Goal: Task Accomplishment & Management: Manage account settings

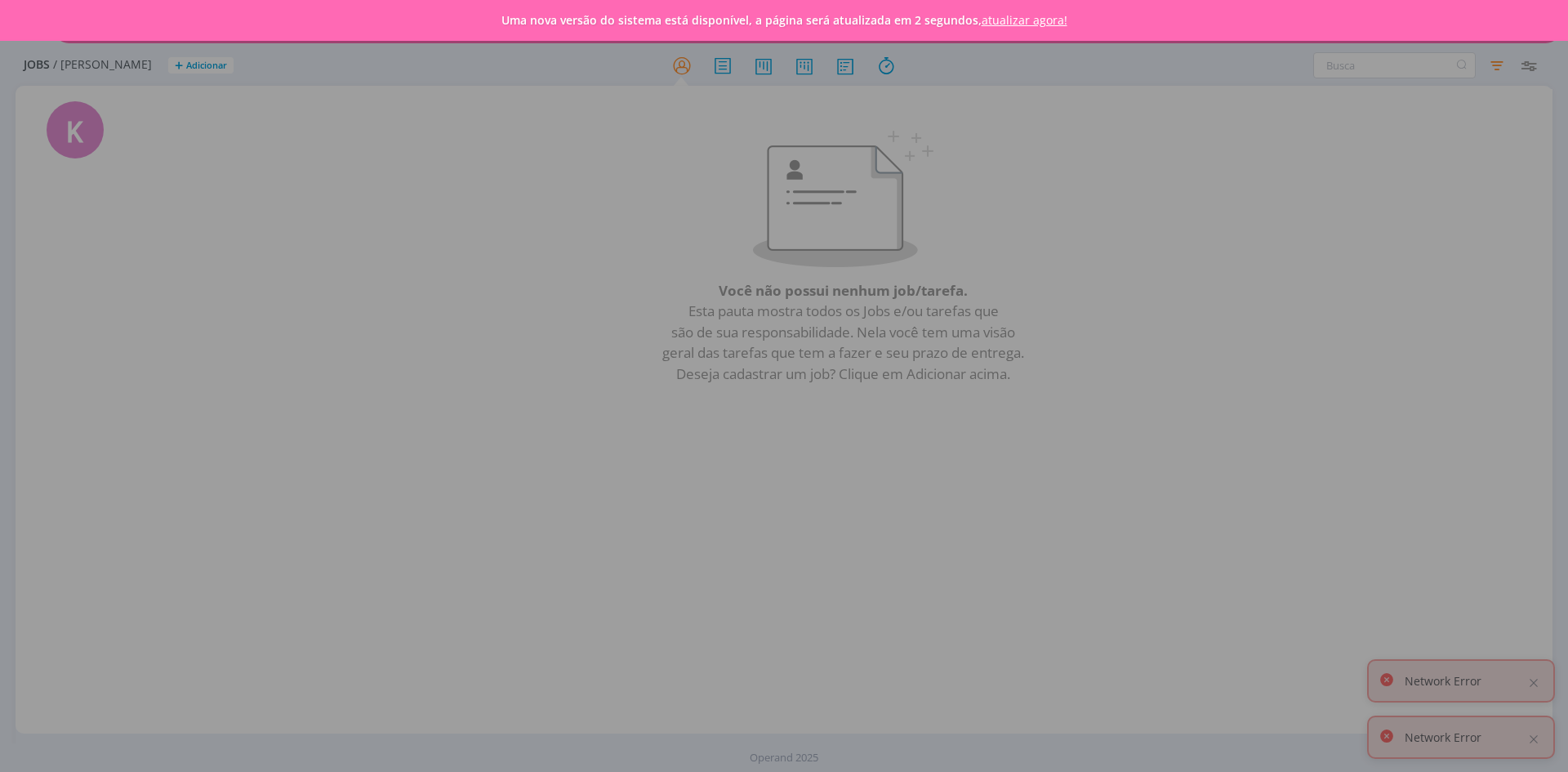
click at [1043, 21] on link "atualizar agora!" at bounding box center [1024, 20] width 86 height 16
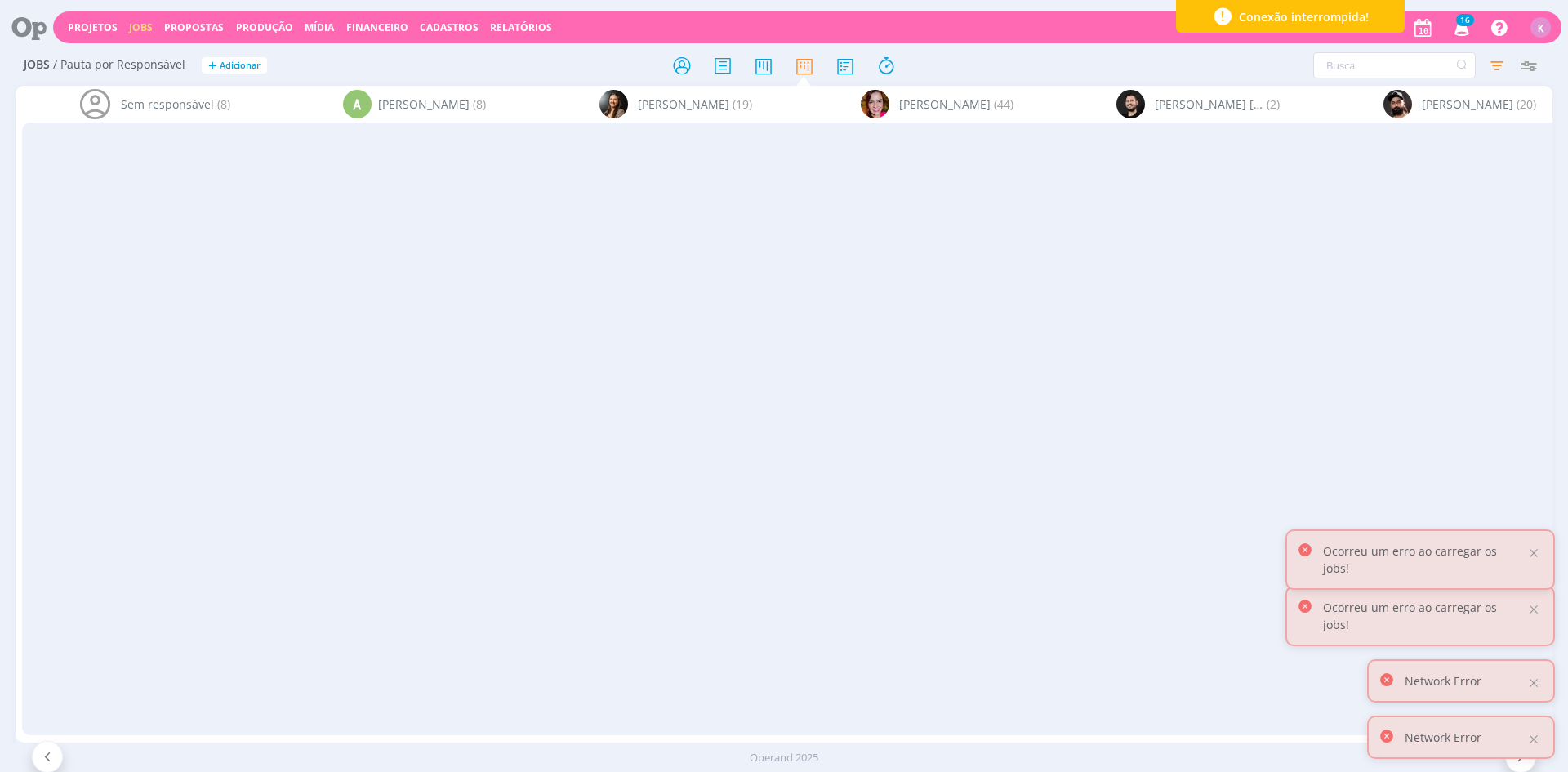
scroll to position [0, 2768]
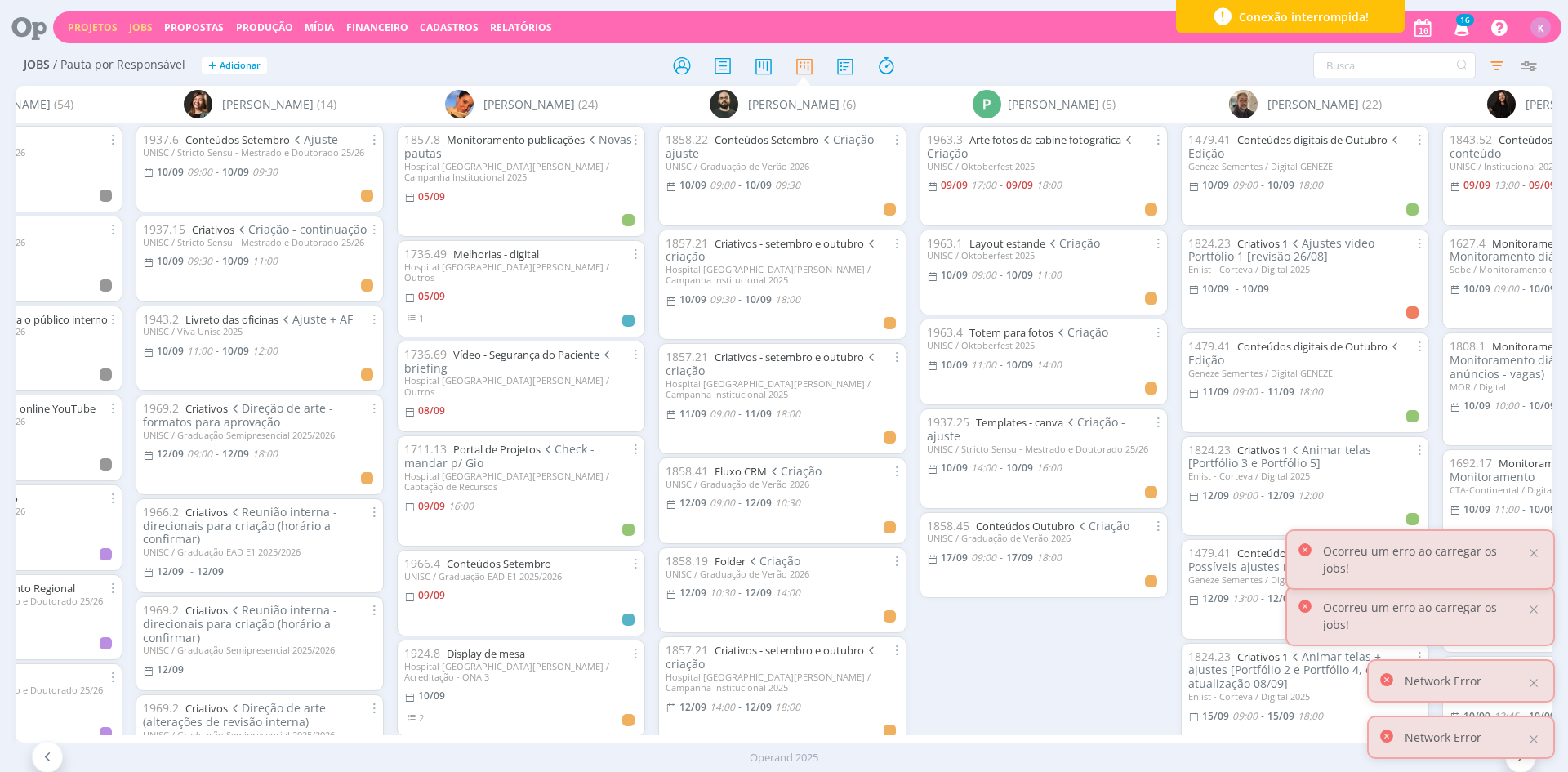
click at [79, 34] on link "Projetos" at bounding box center [92, 27] width 50 height 14
click at [103, 20] on link "Projetos" at bounding box center [92, 27] width 50 height 14
click at [90, 22] on link "Projetos" at bounding box center [92, 27] width 50 height 14
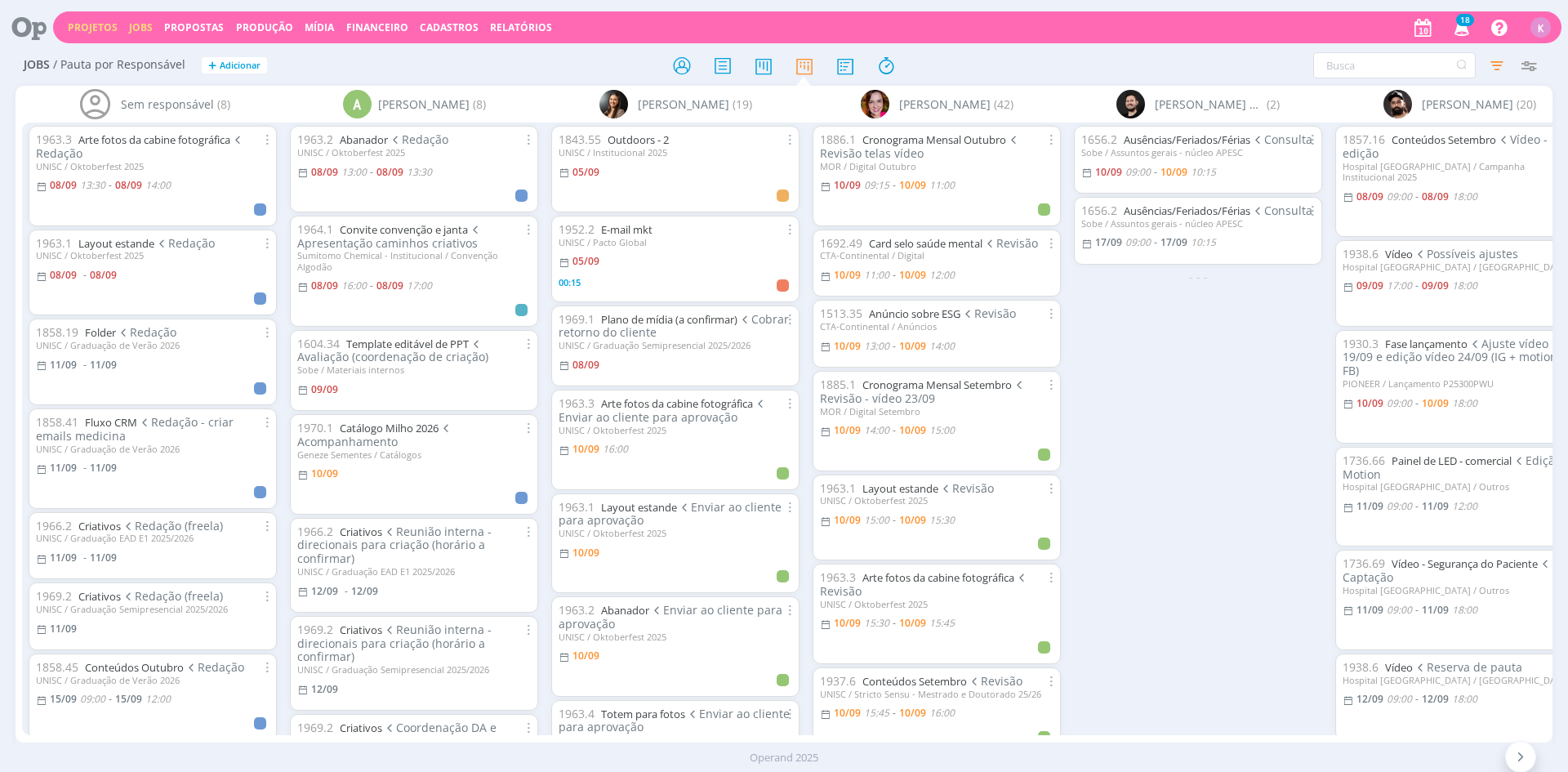
click at [110, 23] on link "Projetos" at bounding box center [92, 27] width 50 height 14
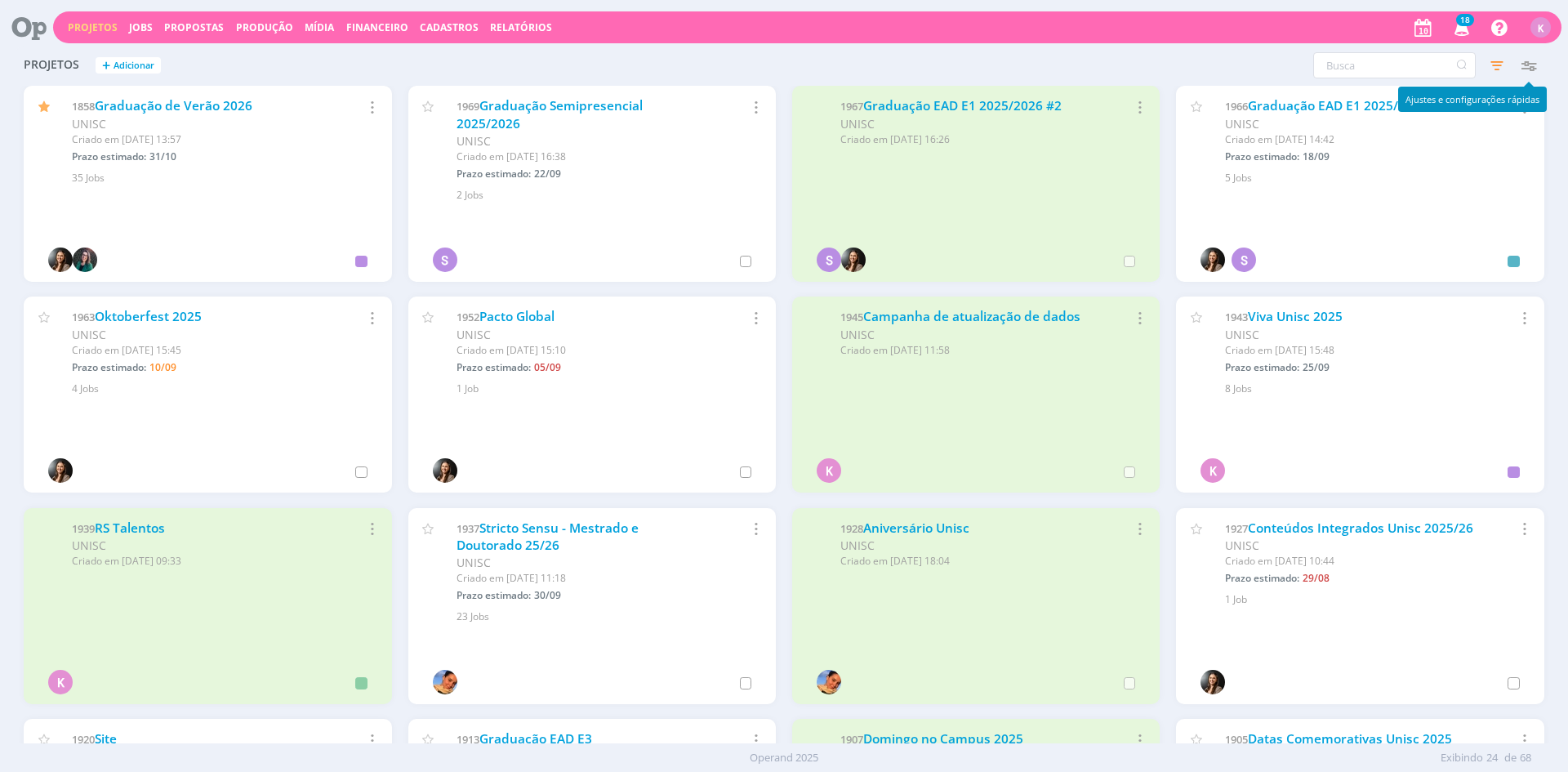
click at [1539, 57] on icon "button" at bounding box center [1529, 65] width 30 height 30
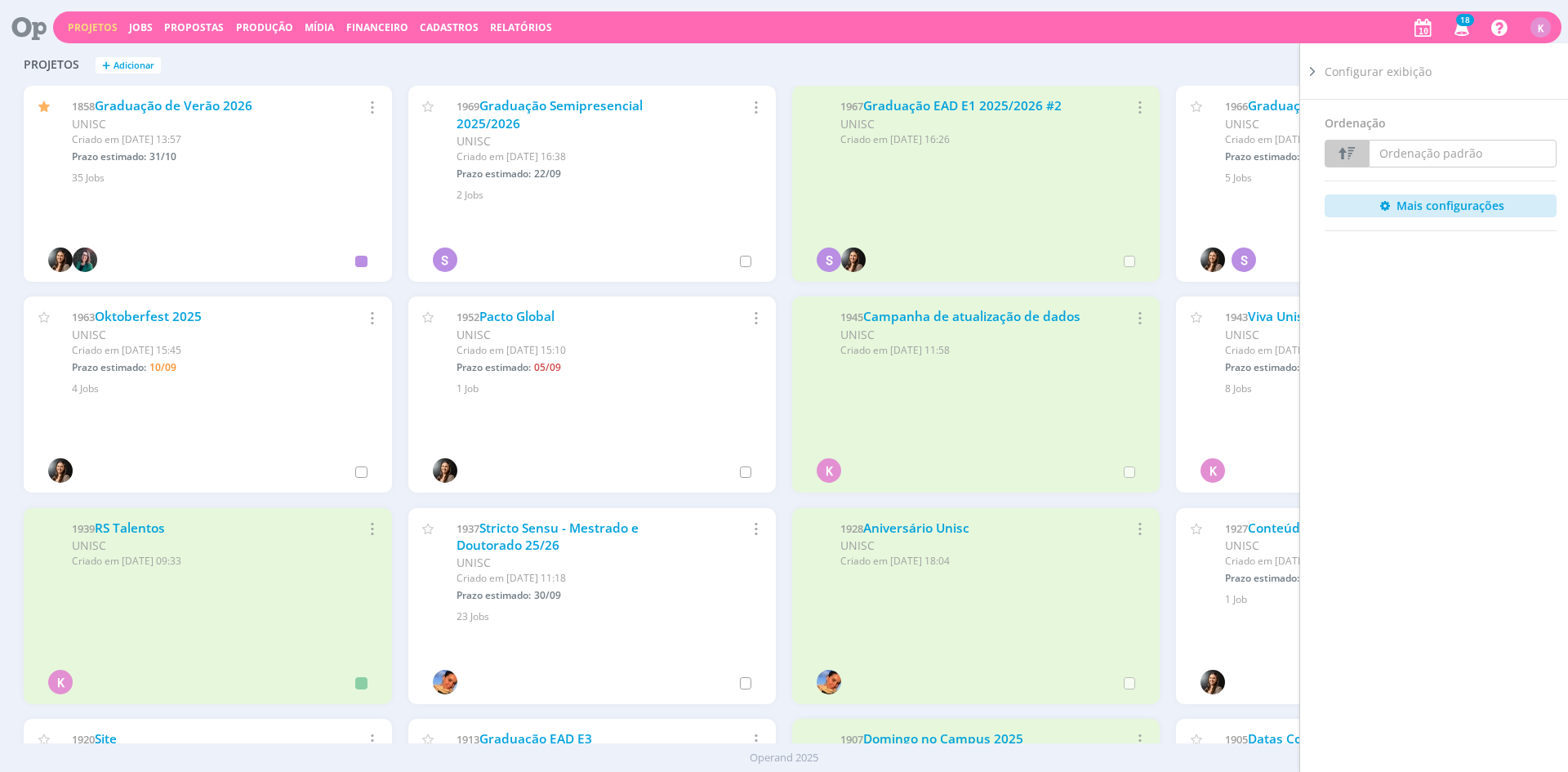
click at [1231, 60] on div "Filtros Filtrar Limpar Status Cliente / Contrato Cliente 2 selecionados Contrat…" at bounding box center [1264, 65] width 560 height 26
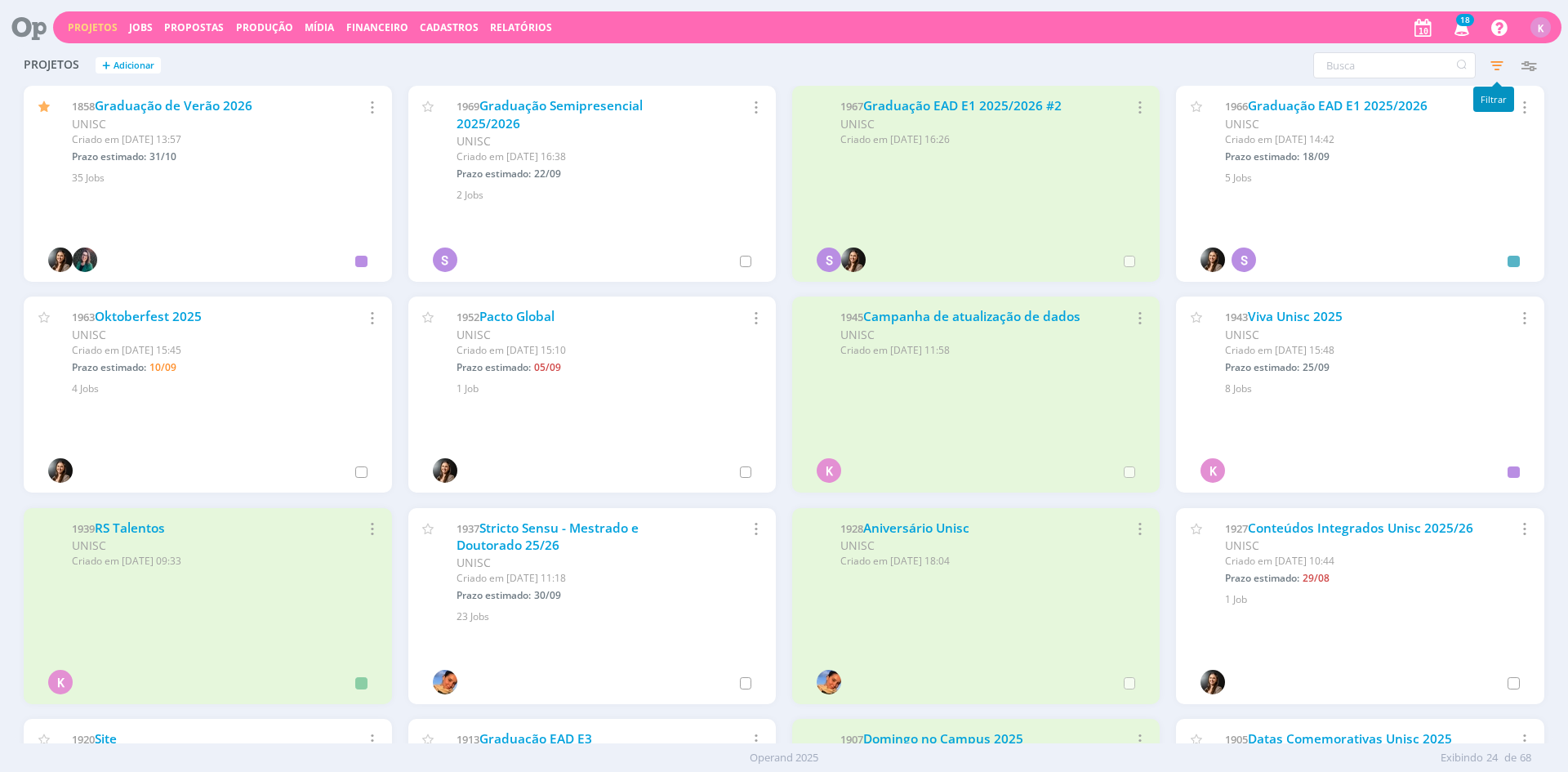
click at [1498, 63] on icon "button" at bounding box center [1498, 65] width 30 height 30
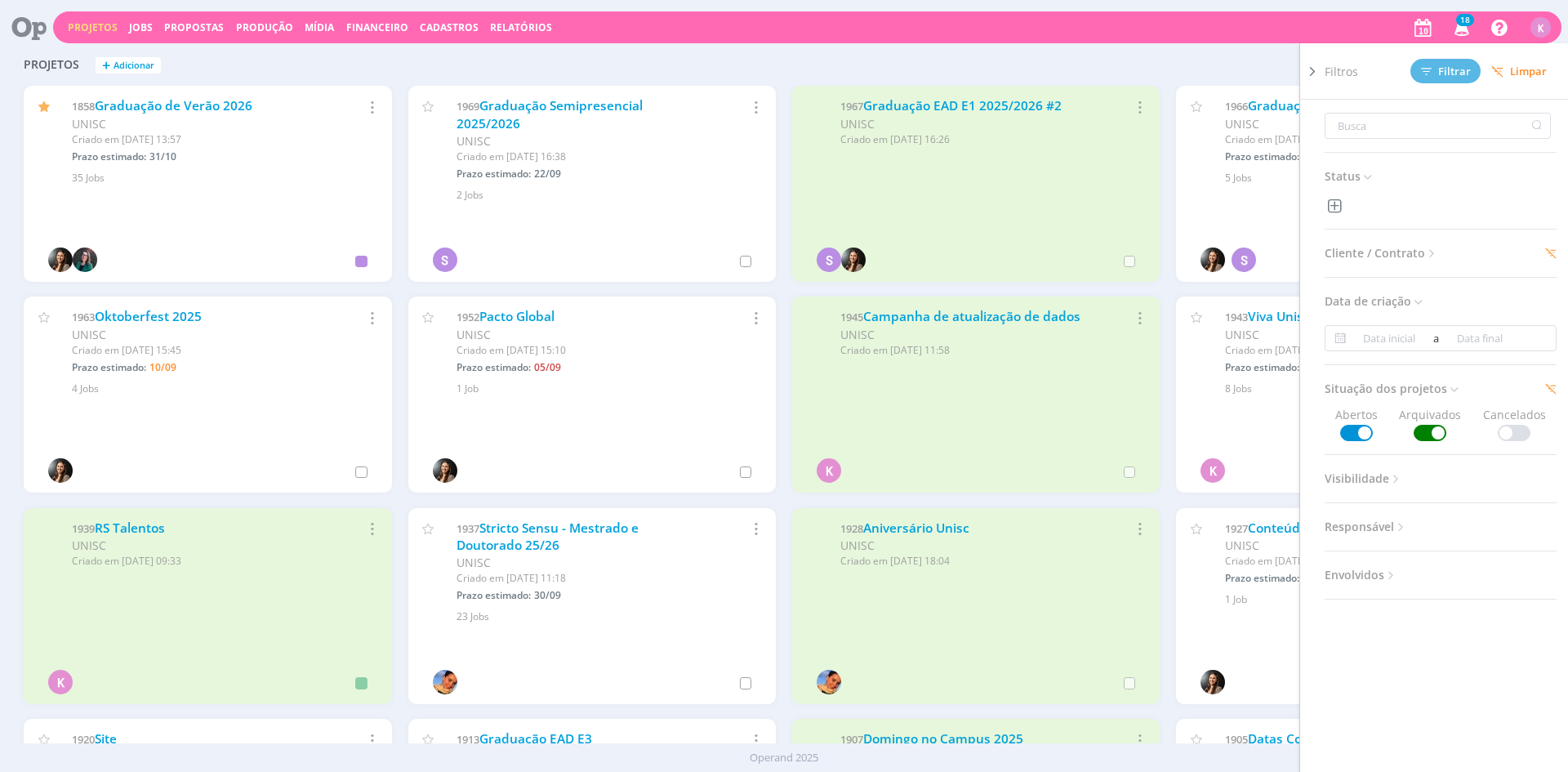
click at [1431, 428] on span at bounding box center [1431, 432] width 33 height 17
click at [1450, 73] on span "Filtrar" at bounding box center [1445, 71] width 50 height 10
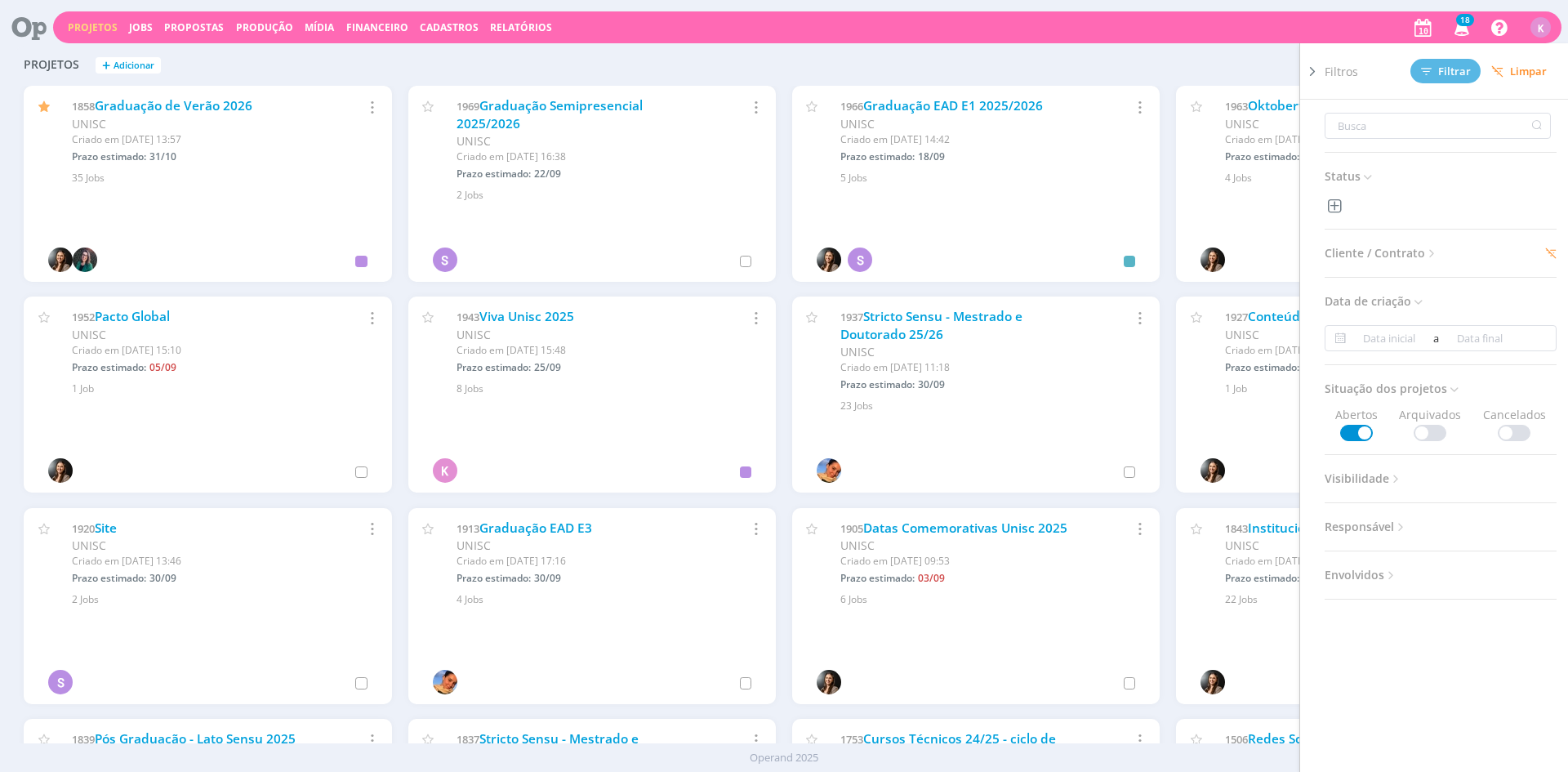
click at [1161, 63] on div "Filtros Filtrar Limpar Status Cliente / Contrato Cliente 2 selecionados Contrat…" at bounding box center [1264, 65] width 560 height 26
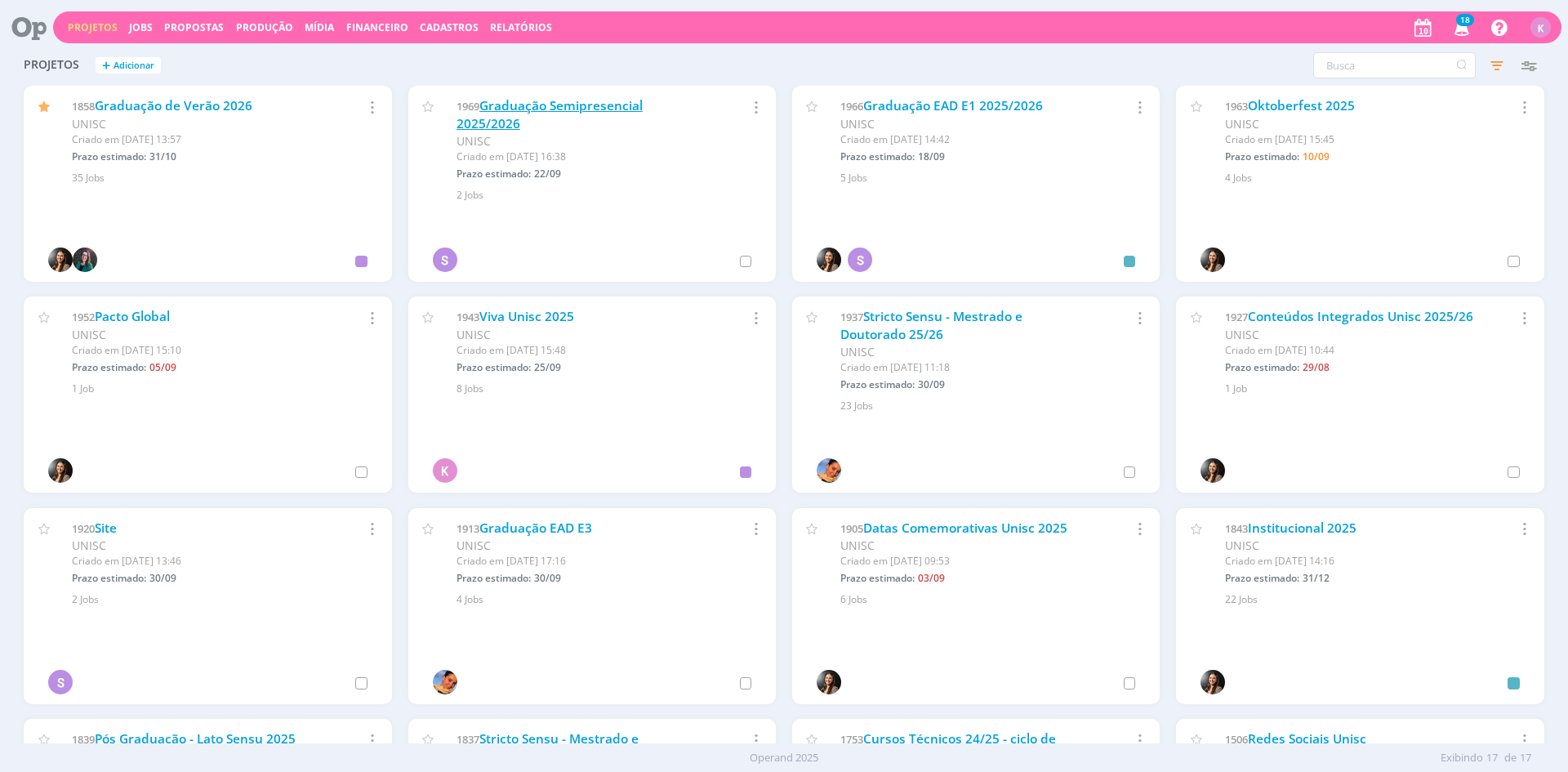
click at [609, 97] on link "Graduação Semipresencial 2025/2026" at bounding box center [550, 115] width 186 height 35
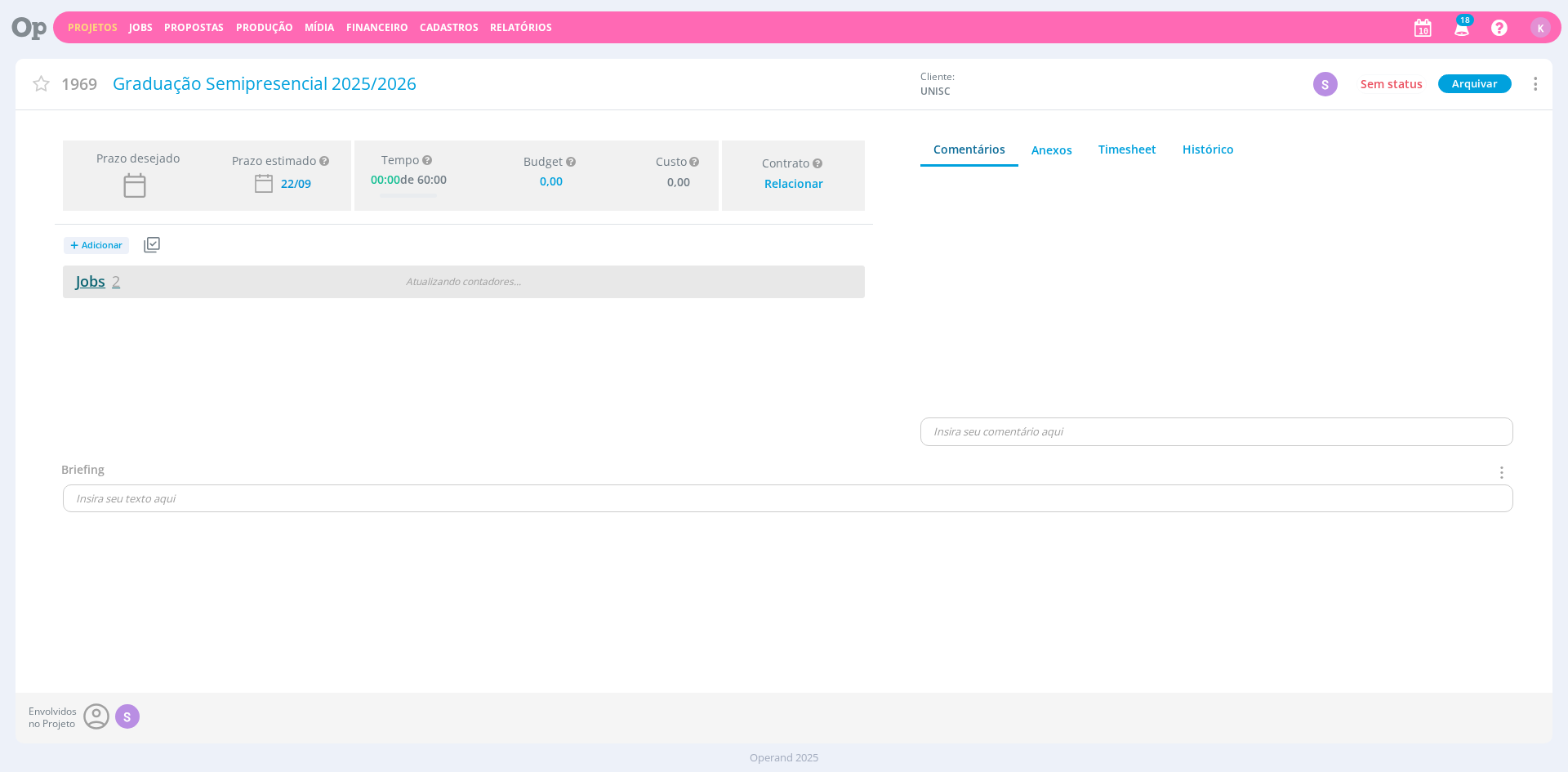
type input "0,00"
click at [94, 288] on link "Jobs 2" at bounding box center [91, 281] width 57 height 20
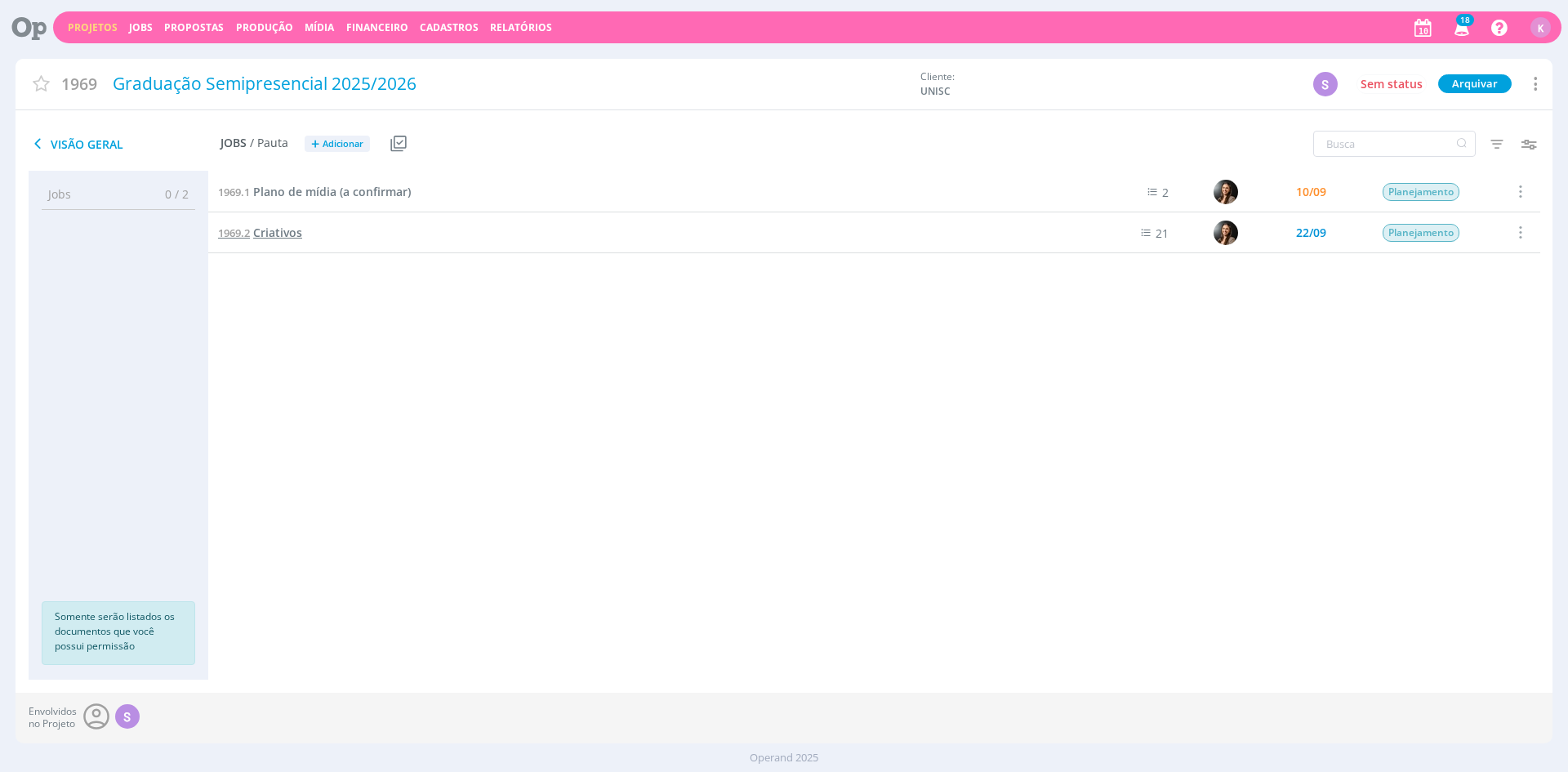
click at [301, 228] on span "Criativos" at bounding box center [277, 232] width 49 height 16
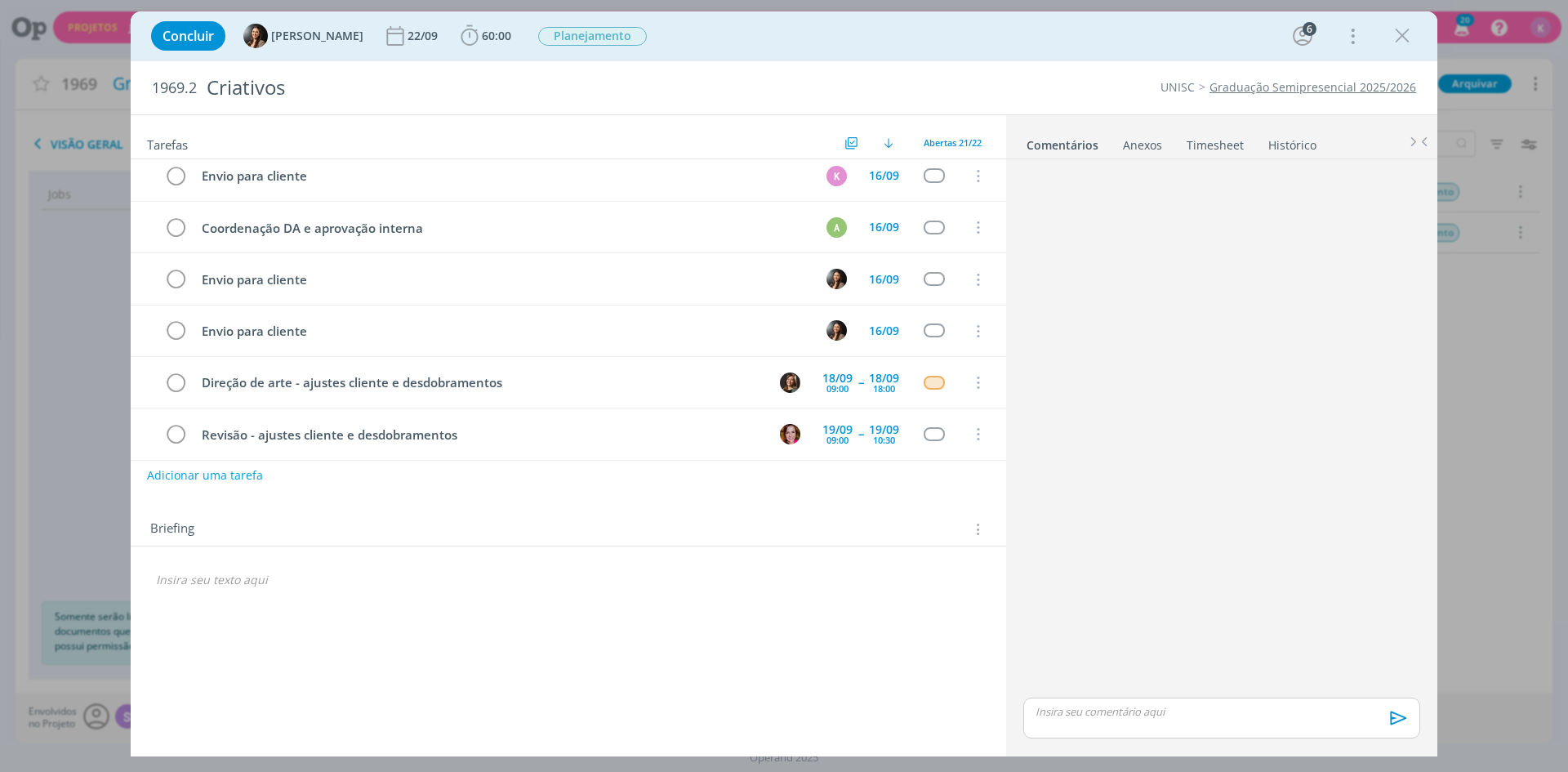
scroll to position [797, 0]
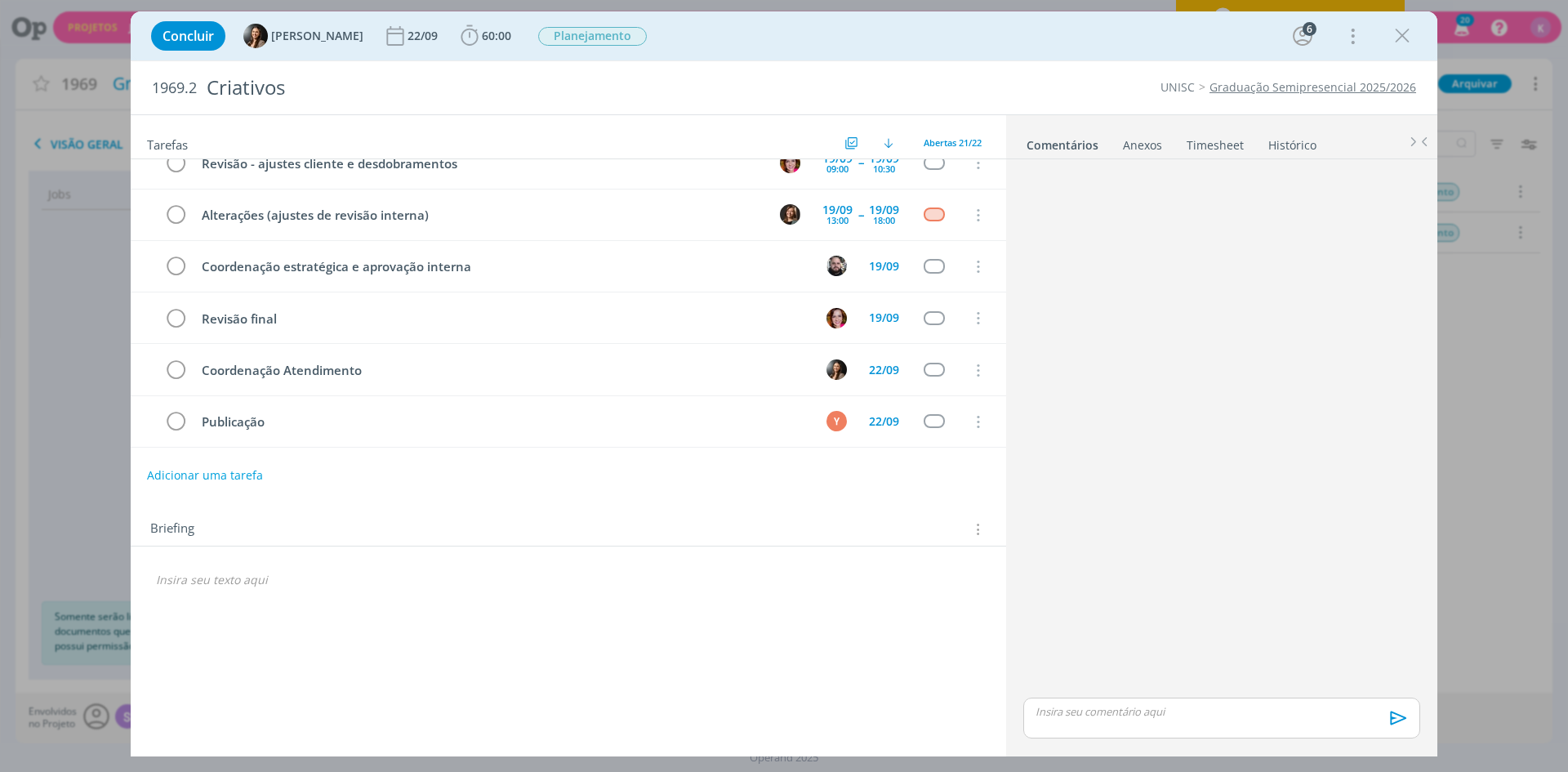
click at [270, 578] on p "dialog" at bounding box center [568, 580] width 825 height 17
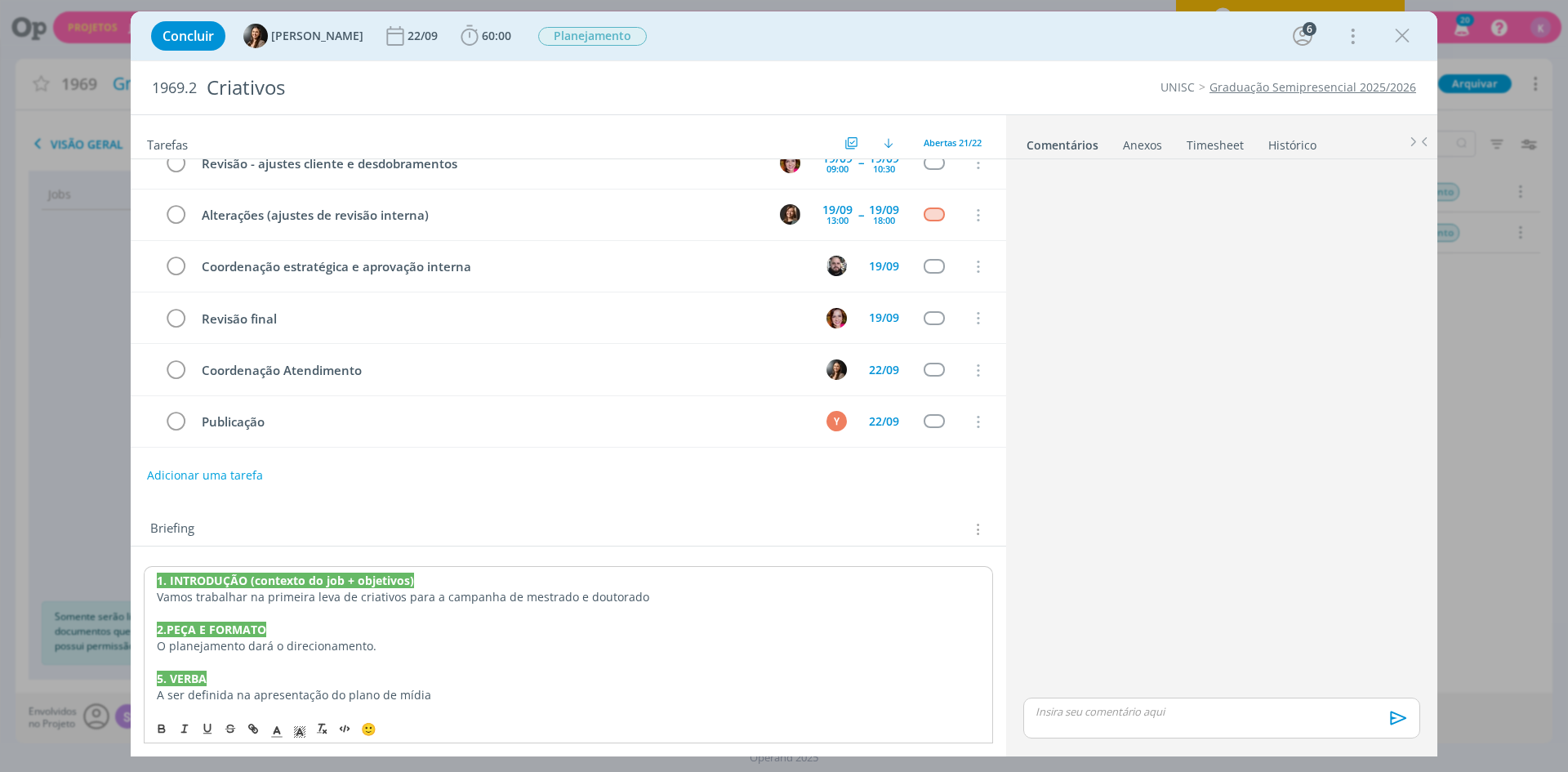
click at [157, 576] on strong "1. INTRODUÇÃO (contexto do job + objetivos)" at bounding box center [285, 580] width 257 height 16
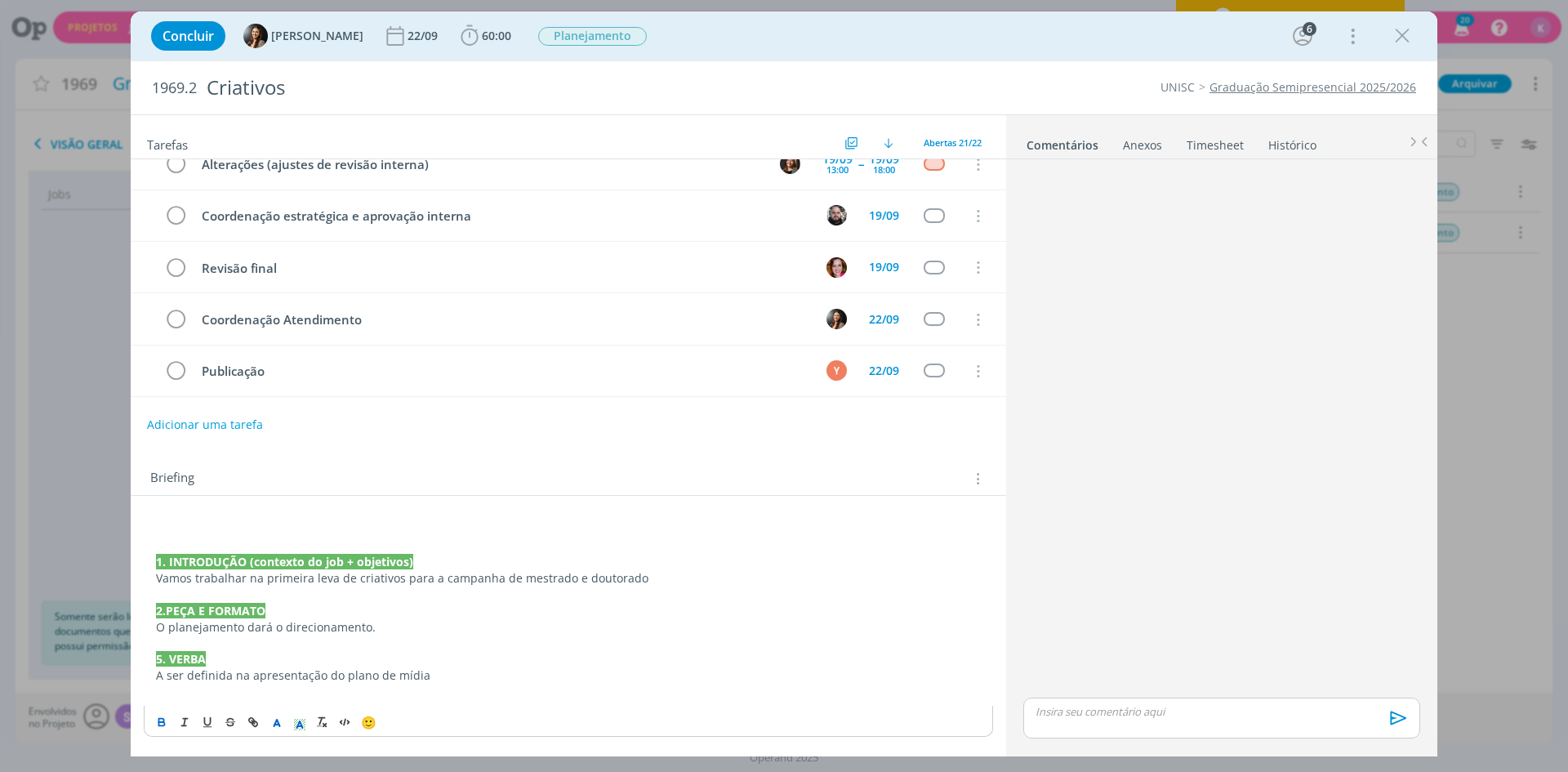
scroll to position [50, 0]
click at [322, 590] on p "dialog" at bounding box center [568, 594] width 825 height 17
click at [438, 662] on p "5. VERBA" at bounding box center [568, 659] width 825 height 17
click at [430, 678] on p "A ser definida na apresentação do plano de mídia" at bounding box center [568, 675] width 825 height 17
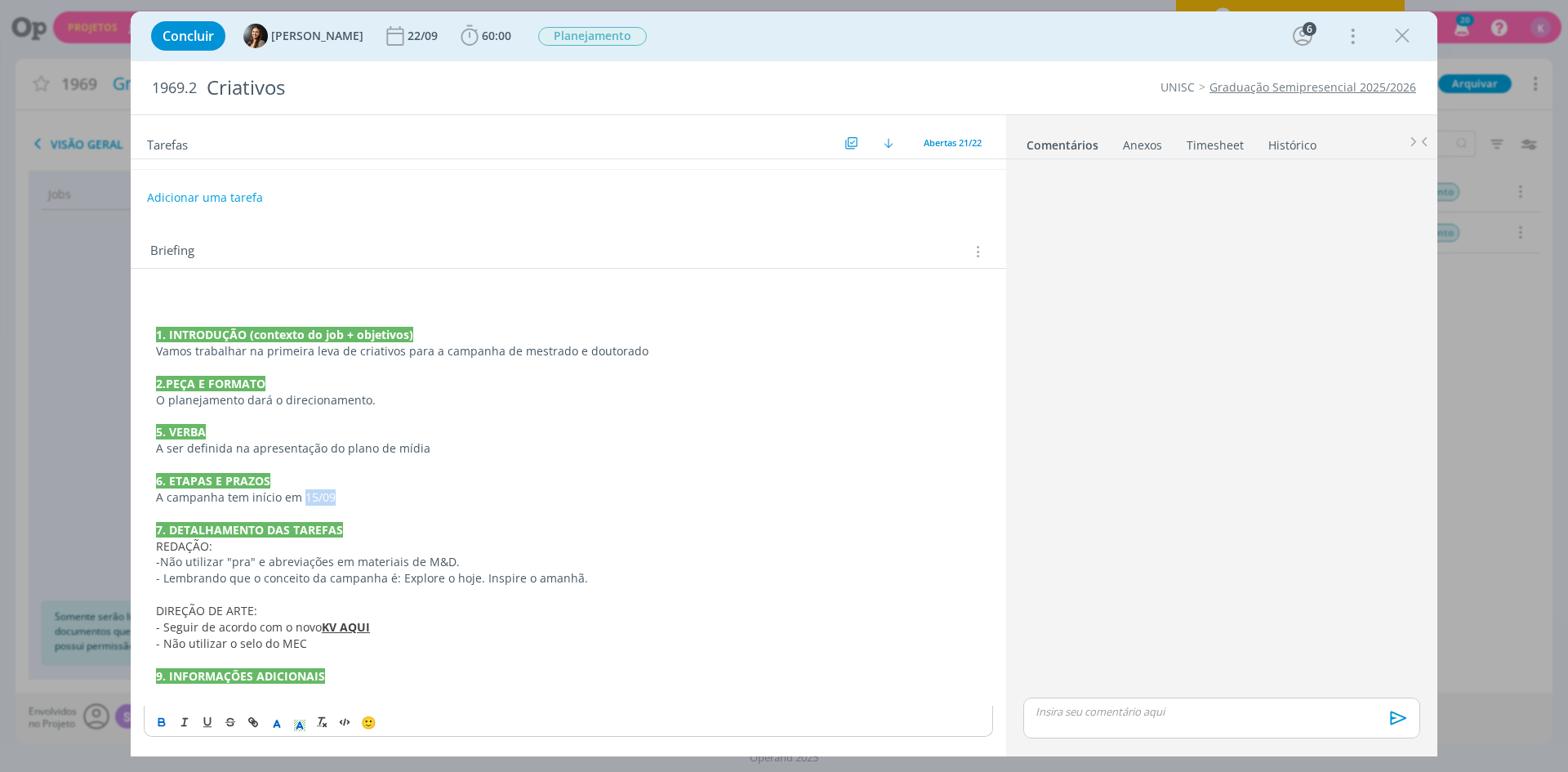
drag, startPoint x: 344, startPoint y: 494, endPoint x: 303, endPoint y: 501, distance: 41.6
click at [303, 501] on p "A campanha tem início em 15/09" at bounding box center [568, 497] width 825 height 17
drag, startPoint x: 397, startPoint y: 621, endPoint x: 284, endPoint y: 626, distance: 113.1
click at [284, 626] on p "- Seguir de acordo com o novo KV AQUI" at bounding box center [568, 627] width 825 height 17
drag, startPoint x: 317, startPoint y: 647, endPoint x: 150, endPoint y: 645, distance: 167.0
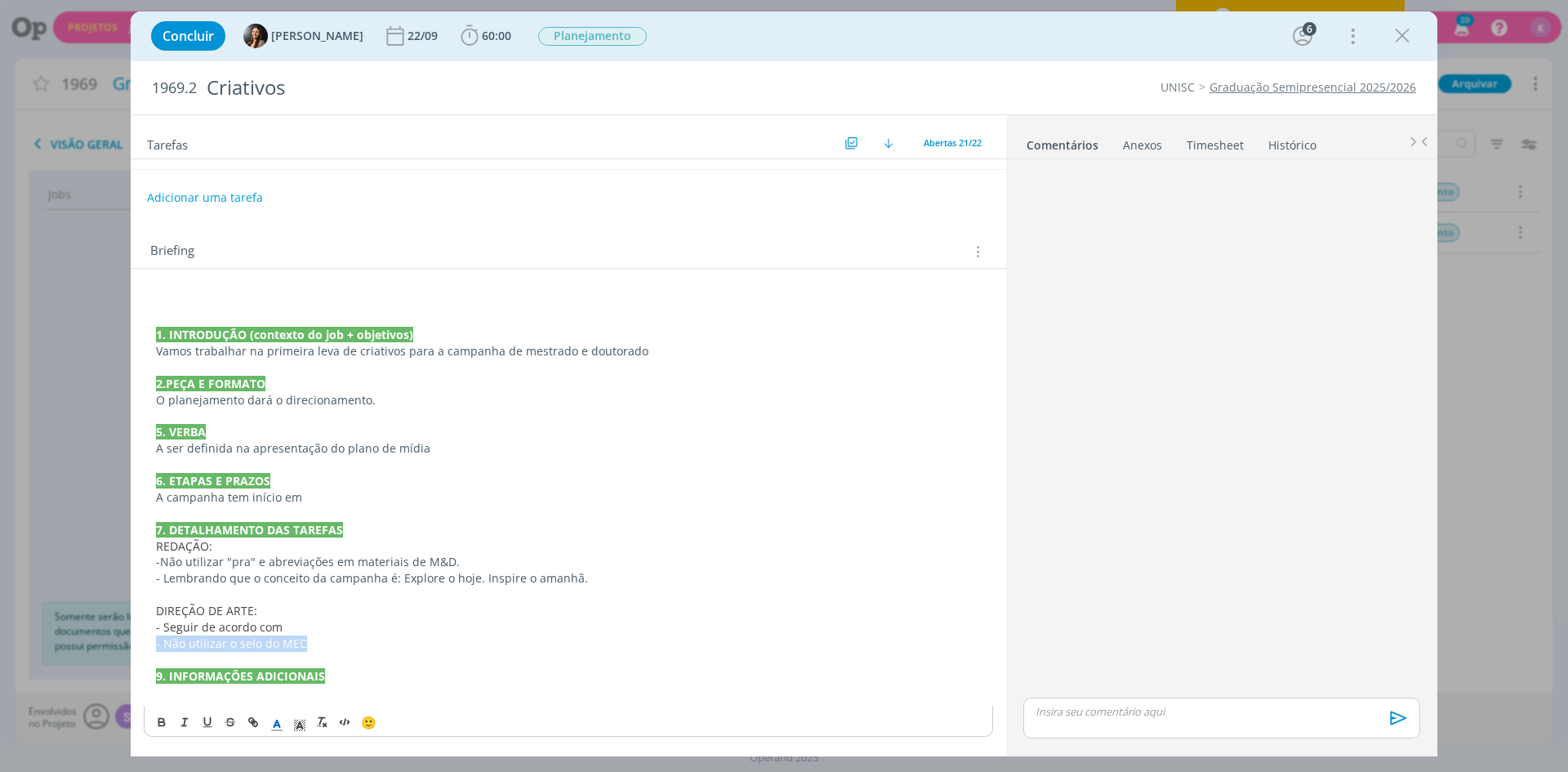
click at [150, 646] on div "1. INTRODUÇÃO (contexto do job + objetivos) Vamos trabalhar na primeira leva de…" at bounding box center [568, 497] width 850 height 417
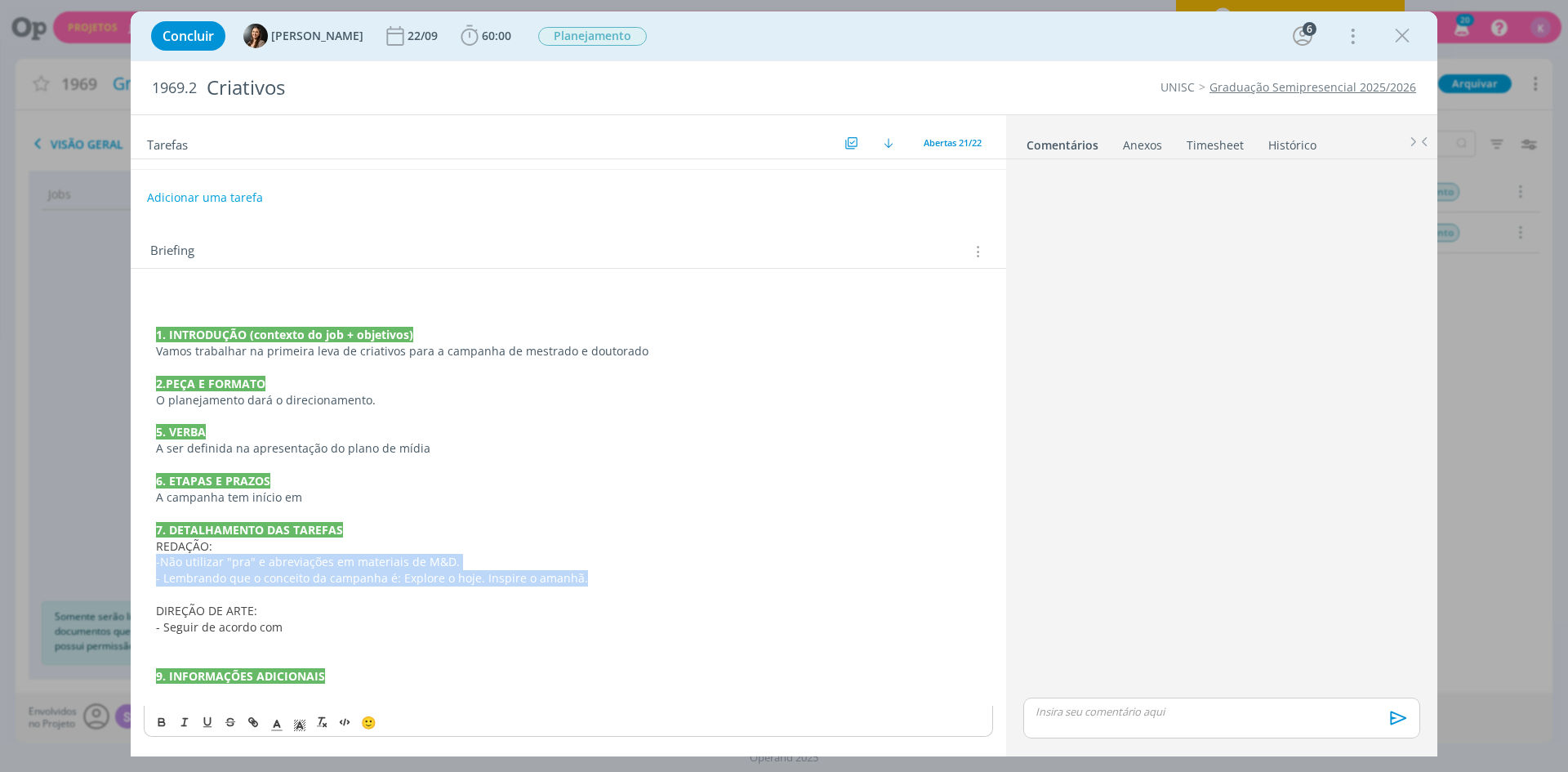
drag, startPoint x: 580, startPoint y: 580, endPoint x: 155, endPoint y: 569, distance: 425.1
click at [155, 569] on div "1. INTRODUÇÃO (contexto do job + objetivos) Vamos trabalhar na primeira leva de…" at bounding box center [568, 497] width 850 height 417
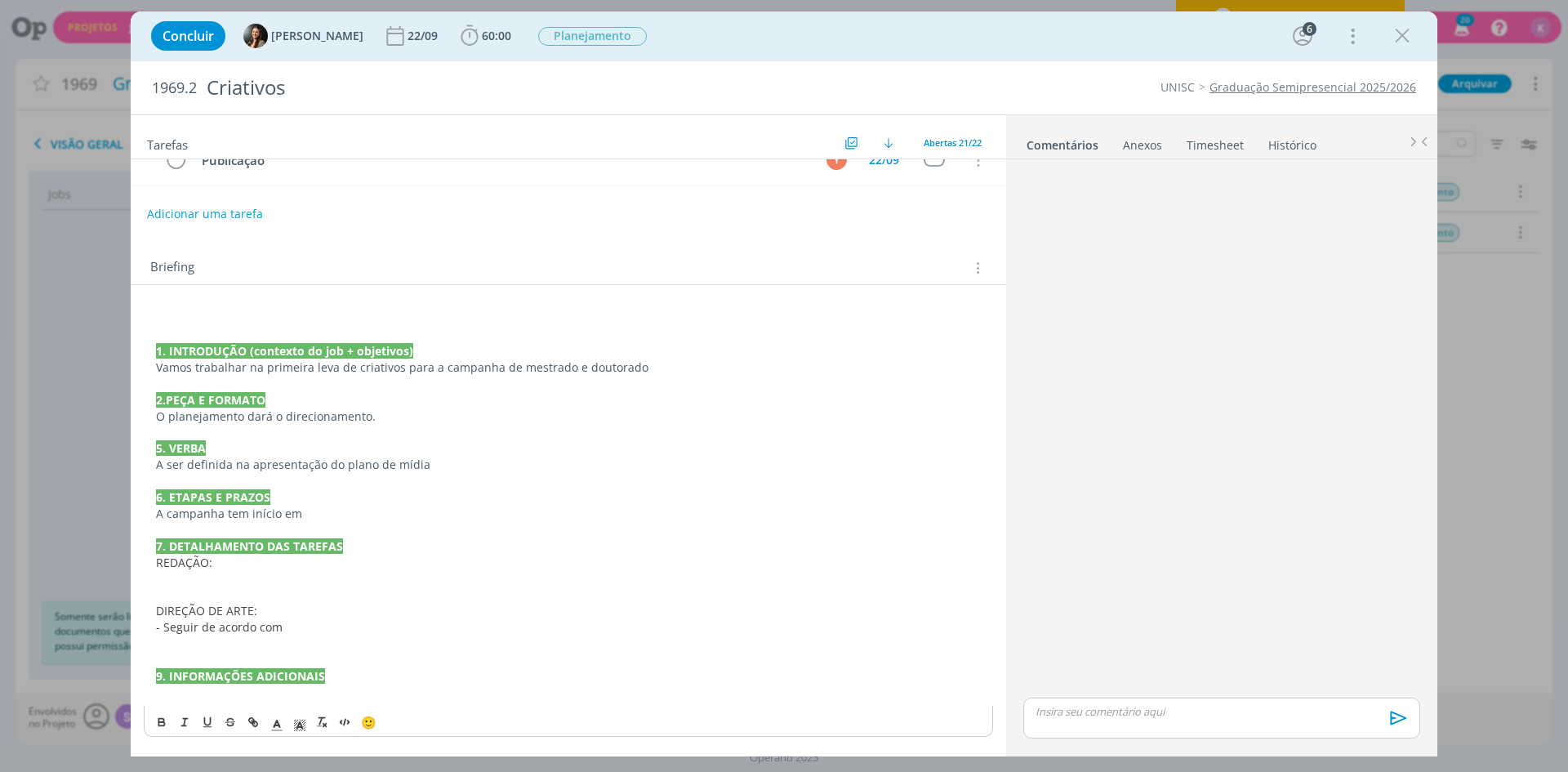
scroll to position [262, 0]
drag, startPoint x: 297, startPoint y: 634, endPoint x: 155, endPoint y: 629, distance: 142.1
click at [155, 629] on div "1. INTRODUÇÃO (contexto do job + objetivos) Vamos trabalhar na primeira leva de…" at bounding box center [568, 504] width 850 height 401
click at [166, 629] on span "- Seguir de acordo com" at bounding box center [219, 627] width 127 height 16
drag, startPoint x: 161, startPoint y: 629, endPoint x: 306, endPoint y: 642, distance: 145.6
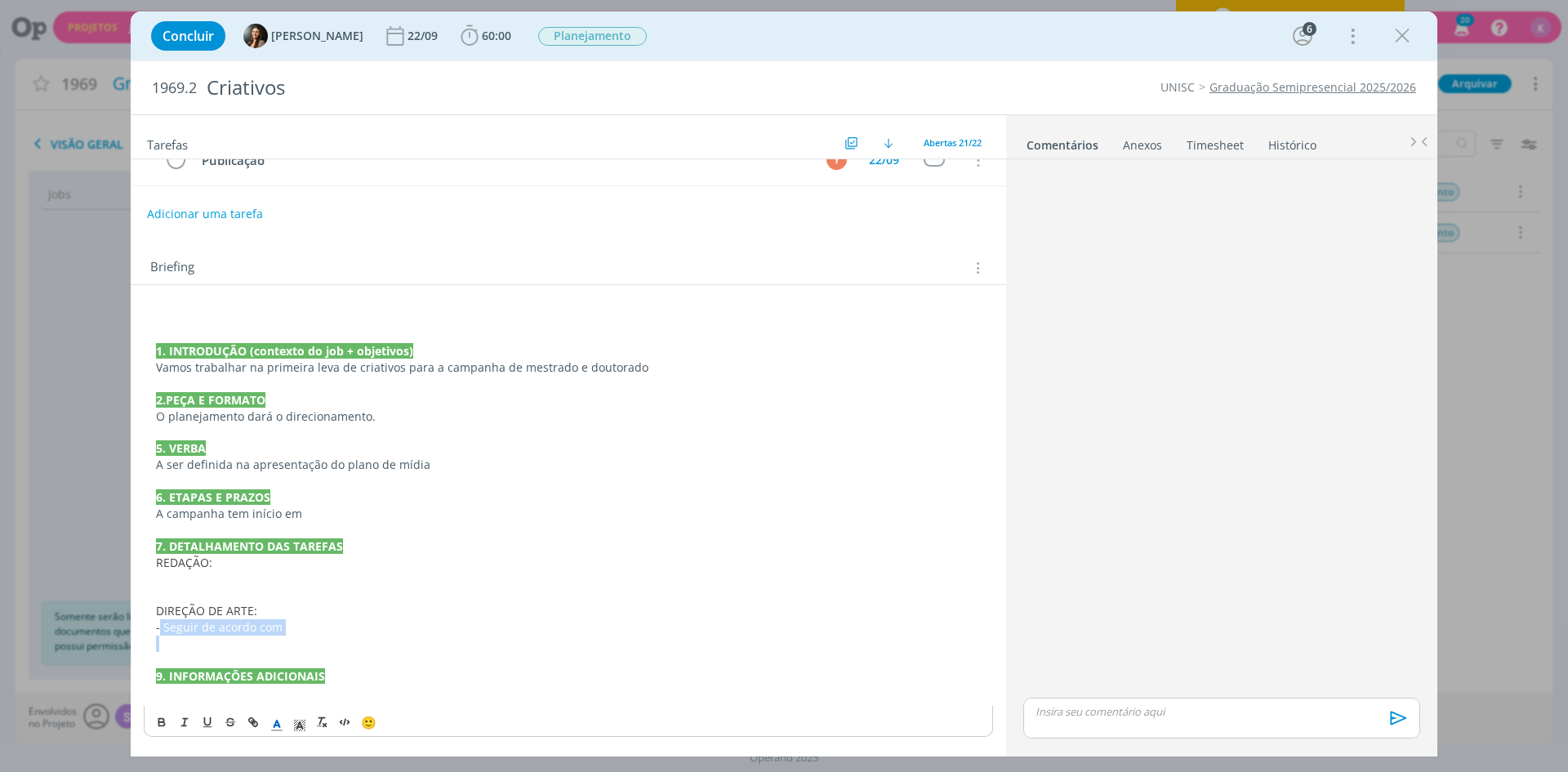
click at [306, 642] on div "1. INTRODUÇÃO (contexto do job + objetivos) Vamos trabalhar na primeira leva de…" at bounding box center [568, 504] width 850 height 401
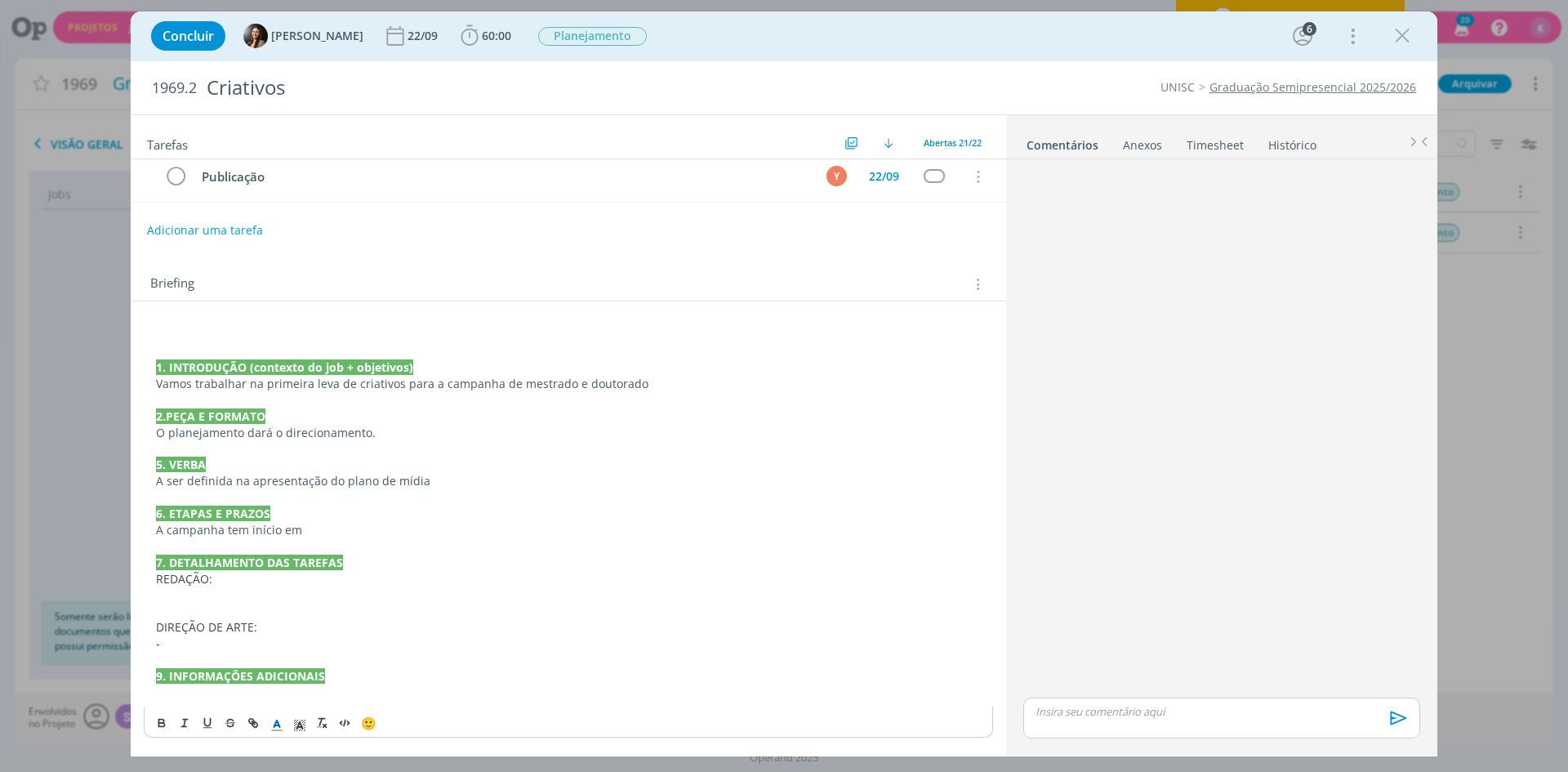
scroll to position [214, 0]
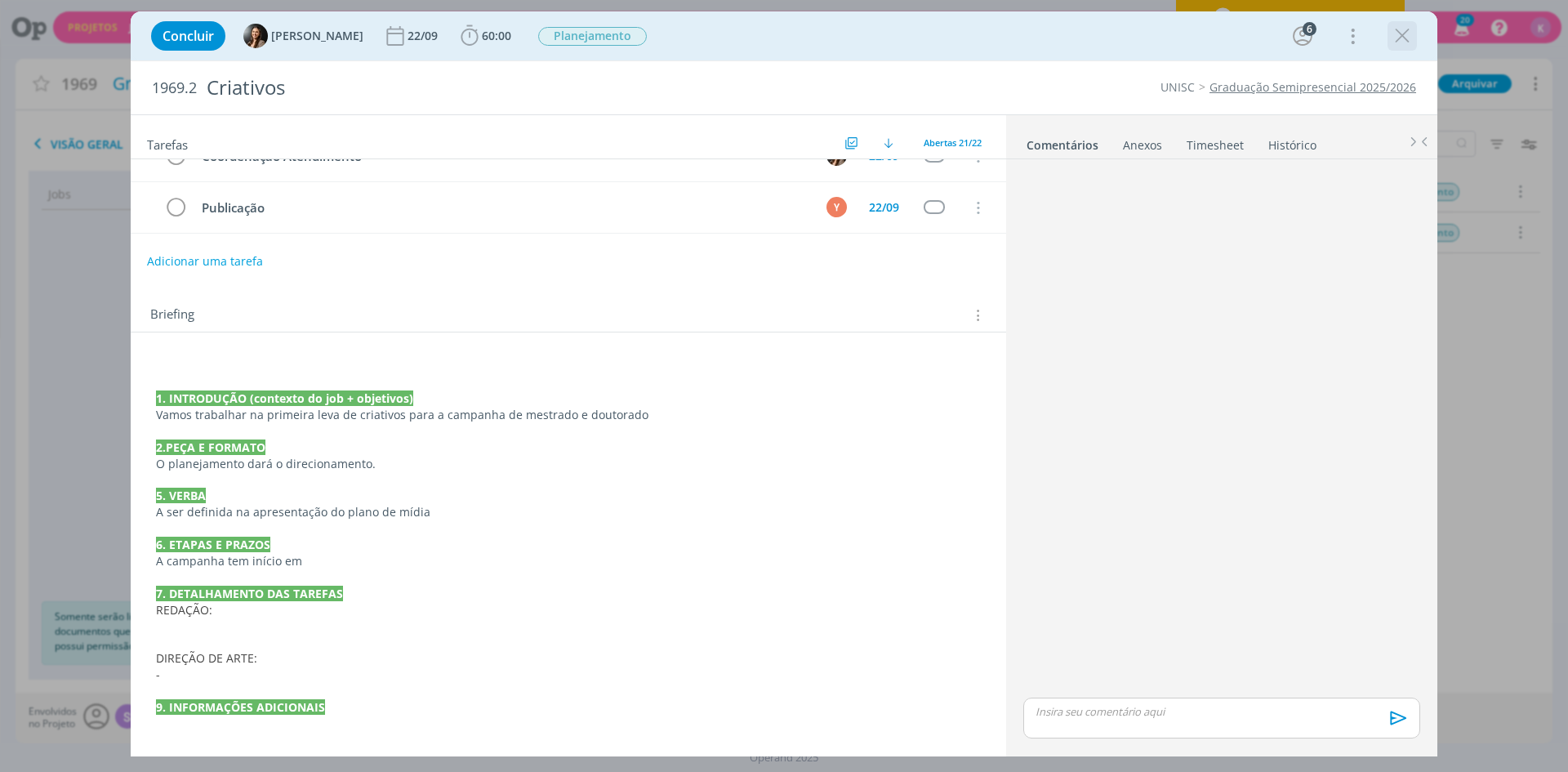
click at [1405, 43] on icon "dialog" at bounding box center [1403, 36] width 24 height 24
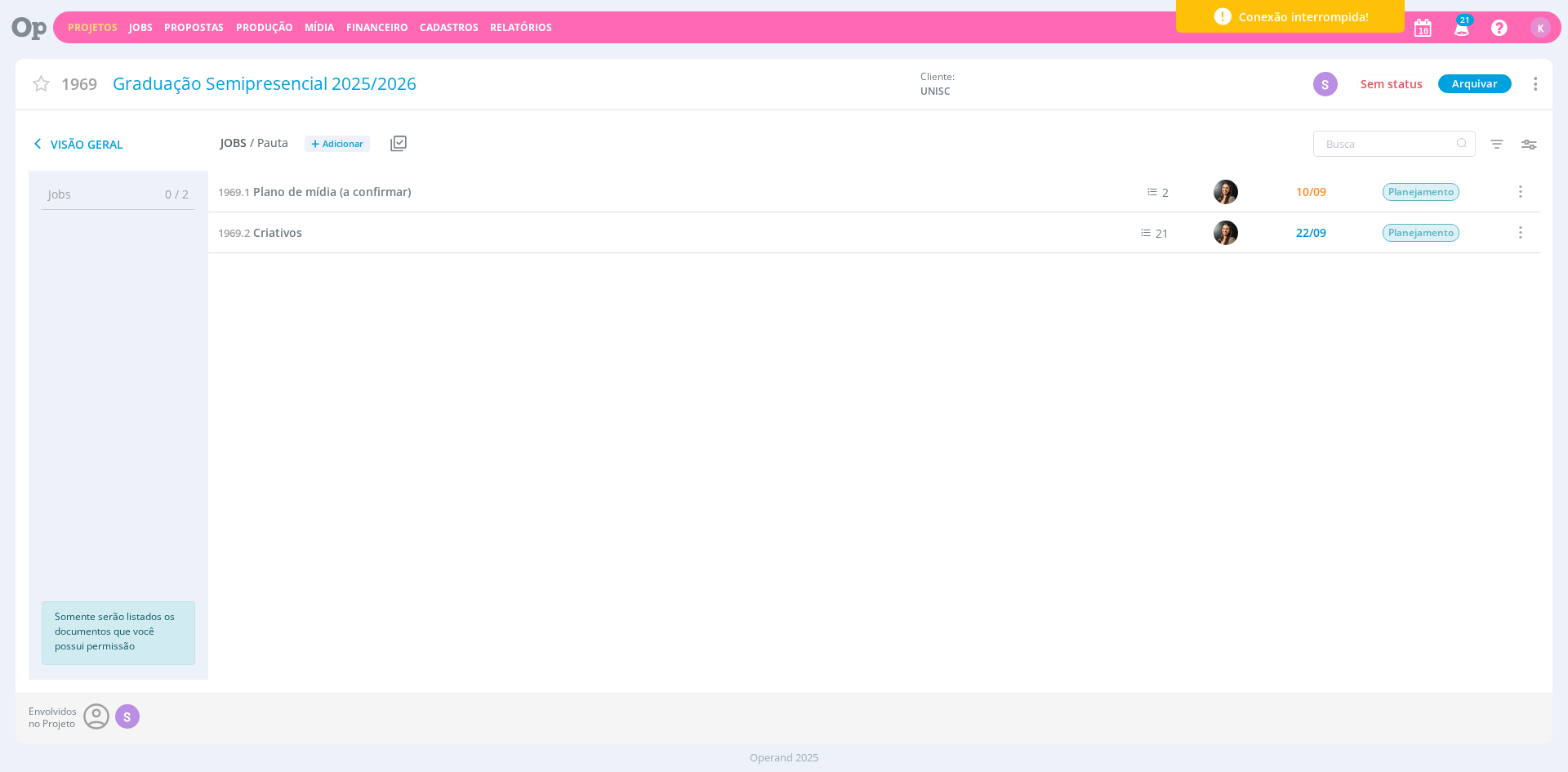
drag, startPoint x: 748, startPoint y: 505, endPoint x: 270, endPoint y: 272, distance: 531.8
click at [572, 468] on div "1969.1 Plano de mídia (a confirmar) 2 10/09 Planejamento Selecionar Concluir Ca…" at bounding box center [875, 409] width 1332 height 476
click at [302, 241] on link "1969.2 Criativos" at bounding box center [260, 232] width 84 height 18
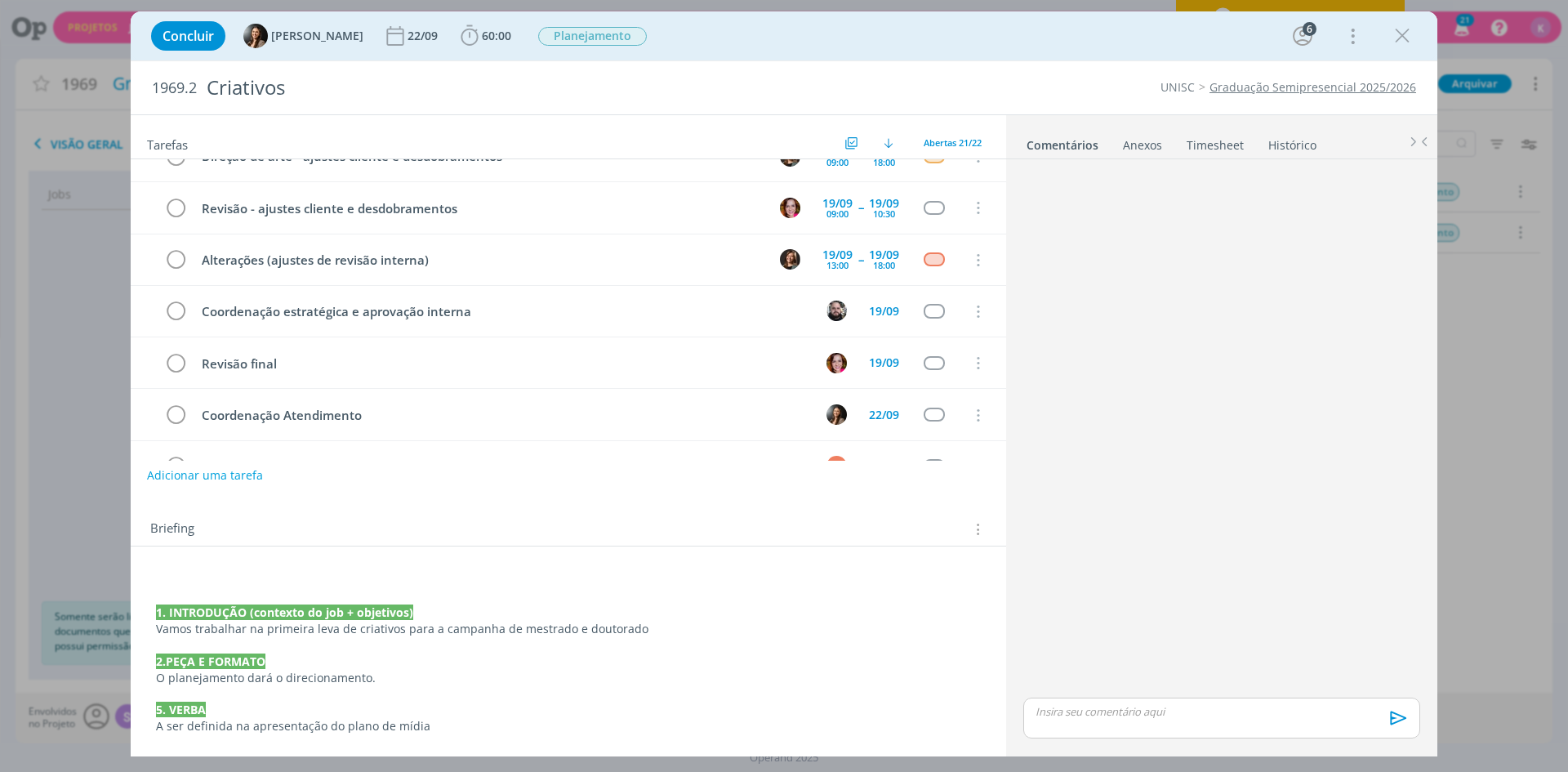
scroll to position [797, 0]
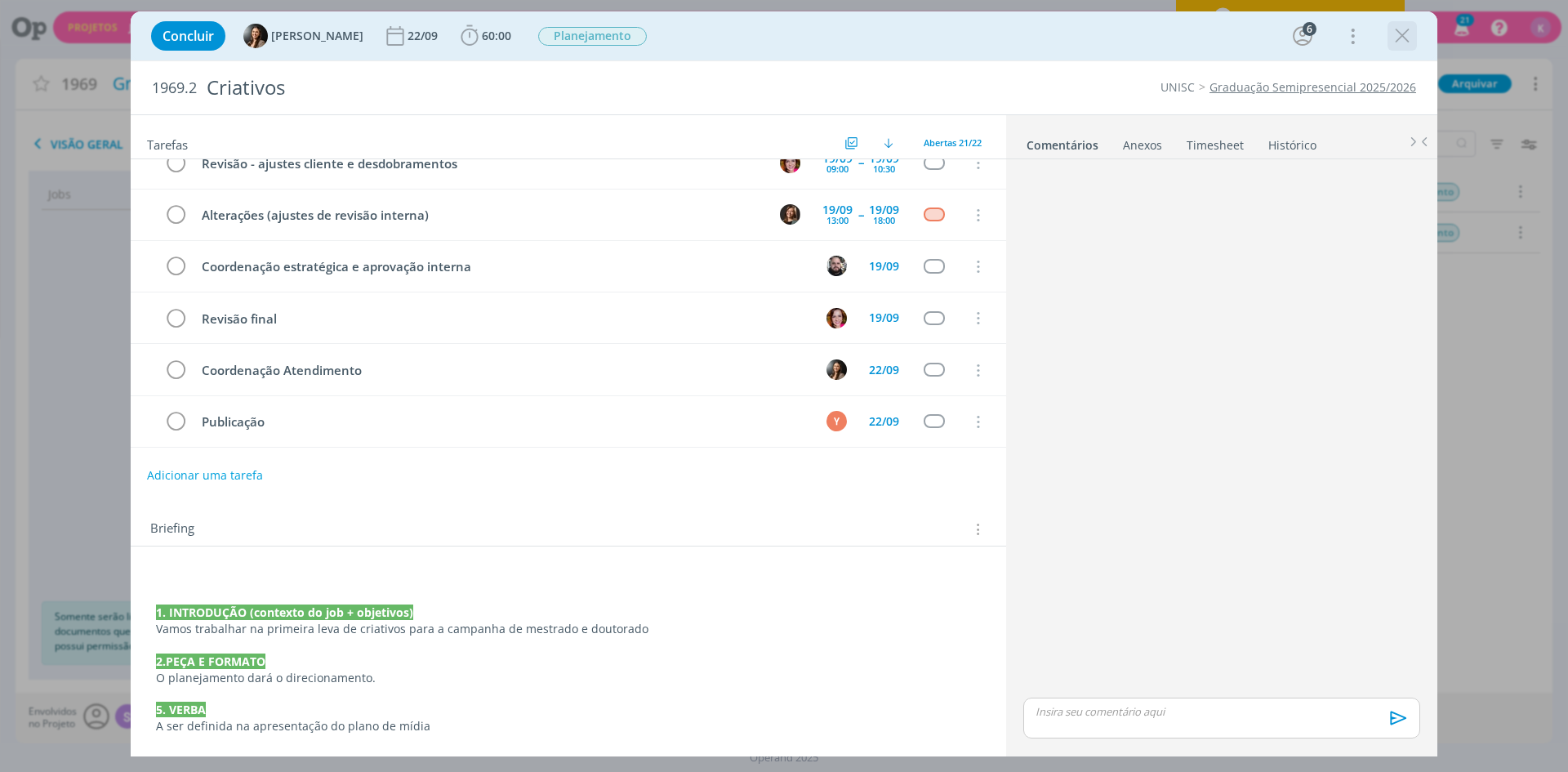
click at [1408, 25] on icon "dialog" at bounding box center [1403, 36] width 24 height 24
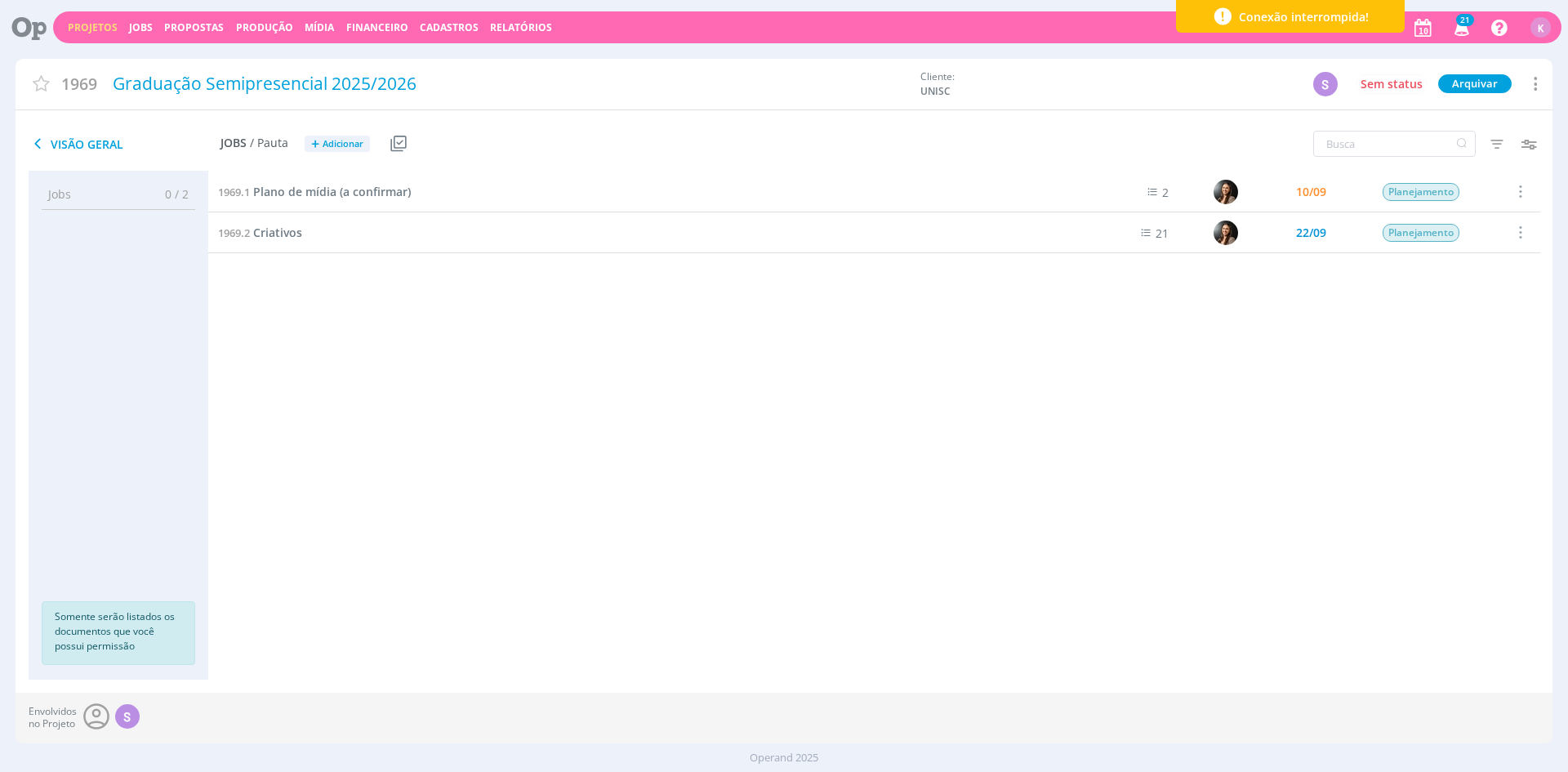
click at [87, 23] on link "Projetos" at bounding box center [92, 27] width 50 height 14
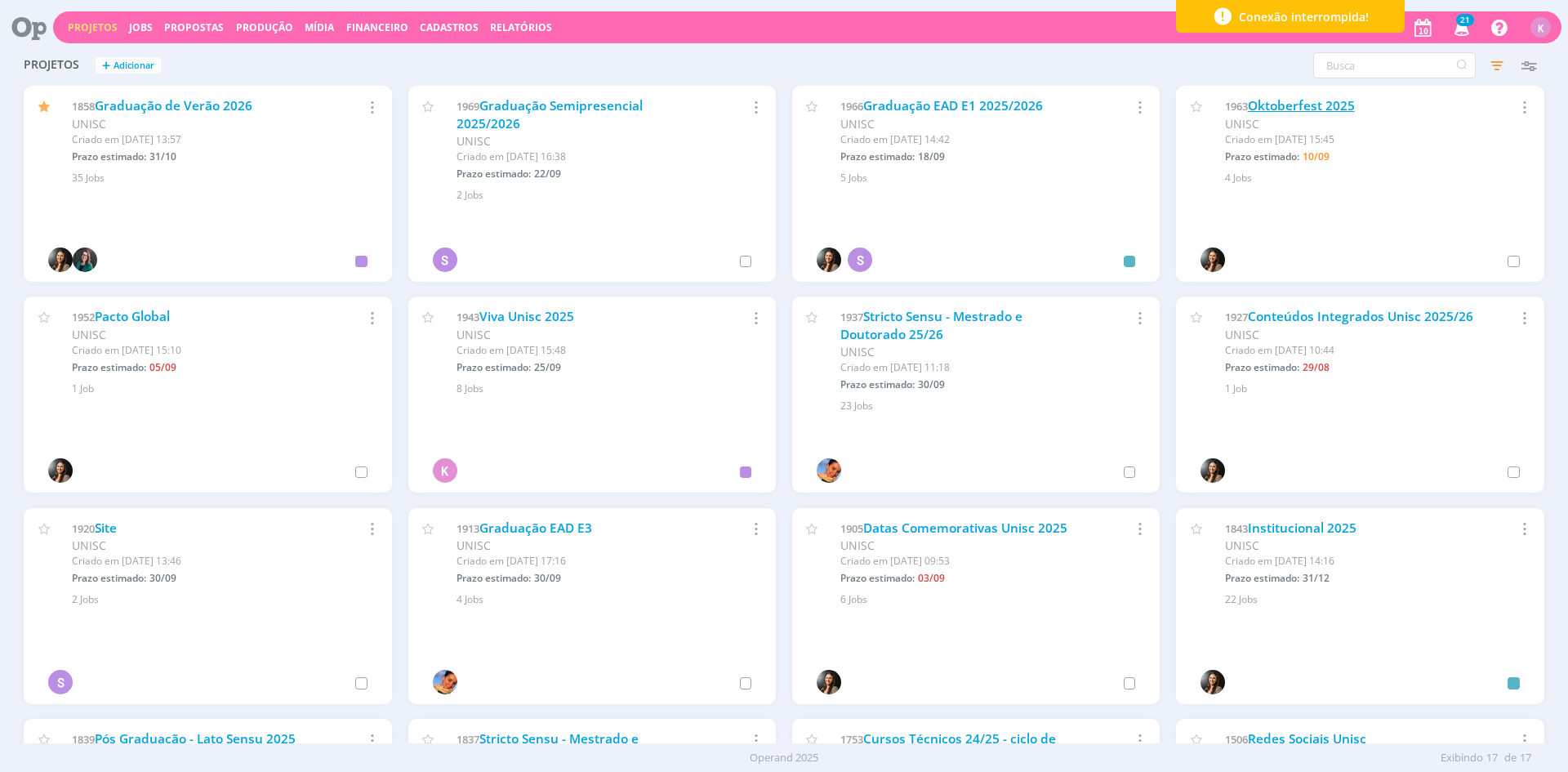
click at [1331, 106] on link "Oktoberfest 2025" at bounding box center [1301, 106] width 107 height 17
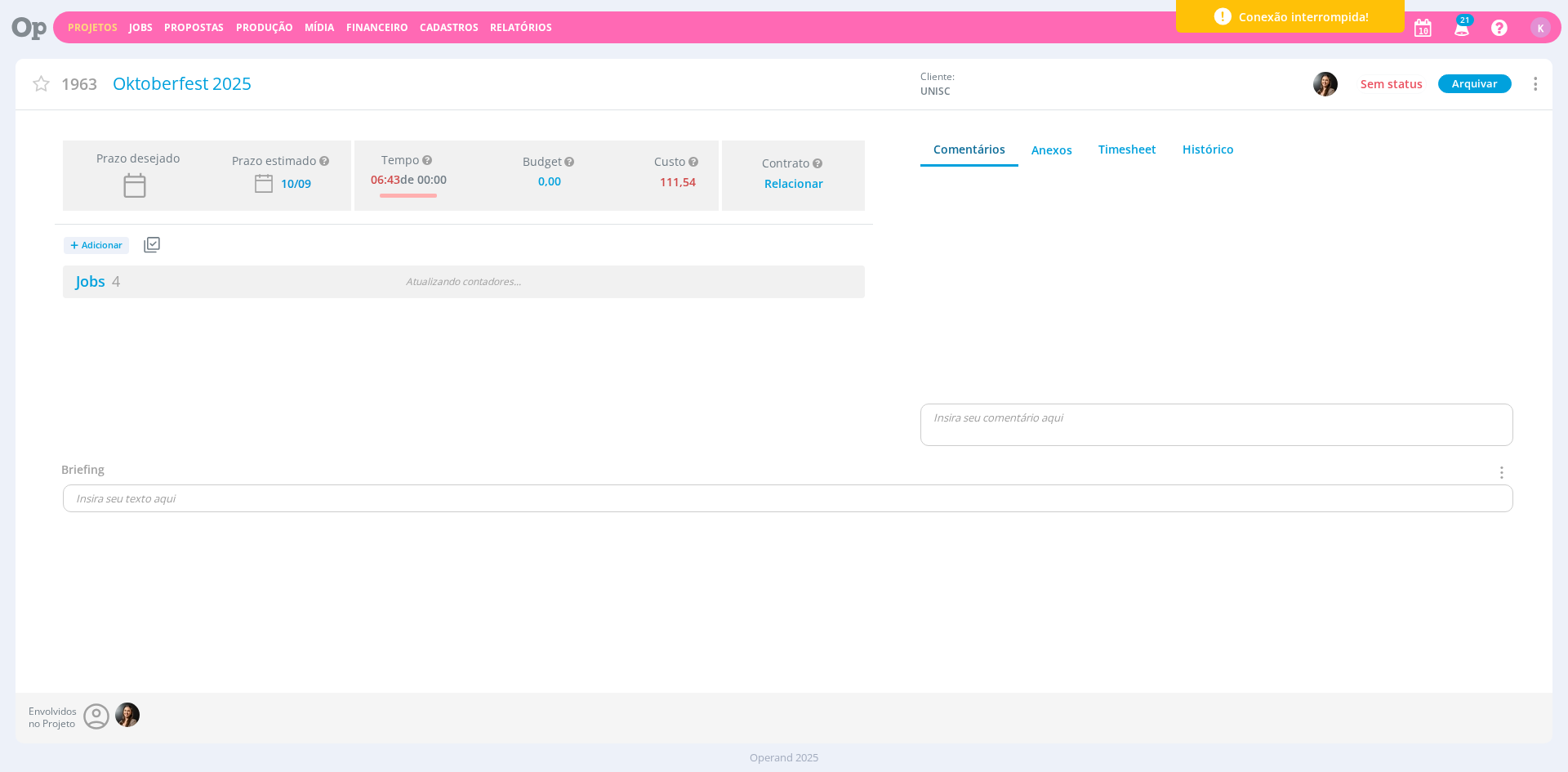
type input "0,00"
click at [115, 281] on span "4" at bounding box center [116, 281] width 8 height 20
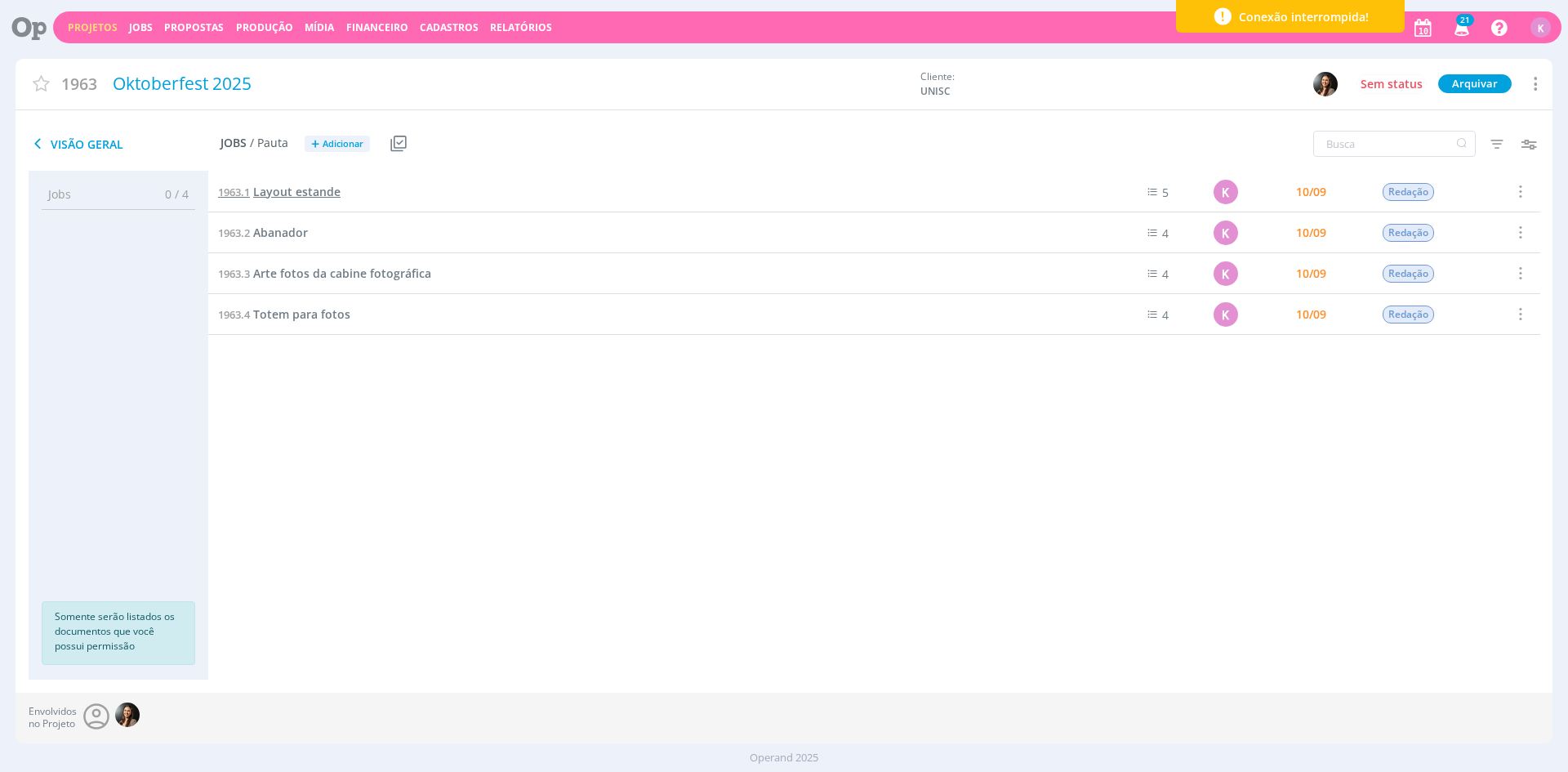
click at [298, 195] on span "Layout estande" at bounding box center [297, 191] width 88 height 16
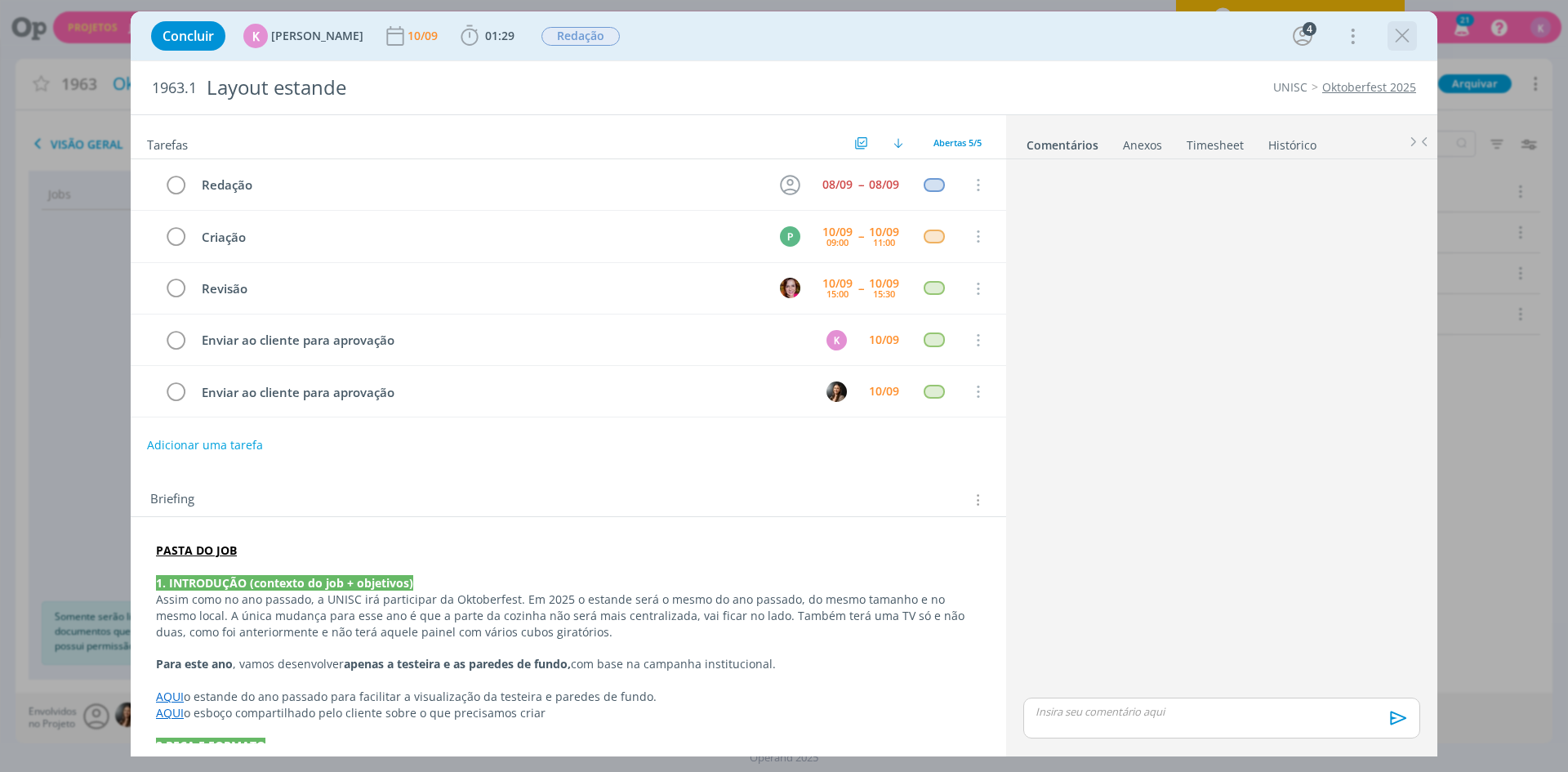
click at [1410, 34] on icon "dialog" at bounding box center [1403, 36] width 24 height 24
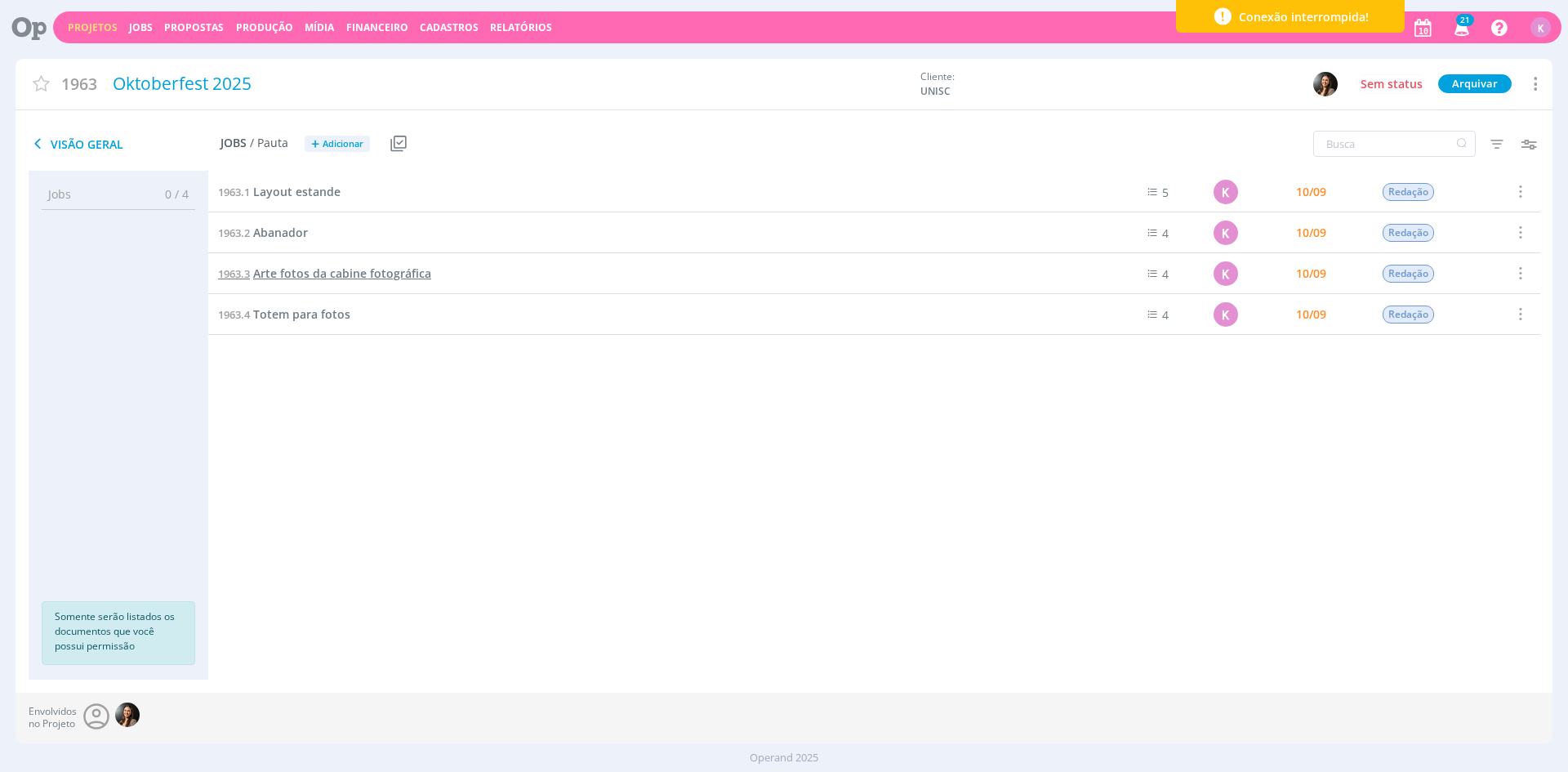
click at [303, 277] on span "Arte fotos da cabine fotográfica" at bounding box center [342, 273] width 178 height 16
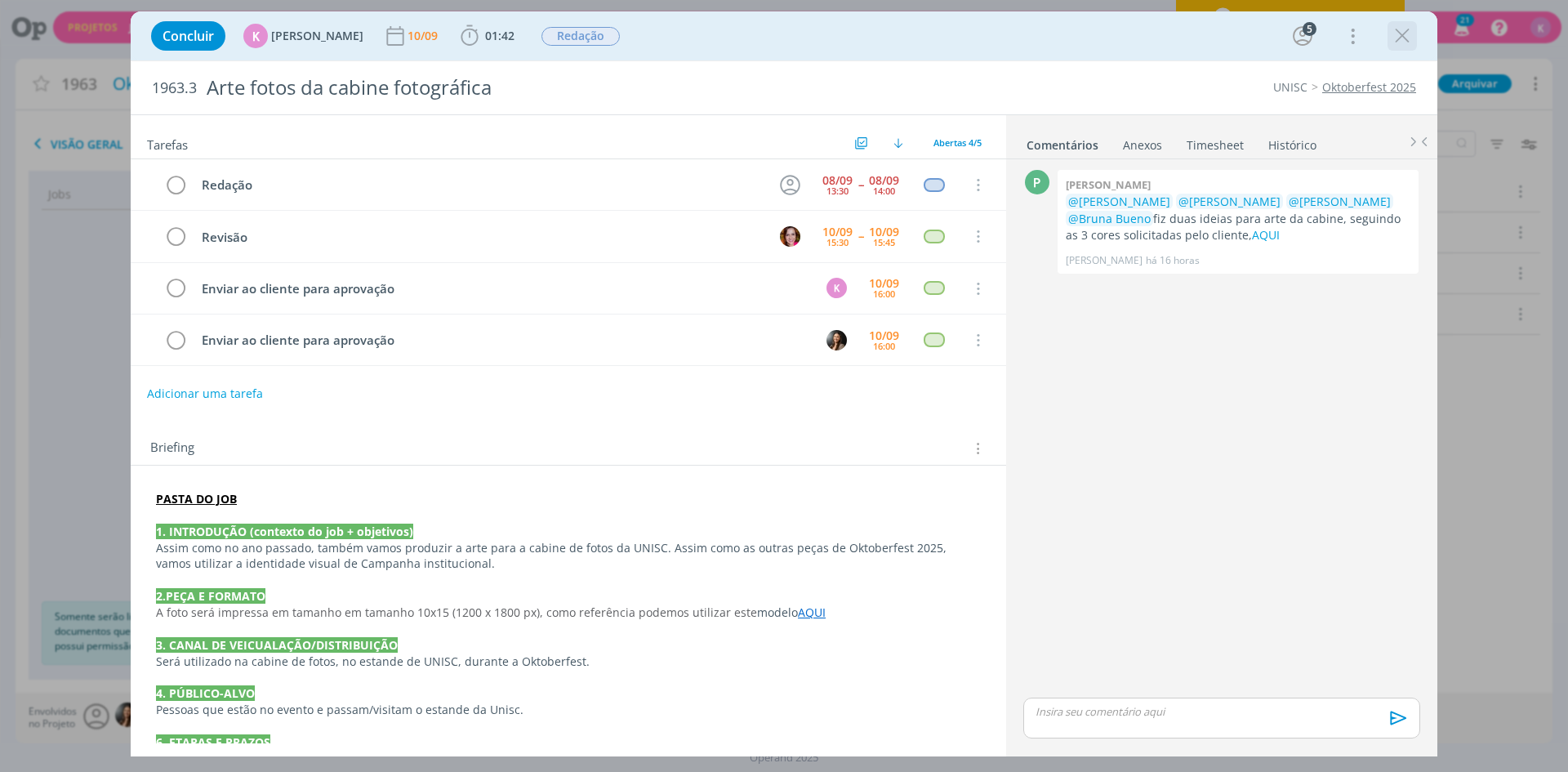
click at [1394, 37] on icon "dialog" at bounding box center [1403, 36] width 24 height 24
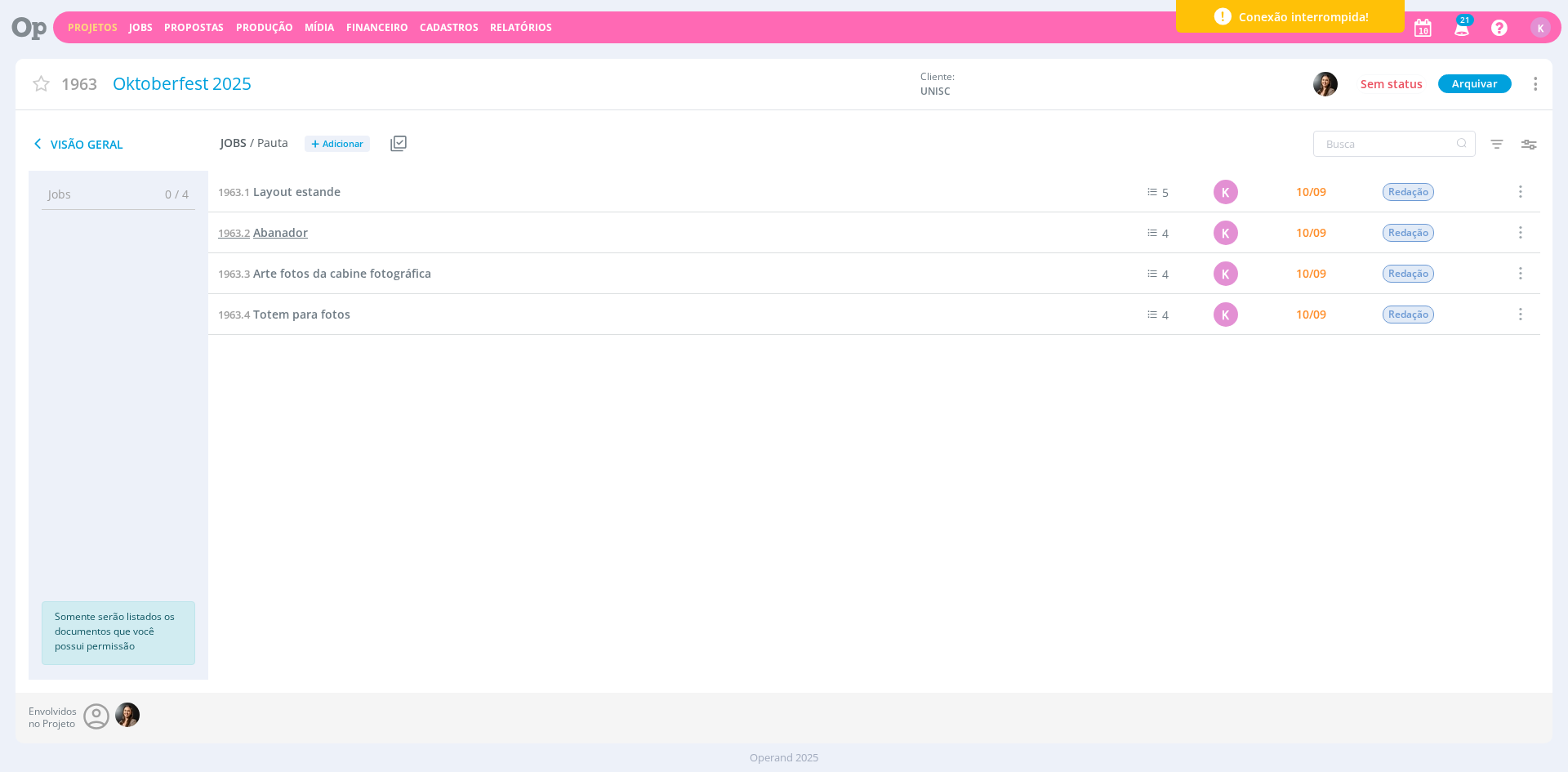
click at [274, 227] on span "Abanador" at bounding box center [280, 232] width 55 height 16
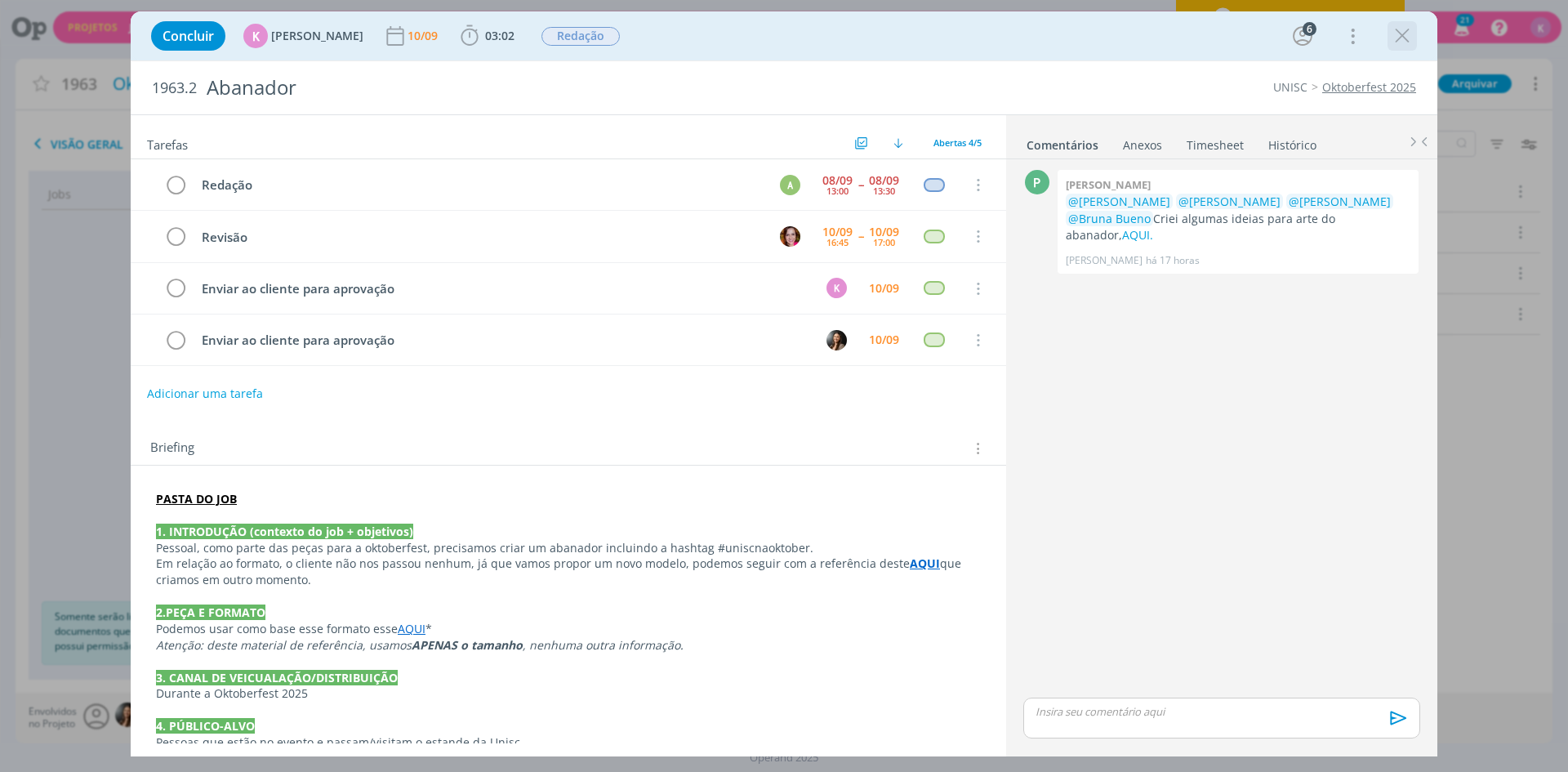
click at [1406, 40] on icon "dialog" at bounding box center [1403, 36] width 24 height 24
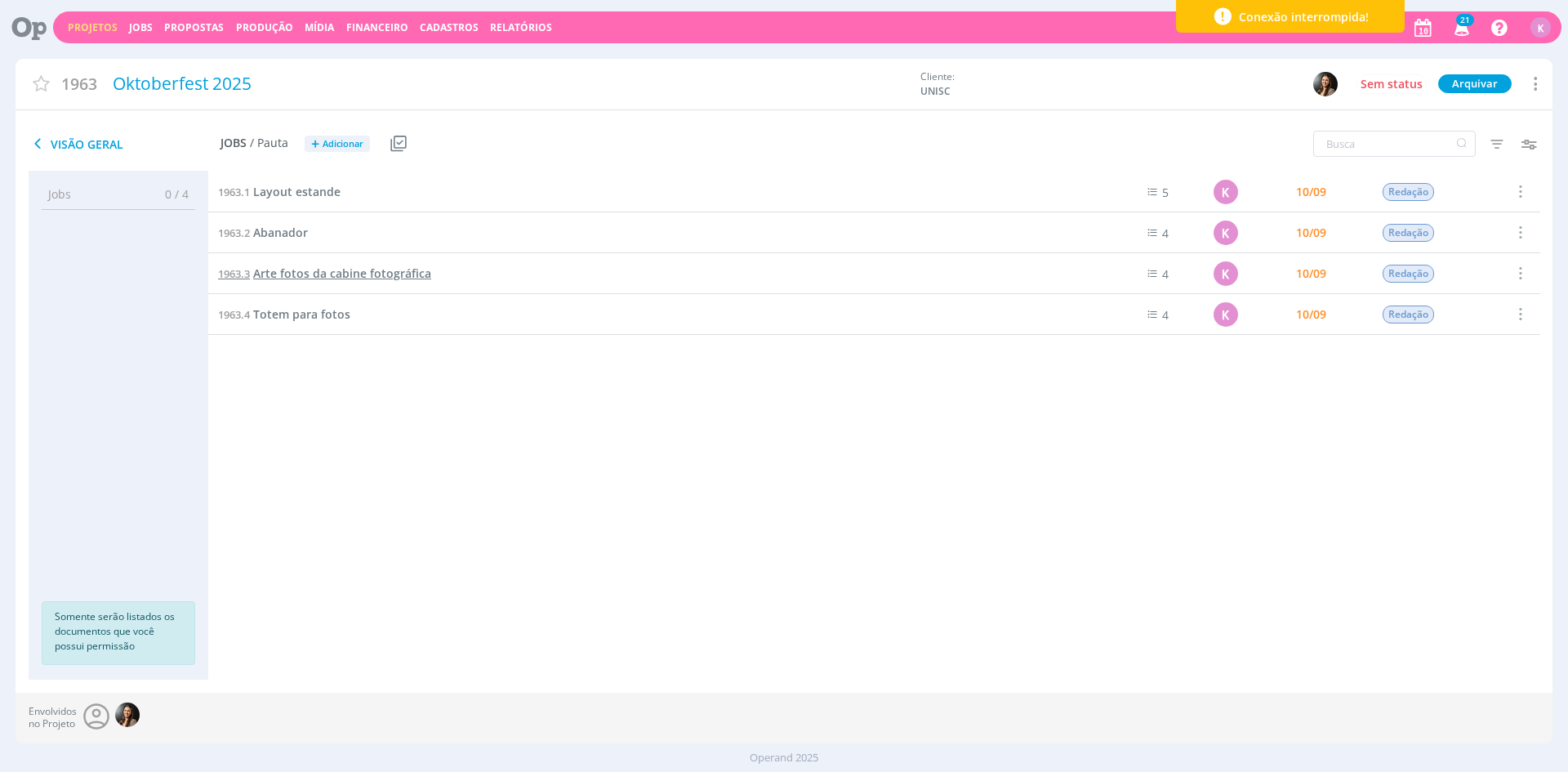
click at [249, 270] on span "1963.3" at bounding box center [234, 273] width 32 height 15
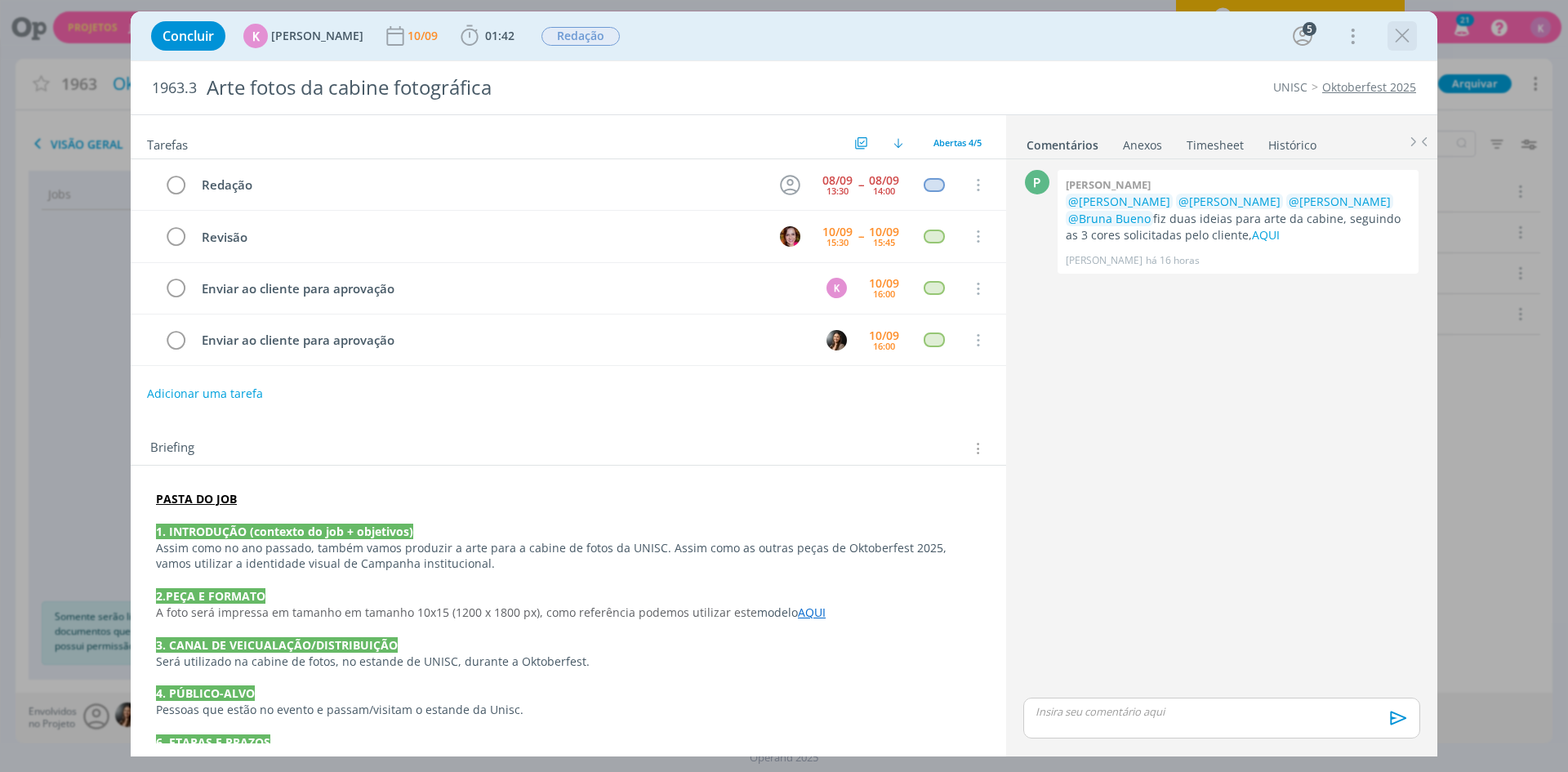
click at [1395, 34] on icon "dialog" at bounding box center [1403, 36] width 24 height 24
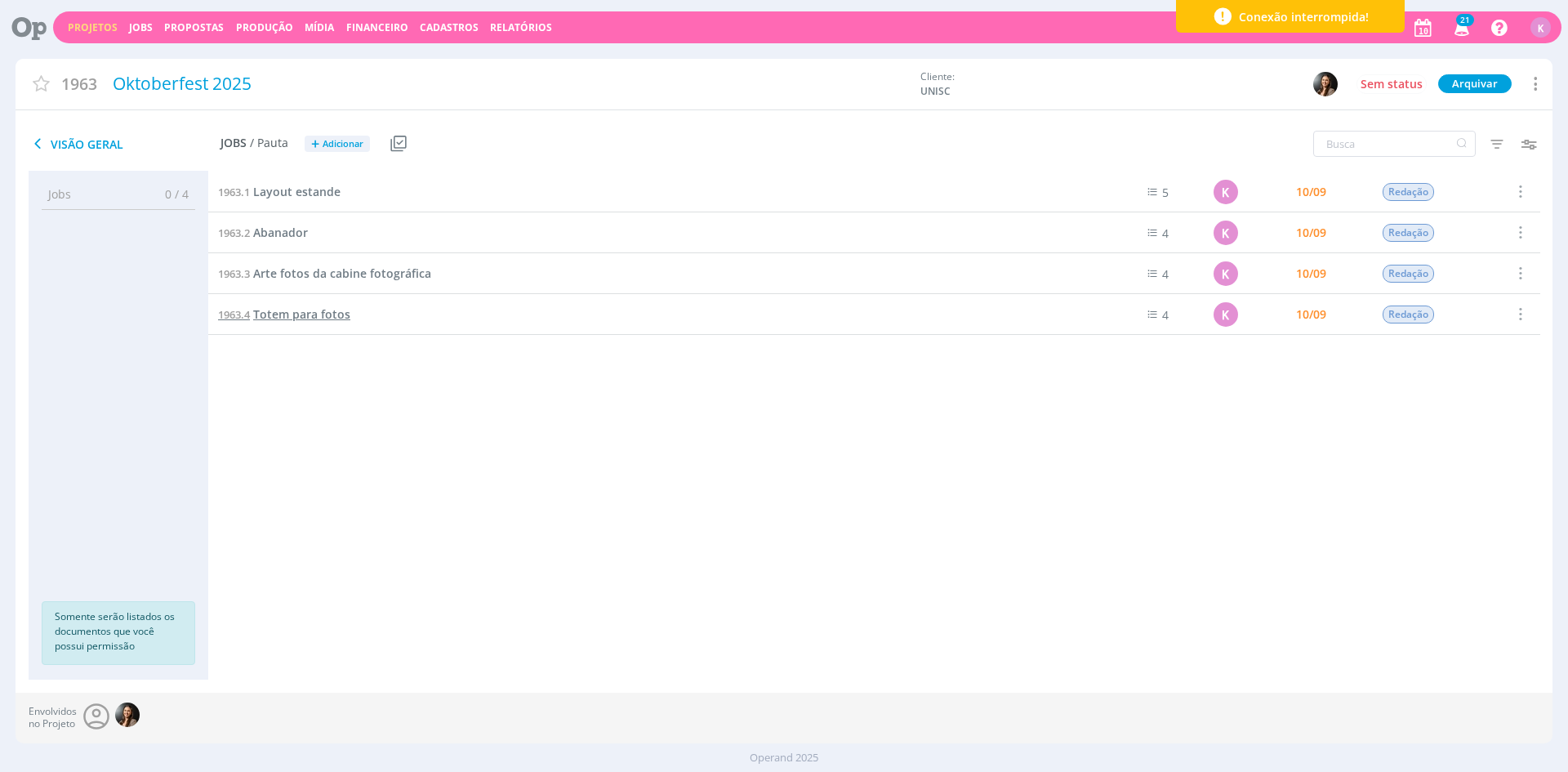
click at [322, 312] on span "Totem para fotos" at bounding box center [302, 314] width 97 height 16
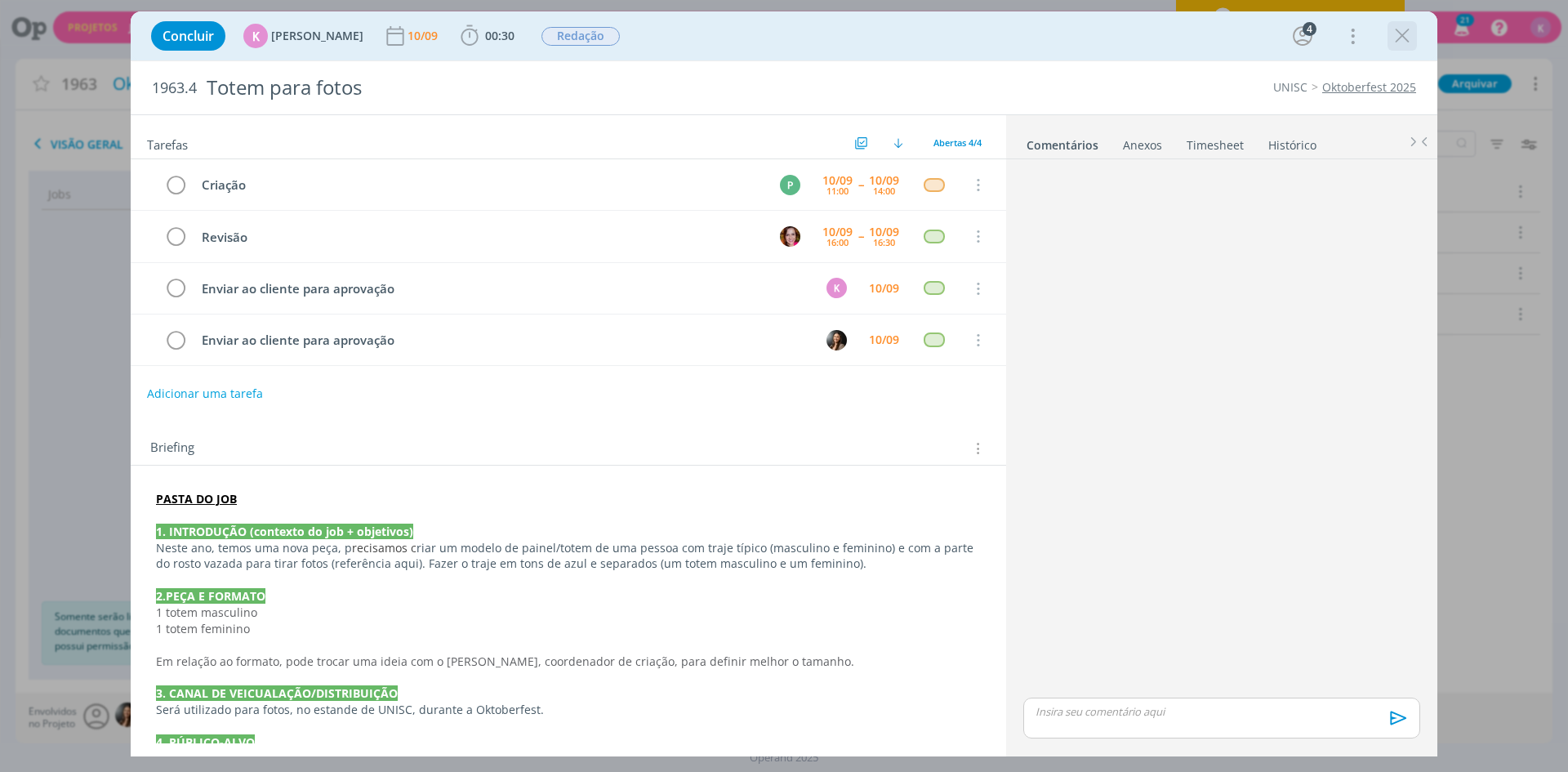
click at [1391, 44] on button "dialog" at bounding box center [1403, 36] width 24 height 24
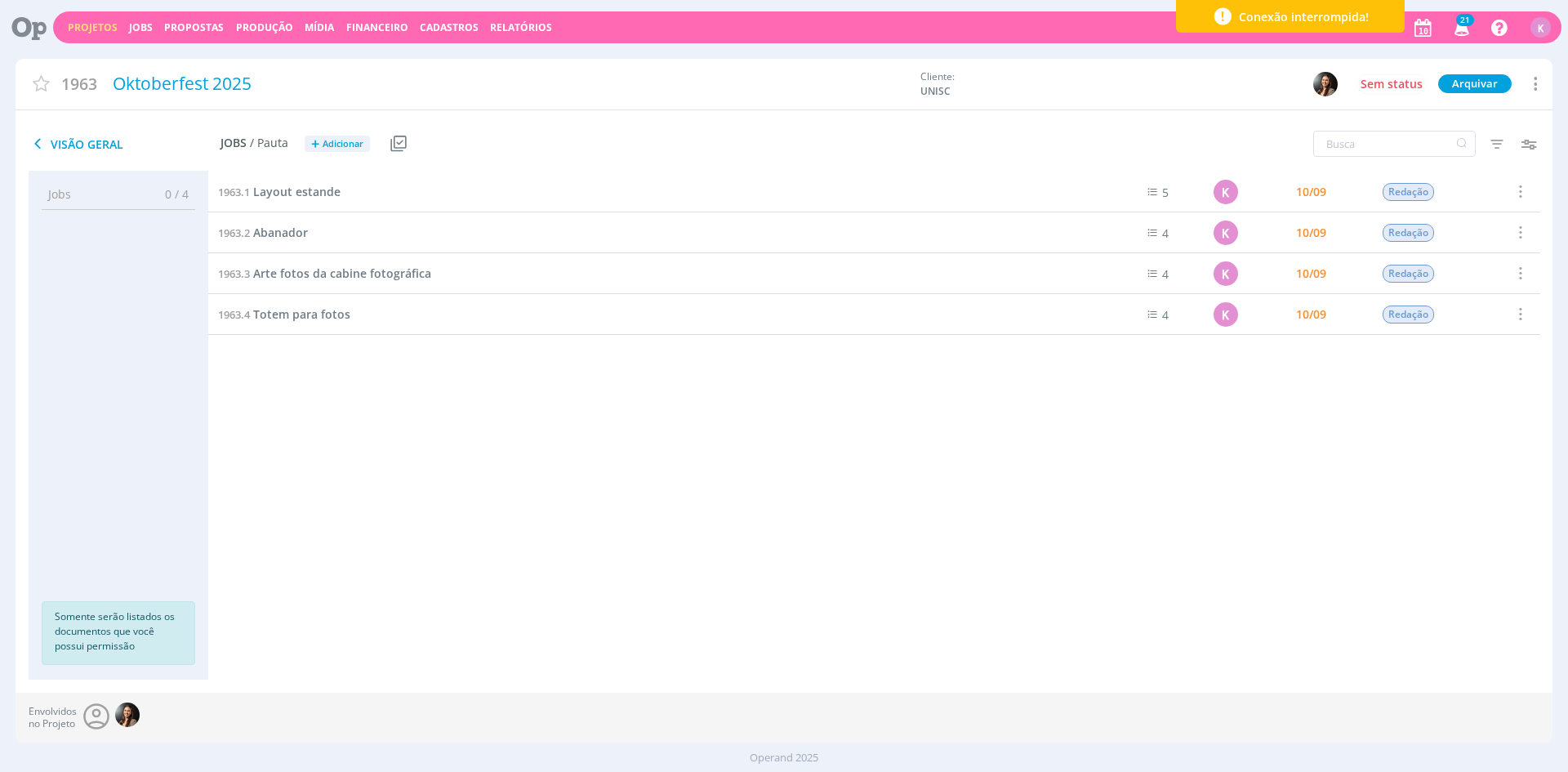
click at [97, 21] on link "Projetos" at bounding box center [92, 27] width 50 height 14
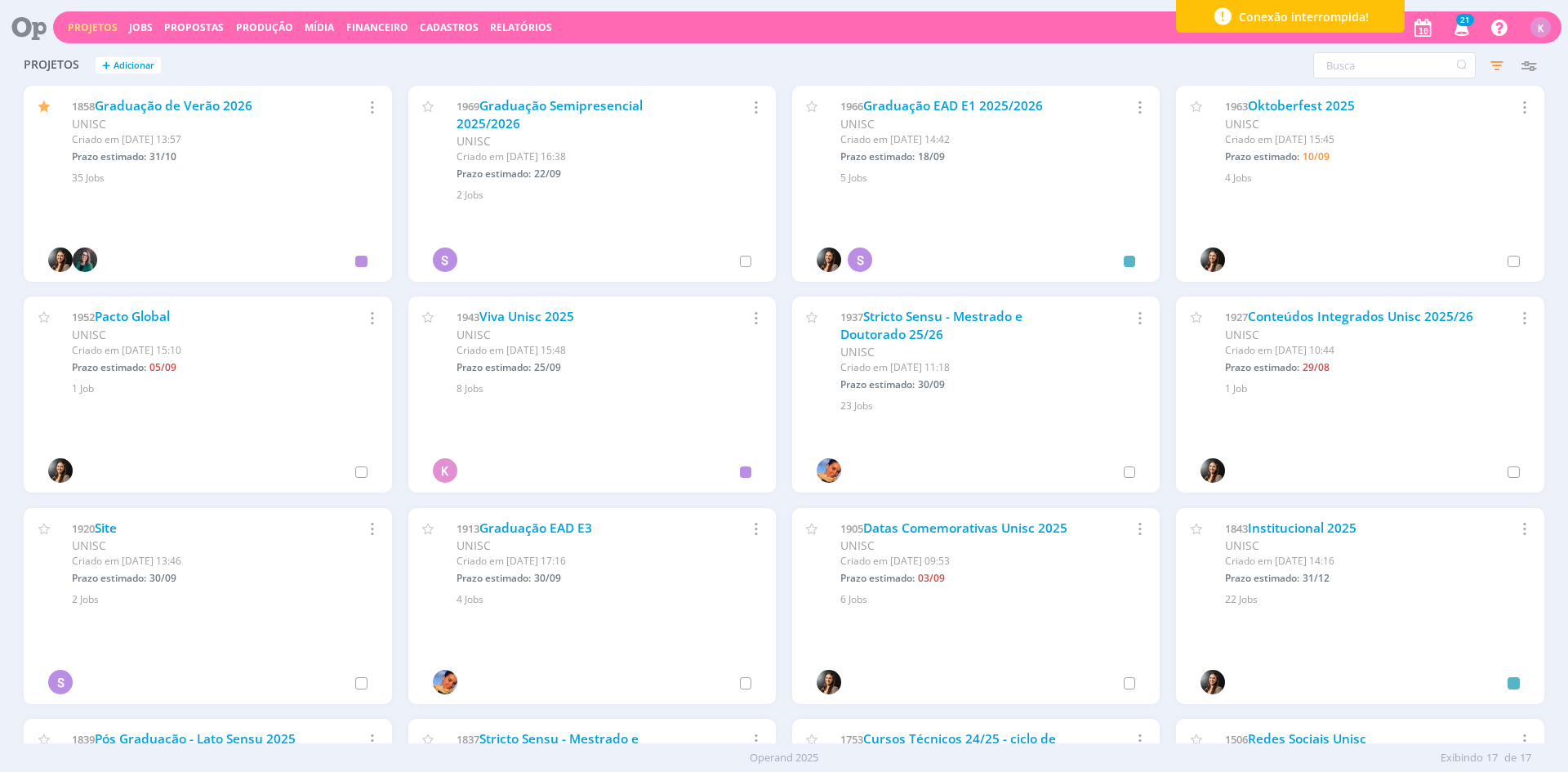
drag, startPoint x: 97, startPoint y: 21, endPoint x: 8, endPoint y: 125, distance: 136.9
drag, startPoint x: 8, startPoint y: 125, endPoint x: 310, endPoint y: 101, distance: 303.0
click at [310, 101] on div "1858 Graduação de Verão 2026" at bounding box center [197, 106] width 250 height 18
click at [237, 101] on link "Graduação de Verão 2026" at bounding box center [173, 106] width 157 height 17
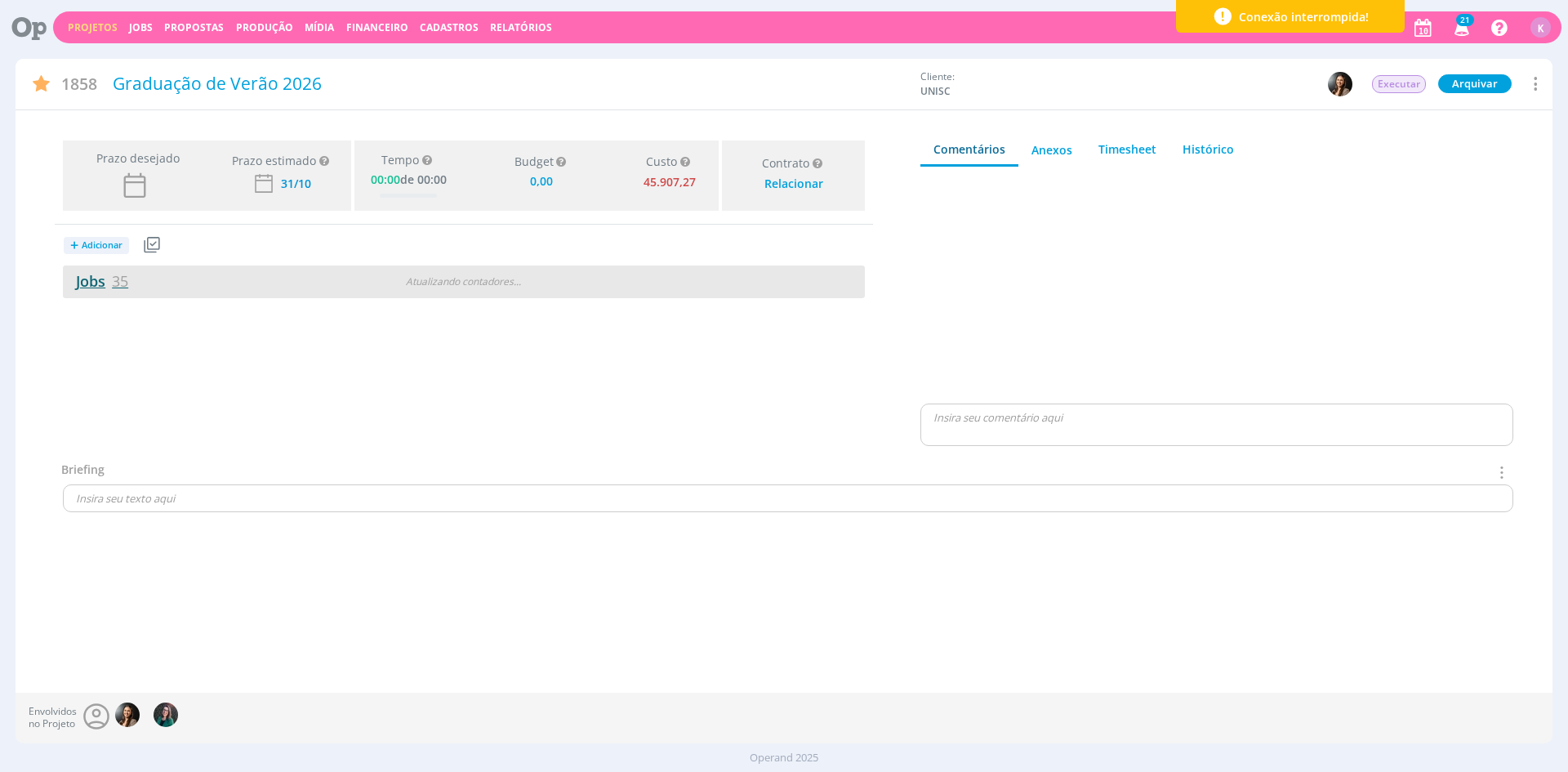
type input "0,00"
click at [118, 280] on span "35" at bounding box center [120, 281] width 17 height 20
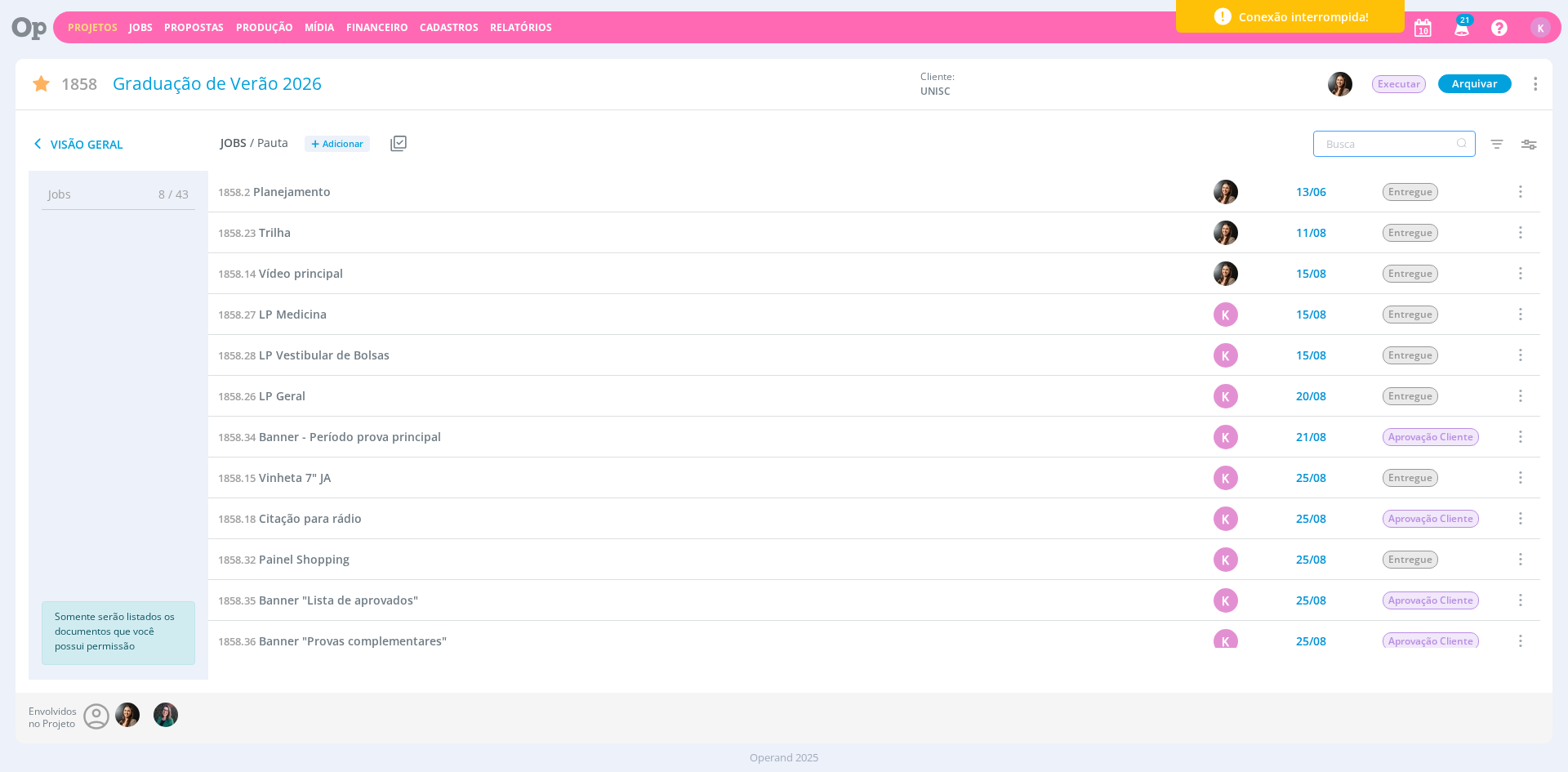
click at [1355, 147] on input "text" at bounding box center [1394, 143] width 163 height 26
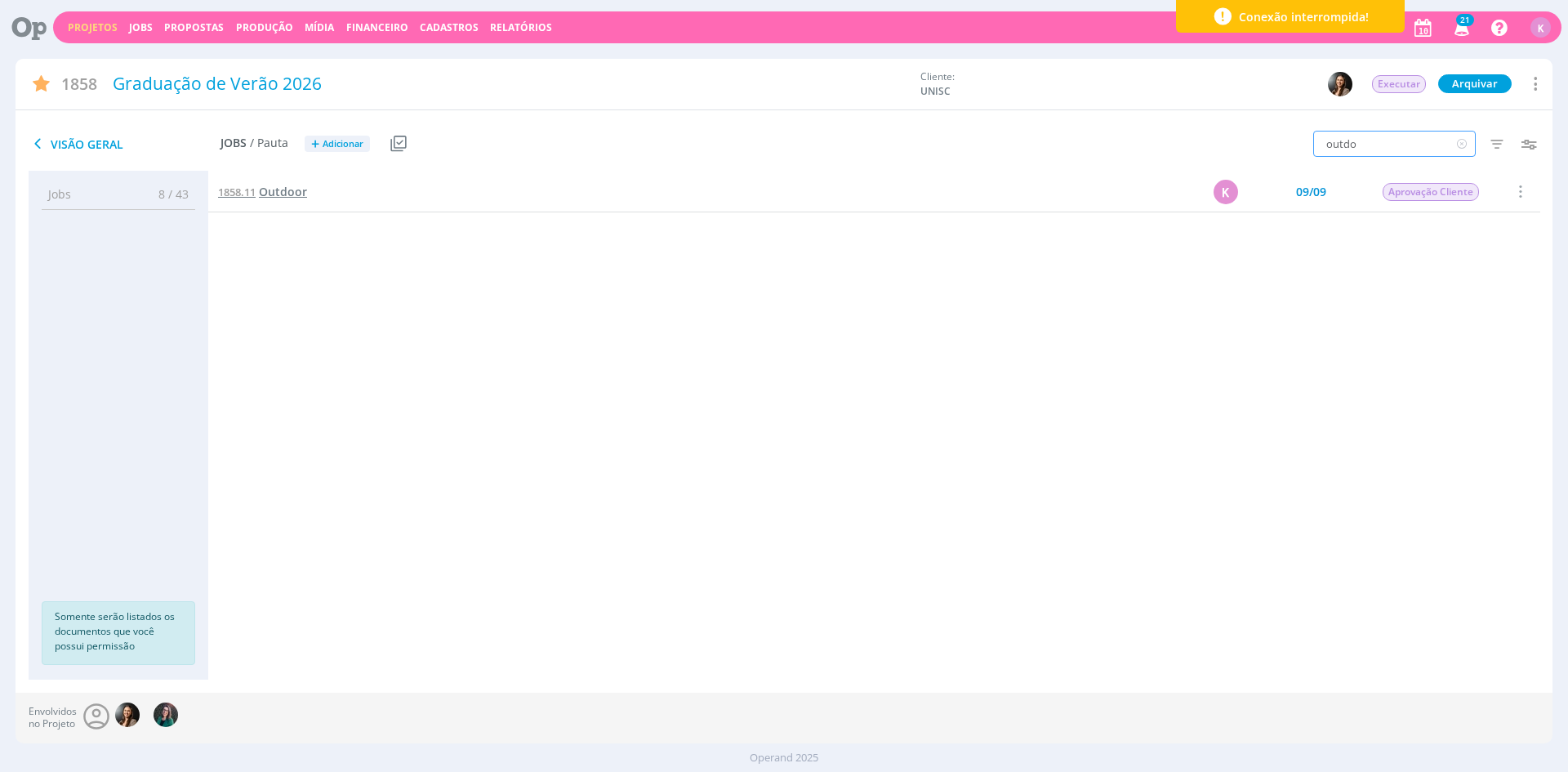
type input "outdo"
click at [277, 183] on link "1858.11 Outdoor" at bounding box center [263, 191] width 89 height 18
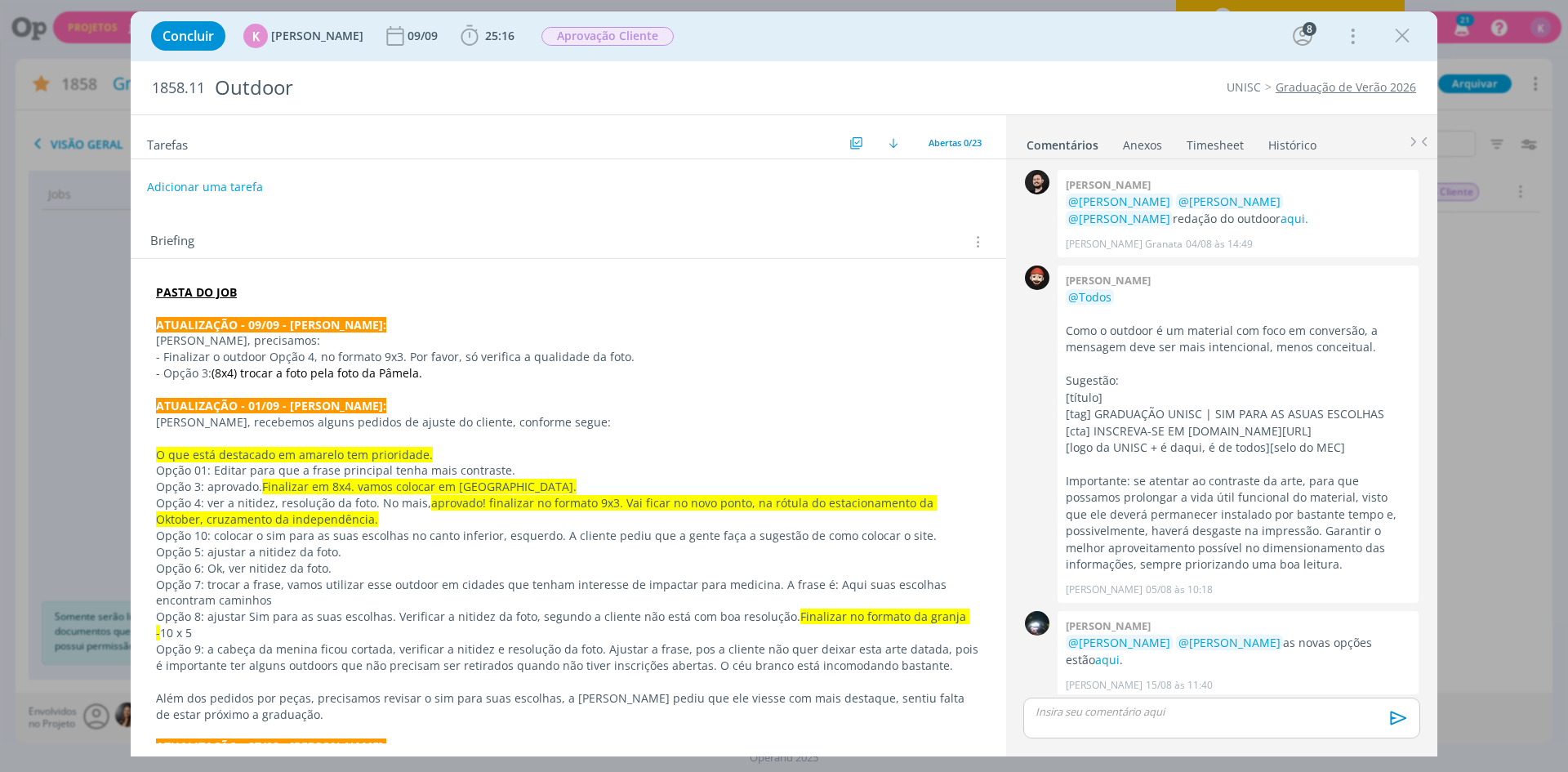
scroll to position [1558, 0]
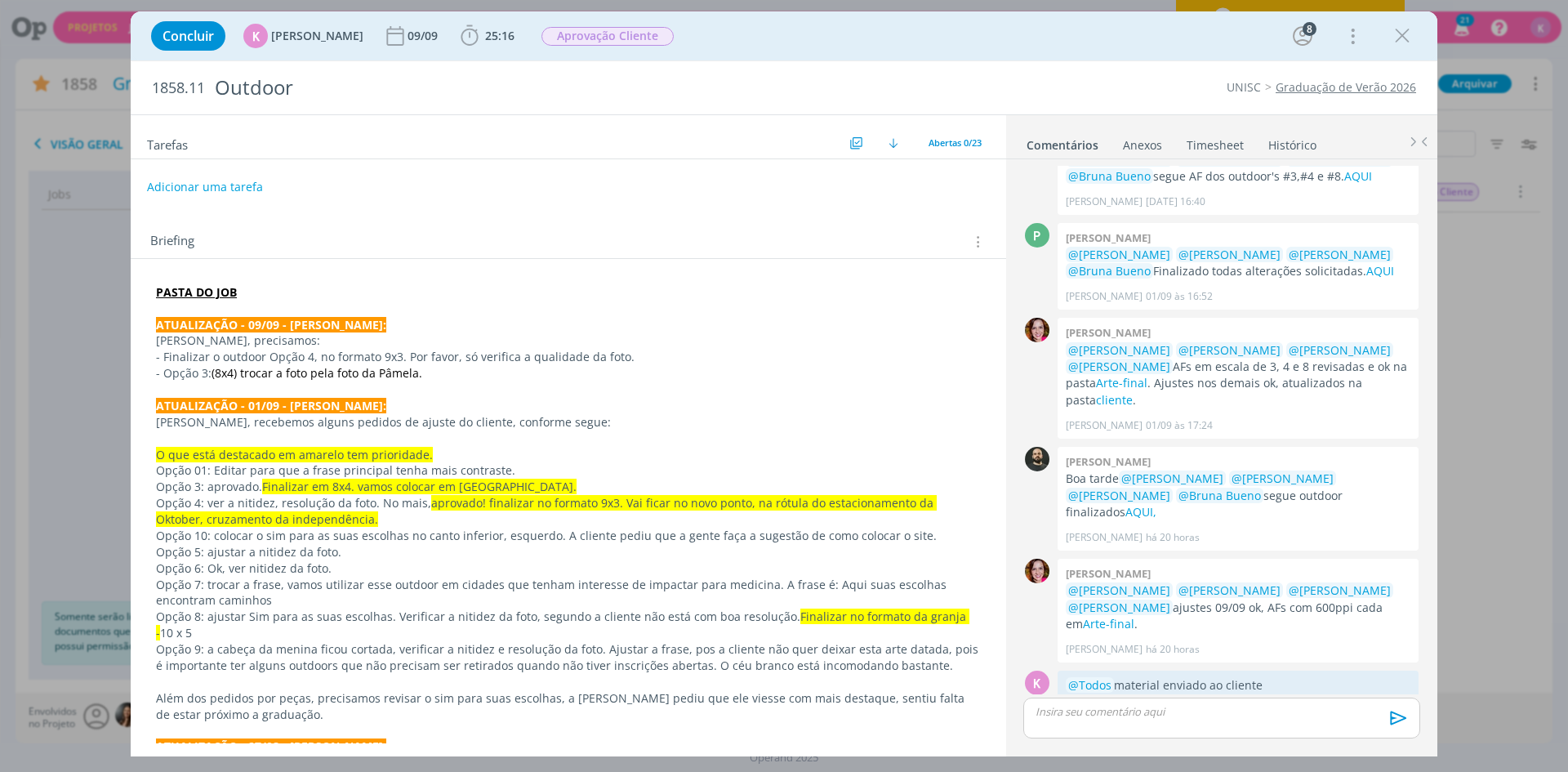
click at [273, 323] on strong "ATUALIZAÇÃO - 09/09 - KAROL:" at bounding box center [270, 324] width 230 height 16
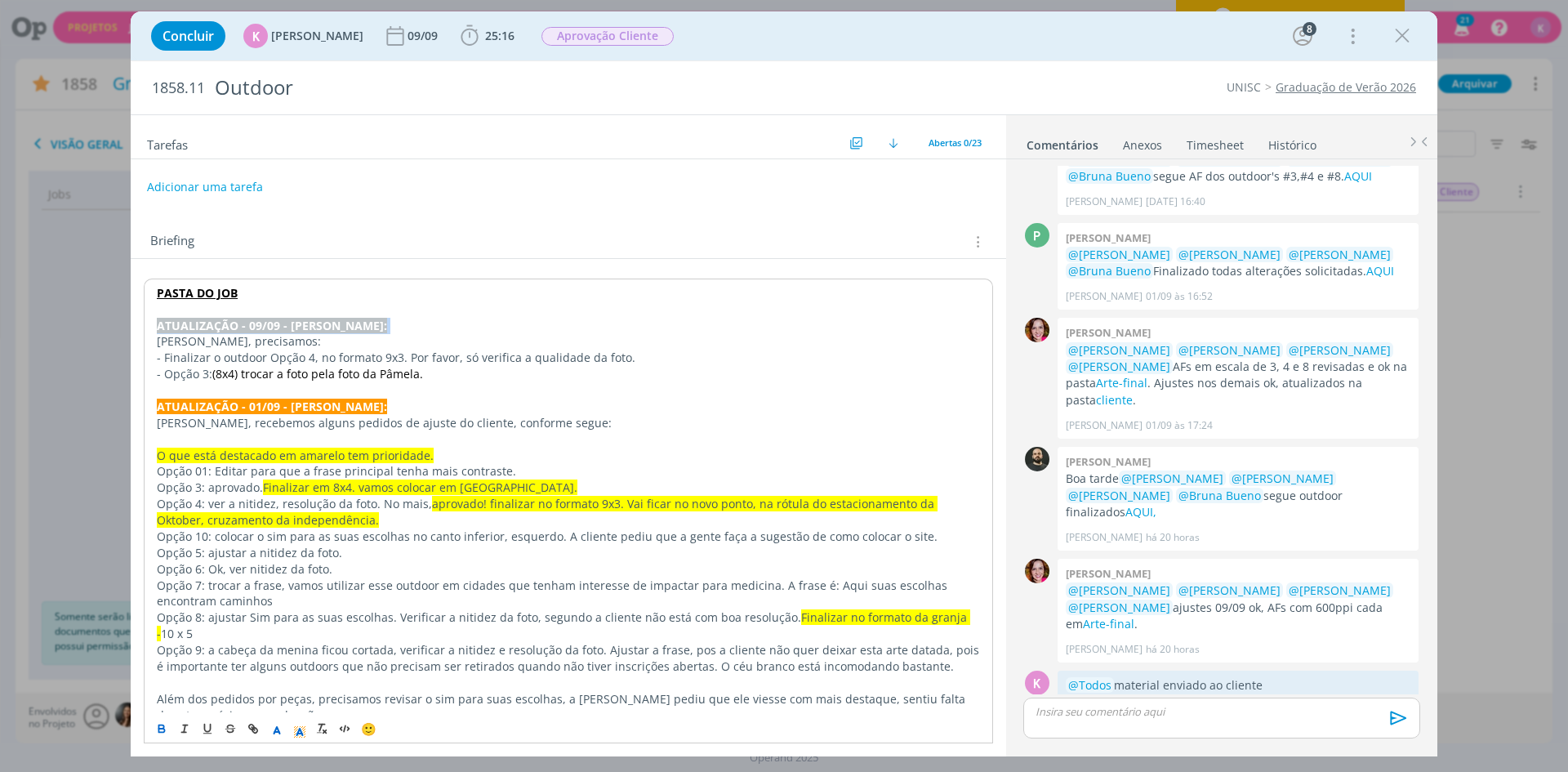
click at [273, 323] on strong "ATUALIZAÇÃO - 09/09 - KAROL:" at bounding box center [271, 325] width 230 height 16
copy strong "ATUALIZAÇÃO - 09/09 - KAROL:"
click at [271, 314] on p "dialog" at bounding box center [568, 309] width 824 height 17
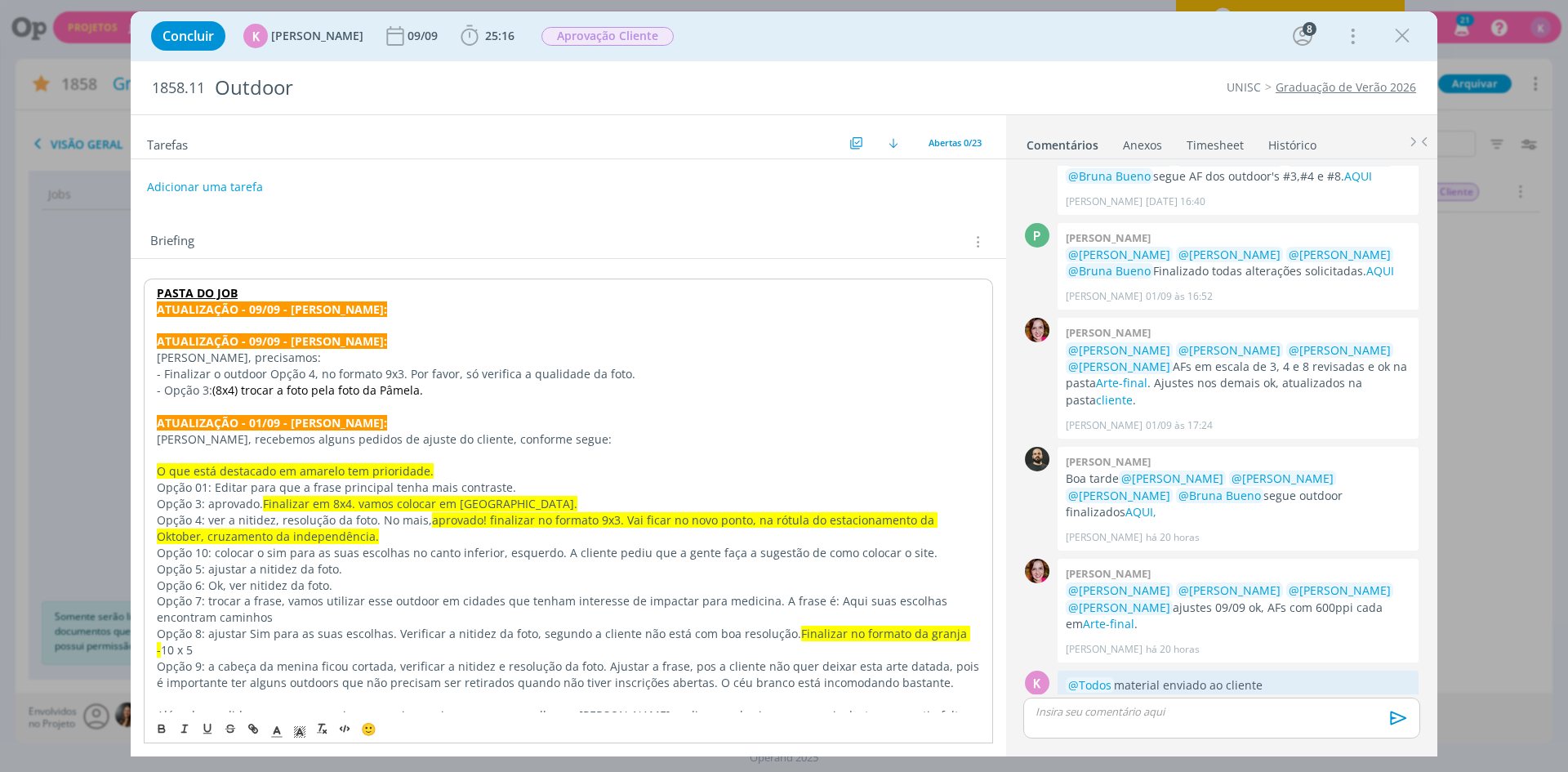
click at [255, 303] on strong "ATUALIZAÇÃO - 09/09 - KAROL:" at bounding box center [271, 309] width 230 height 16
drag, startPoint x: 257, startPoint y: 307, endPoint x: 248, endPoint y: 306, distance: 9.1
click at [248, 306] on strong "ATUALIZAÇÃO - 09/09 - KAROL:" at bounding box center [271, 309] width 230 height 16
click at [257, 291] on p "PASTA DO JOB" at bounding box center [568, 293] width 824 height 17
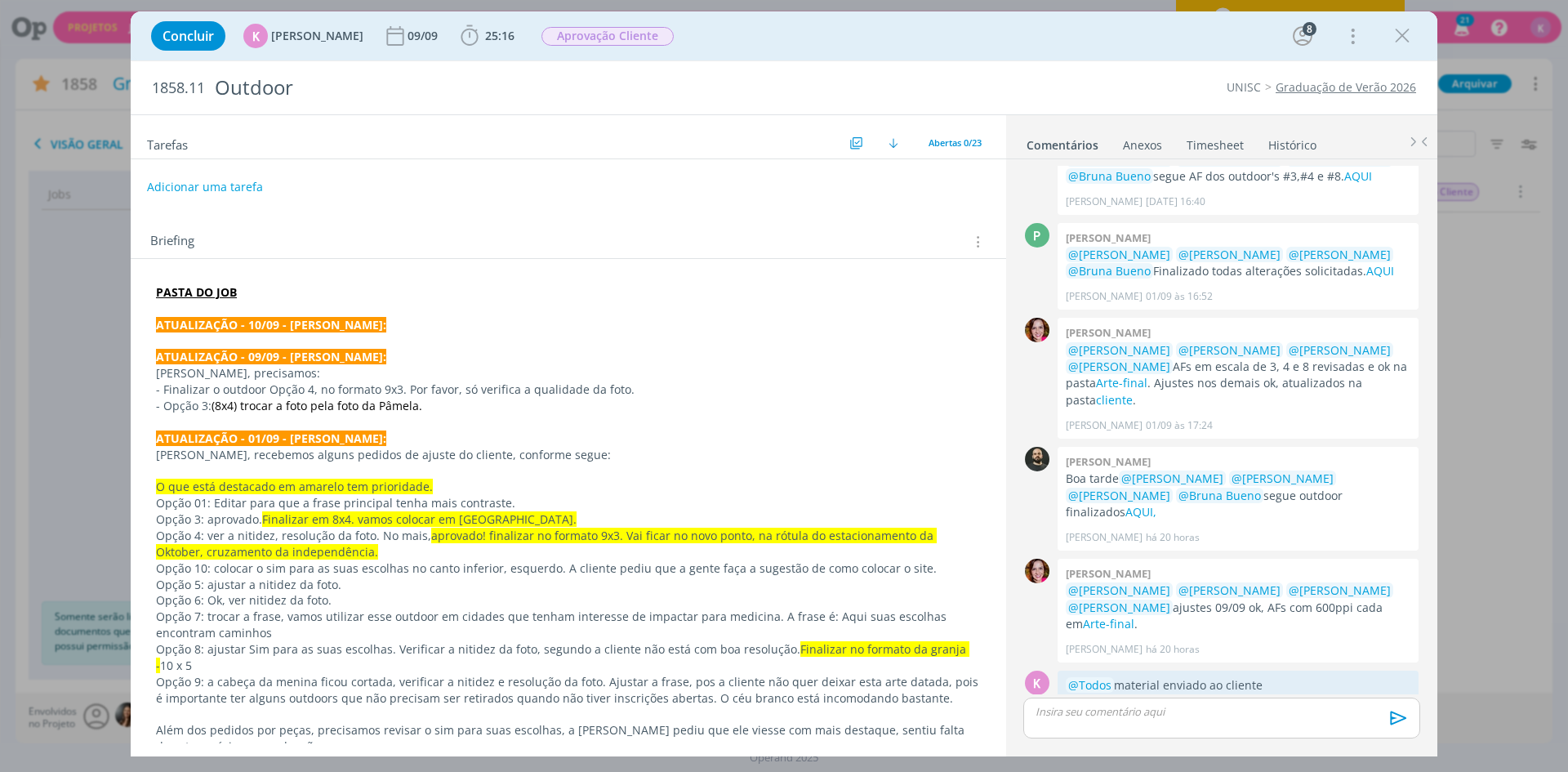
click at [263, 342] on p "dialog" at bounding box center [568, 340] width 825 height 17
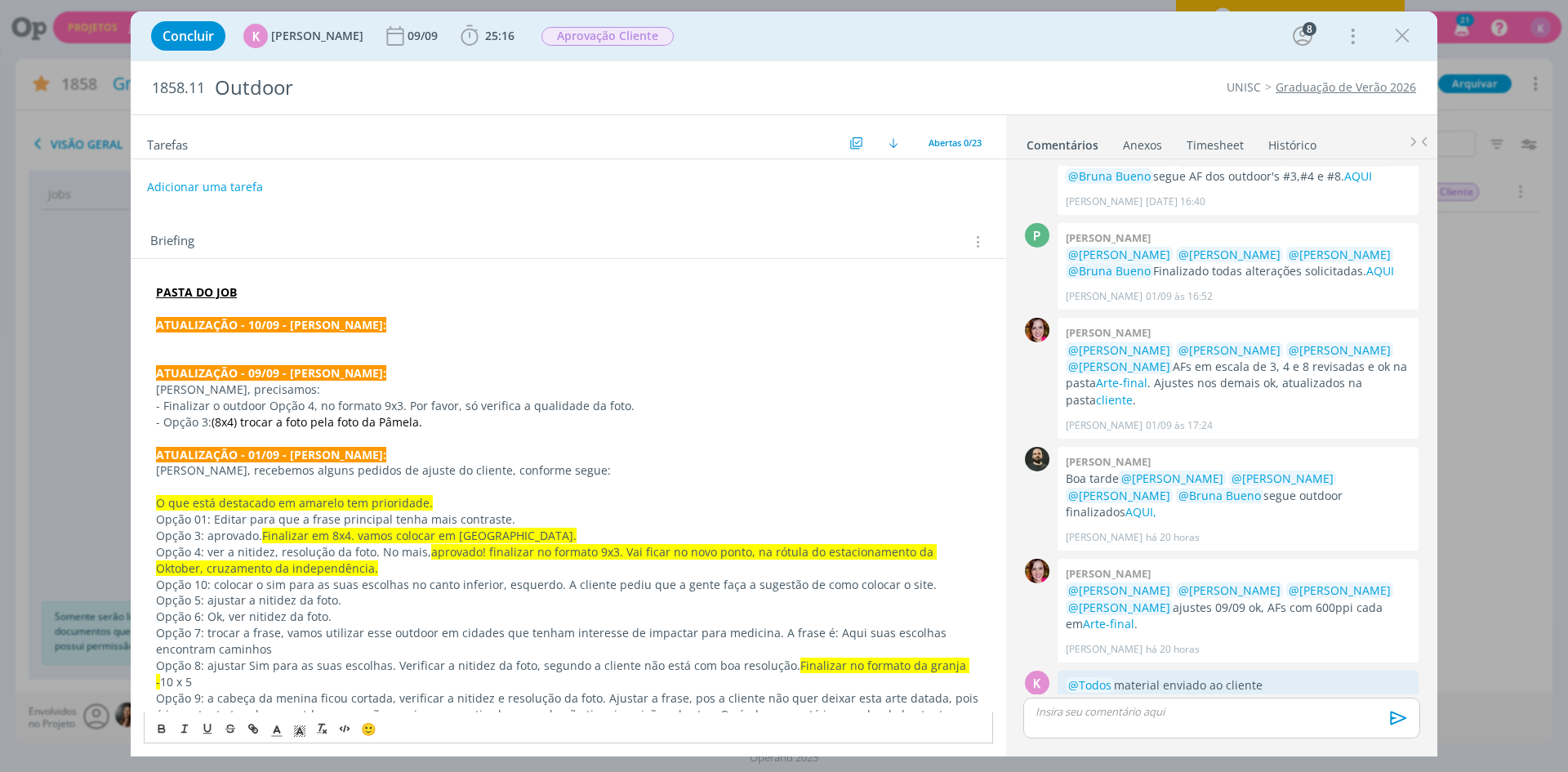
click at [187, 291] on strong "PASTA DO JOB" at bounding box center [196, 292] width 81 height 16
click at [222, 326] on link "https://sobeae.sharepoint.com/:f:/s/SOBEAE/EnMmFVZHb0ZEtvw22lOoQykB-W-JjX5Pd91u…" at bounding box center [263, 323] width 123 height 21
click at [232, 349] on p "dialog" at bounding box center [568, 356] width 825 height 17
click at [197, 336] on p "dialog" at bounding box center [568, 340] width 825 height 17
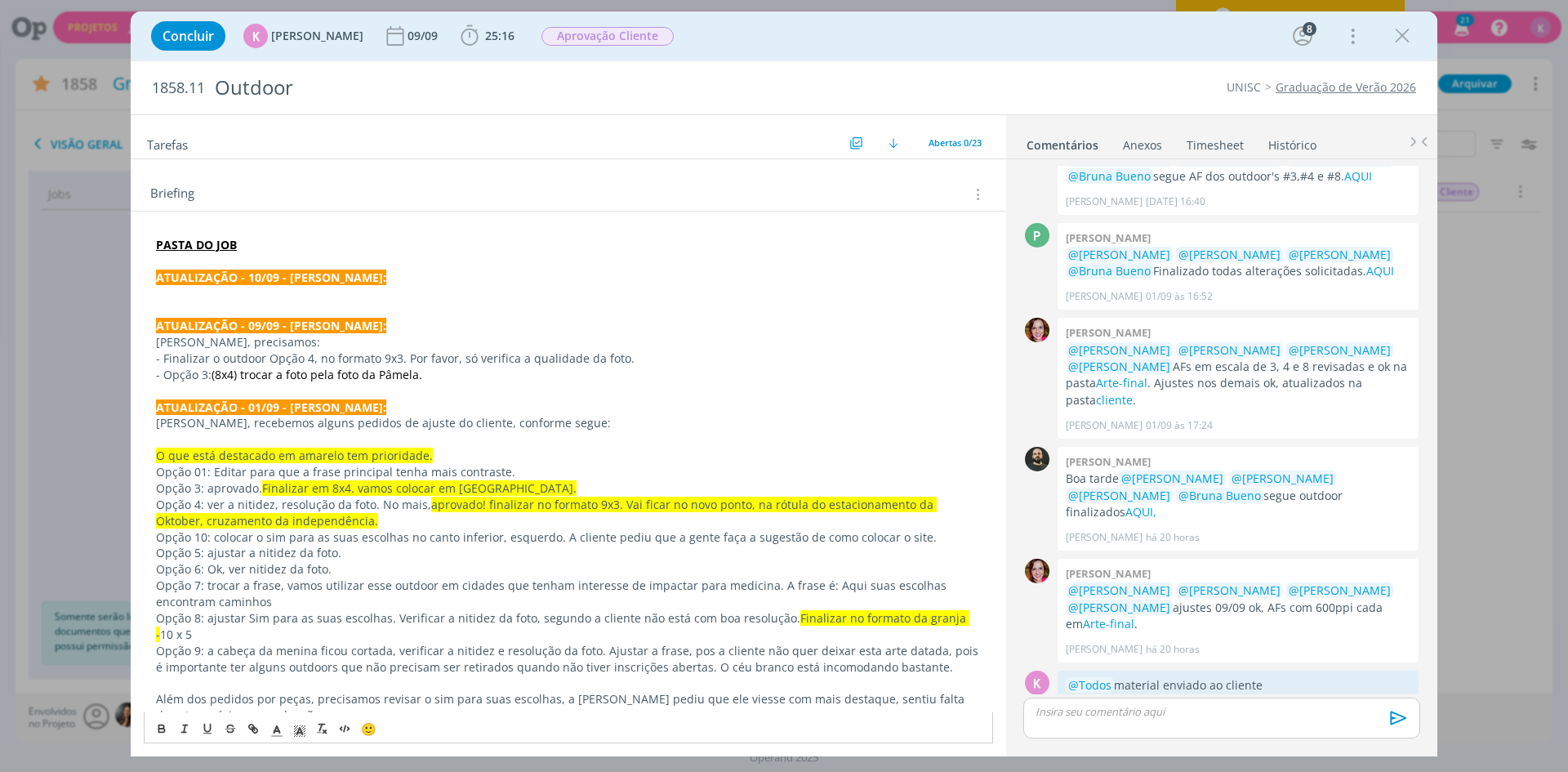
scroll to position [82, 0]
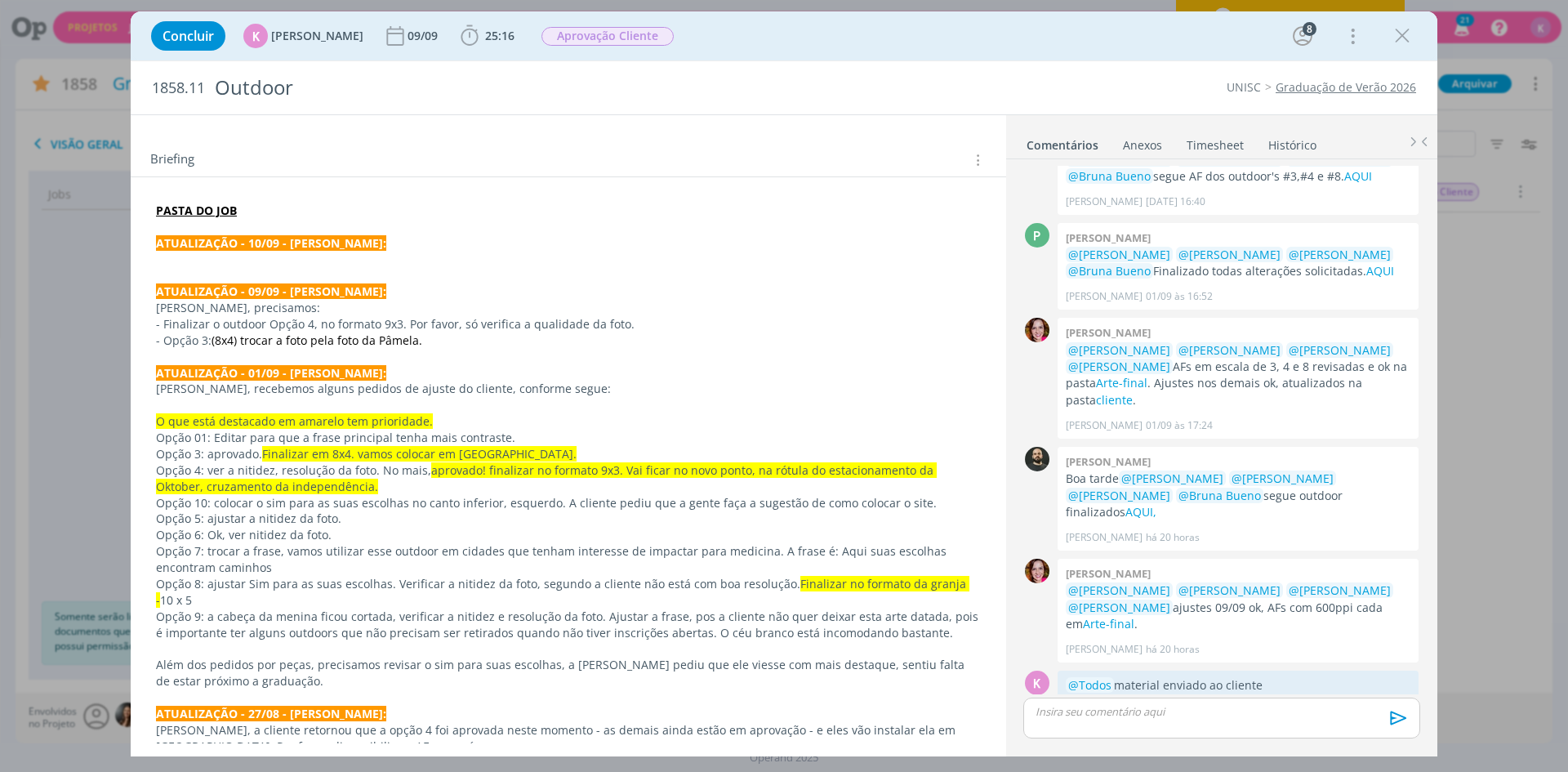
click at [290, 236] on strong "ATUALIZAÇÃO - 10/09 - KAROL:" at bounding box center [270, 243] width 230 height 16
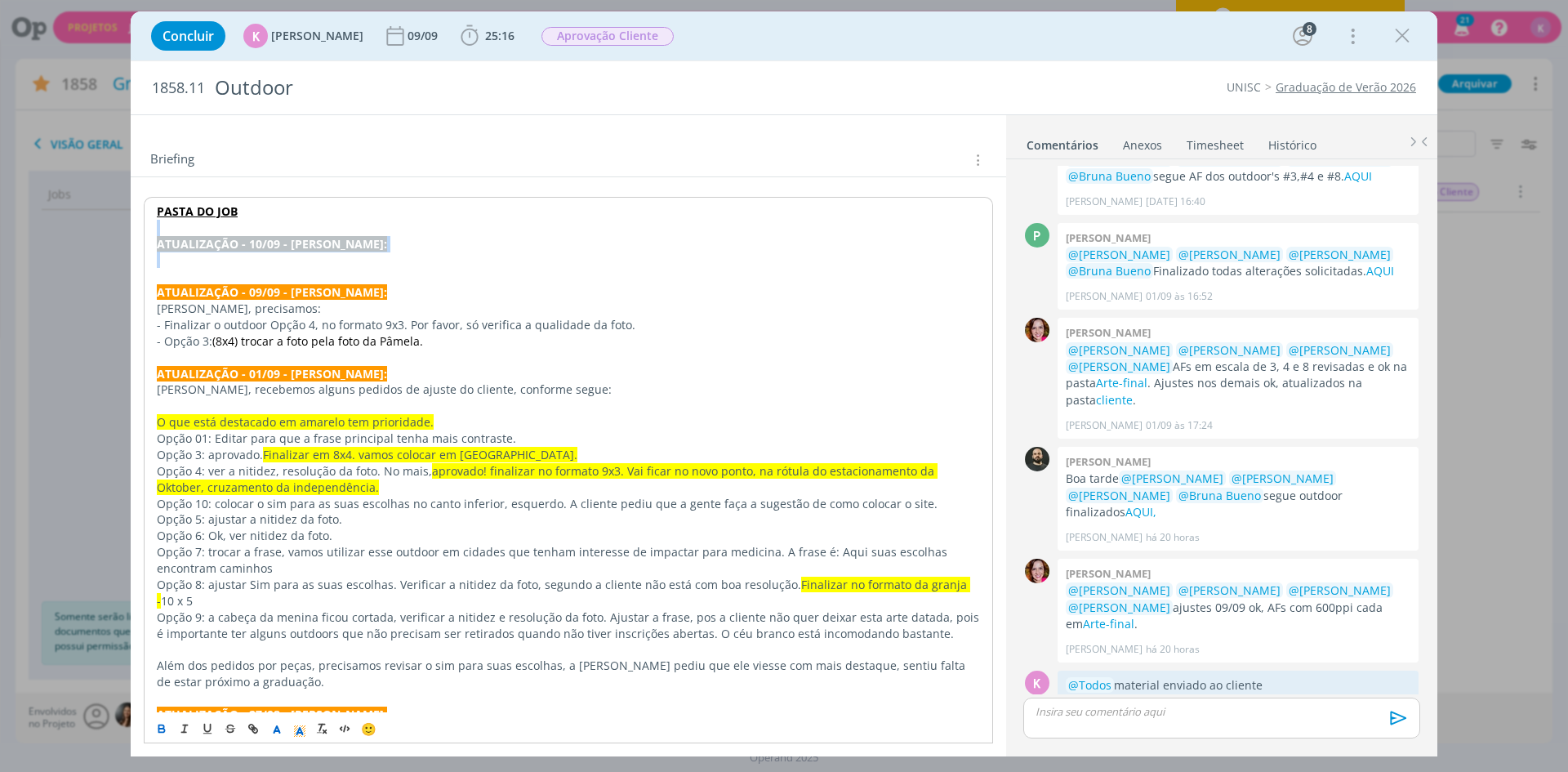
drag, startPoint x: 237, startPoint y: 263, endPoint x: 150, endPoint y: 236, distance: 91.1
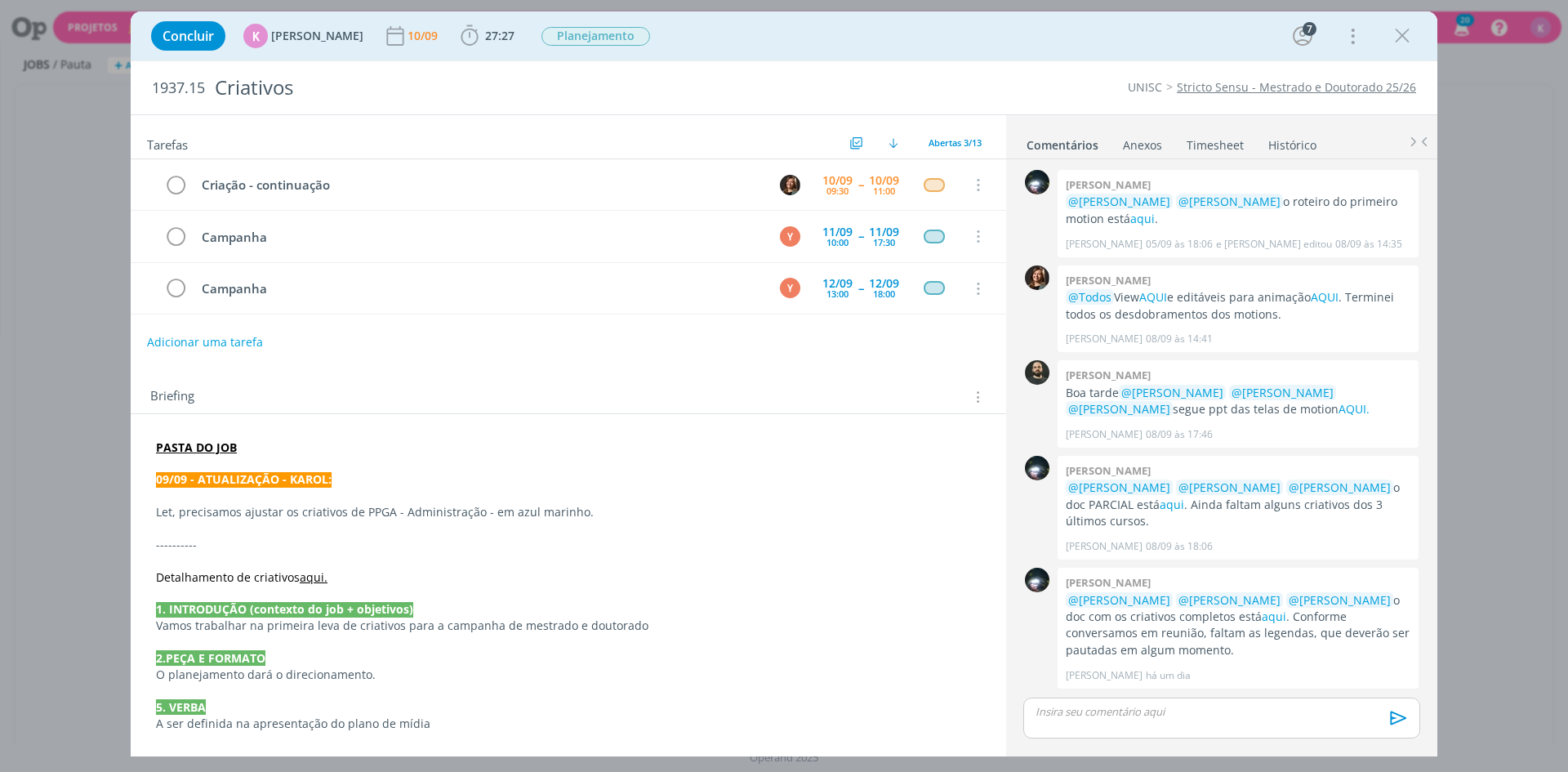
scroll to position [93, 0]
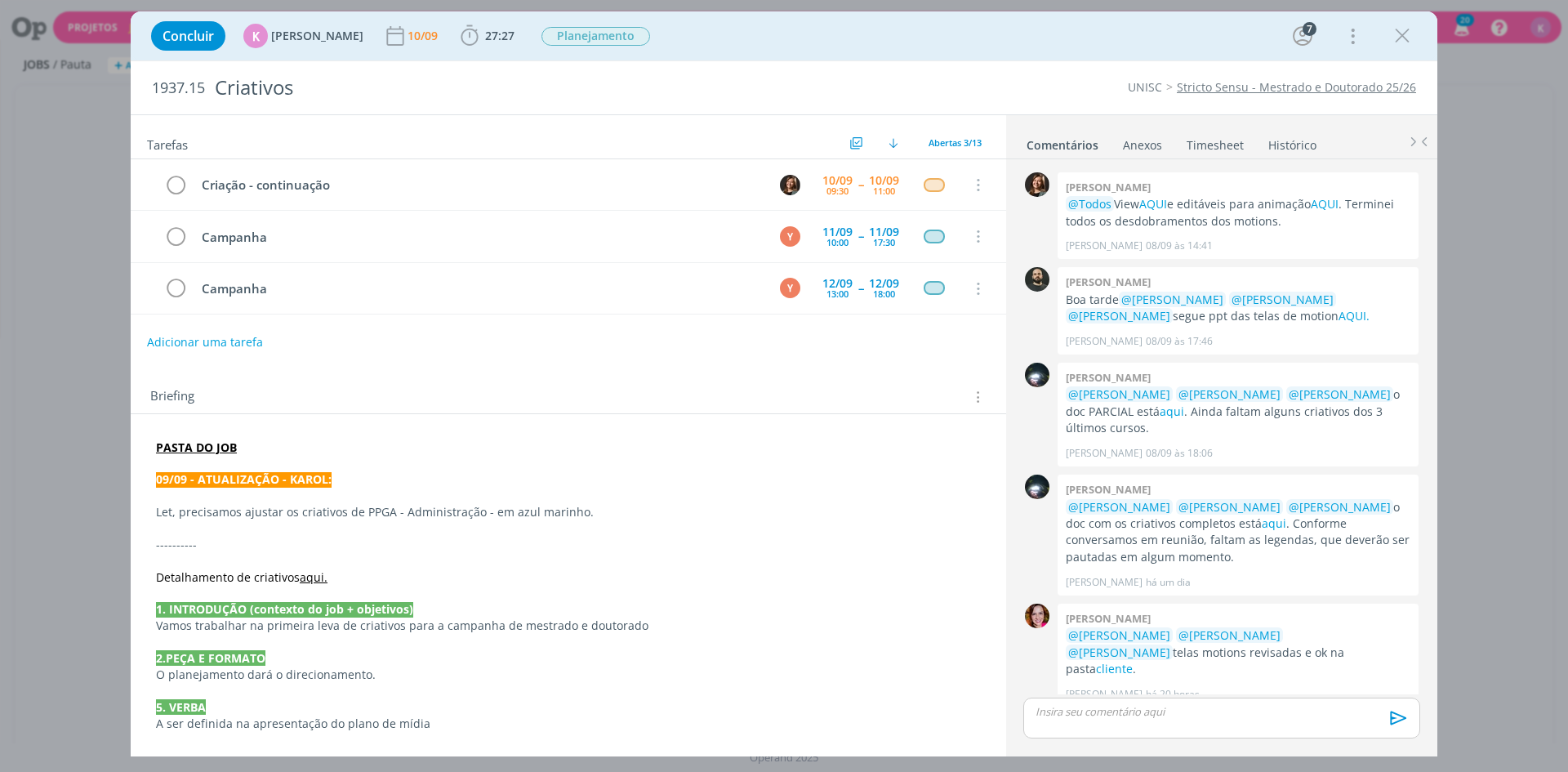
click at [627, 556] on p "dialog" at bounding box center [568, 561] width 825 height 17
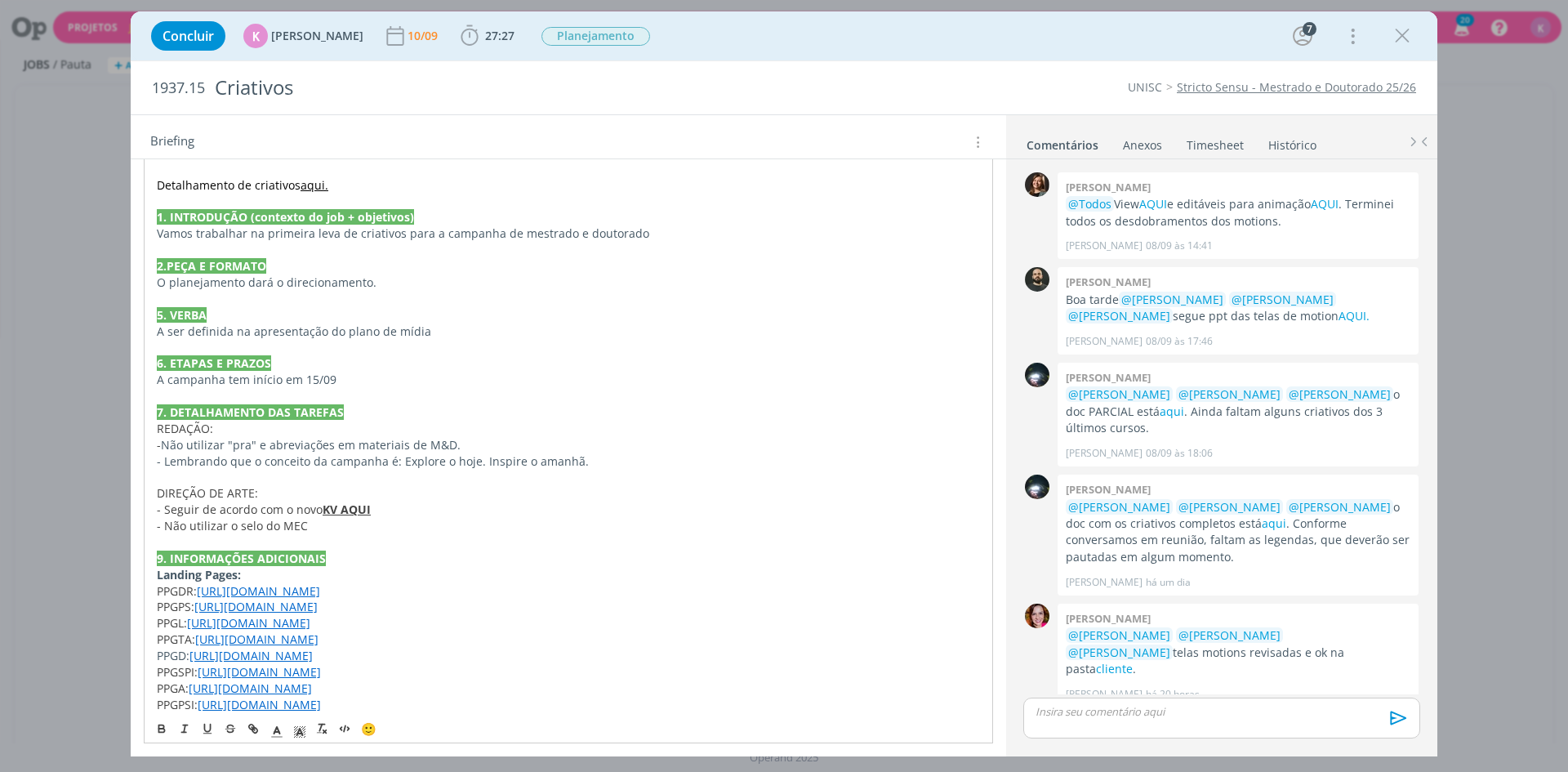
scroll to position [409, 0]
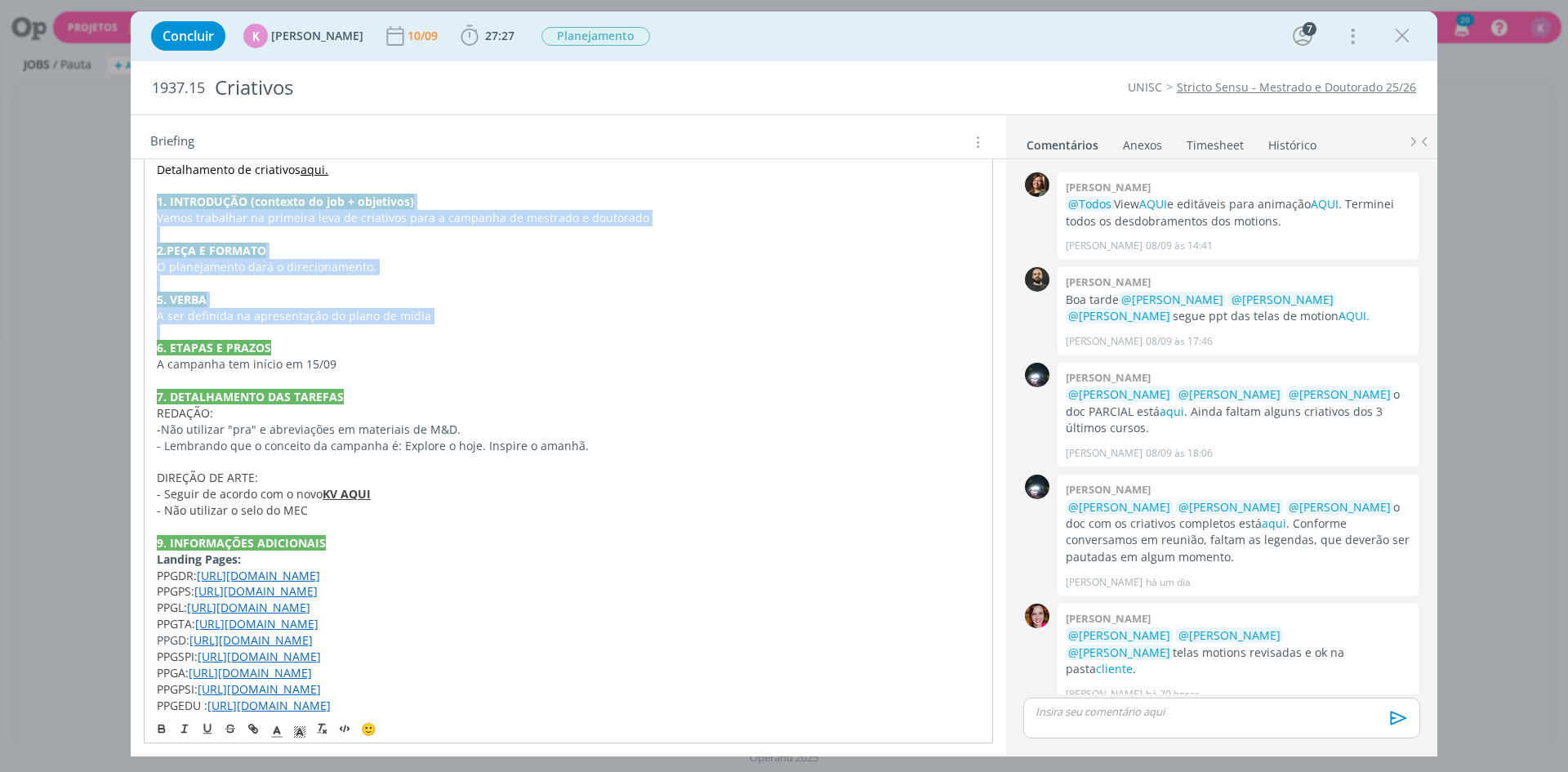
drag, startPoint x: 155, startPoint y: 200, endPoint x: 710, endPoint y: 333, distance: 570.7
click at [710, 333] on div "PASTA DO JOB 09/09 - ATUALIZAÇÃO - KAROL: Let, precisamos ajustar os criativos …" at bounding box center [568, 380] width 850 height 710
copy div "1. INTRODUÇÃO (contexto do job + objetivos) Vamos trabalhar na primeira leva de…"
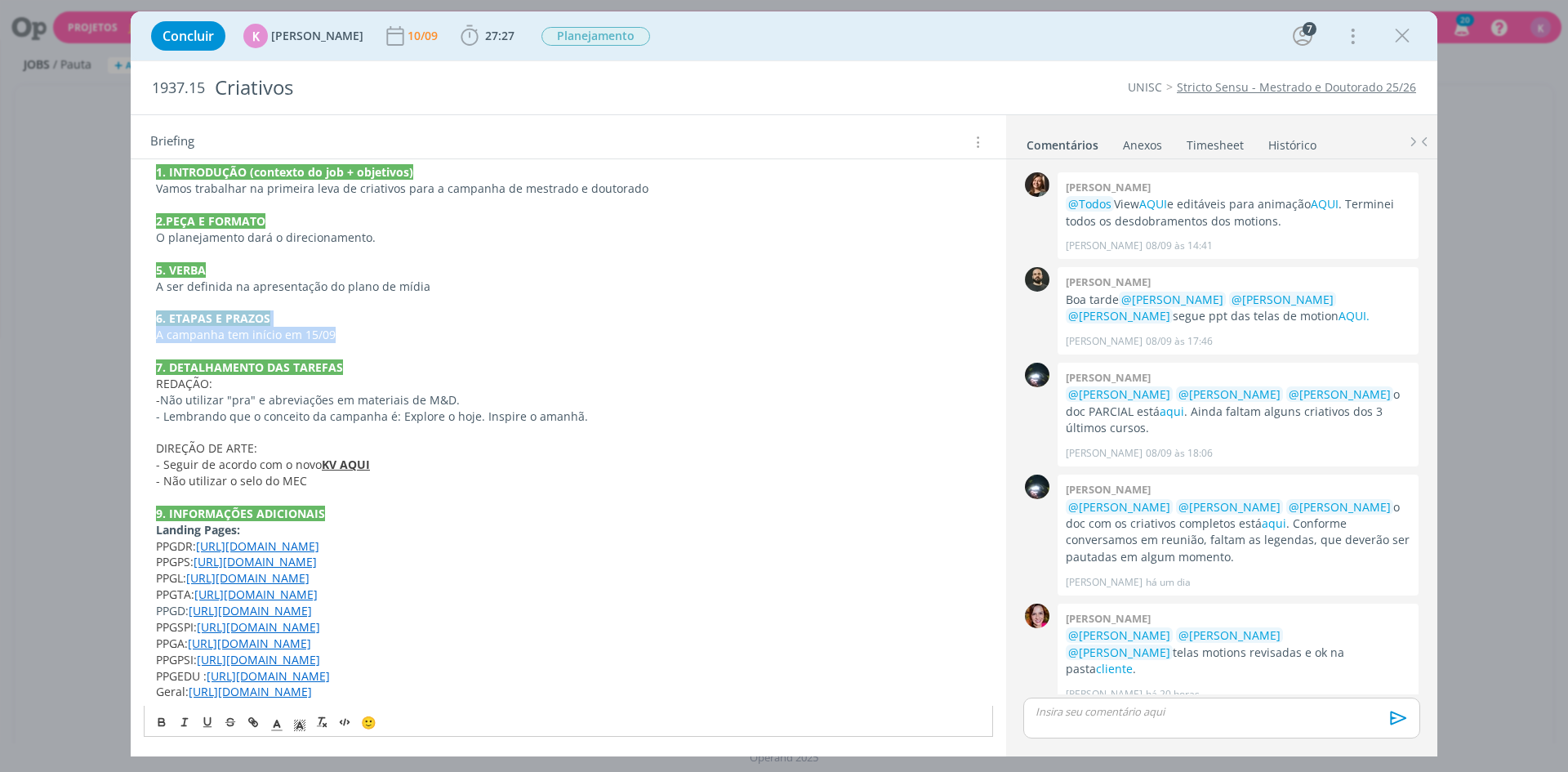
drag, startPoint x: 154, startPoint y: 313, endPoint x: 373, endPoint y: 343, distance: 221.0
click at [373, 343] on div "PASTA DO JOB 09/09 - ATUALIZAÇÃO - KAROL: Let, precisamos ajustar os criativos …" at bounding box center [568, 351] width 850 height 709
click at [300, 479] on span "- Não utilizar o selo do MEC" at bounding box center [231, 481] width 151 height 16
click at [318, 370] on strong "7. DETALHAMENTO DAS TAREFAS" at bounding box center [249, 367] width 187 height 16
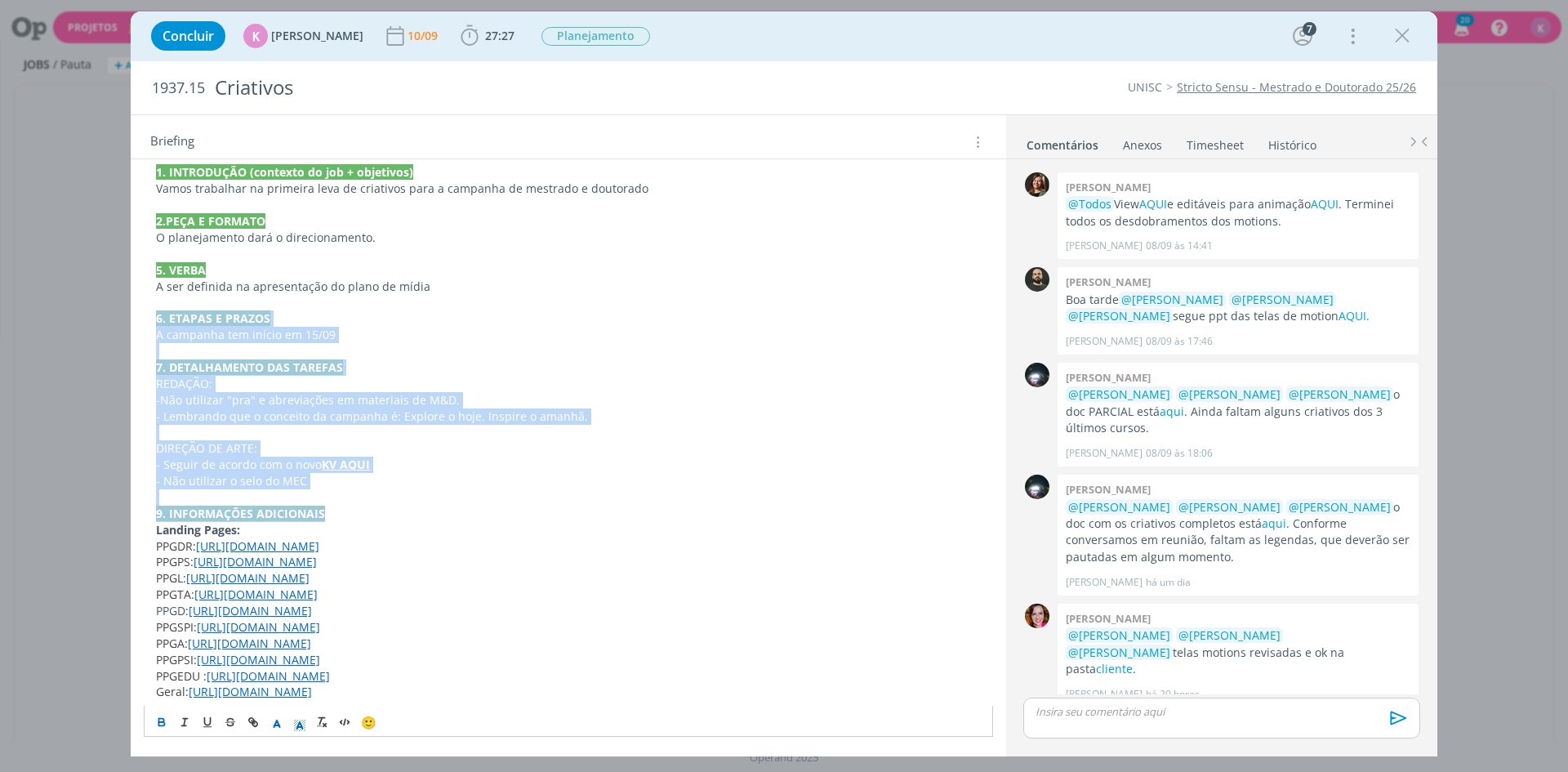
drag, startPoint x: 150, startPoint y: 314, endPoint x: 375, endPoint y: 511, distance: 299.1
click at [375, 511] on div "PASTA DO JOB 09/09 - ATUALIZAÇÃO - KAROL: Let, precisamos ajustar os criativos …" at bounding box center [568, 351] width 850 height 709
copy div "6. ETAPAS E PRAZOS A campanha tem início em 15/09 7. DETALHAMENTO DAS TAREFAS R…"
drag, startPoint x: 1409, startPoint y: 38, endPoint x: 1423, endPoint y: 108, distance: 71.4
click at [1461, 114] on div "Concluir K Karoline Arend 10/09 27:27 Iniciar Apontar Data * 10/09/2025 Horas *…" at bounding box center [784, 386] width 1568 height 772
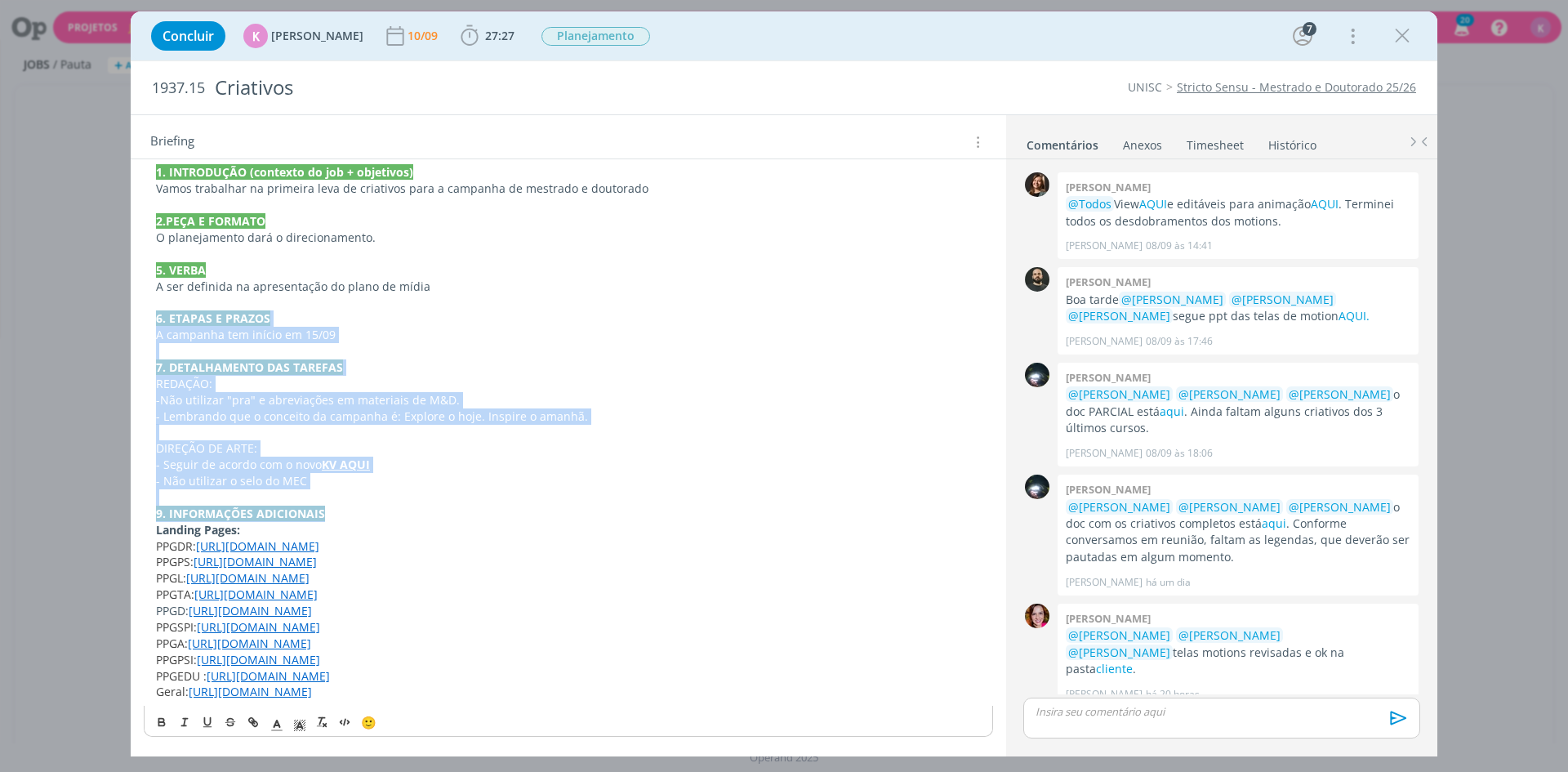
scroll to position [406, 0]
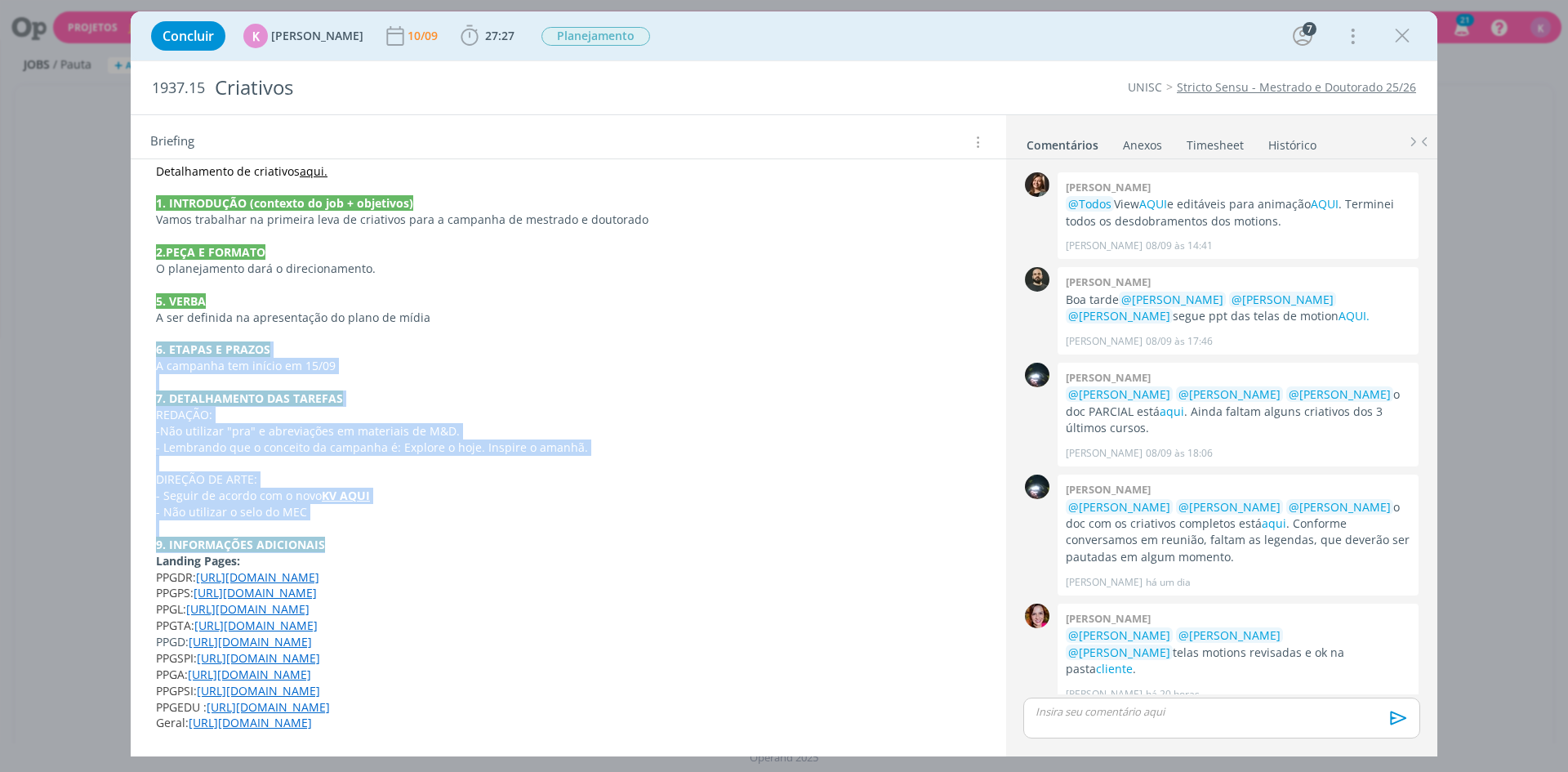
click at [648, 391] on p "7. DETALHAMENTO DAS TAREFAS" at bounding box center [568, 398] width 825 height 17
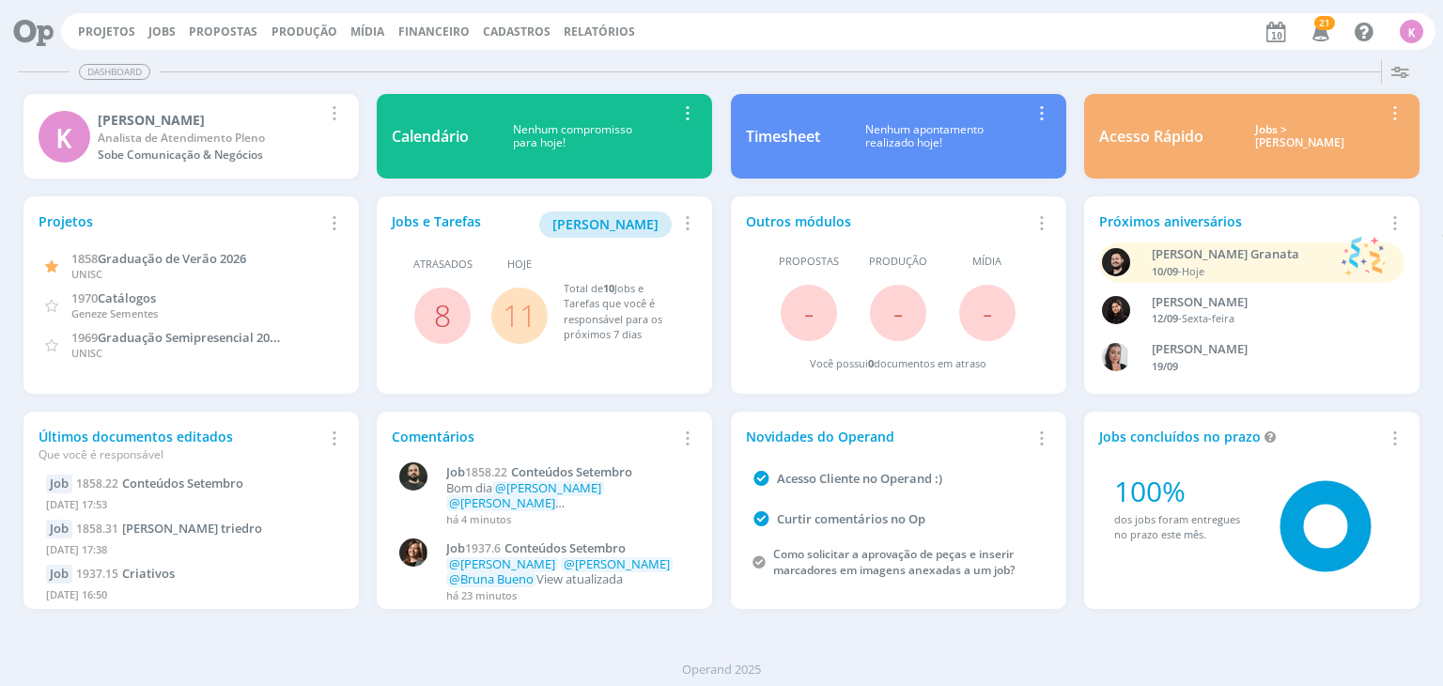
drag, startPoint x: 1259, startPoint y: 647, endPoint x: 1217, endPoint y: 654, distance: 41.8
click at [1258, 647] on div "Dashboard Salvar Selecione abaixo os cards desejados: Meus Meu Perfil [GEOGRAPH…" at bounding box center [721, 369] width 1443 height 633
click at [93, 25] on link "Projetos" at bounding box center [106, 31] width 57 height 16
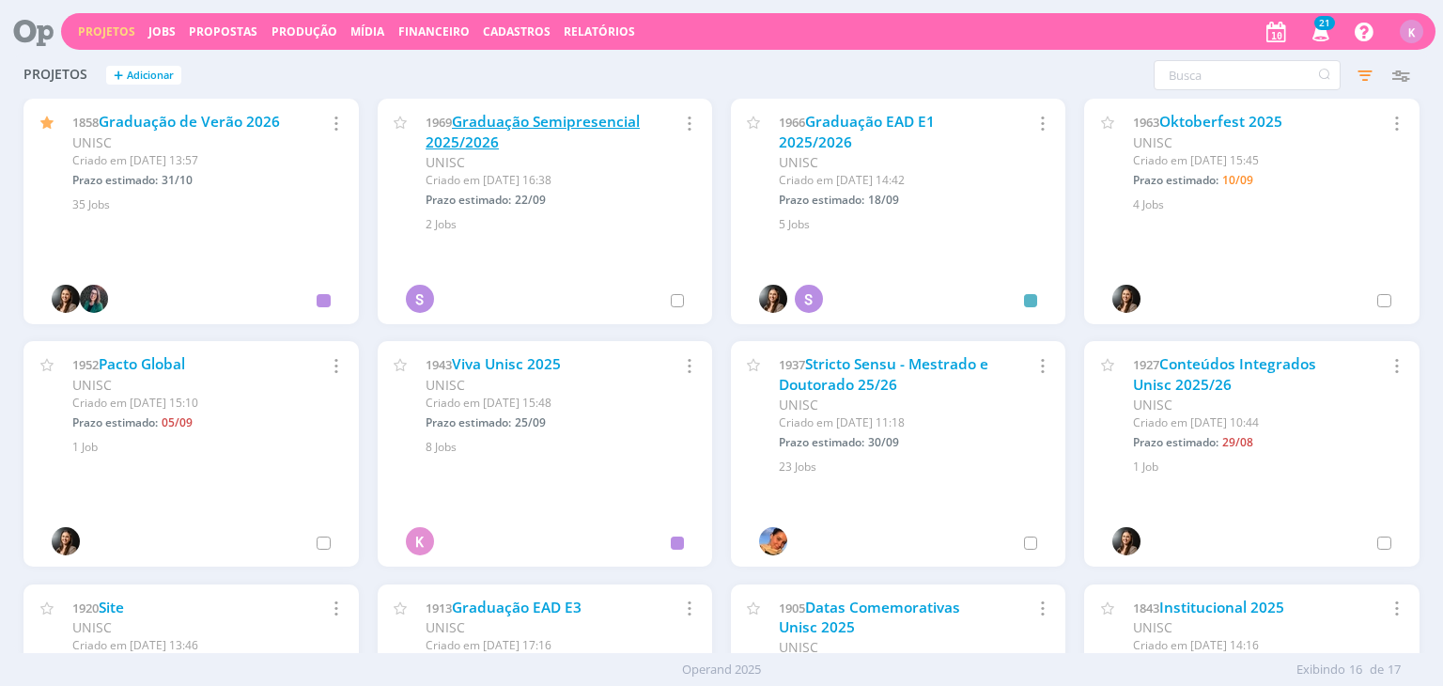
click at [560, 128] on link "Graduação Semipresencial 2025/2026" at bounding box center [533, 132] width 214 height 40
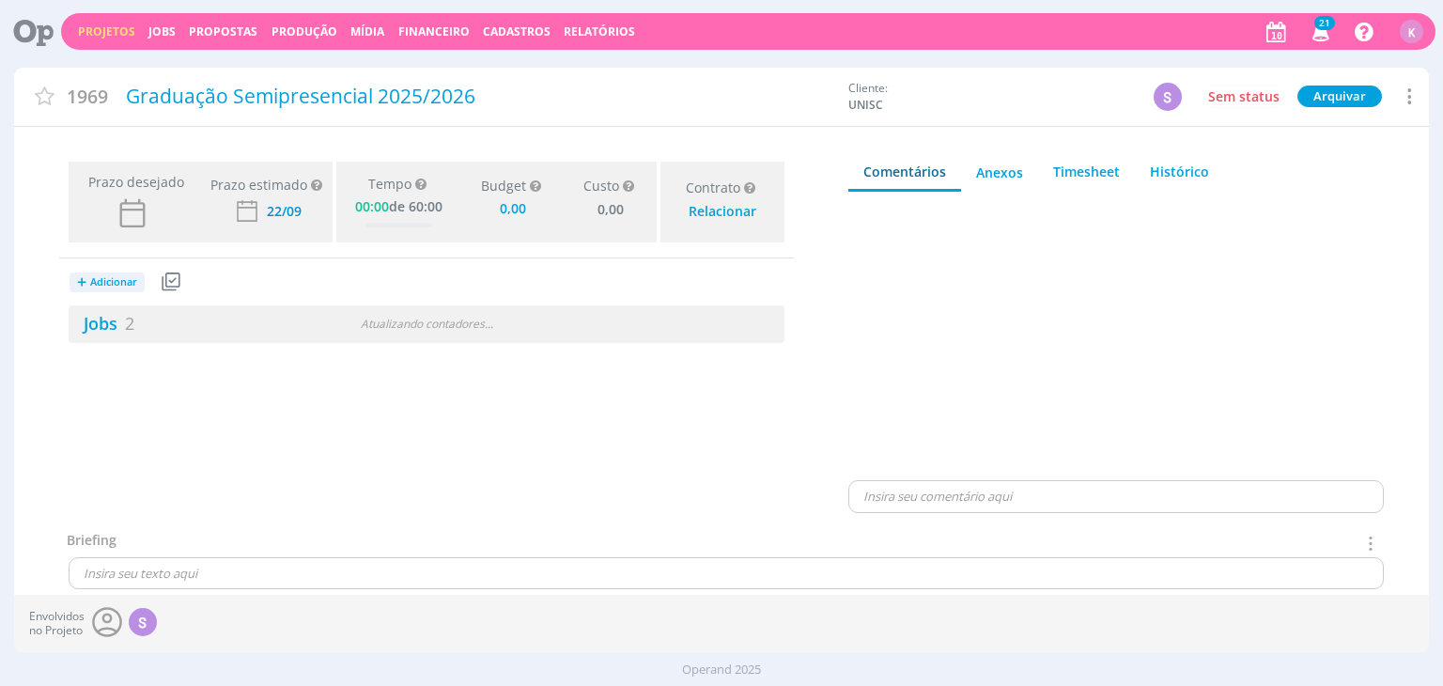
type input "0,00"
click at [117, 323] on link "Jobs 2" at bounding box center [102, 323] width 66 height 23
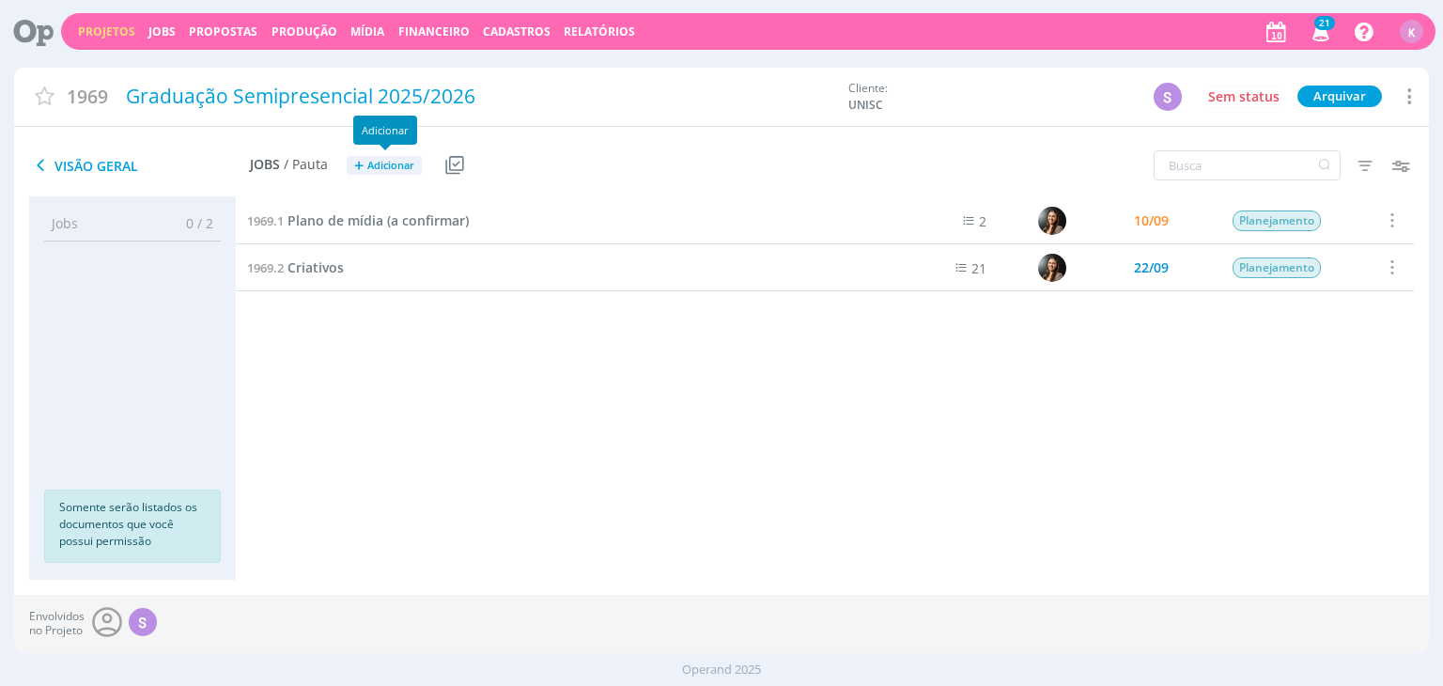
click at [406, 161] on span "Adicionar" at bounding box center [390, 166] width 47 height 12
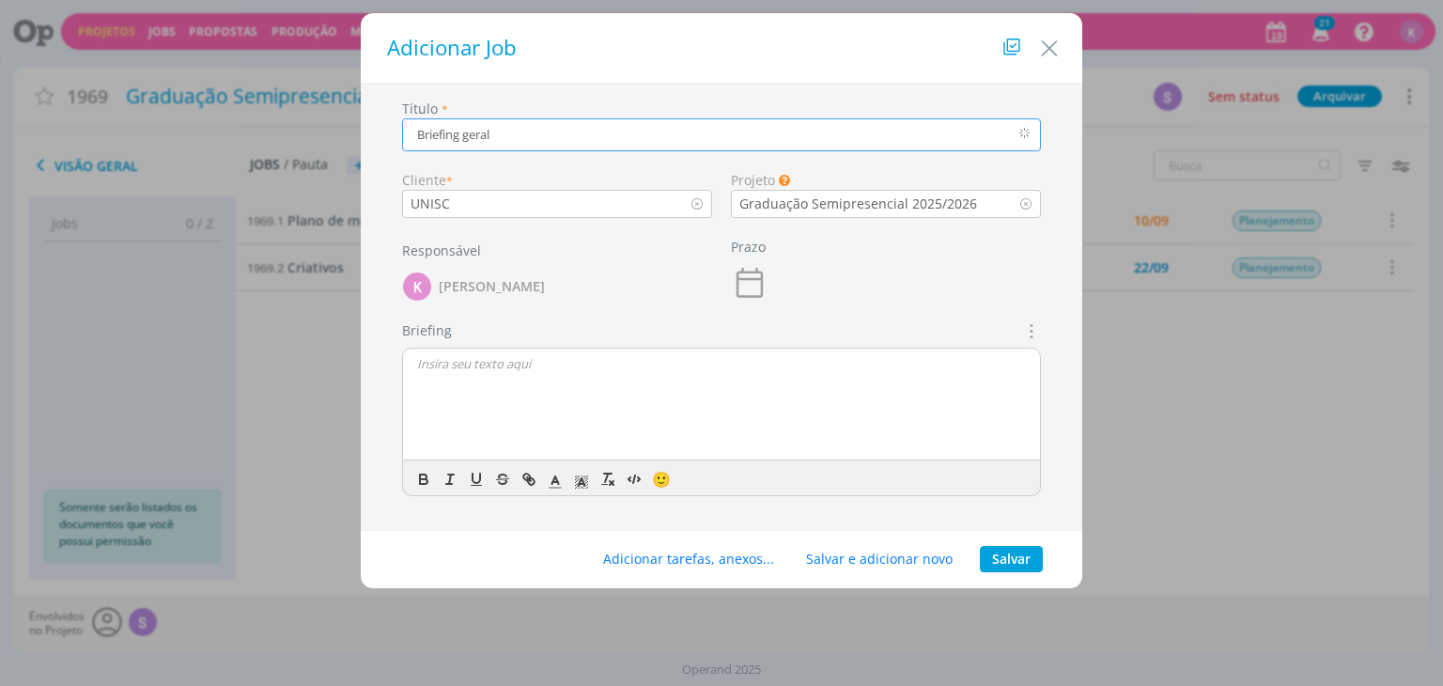
type input "Briefing geral"
click at [1039, 561] on button "Salvar" at bounding box center [1011, 559] width 63 height 26
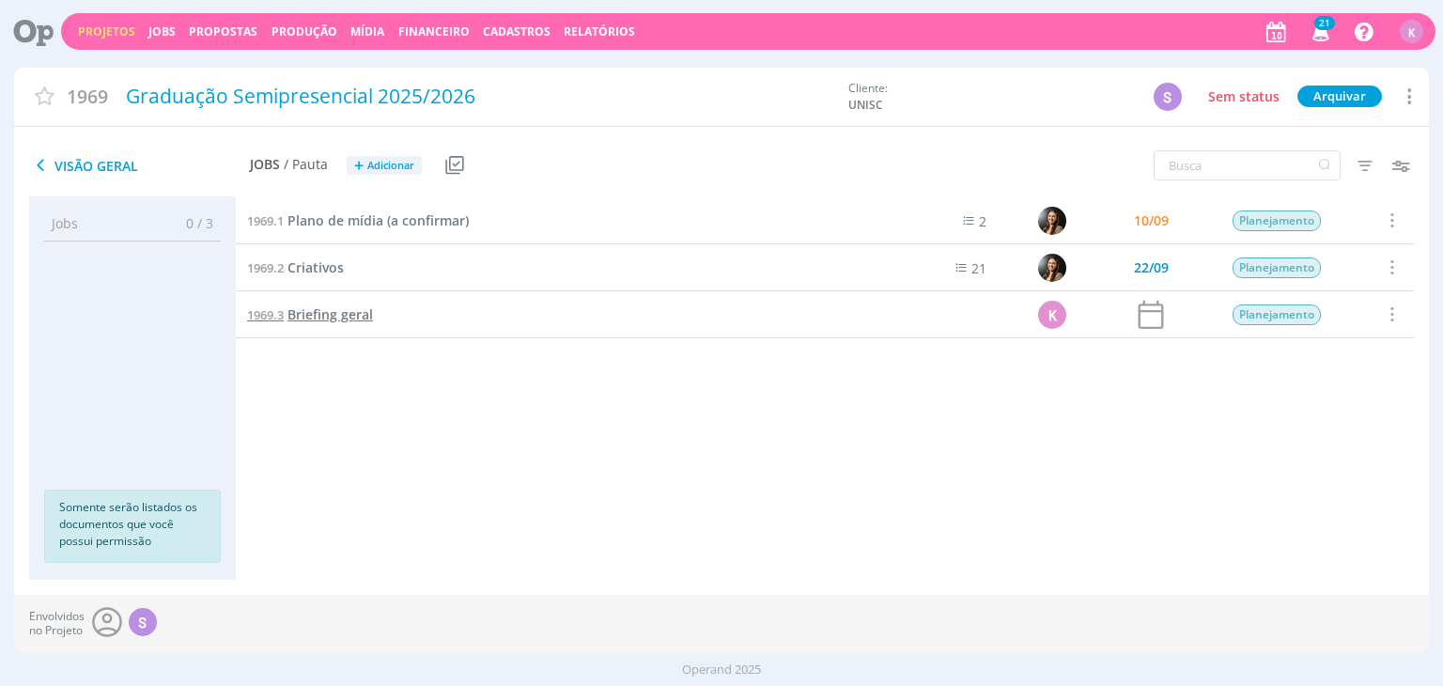
click at [341, 305] on span "Briefing geral" at bounding box center [329, 314] width 85 height 18
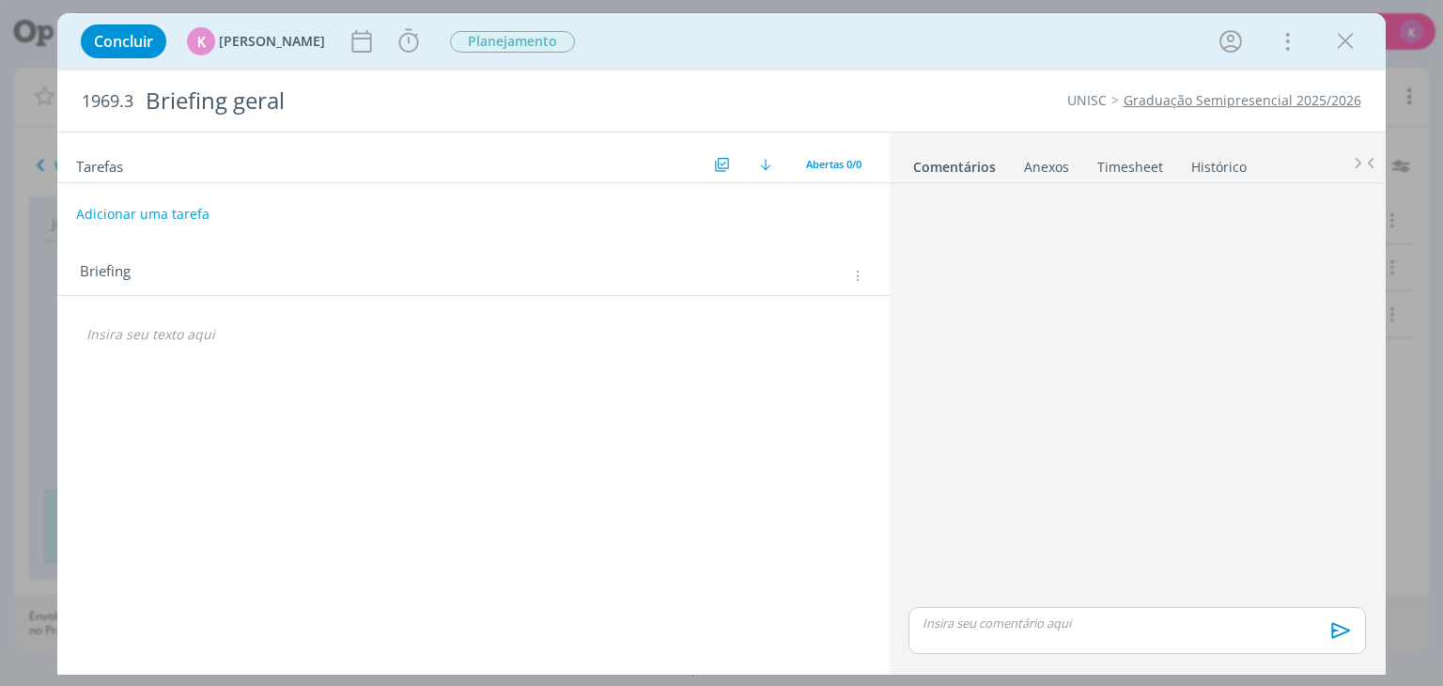
click at [181, 215] on button "Adicionar uma tarefa" at bounding box center [142, 214] width 133 height 32
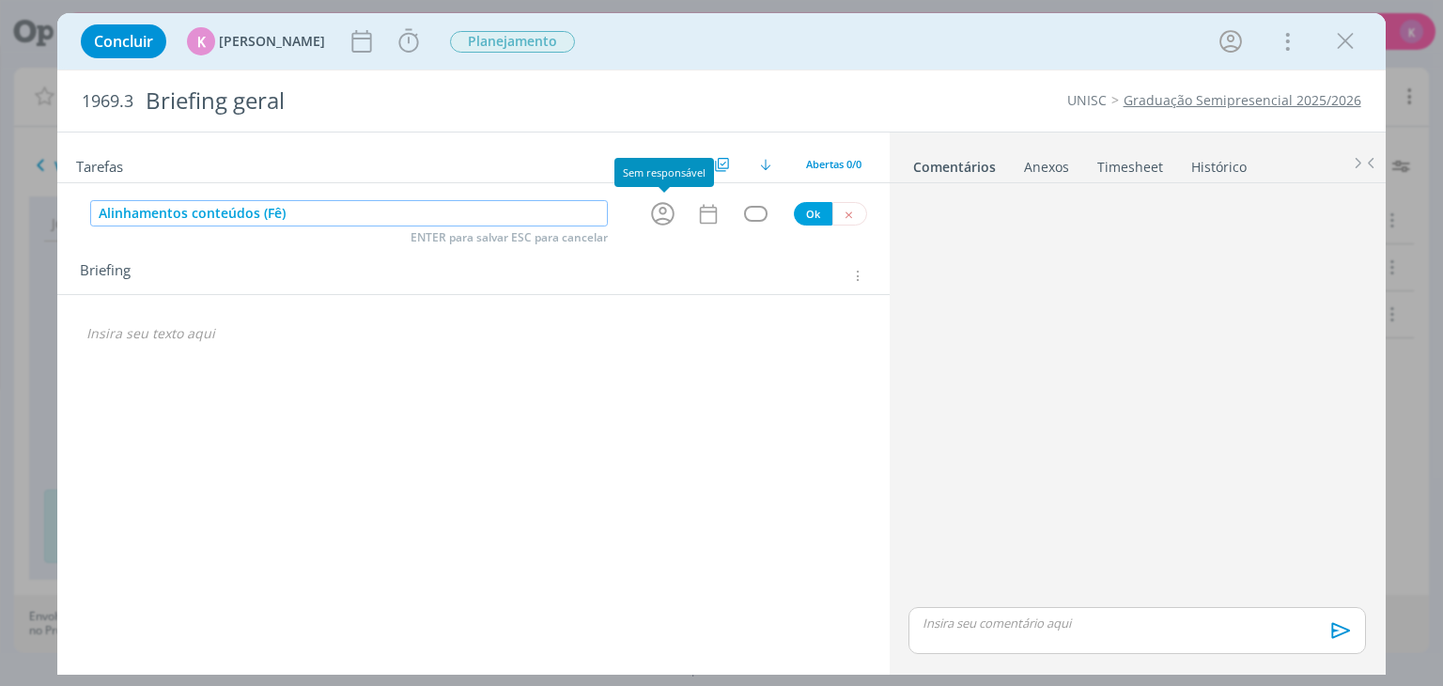
click at [665, 216] on icon "dialog" at bounding box center [662, 213] width 29 height 29
type input "Alinhamentos conteúdos (Fê)"
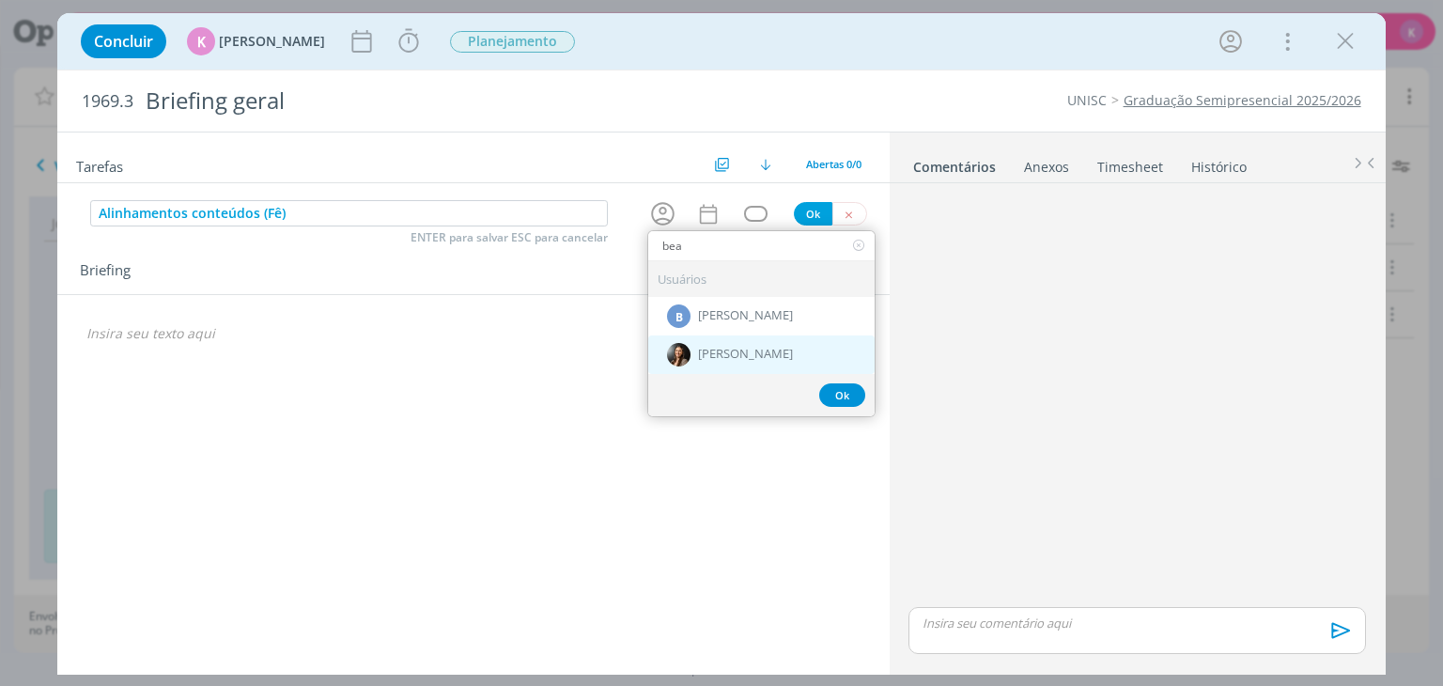
type input "bea"
click at [720, 351] on span "[PERSON_NAME]" at bounding box center [745, 355] width 95 height 15
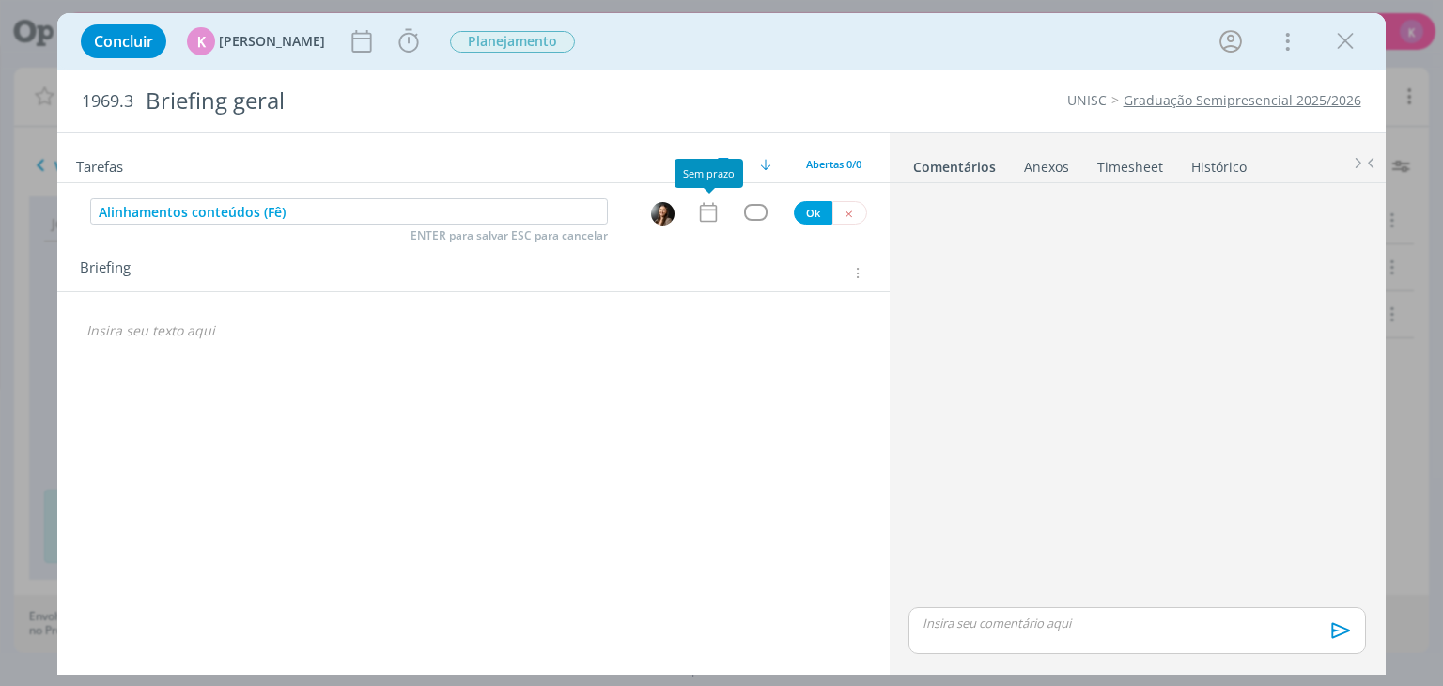
click at [711, 205] on icon "dialog" at bounding box center [707, 213] width 17 height 20
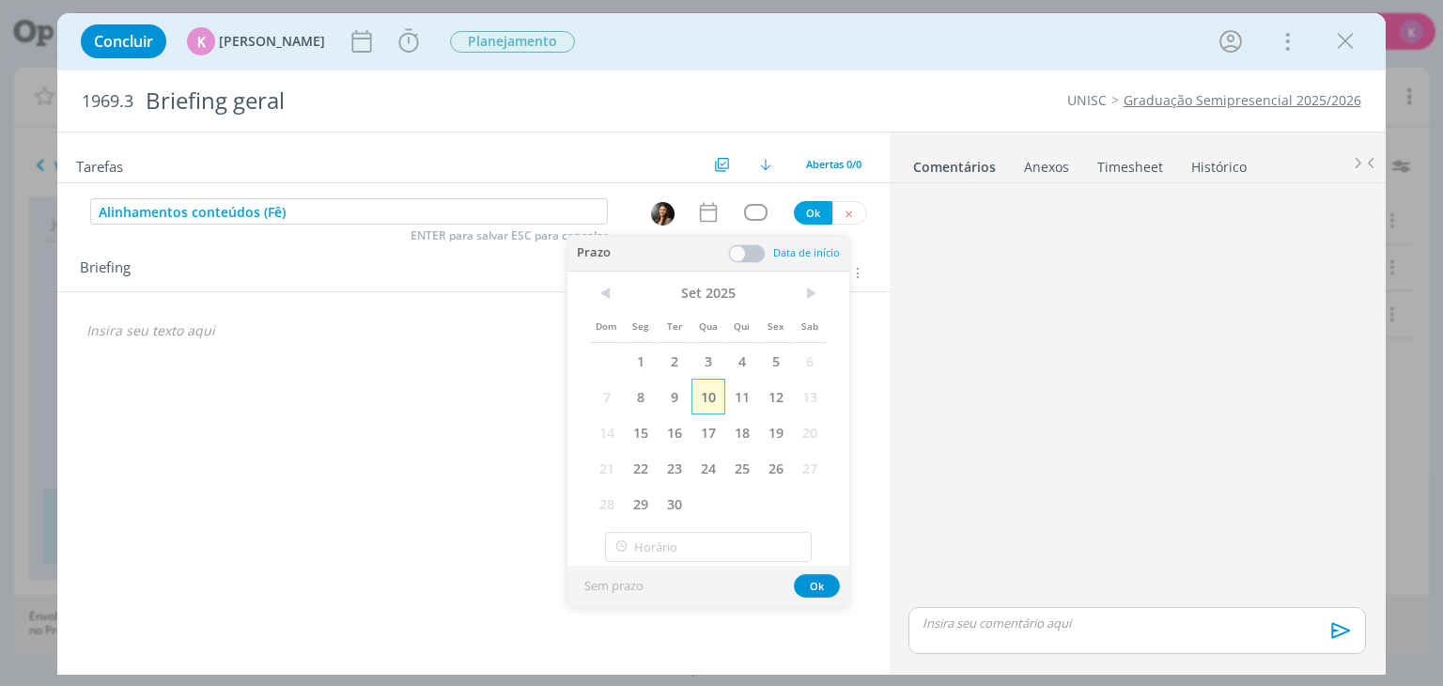
click at [713, 394] on span "10" at bounding box center [708, 397] width 34 height 36
click at [754, 245] on span at bounding box center [747, 253] width 38 height 19
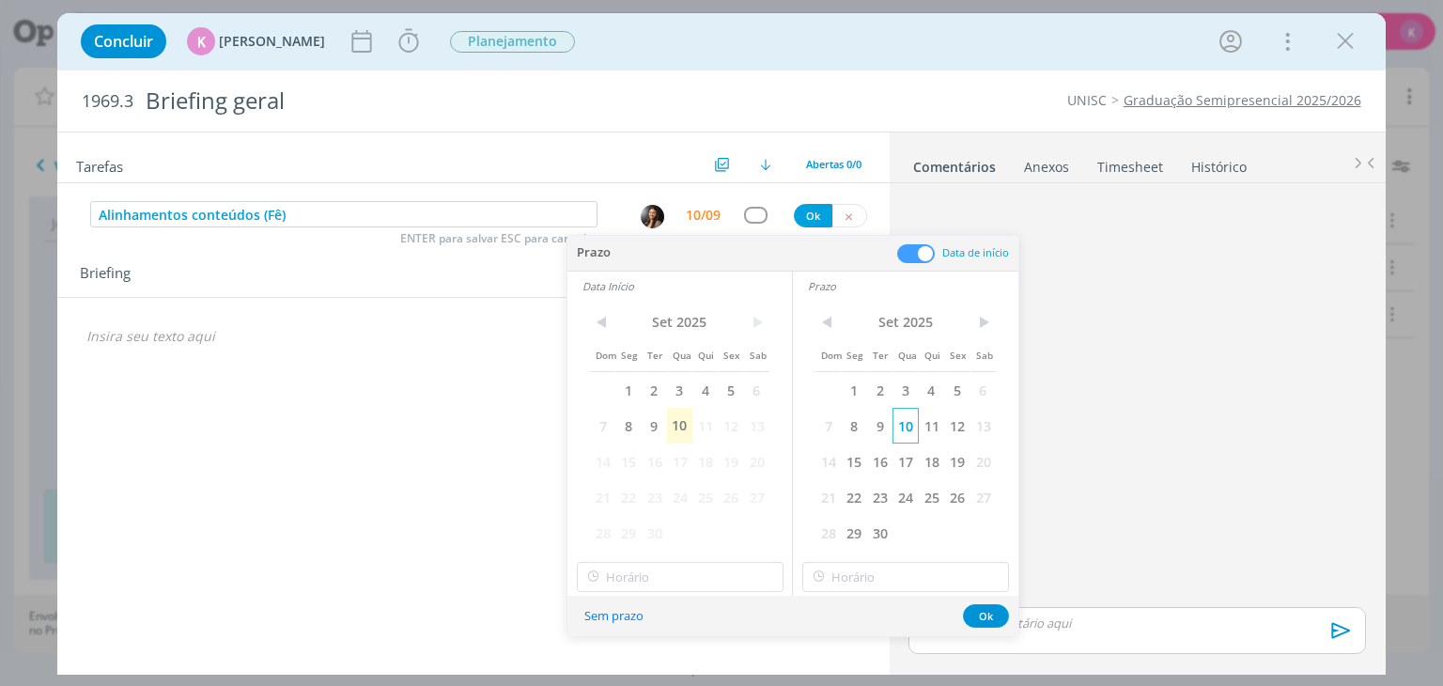
click at [898, 422] on span "10" at bounding box center [904, 426] width 25 height 36
click at [686, 422] on span "10" at bounding box center [679, 426] width 25 height 36
click at [654, 582] on input "11:00" at bounding box center [680, 577] width 207 height 30
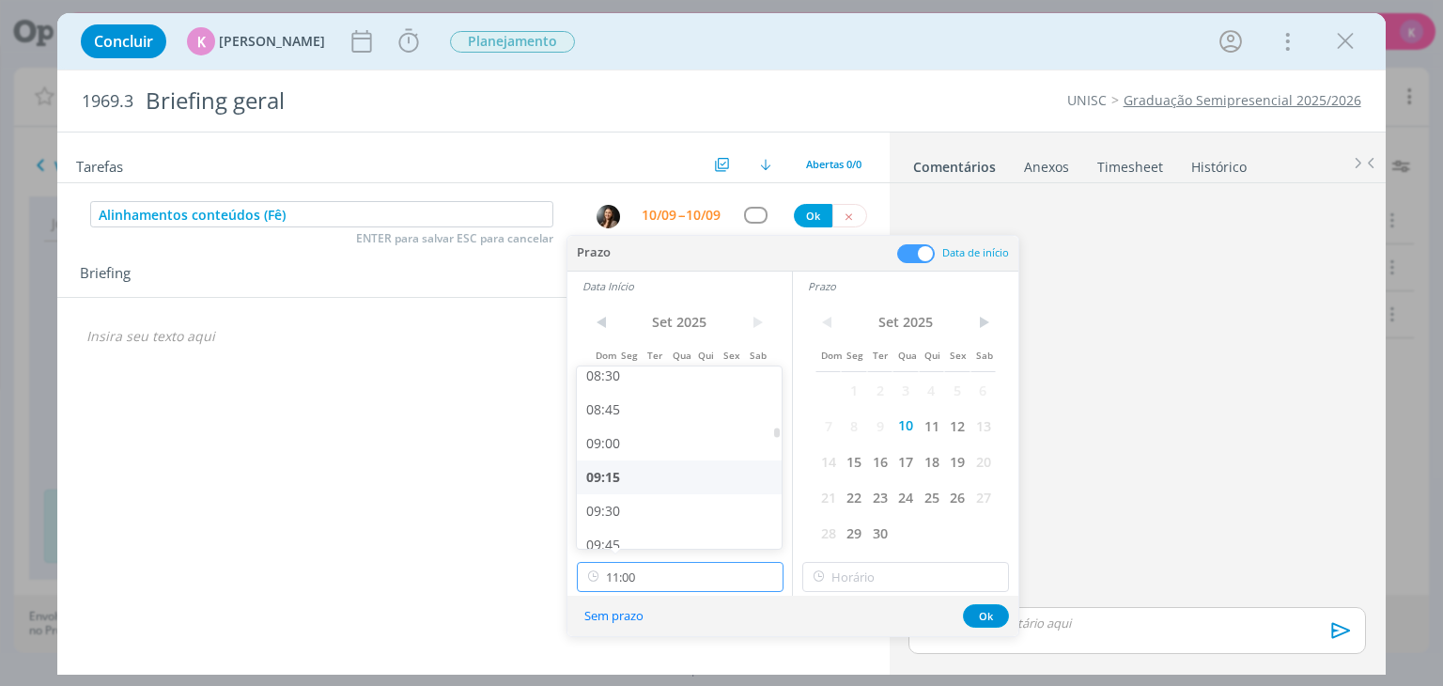
scroll to position [1063, 0]
drag, startPoint x: 653, startPoint y: 528, endPoint x: 710, endPoint y: 544, distance: 59.5
click at [652, 530] on div "09:00" at bounding box center [682, 537] width 210 height 34
type input "09:00"
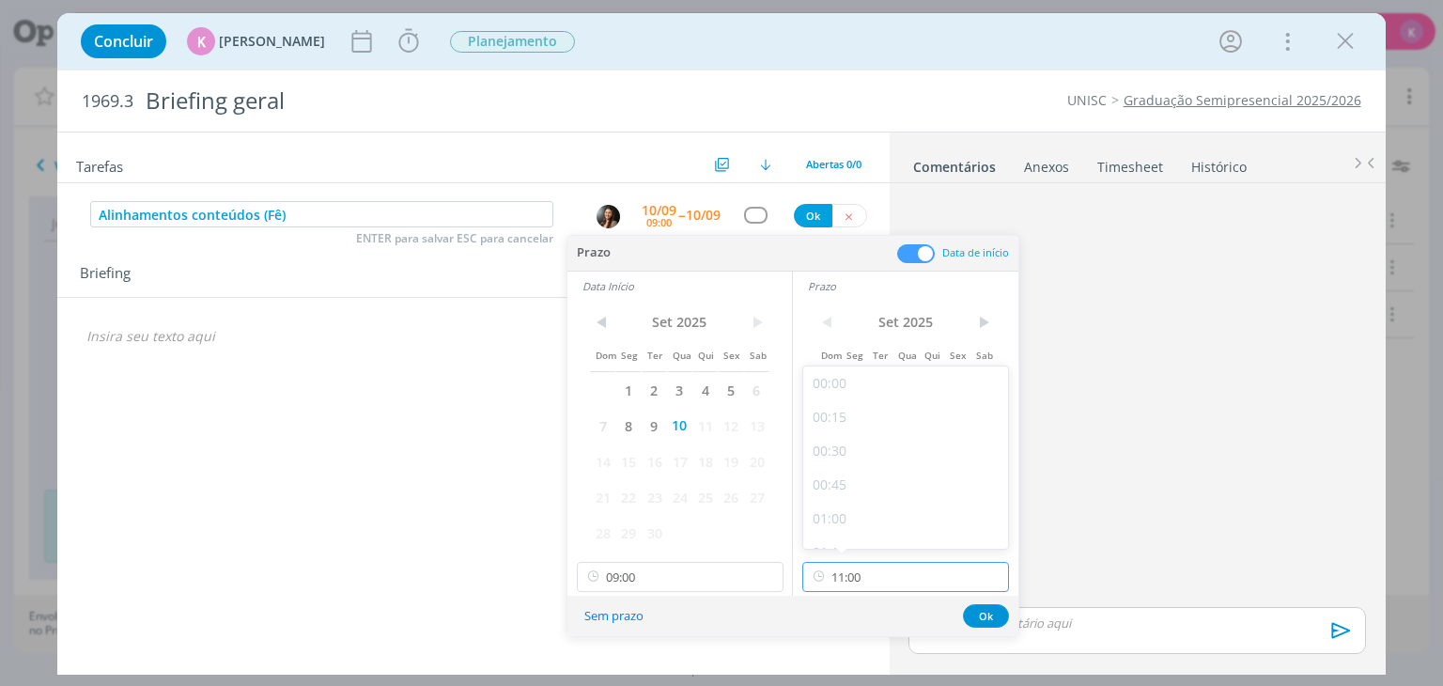
click at [853, 573] on input "11:00" at bounding box center [905, 577] width 207 height 30
click at [861, 503] on div "09:30" at bounding box center [908, 511] width 210 height 34
type input "09:30"
click at [984, 611] on button "Ok" at bounding box center [986, 615] width 46 height 23
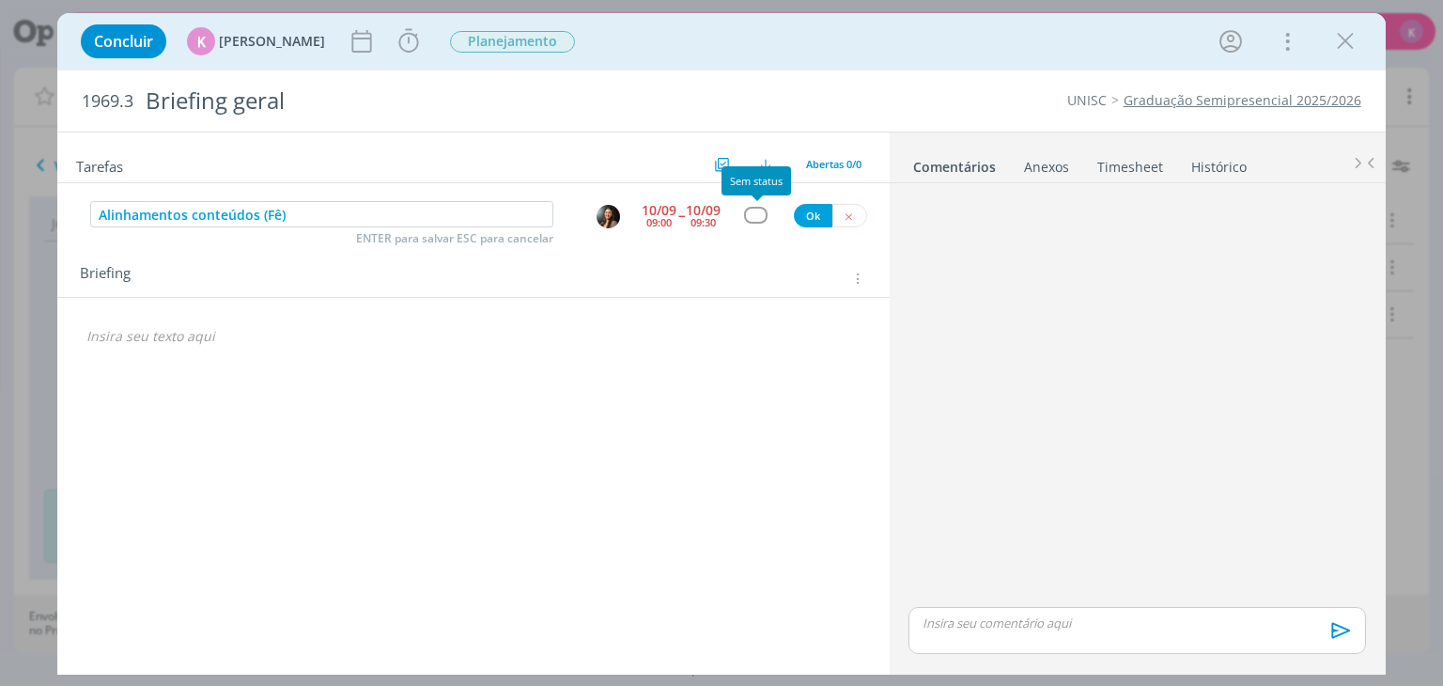
click at [760, 218] on div "dialog" at bounding box center [755, 215] width 23 height 16
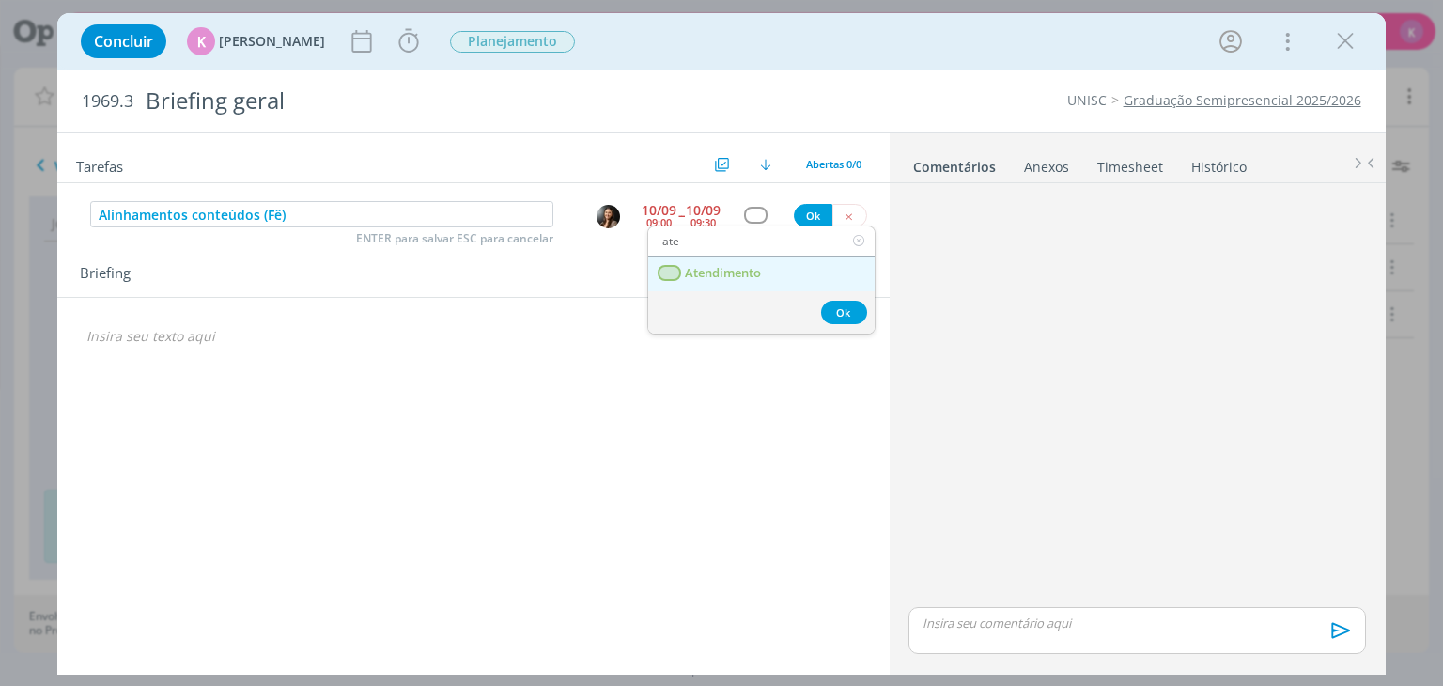
type input "ate"
click at [732, 270] on span "Atendimento" at bounding box center [724, 273] width 76 height 15
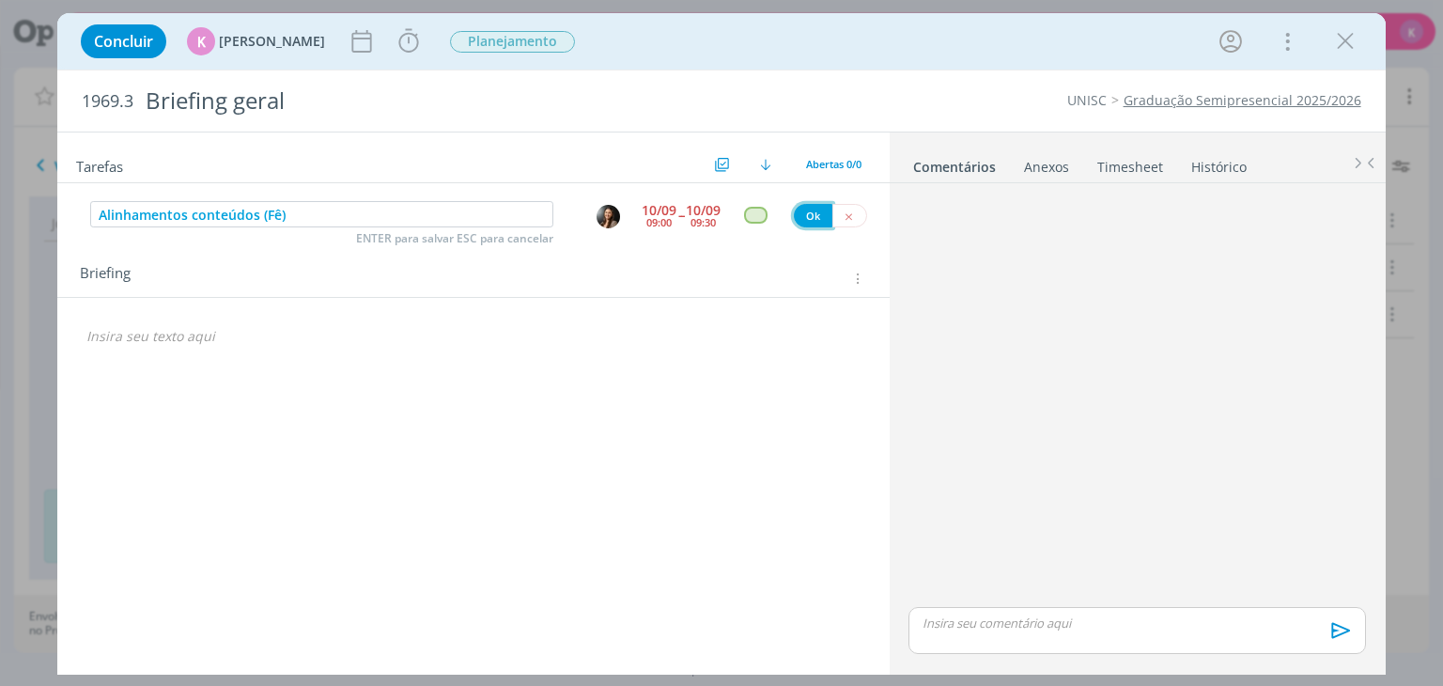
drag, startPoint x: 797, startPoint y: 218, endPoint x: 505, endPoint y: 274, distance: 296.6
click at [798, 218] on button "Ok" at bounding box center [813, 215] width 39 height 23
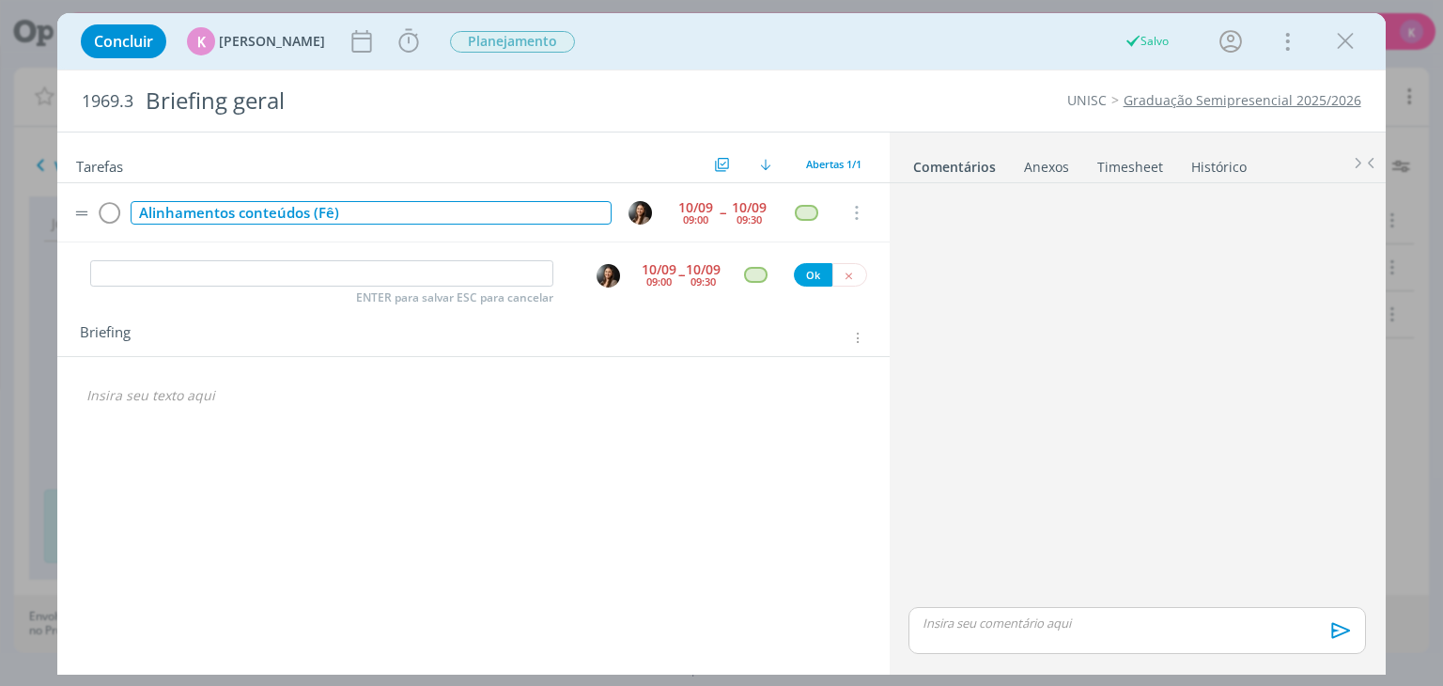
click at [209, 211] on div "Alinhamentos conteúdos (Fê)" at bounding box center [371, 212] width 480 height 23
copy div "Alinhamentos conteúdos (Fê)"
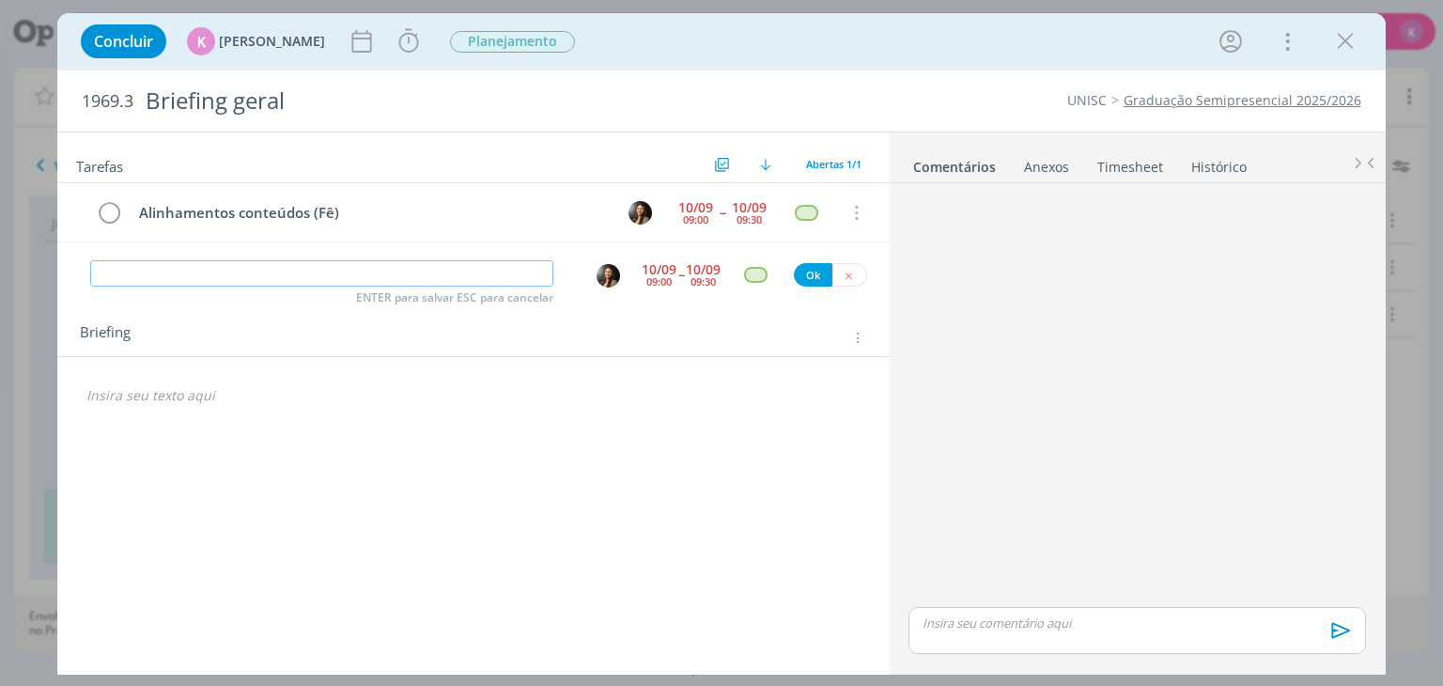
click at [205, 274] on input "dialog" at bounding box center [321, 273] width 463 height 26
paste input "Alinhamentos conteúdos (Fê)"
click at [604, 273] on img "dialog" at bounding box center [607, 275] width 23 height 23
type input "Alinhamentos conteúdos (Fê)"
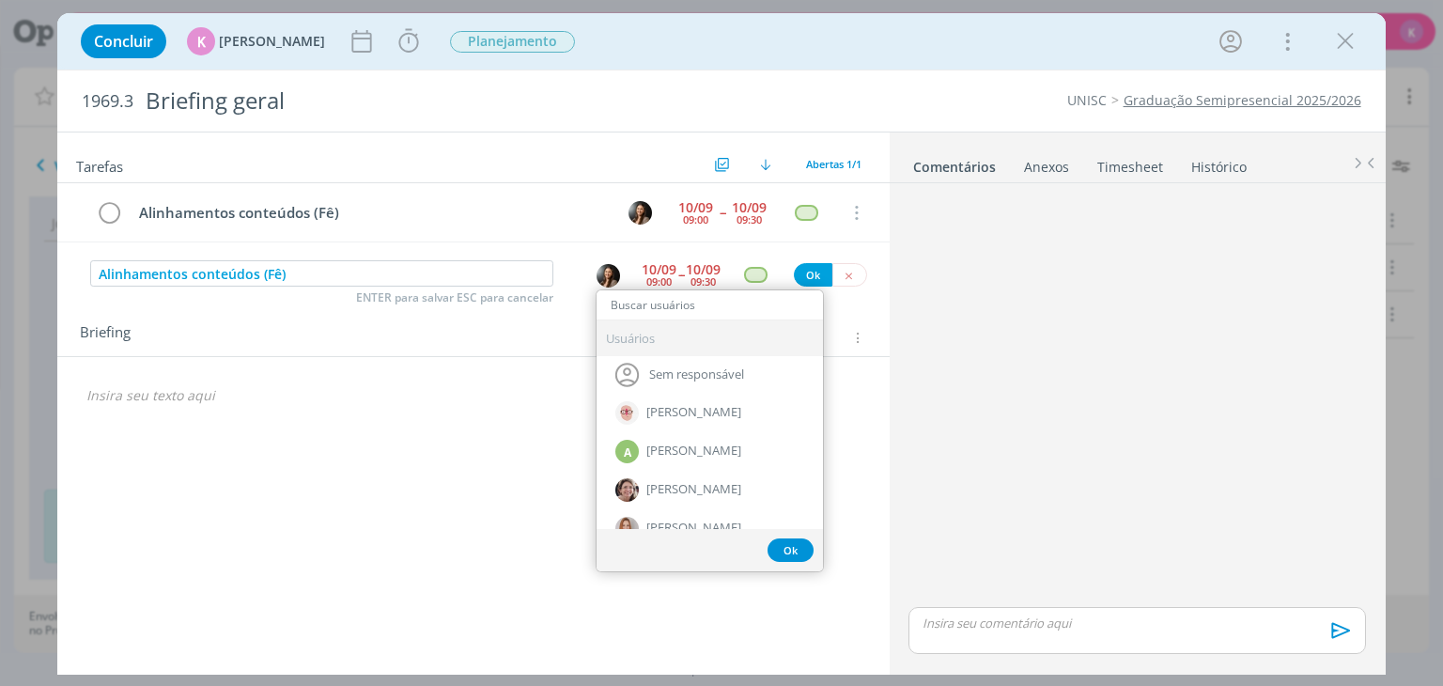
type input "k"
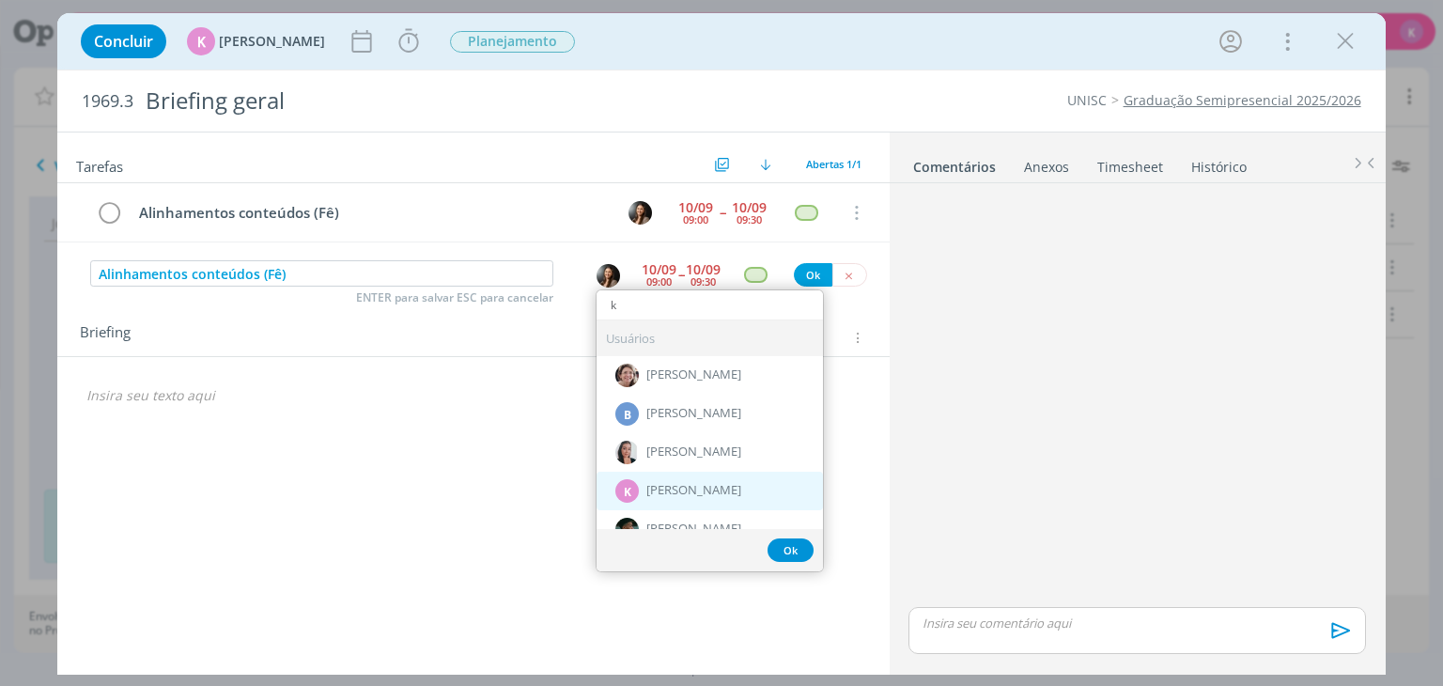
click at [658, 486] on span "[PERSON_NAME]" at bounding box center [693, 491] width 95 height 15
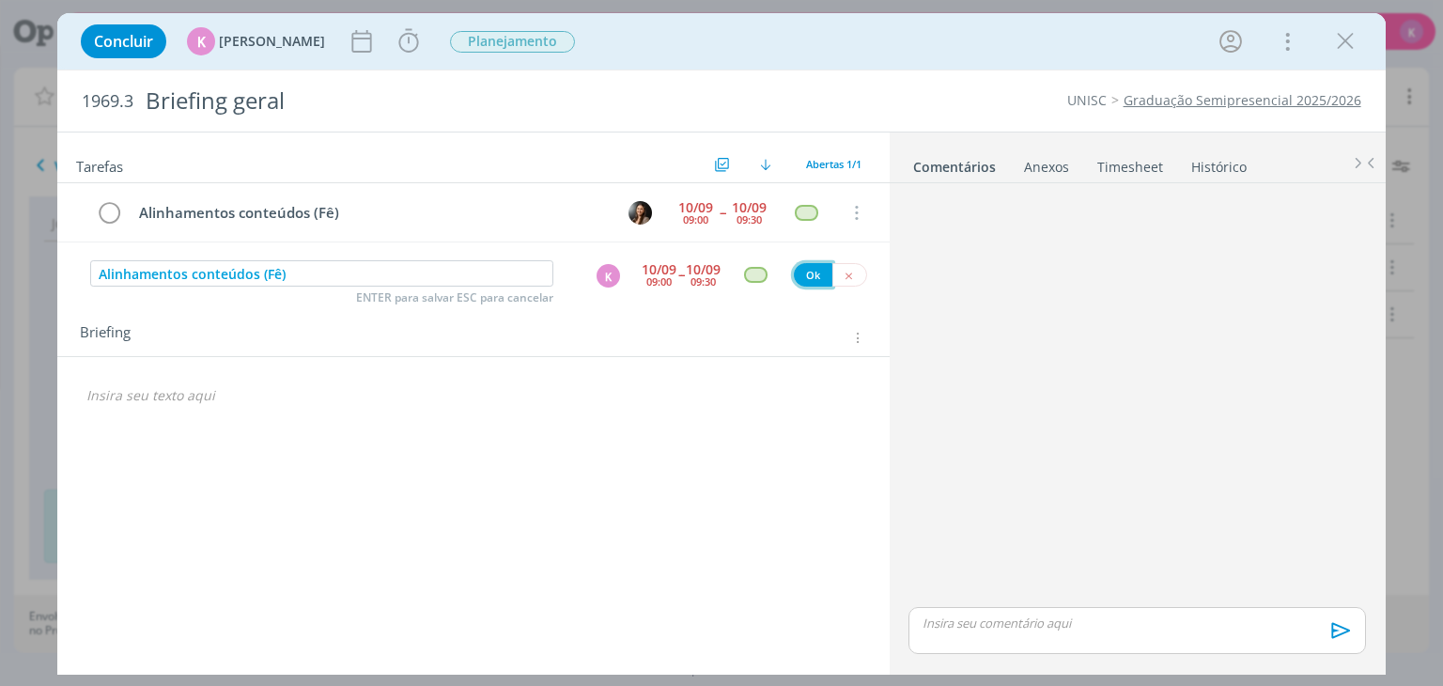
drag, startPoint x: 800, startPoint y: 271, endPoint x: 395, endPoint y: 315, distance: 407.1
click at [800, 271] on button "Ok" at bounding box center [813, 274] width 39 height 23
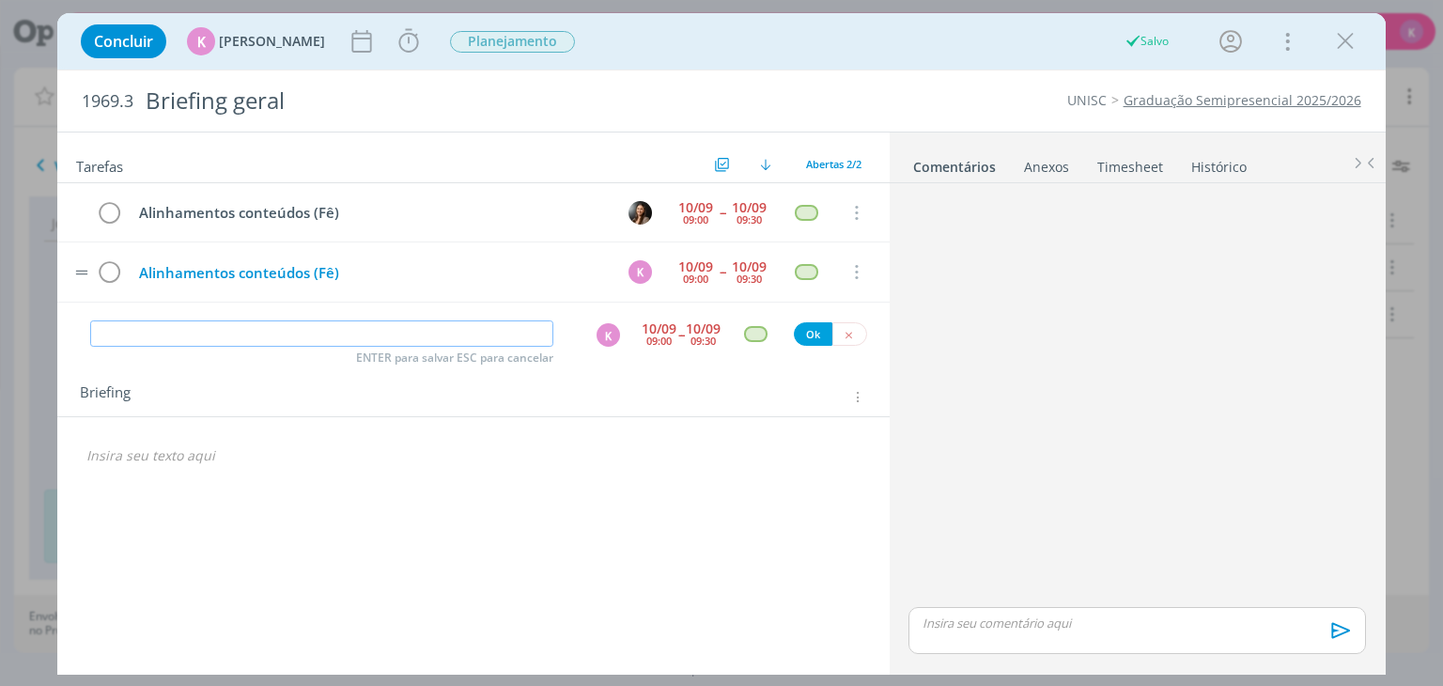
paste input "Alinhamentos conteúdos (Fê)"
click at [612, 339] on div "K" at bounding box center [607, 334] width 23 height 23
type input "Alinhamentos conteúdos (Fê)"
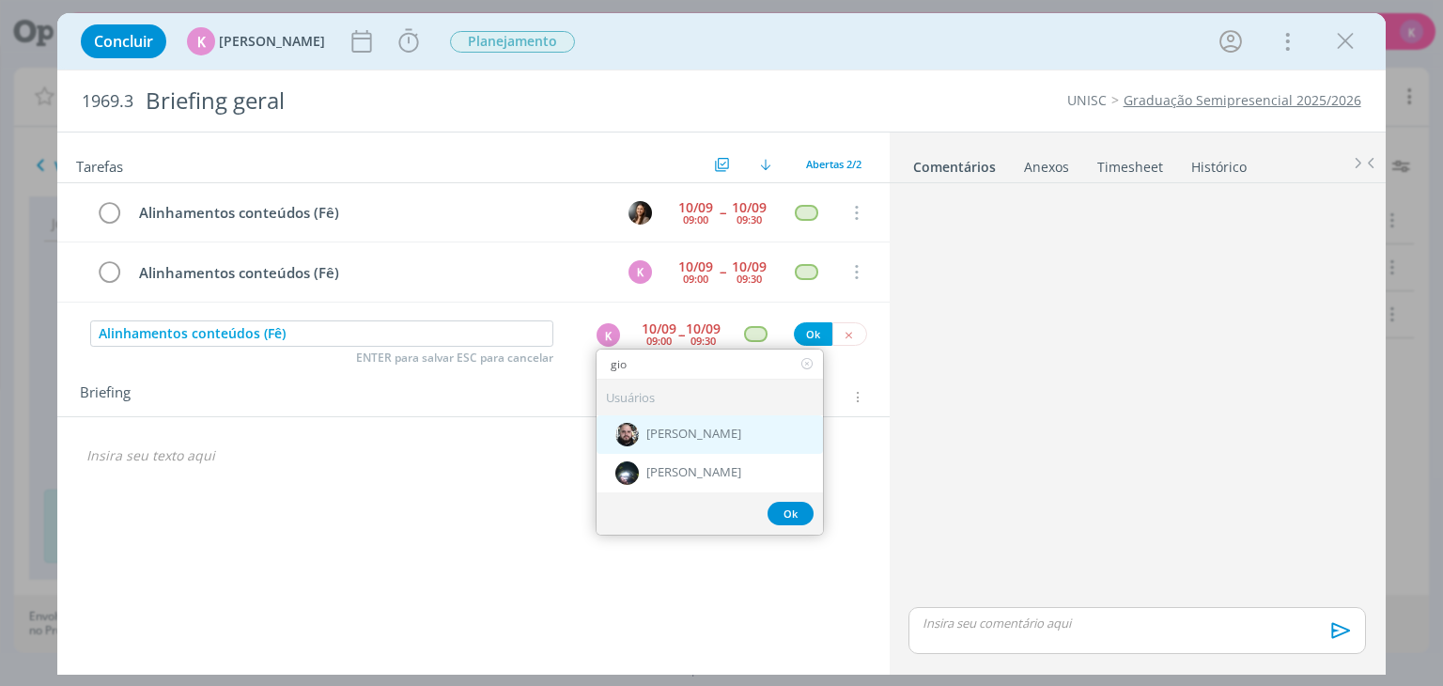
type input "gio"
click at [664, 433] on span "[PERSON_NAME]" at bounding box center [693, 434] width 95 height 15
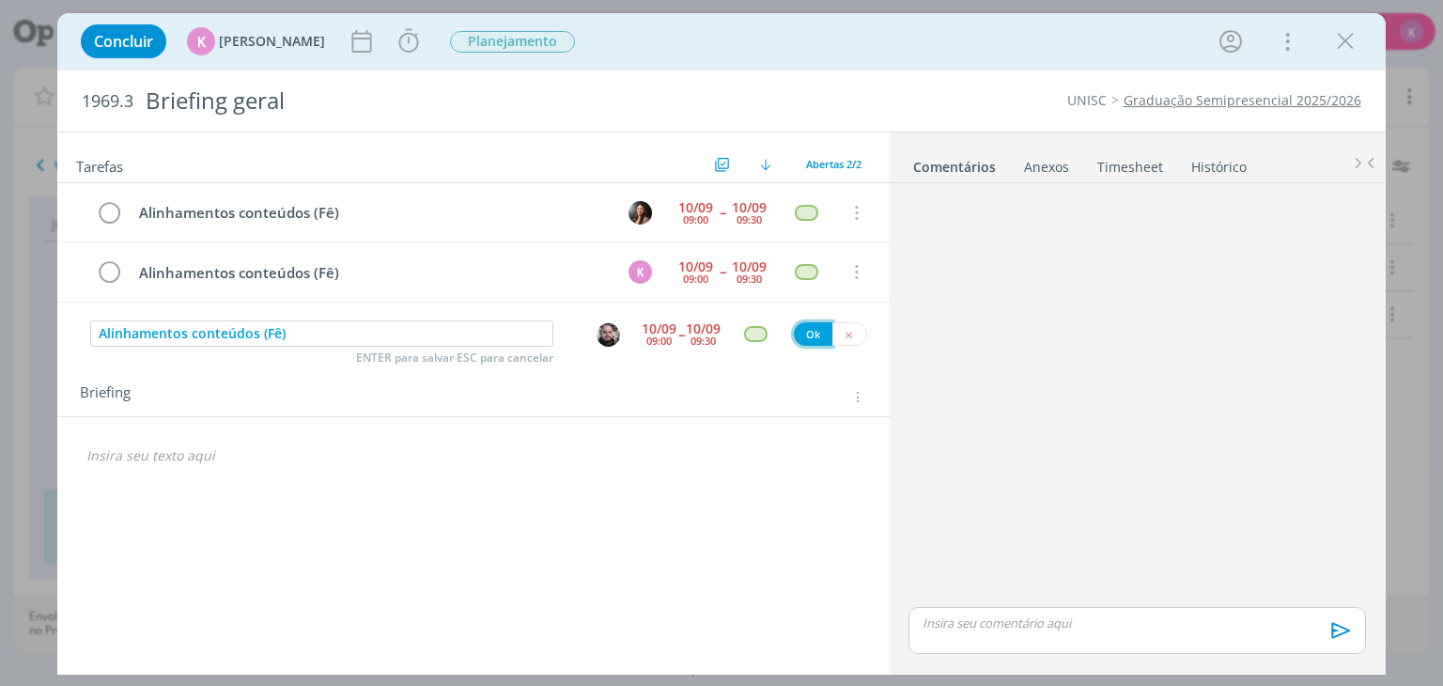
click at [805, 334] on button "Ok" at bounding box center [813, 333] width 39 height 23
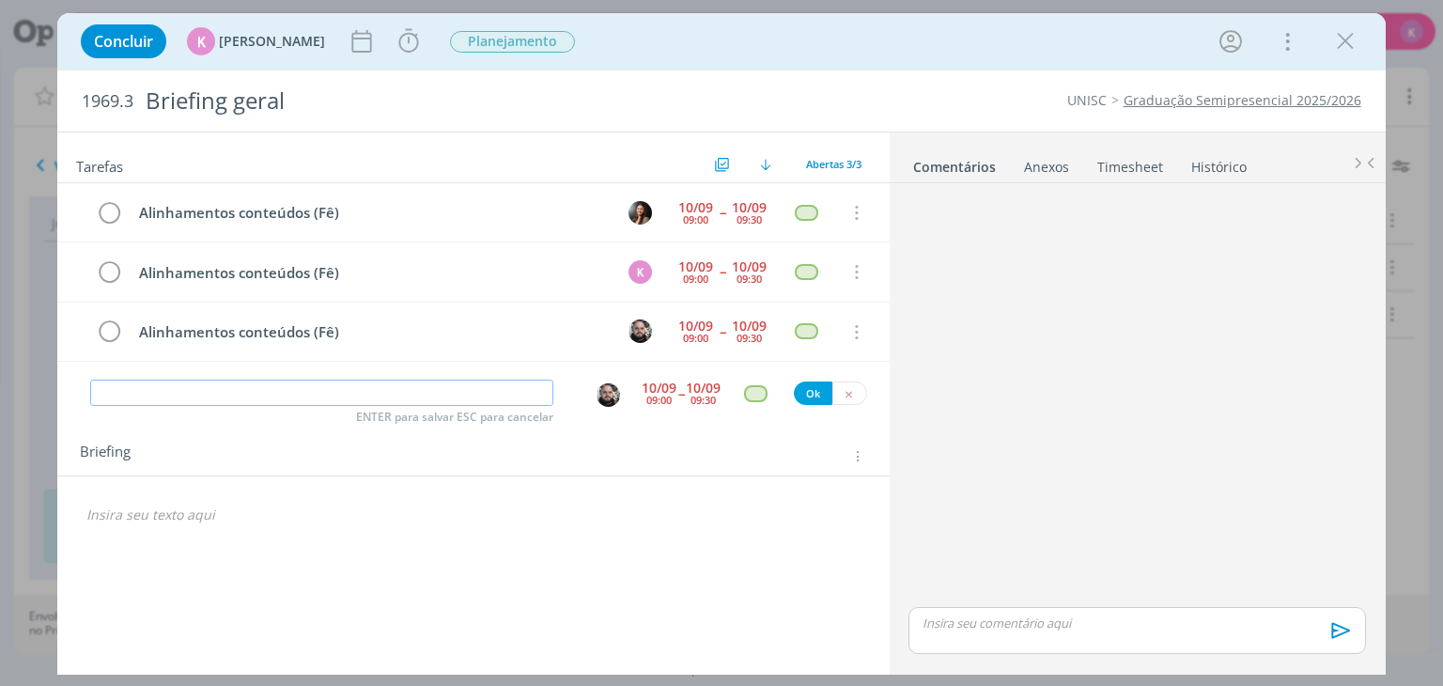
click at [494, 391] on input "dialog" at bounding box center [321, 392] width 463 height 26
type input "Cursos semipresenciais - entendimentos"
click at [658, 395] on div "09:00" at bounding box center [658, 400] width 25 height 10
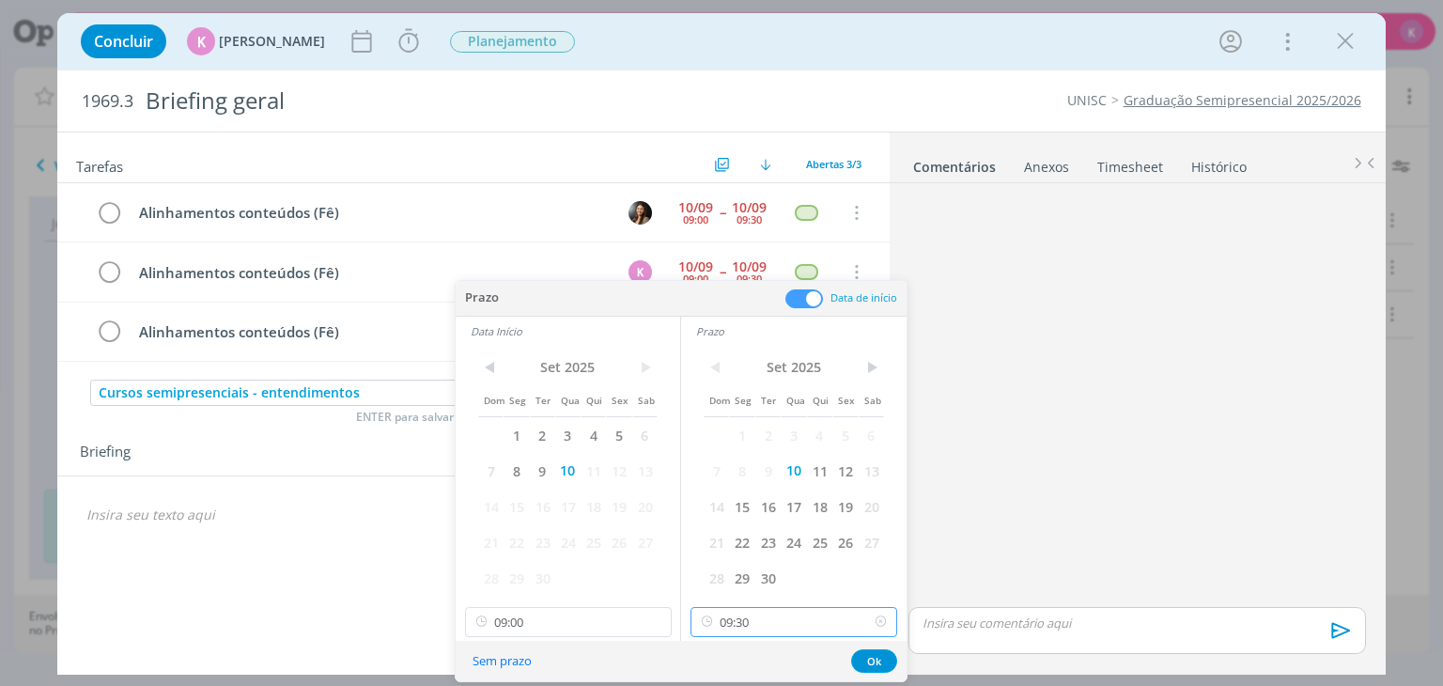
click at [741, 621] on input "09:30" at bounding box center [793, 622] width 207 height 30
click at [743, 580] on div "11:00" at bounding box center [796, 586] width 210 height 34
type input "11:00"
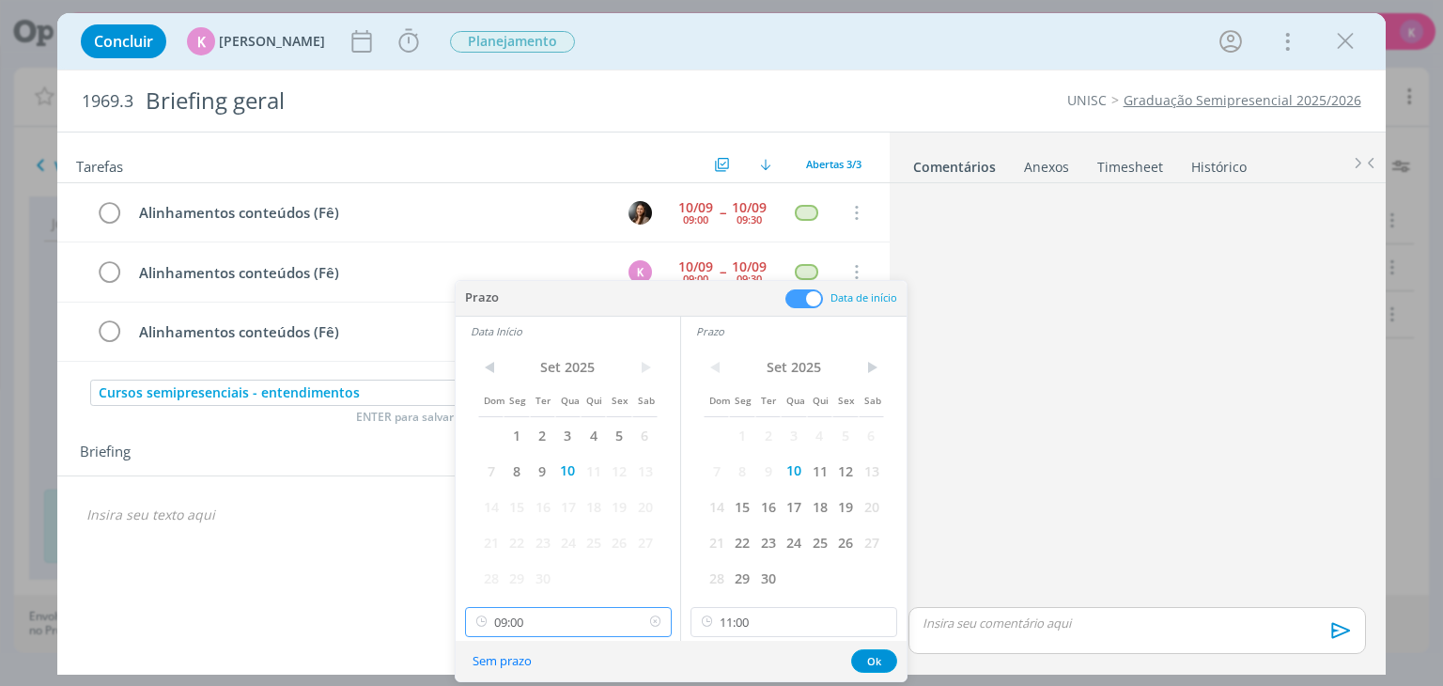
click at [549, 621] on input "09:00" at bounding box center [568, 622] width 207 height 30
drag, startPoint x: 541, startPoint y: 524, endPoint x: 565, endPoint y: 526, distance: 24.5
click at [541, 523] on div "10:00" at bounding box center [570, 519] width 210 height 34
type input "10:00"
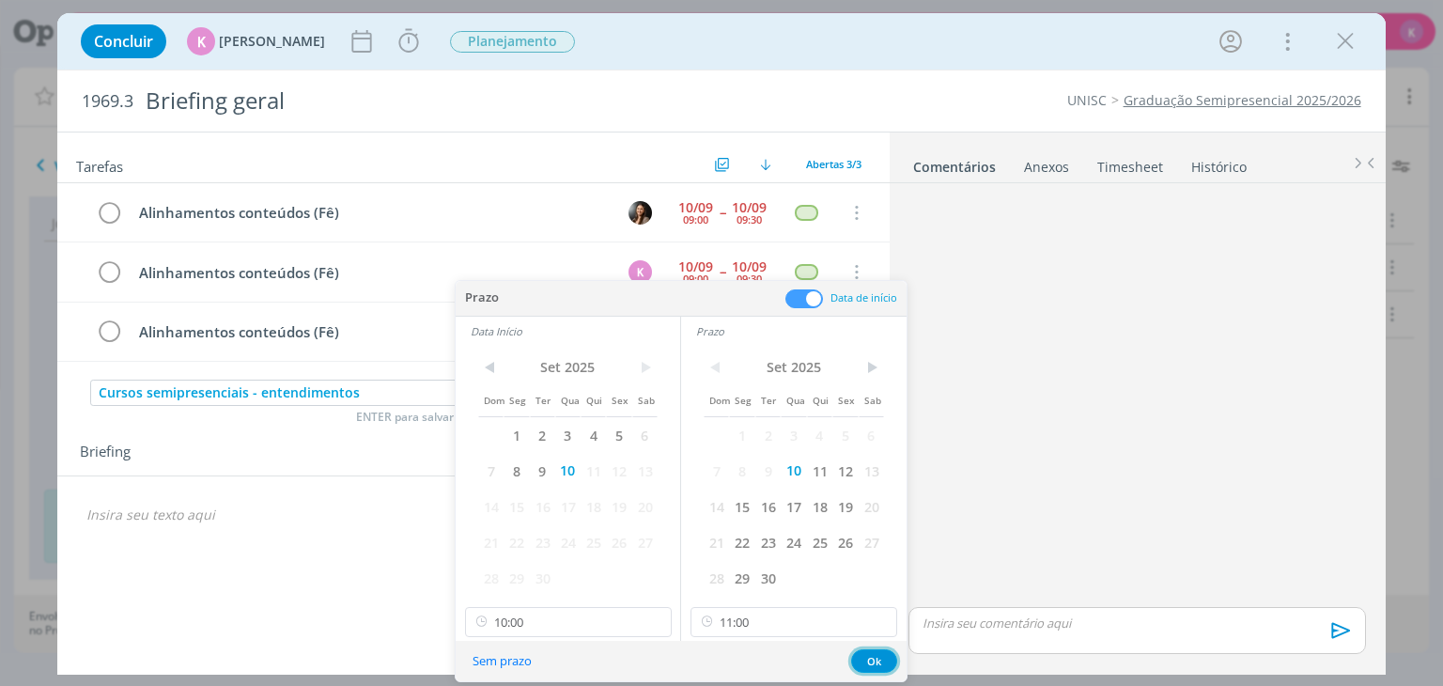
click at [870, 655] on button "Ok" at bounding box center [874, 660] width 46 height 23
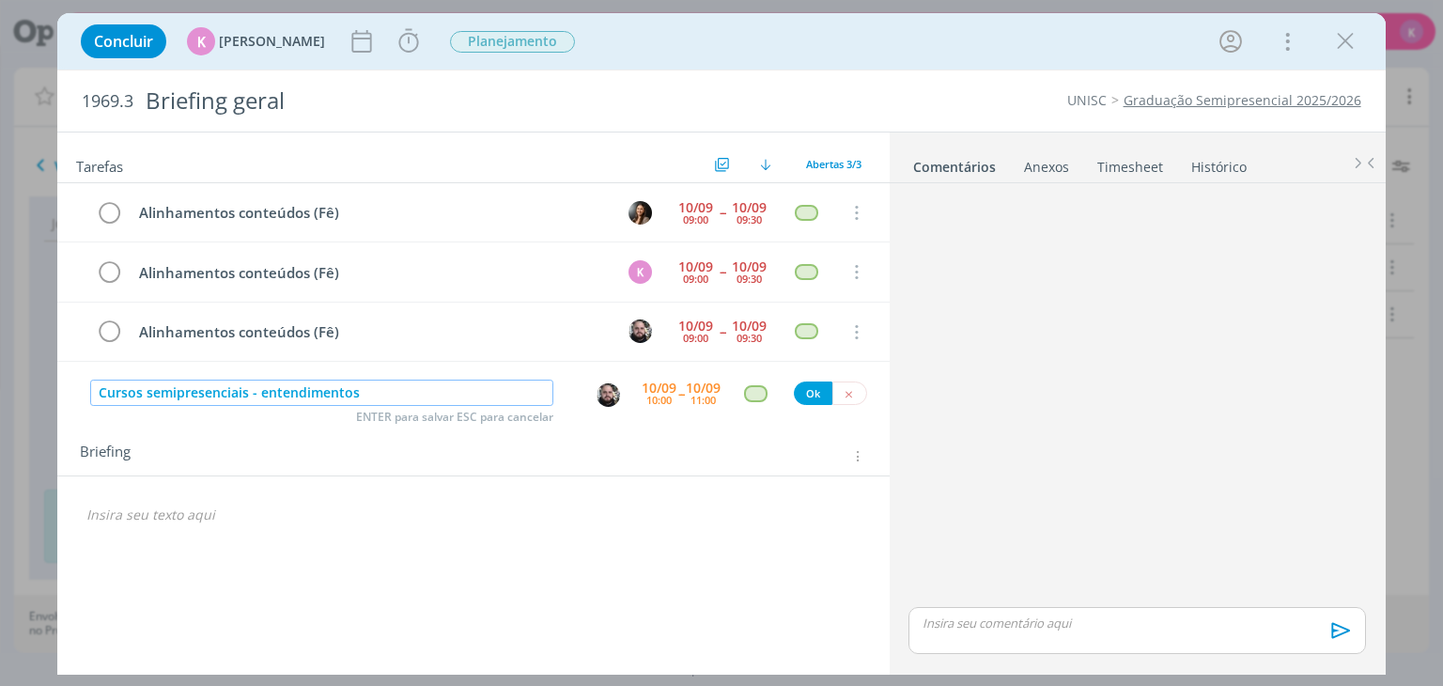
drag, startPoint x: 494, startPoint y: 380, endPoint x: 258, endPoint y: 392, distance: 236.0
click at [258, 392] on input "Cursos semipresenciais - entendimentos" at bounding box center [321, 392] width 463 height 26
click at [262, 394] on input "Cursos semipresenciais - com profes" at bounding box center [321, 392] width 463 height 26
click at [259, 388] on input "Cursos semipresenciais - alinhamentos com profes" at bounding box center [321, 392] width 463 height 26
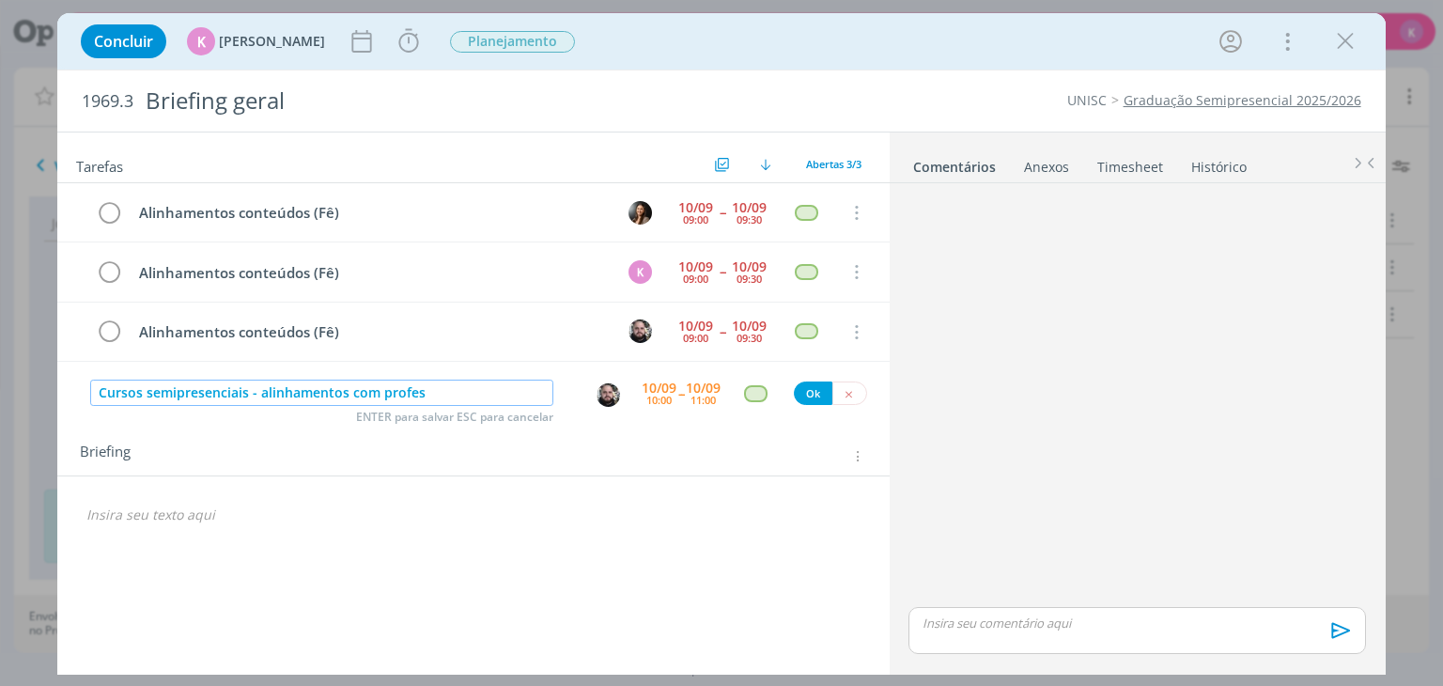
click at [259, 388] on input "Cursos semipresenciais - alinhamentos com profes" at bounding box center [321, 392] width 463 height 26
type input "Cursos semipresenciais - alinhamentos com profes"
click at [435, 448] on div "Briefing Briefings Predefinidos Versões do Briefing Ver Briefing do Projeto" at bounding box center [475, 456] width 791 height 24
click at [751, 390] on div "dialog" at bounding box center [755, 393] width 23 height 16
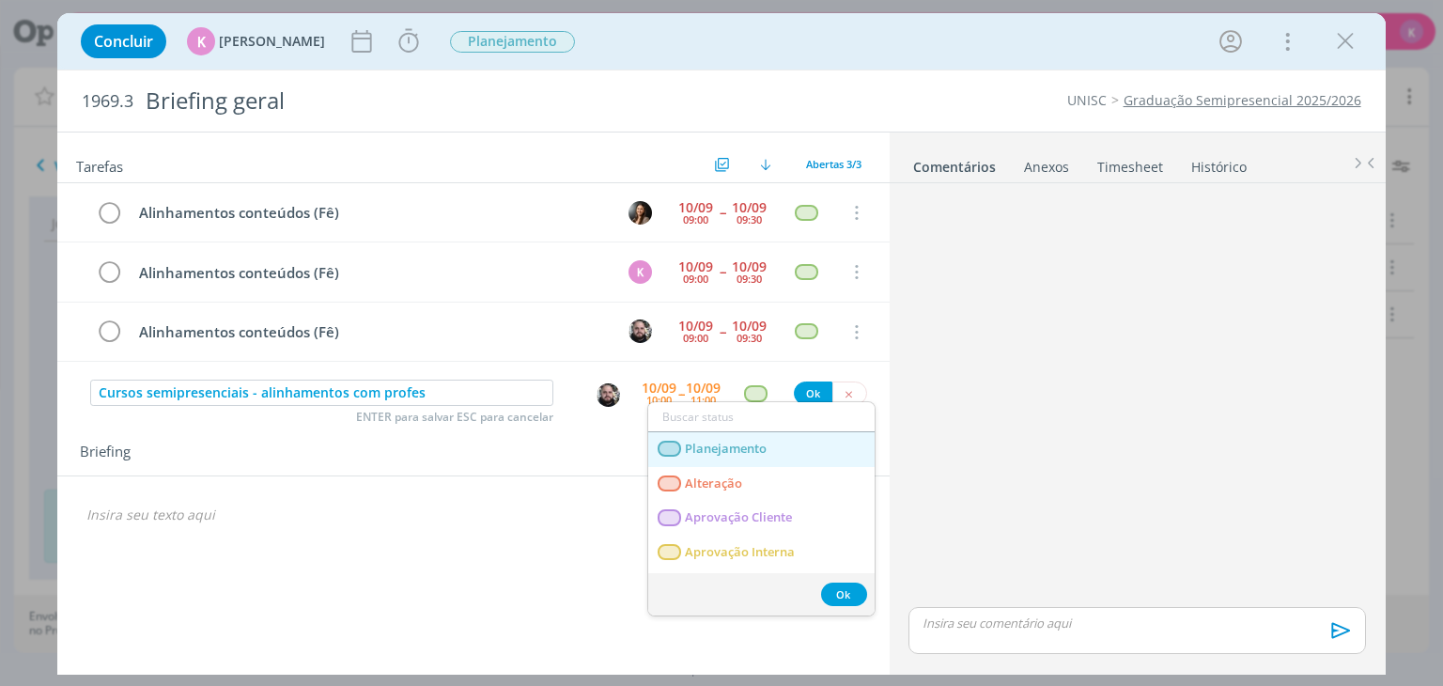
click at [738, 456] on link "Planejamento" at bounding box center [761, 449] width 226 height 35
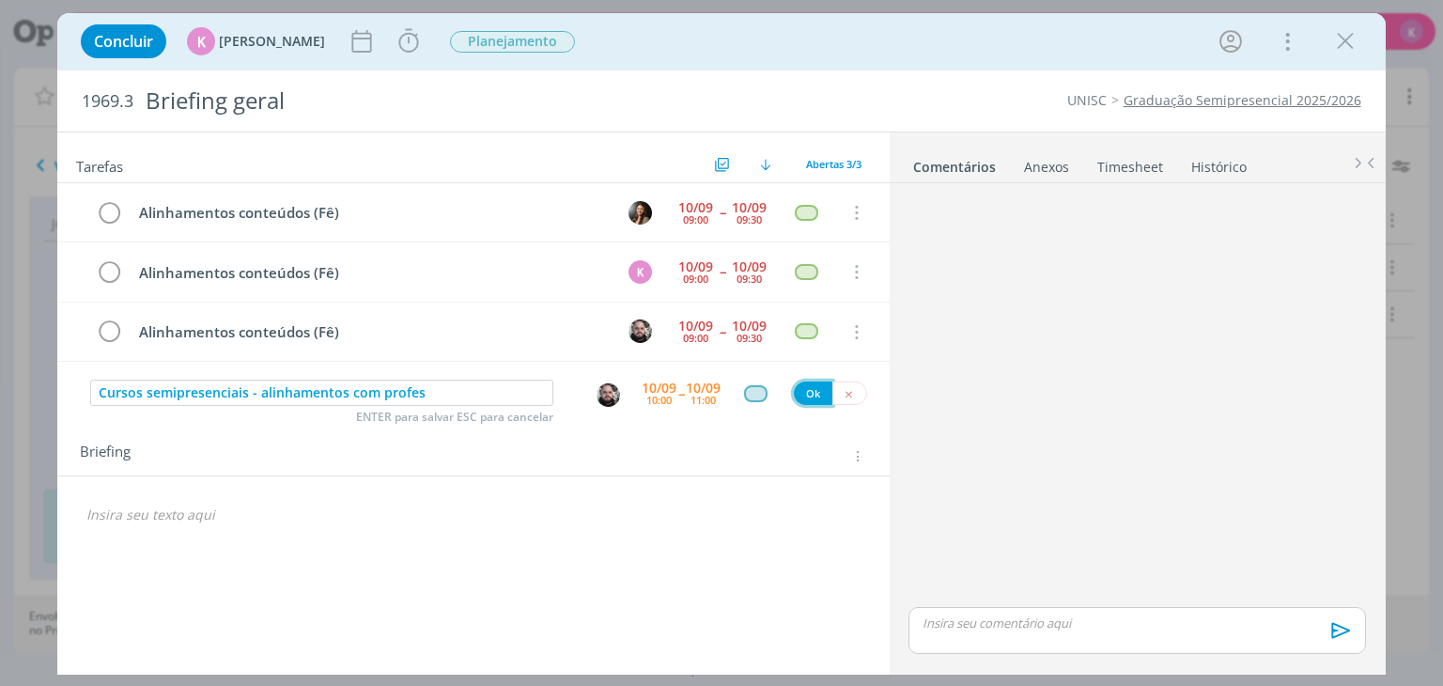
click at [814, 390] on button "Ok" at bounding box center [813, 392] width 39 height 23
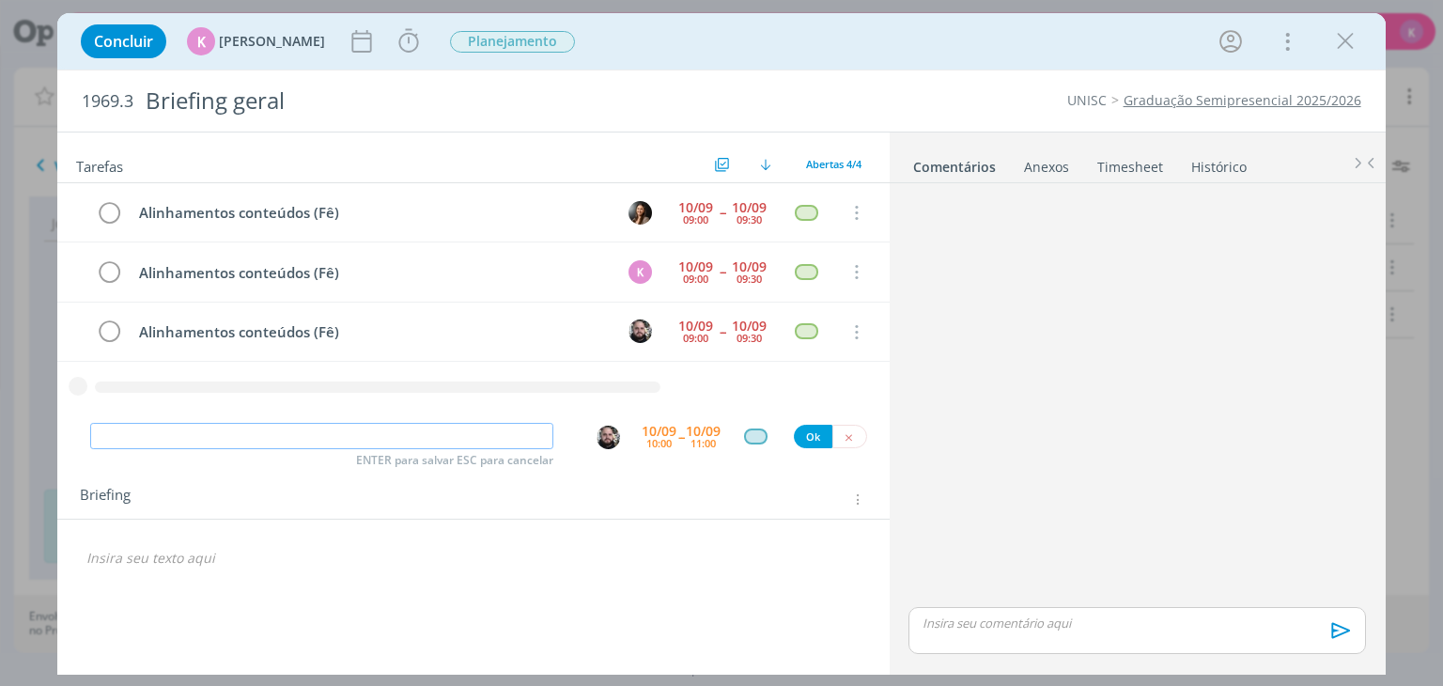
paste input "Cursos semipresenciais - alinhamentos com profes"
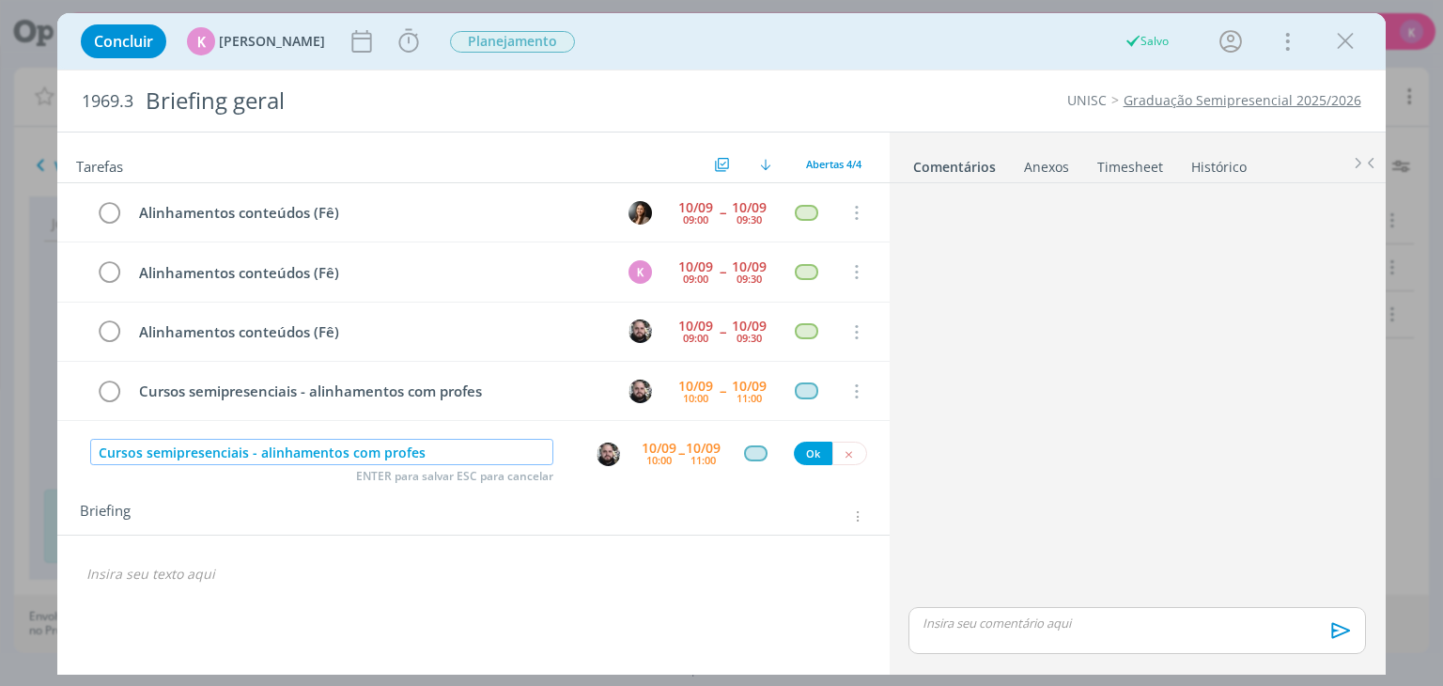
click at [612, 458] on img "dialog" at bounding box center [607, 453] width 23 height 23
type input "Cursos semipresenciais - alinhamentos com profes"
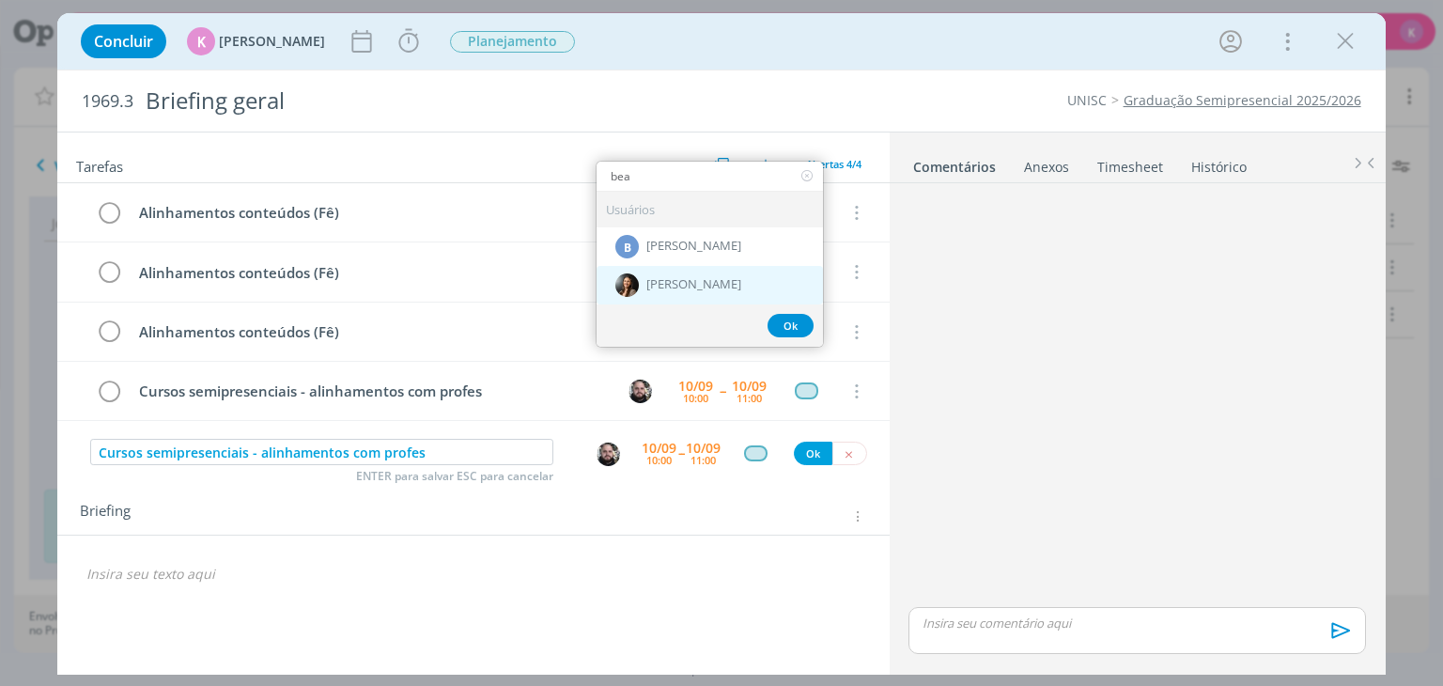
type input "bea"
click at [692, 284] on span "[PERSON_NAME]" at bounding box center [693, 284] width 95 height 15
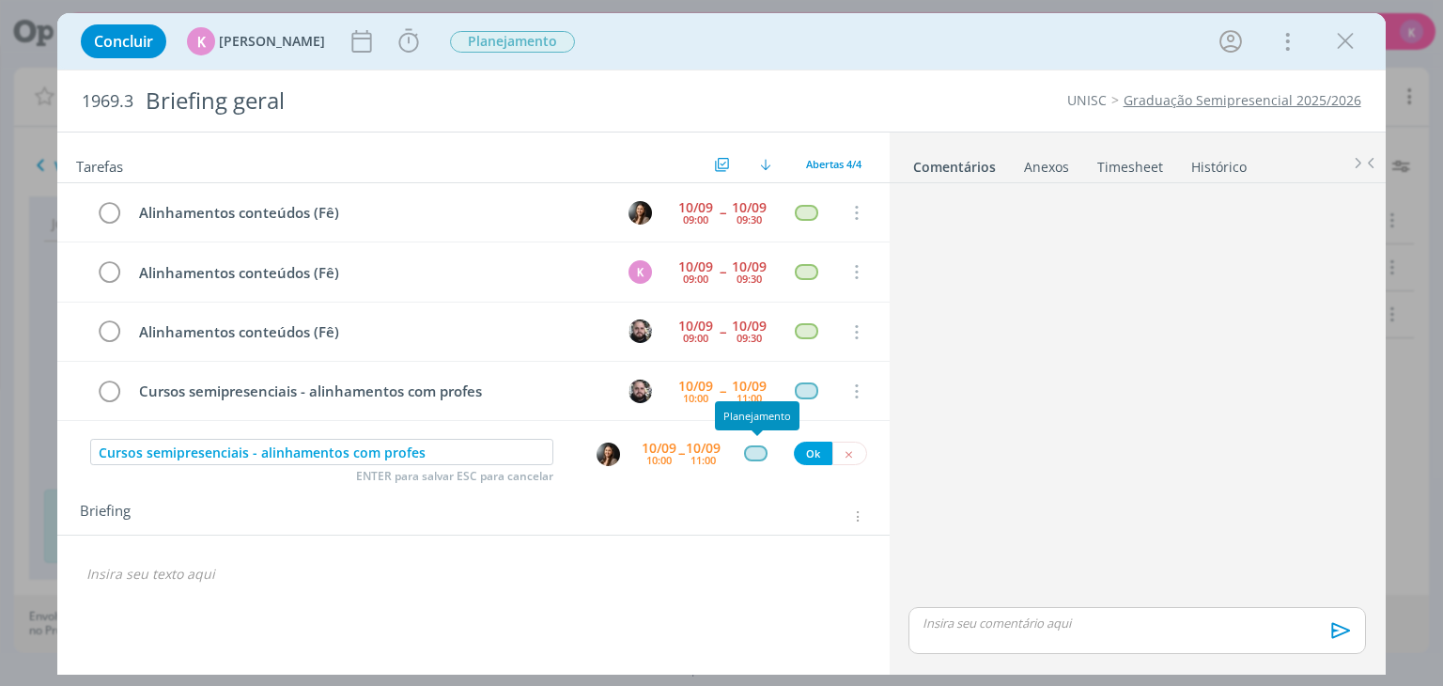
click at [753, 448] on div "dialog" at bounding box center [755, 453] width 23 height 16
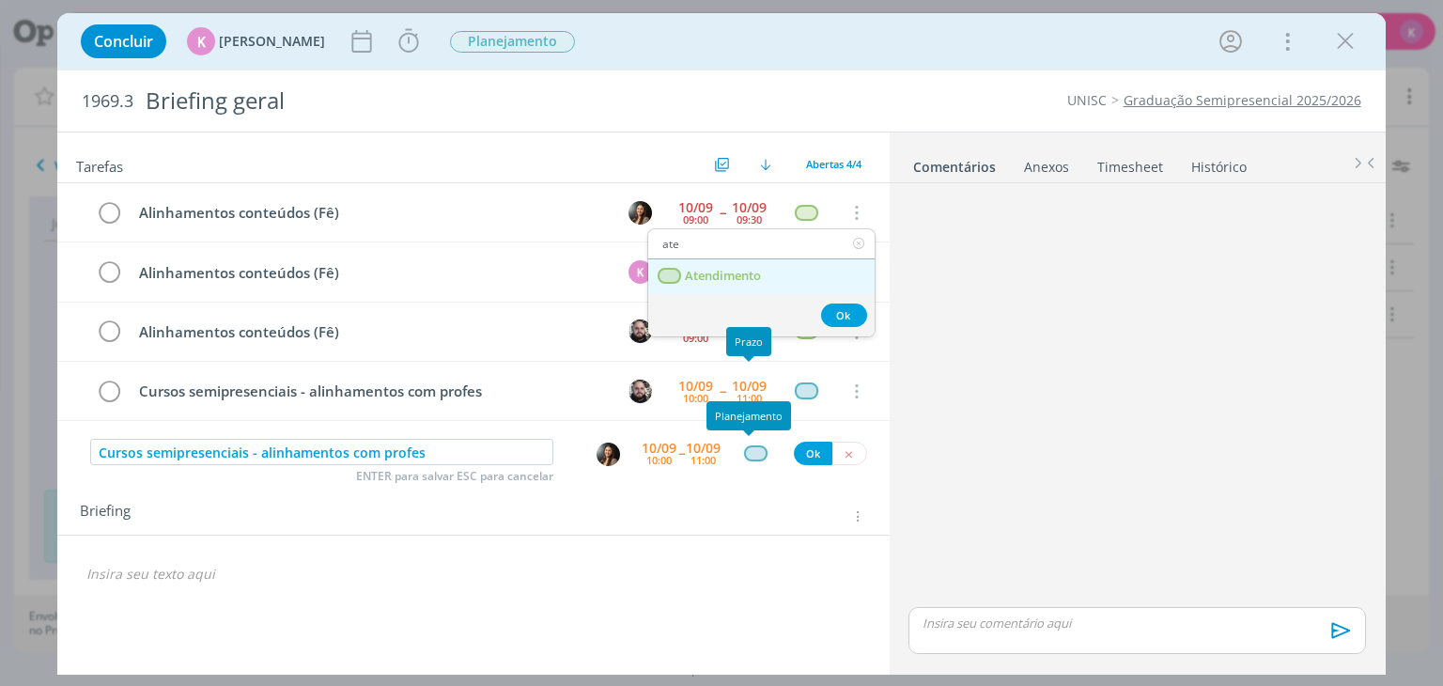
type input "ate"
click at [744, 286] on link "Atendimento" at bounding box center [761, 276] width 226 height 35
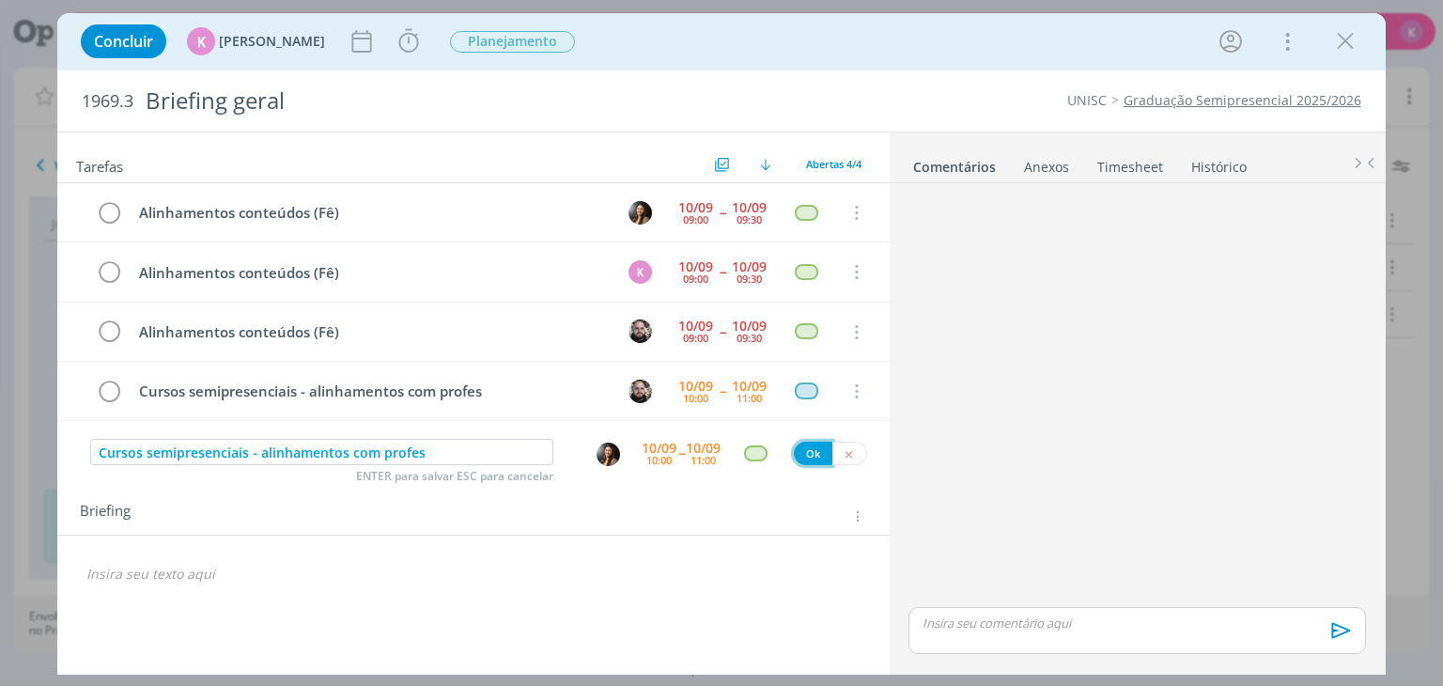
click at [810, 446] on button "Ok" at bounding box center [813, 452] width 39 height 23
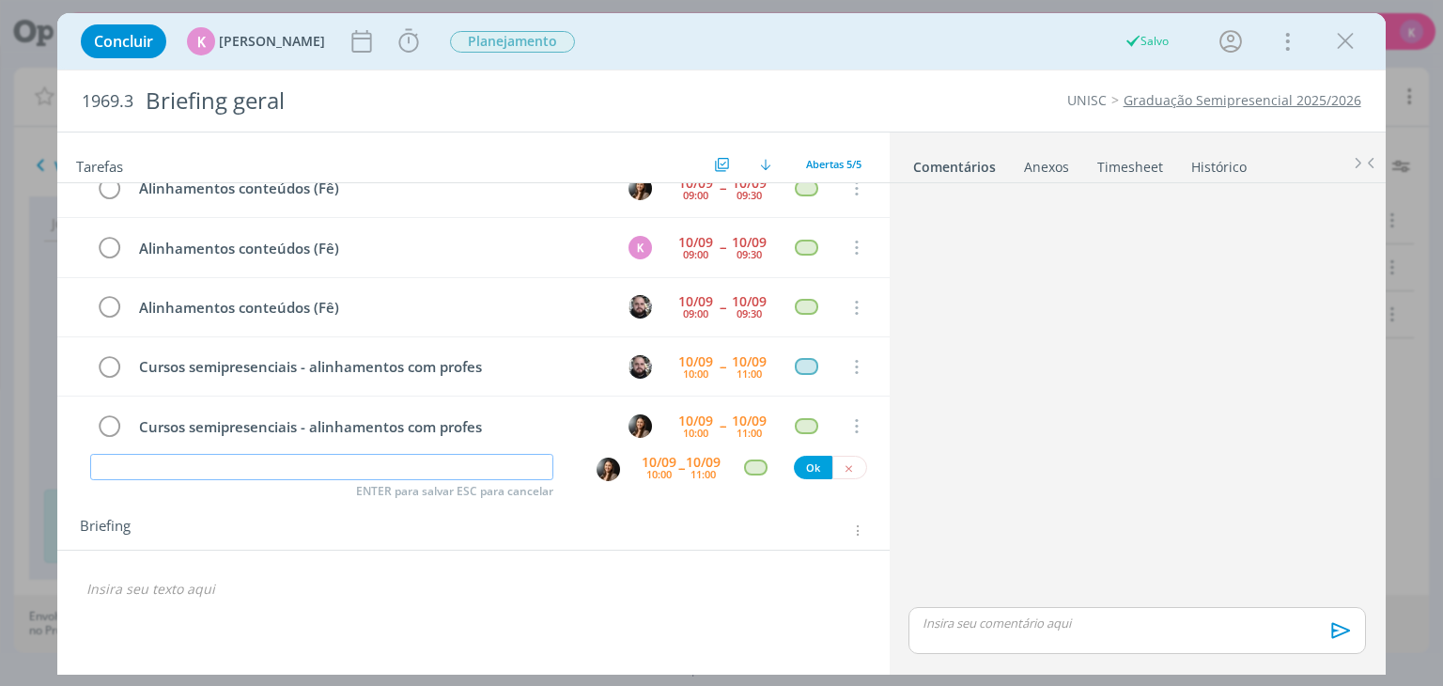
scroll to position [0, 0]
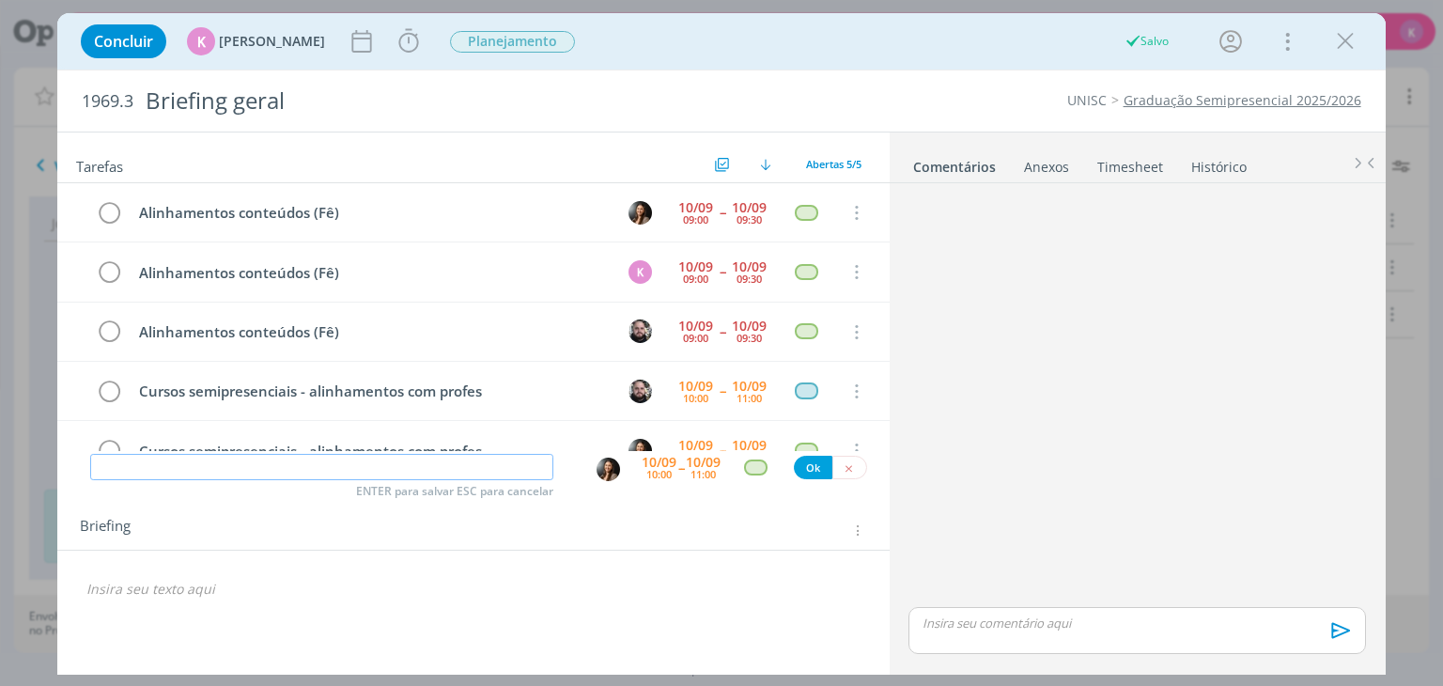
paste input "Cursos semipresenciais - alinhamentos com profes"
click at [608, 471] on img "dialog" at bounding box center [607, 468] width 23 height 23
type input "Cursos semipresenciais - alinhamentos com profes"
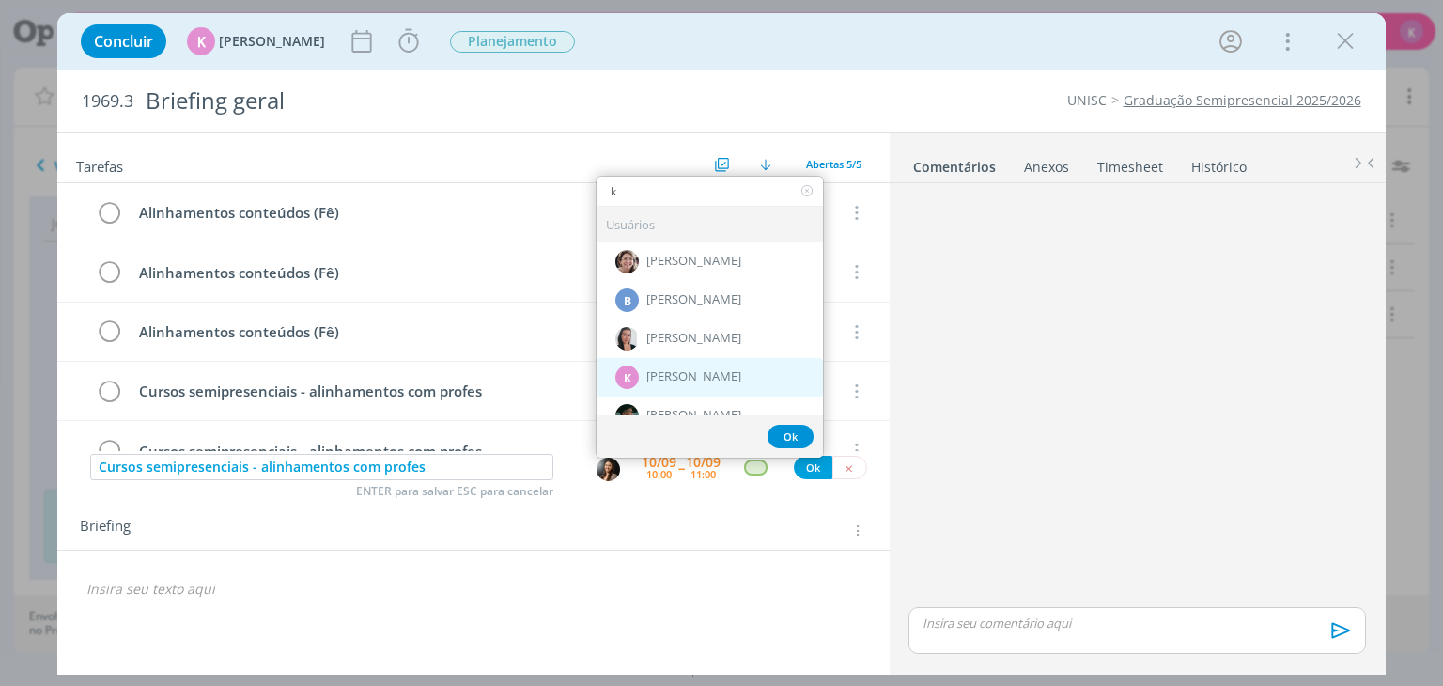
type input "k"
click at [680, 369] on span "[PERSON_NAME]" at bounding box center [693, 376] width 95 height 15
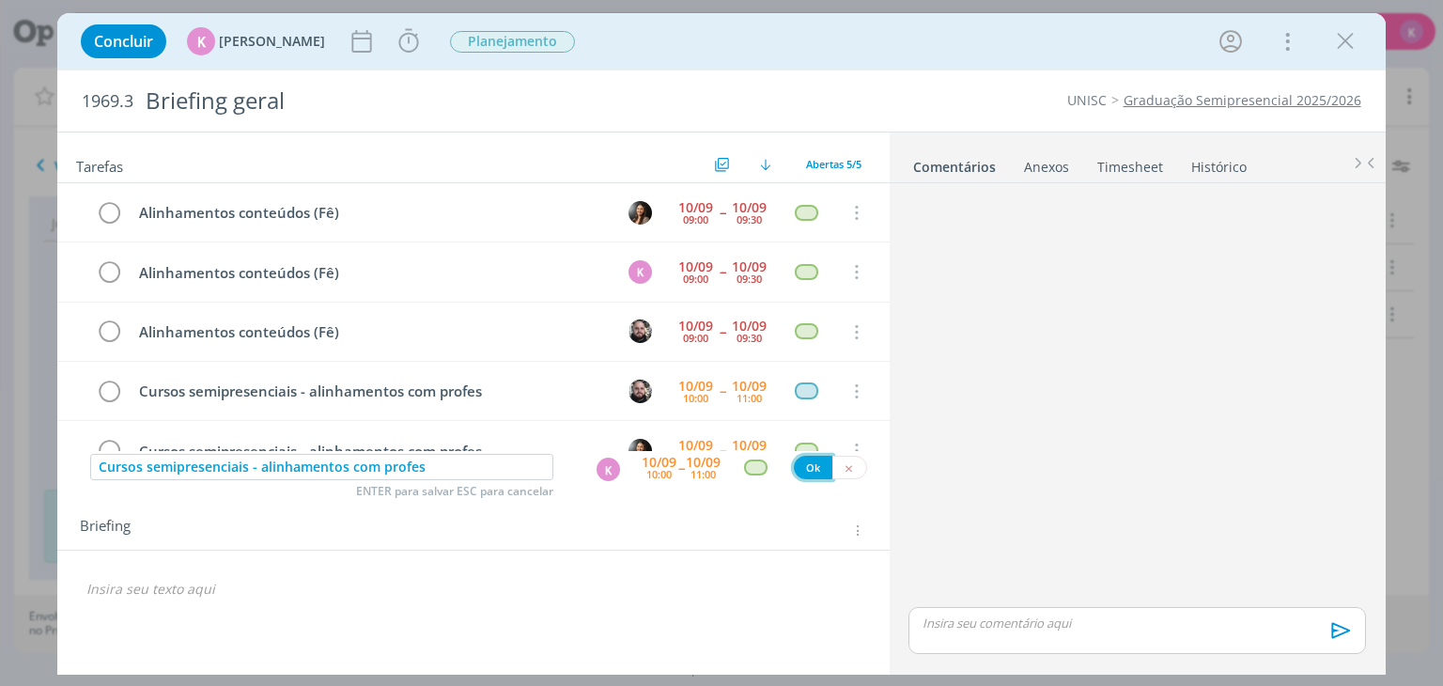
click at [806, 457] on button "Ok" at bounding box center [813, 467] width 39 height 23
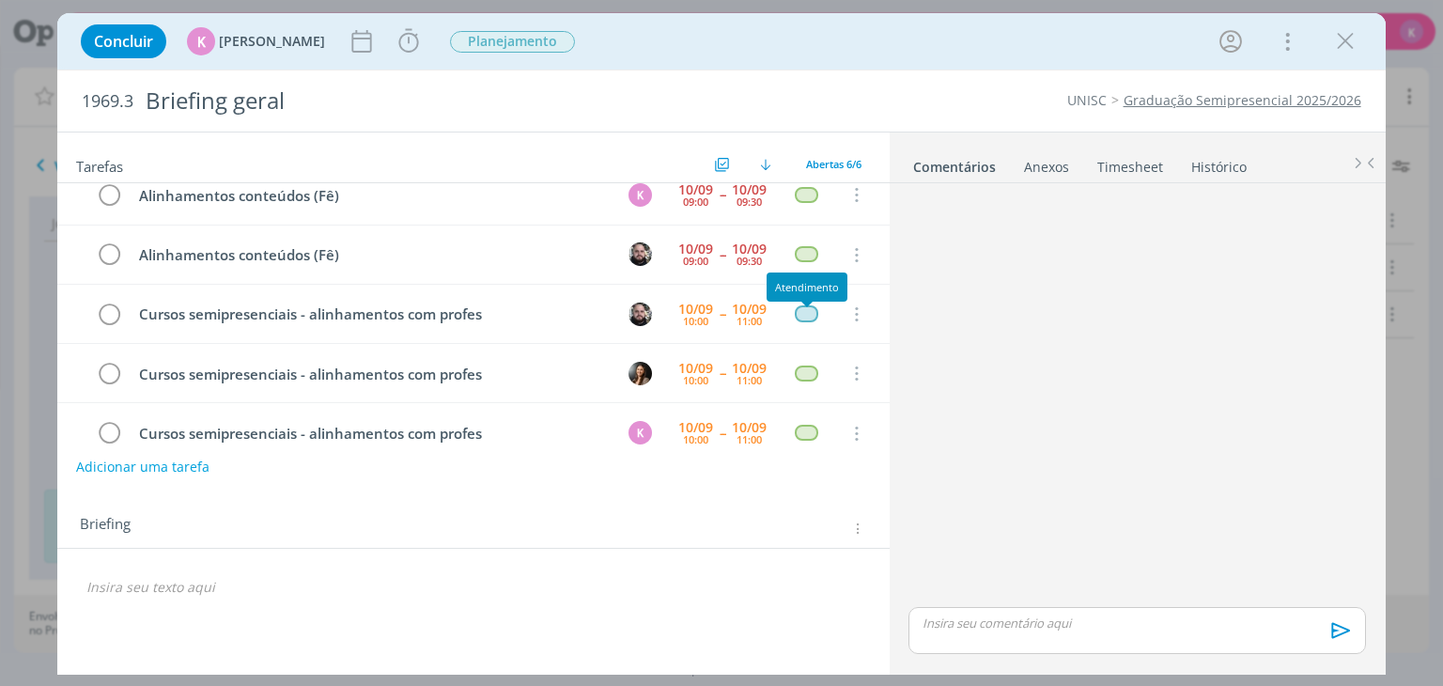
scroll to position [6, 0]
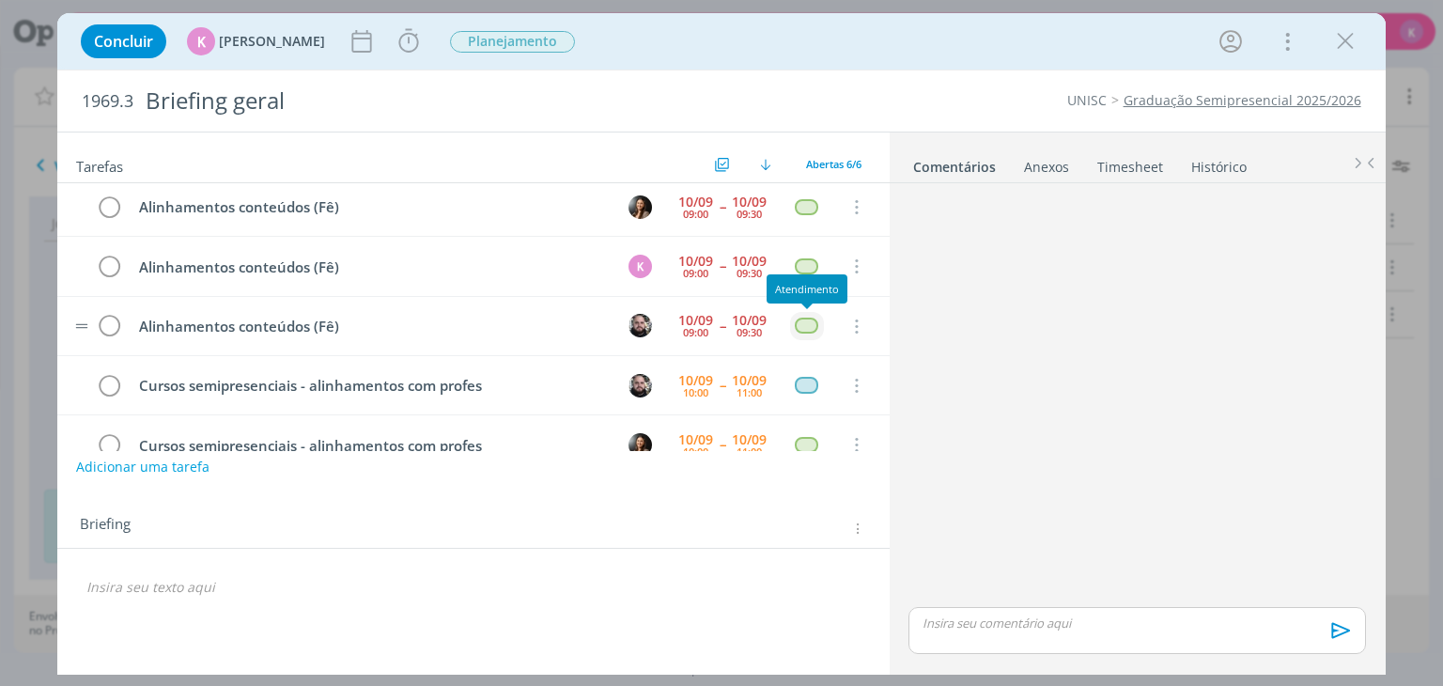
click at [806, 323] on div "dialog" at bounding box center [806, 325] width 23 height 16
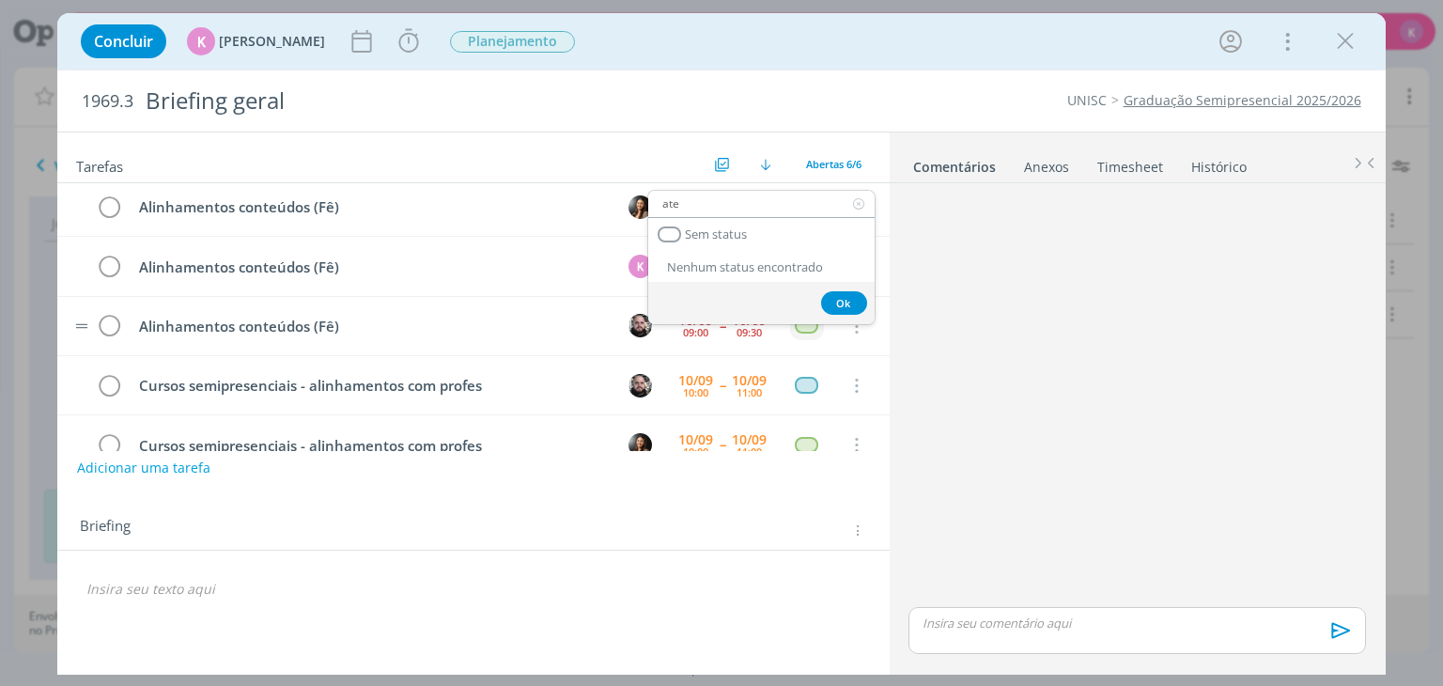
click at [699, 205] on input "ate" at bounding box center [761, 204] width 226 height 26
type input "pl"
click at [712, 271] on span "Planejamento" at bounding box center [727, 269] width 82 height 15
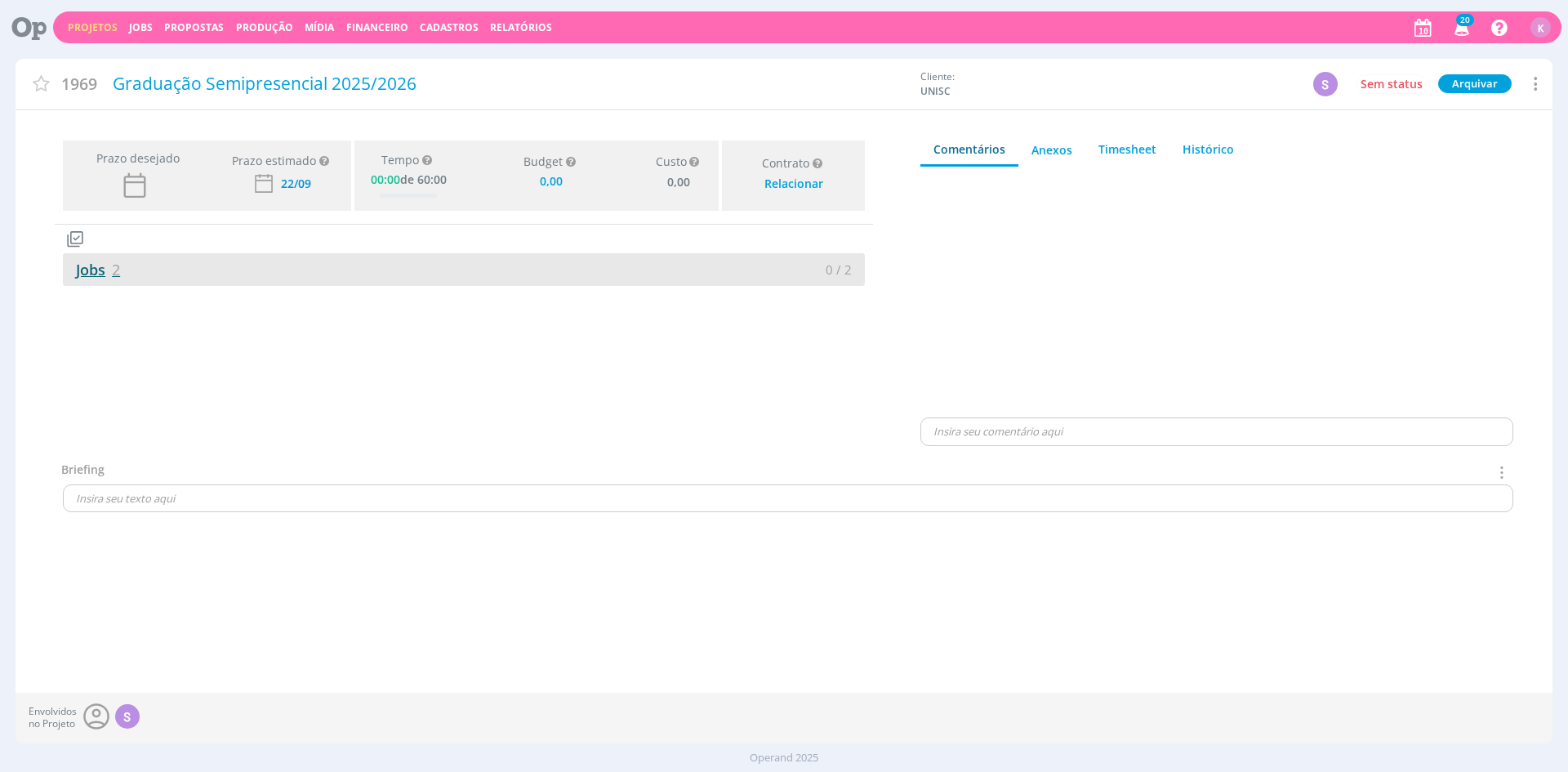
type input "0,00"
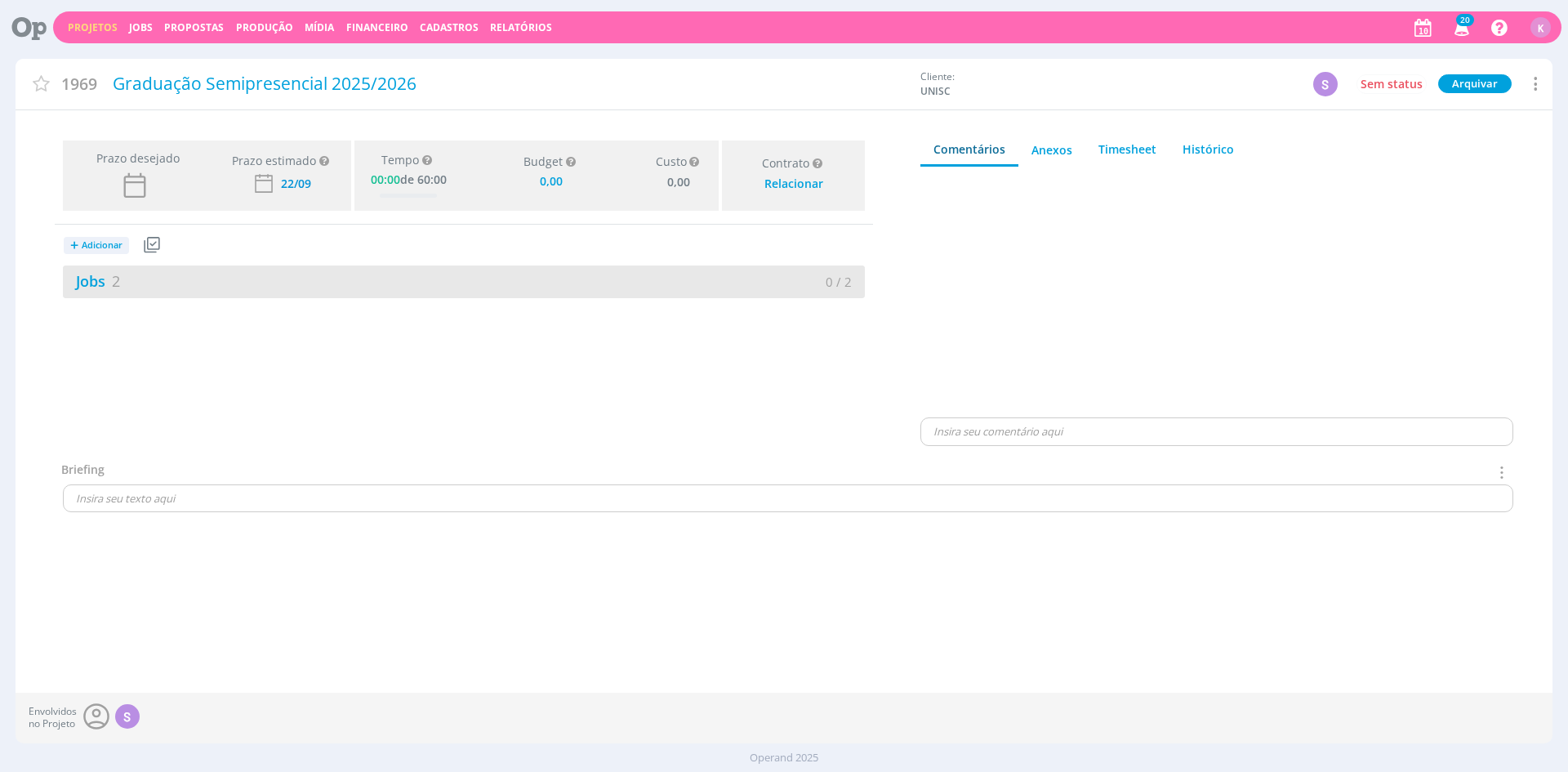
click at [117, 269] on div "Jobs 2 0 / 2" at bounding box center [464, 282] width 802 height 33
click at [103, 284] on link "Jobs 2" at bounding box center [91, 281] width 57 height 20
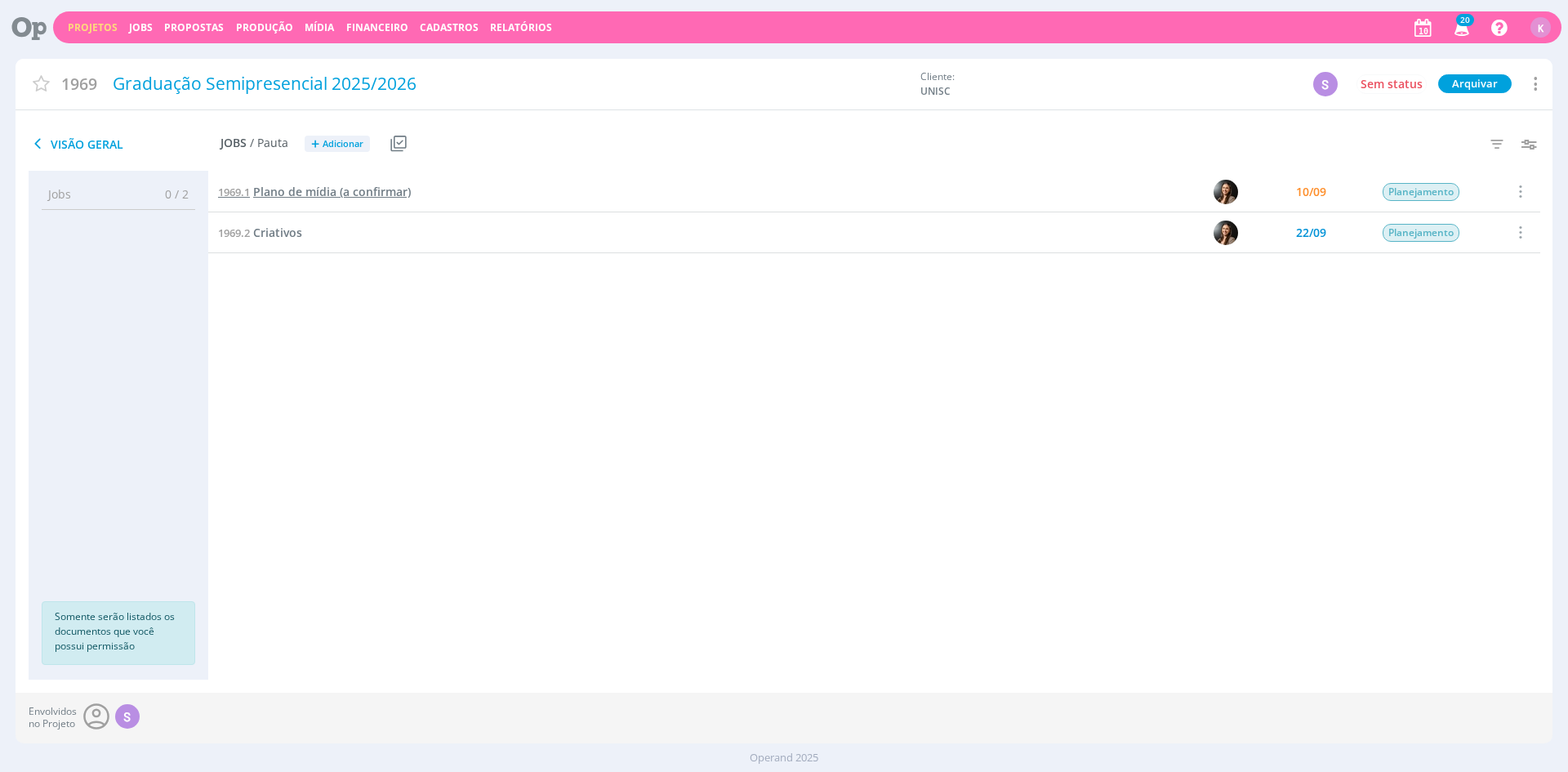
click at [374, 184] on span "Plano de mídia (a confirmar)" at bounding box center [331, 191] width 157 height 16
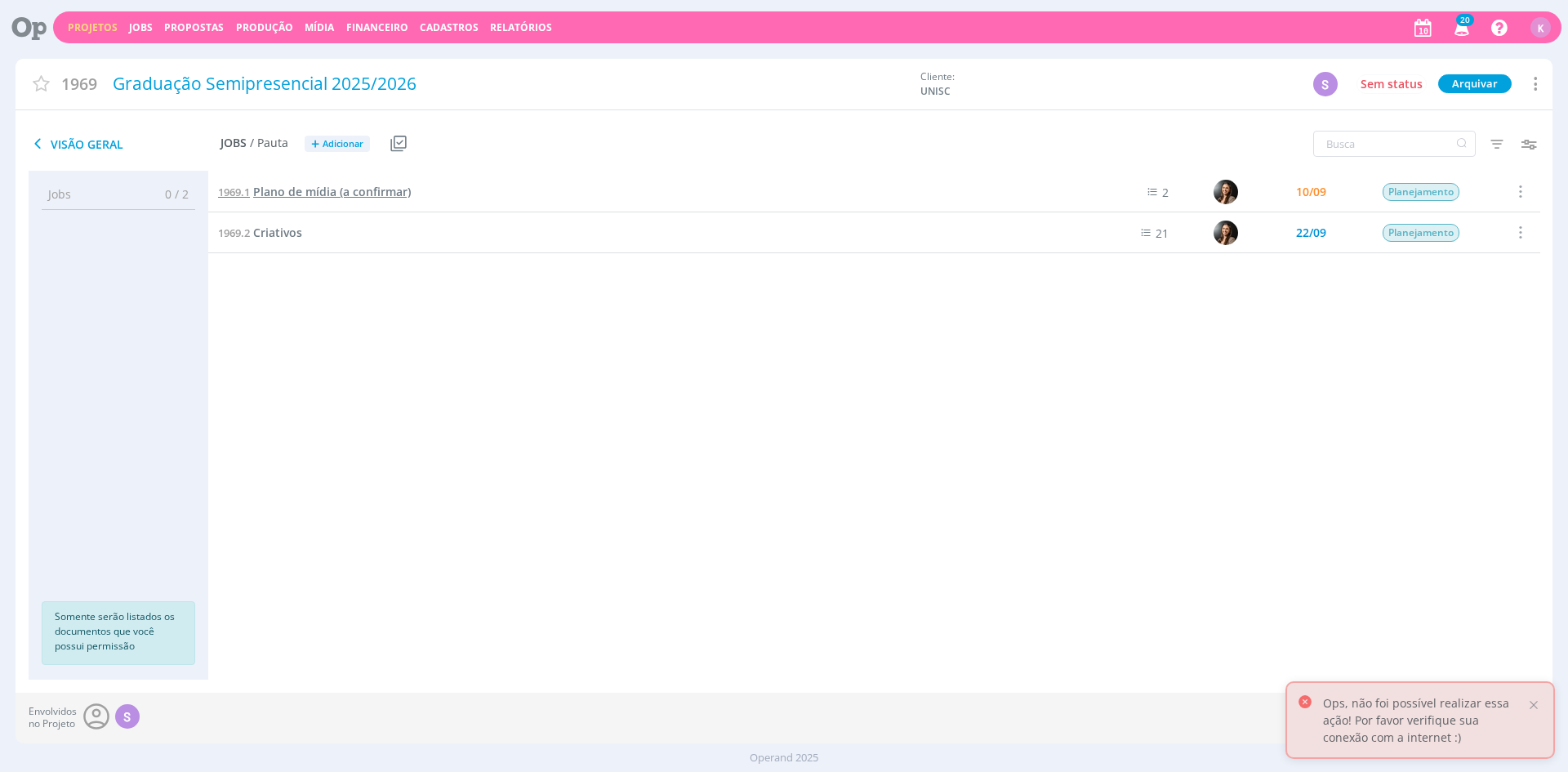
click at [325, 189] on span "Plano de mídia (a confirmar)" at bounding box center [331, 191] width 157 height 16
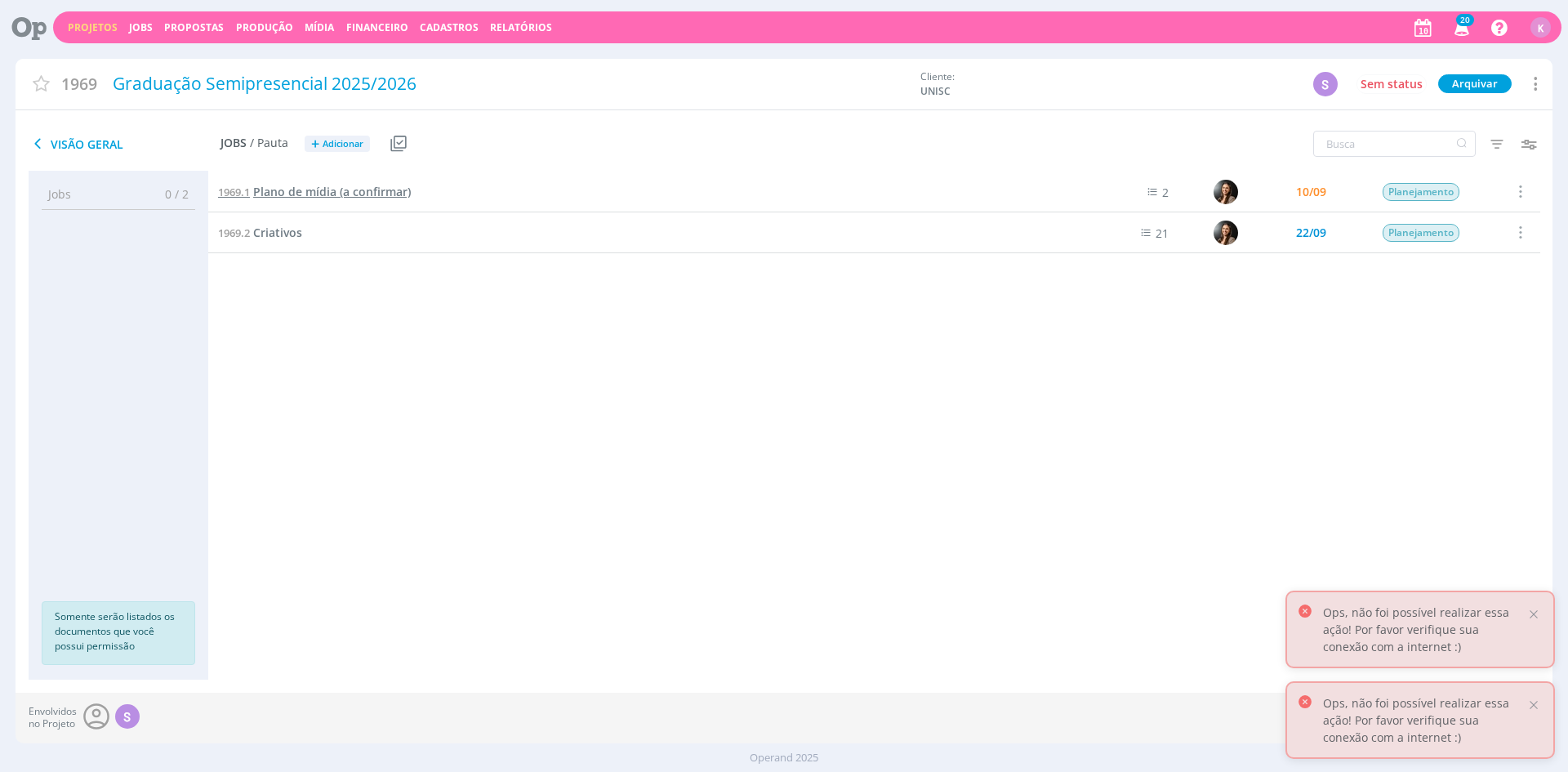
click at [292, 197] on span "Plano de mídia (a confirmar)" at bounding box center [331, 191] width 157 height 16
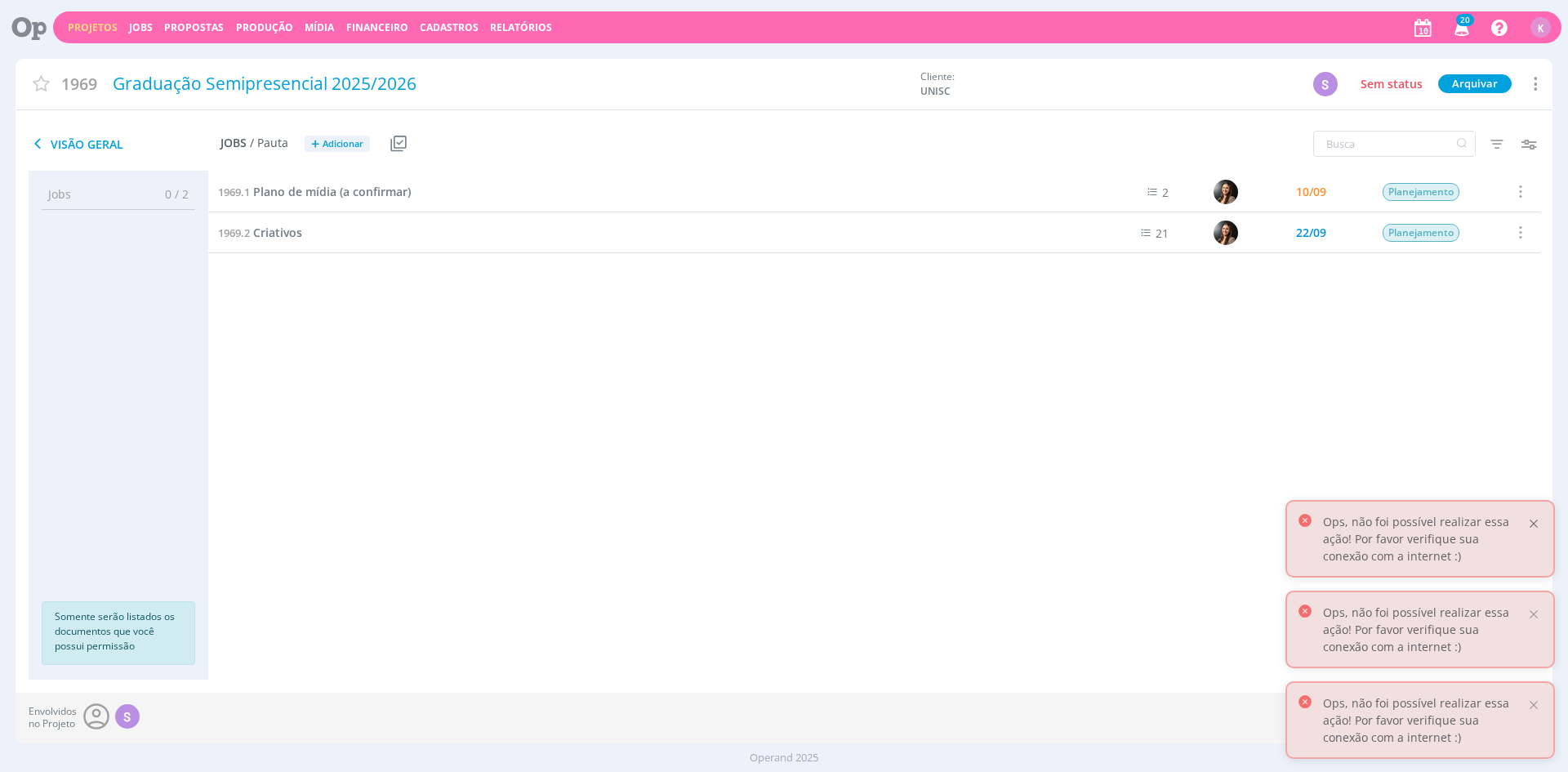
click at [1538, 529] on div at bounding box center [1534, 523] width 15 height 15
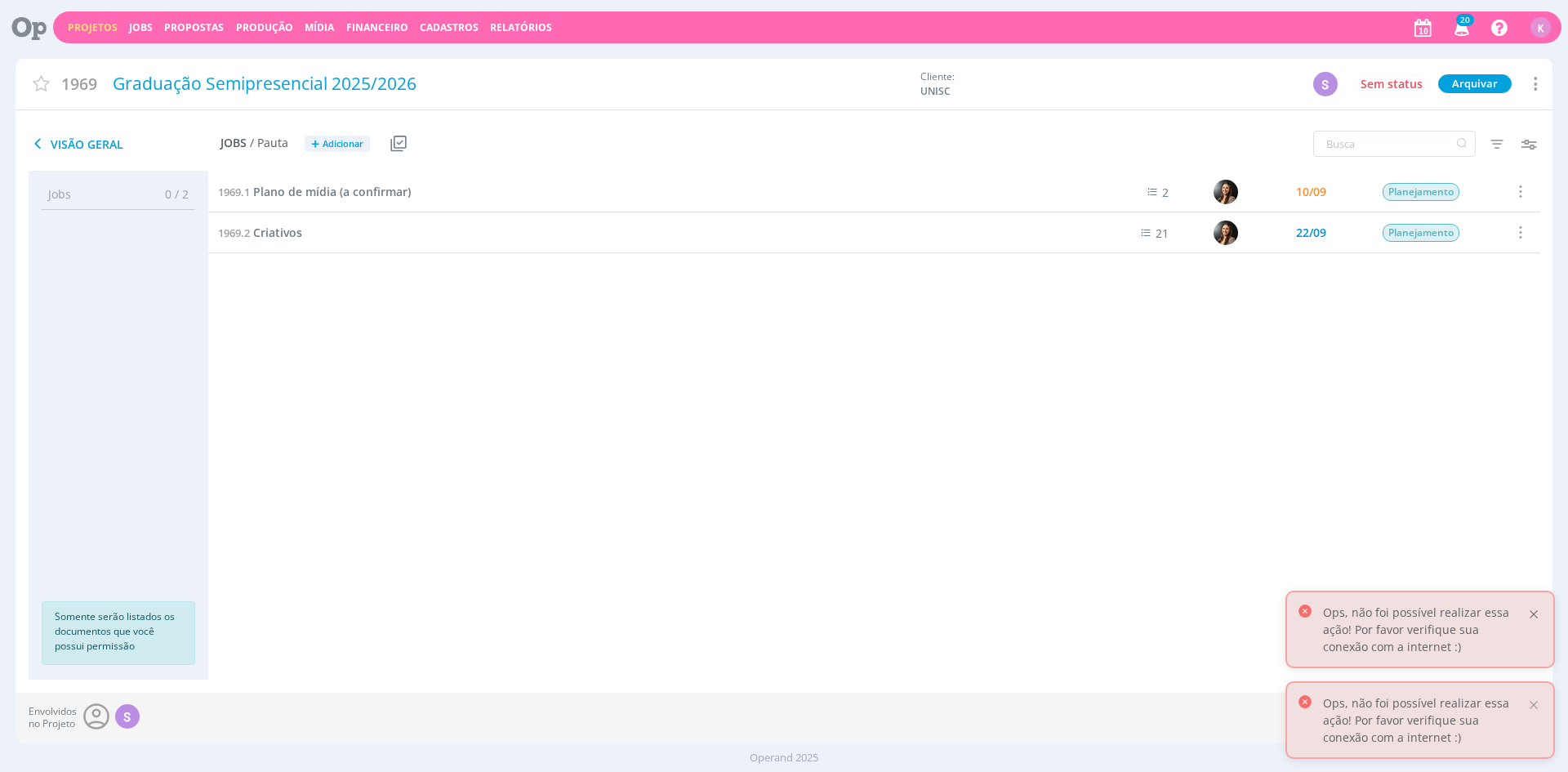
click at [1531, 616] on div at bounding box center [1534, 614] width 15 height 15
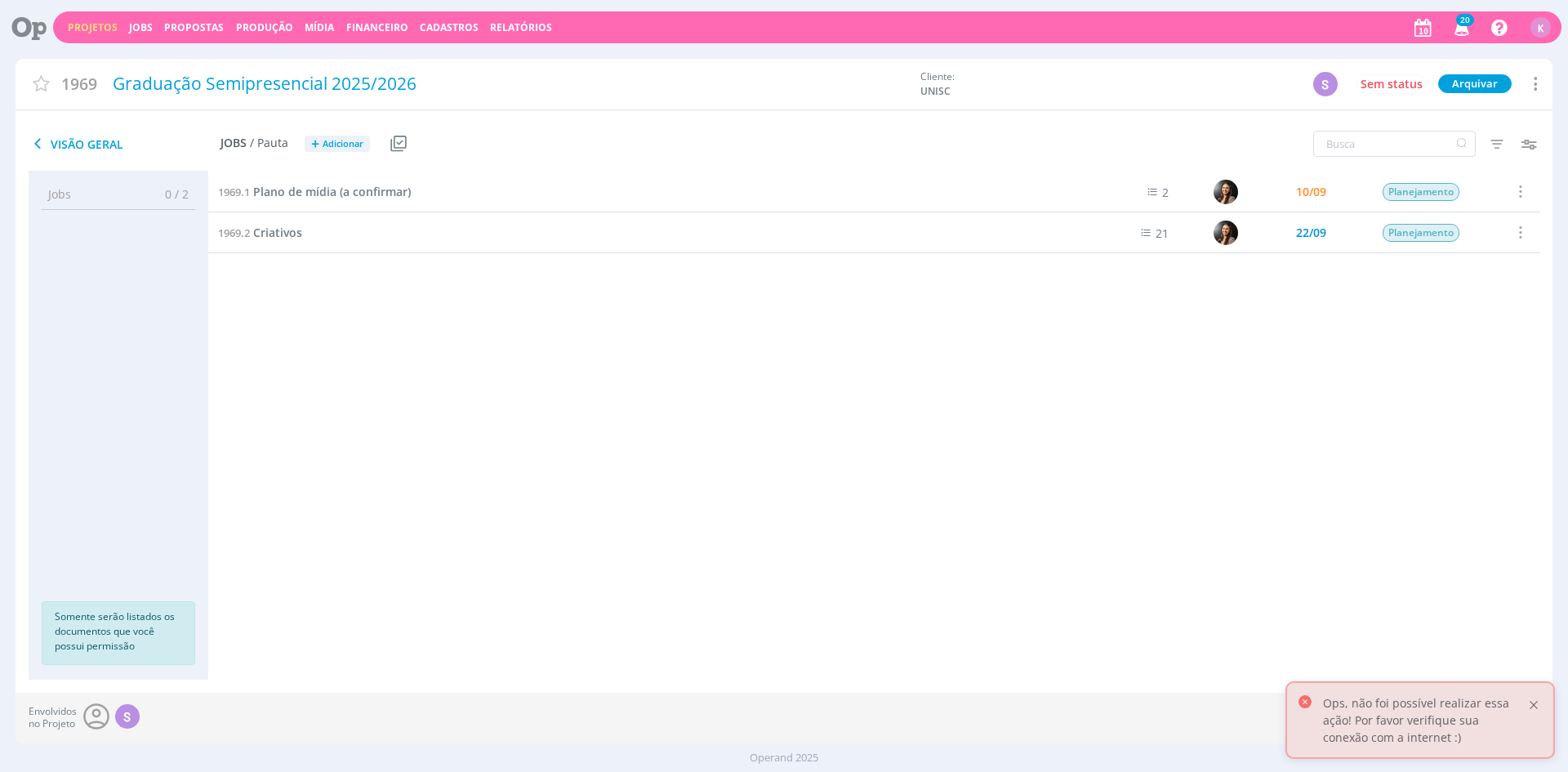
click at [1532, 701] on div at bounding box center [1534, 704] width 15 height 15
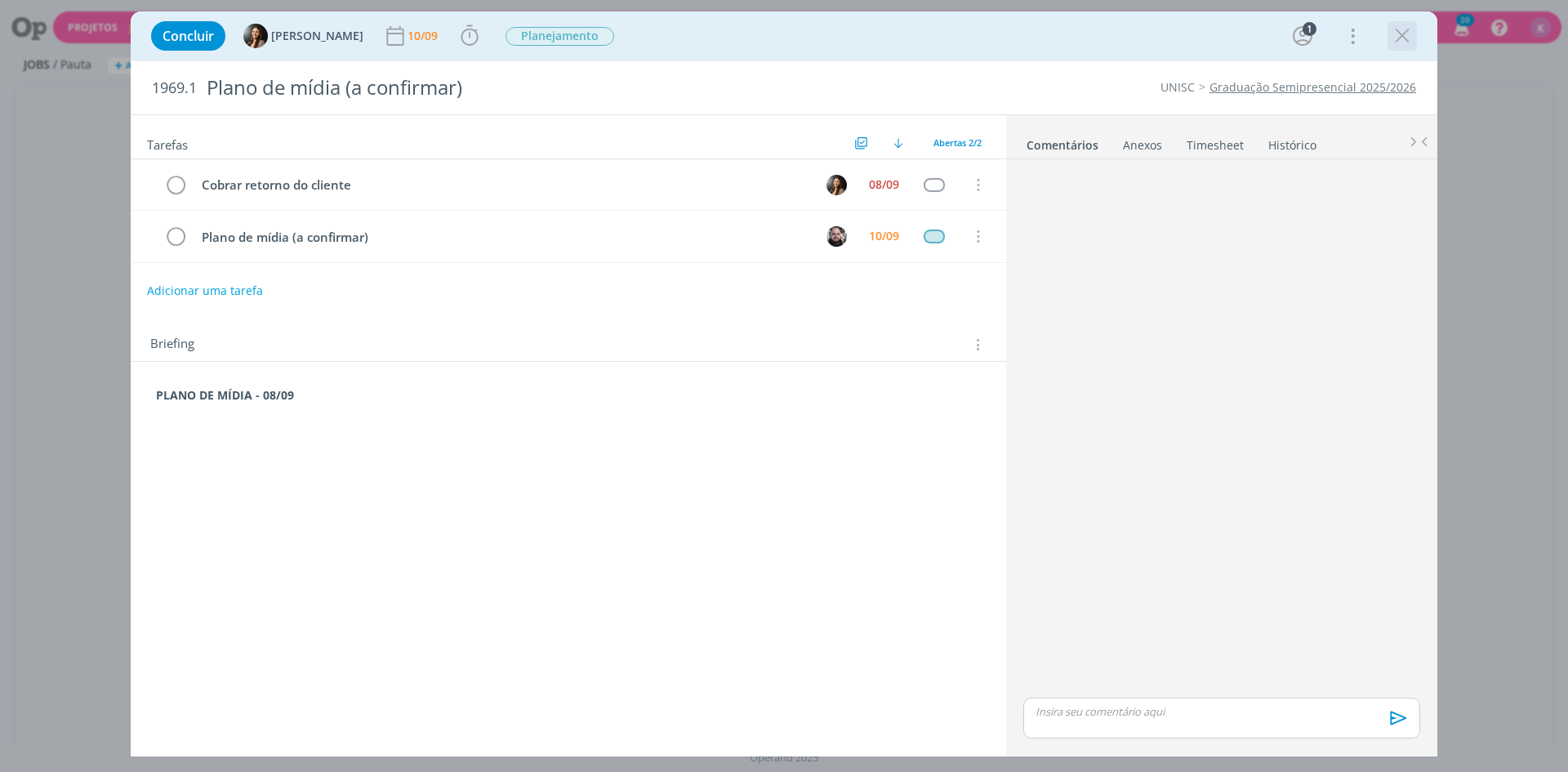
click at [1413, 28] on icon "dialog" at bounding box center [1403, 36] width 24 height 24
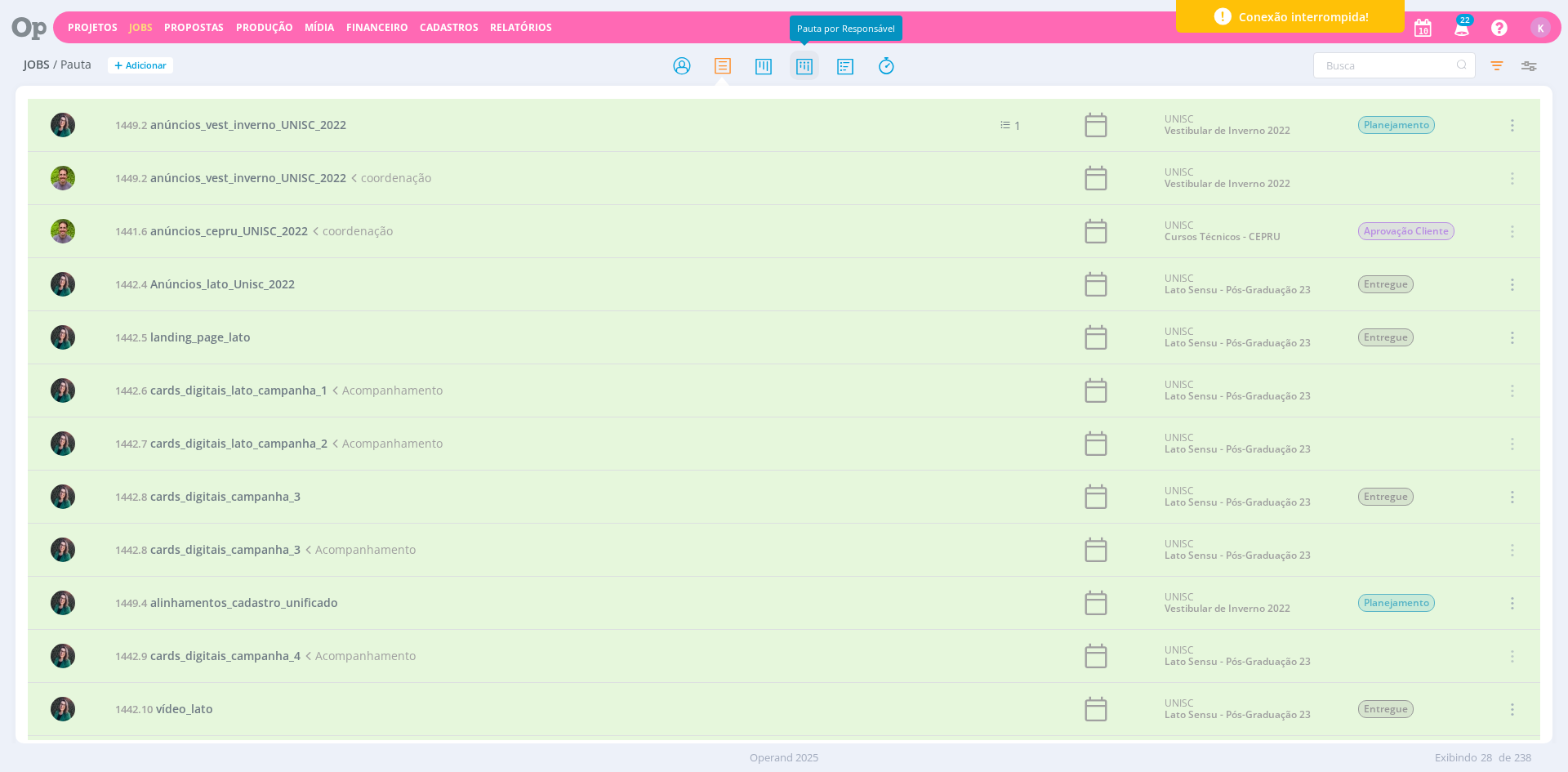
click at [802, 75] on icon at bounding box center [804, 65] width 30 height 32
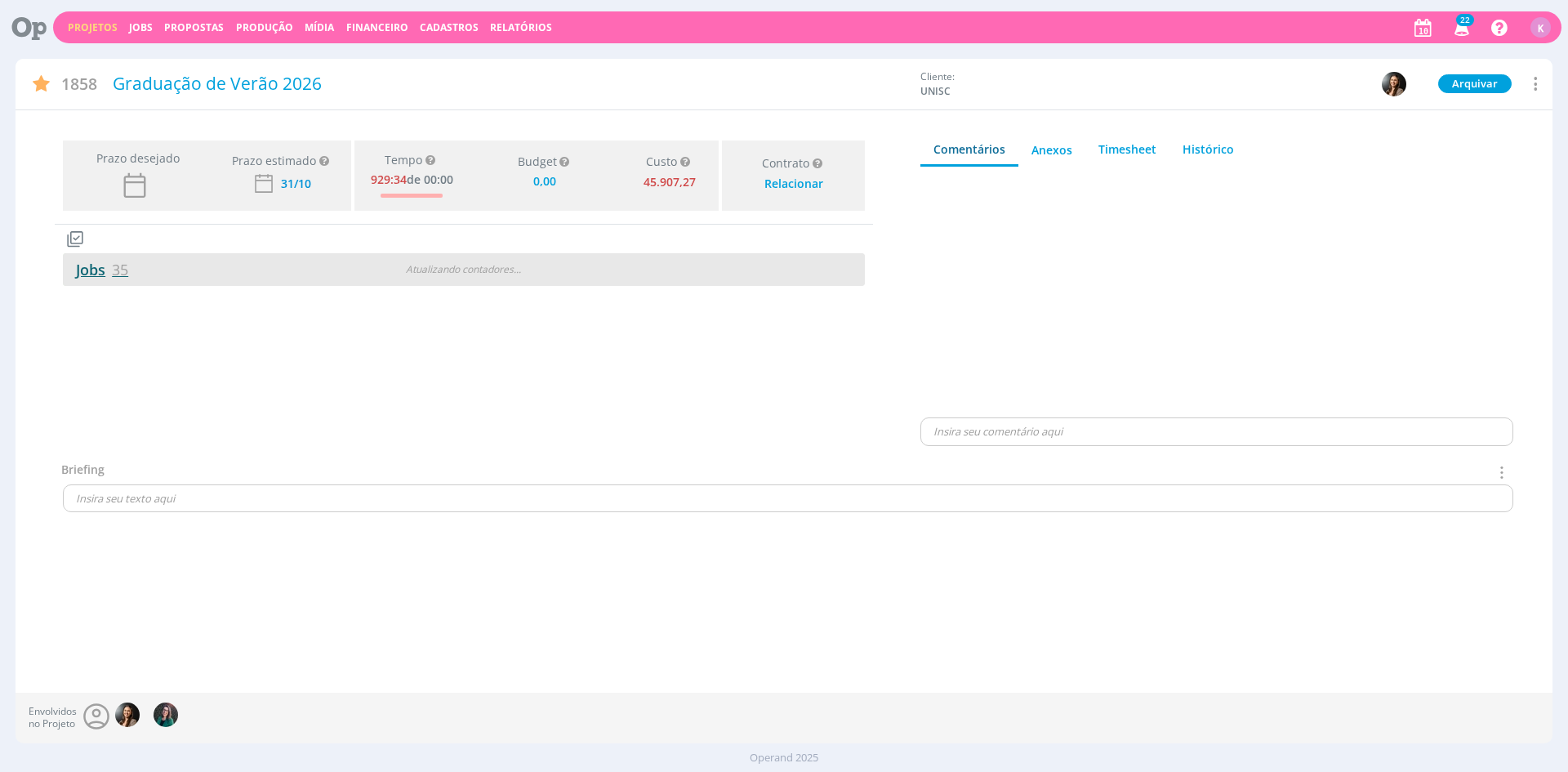
type input "0,00"
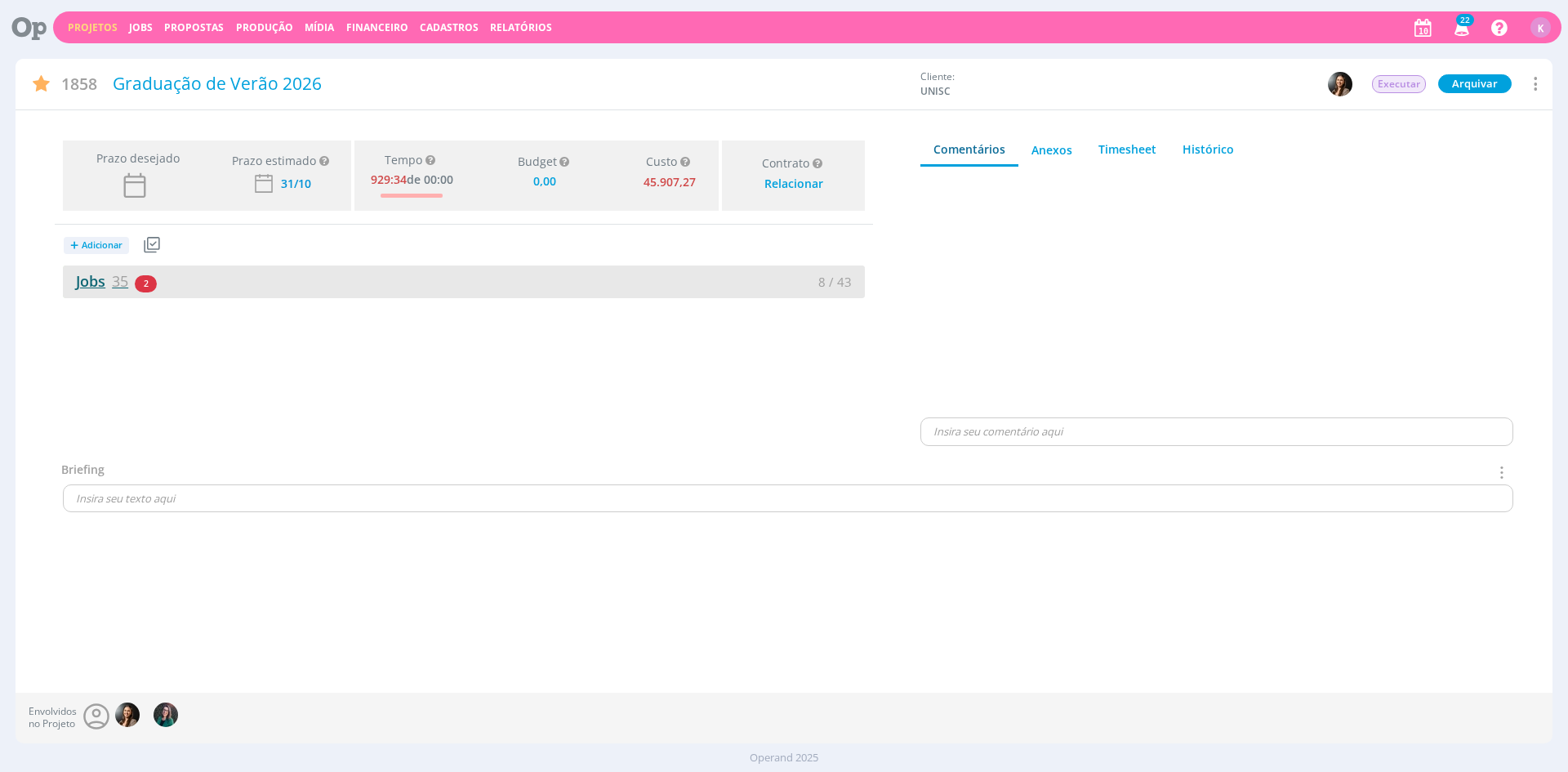
click at [109, 286] on link "Jobs 35" at bounding box center [95, 281] width 65 height 20
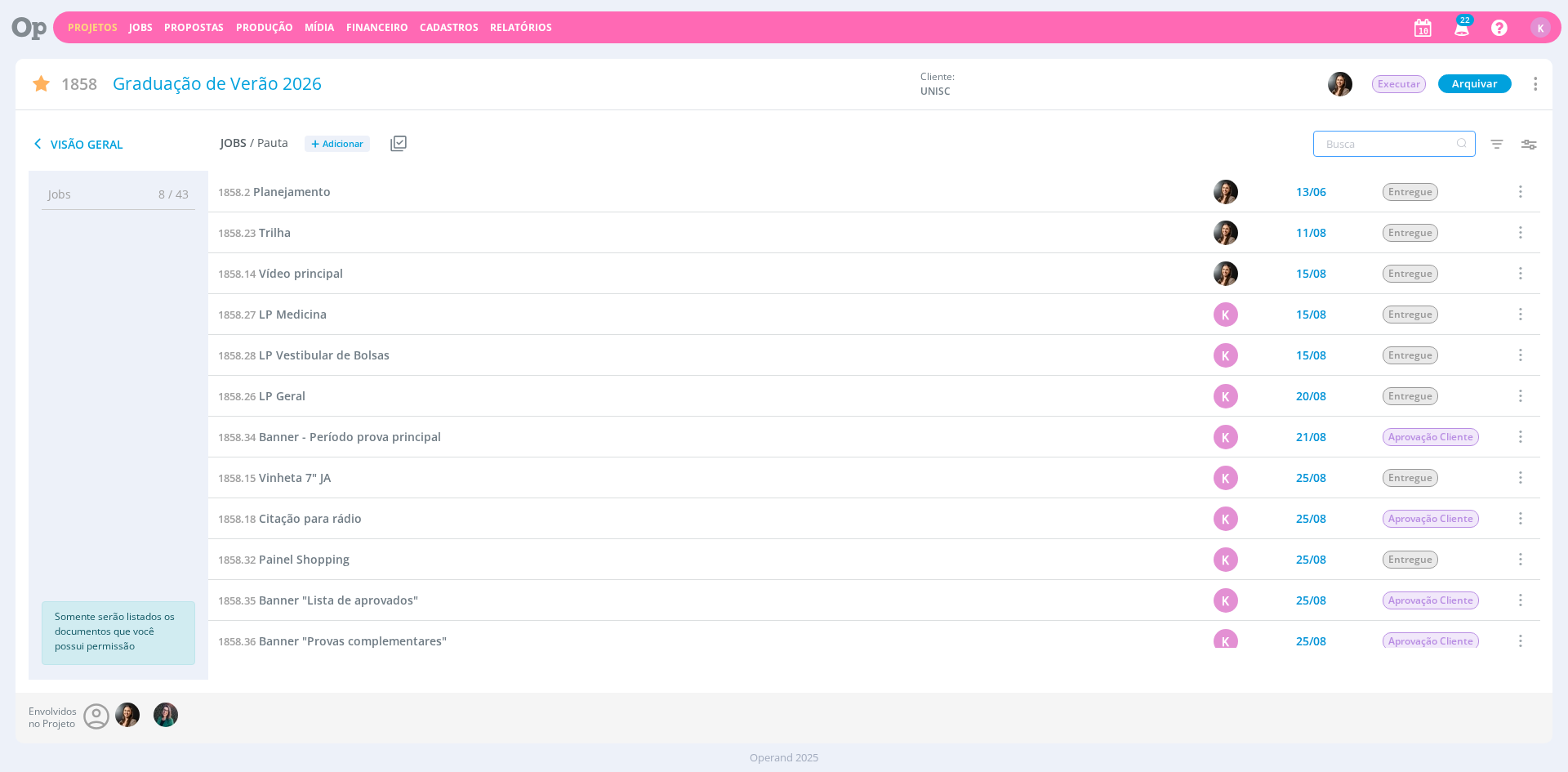
click at [1388, 147] on input "text" at bounding box center [1394, 143] width 163 height 26
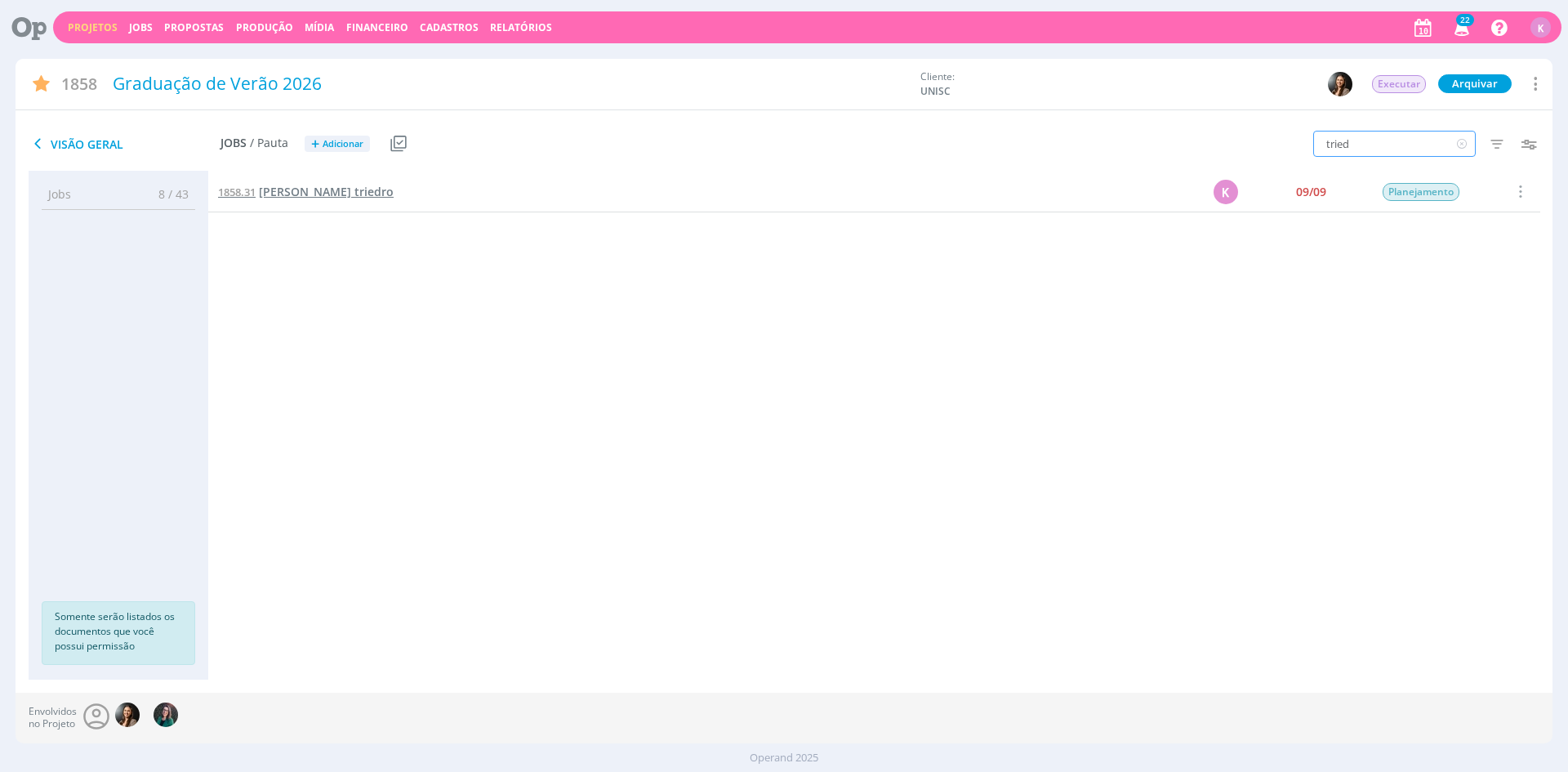
type input "tried"
click at [324, 188] on span "[PERSON_NAME] triedro" at bounding box center [326, 191] width 135 height 16
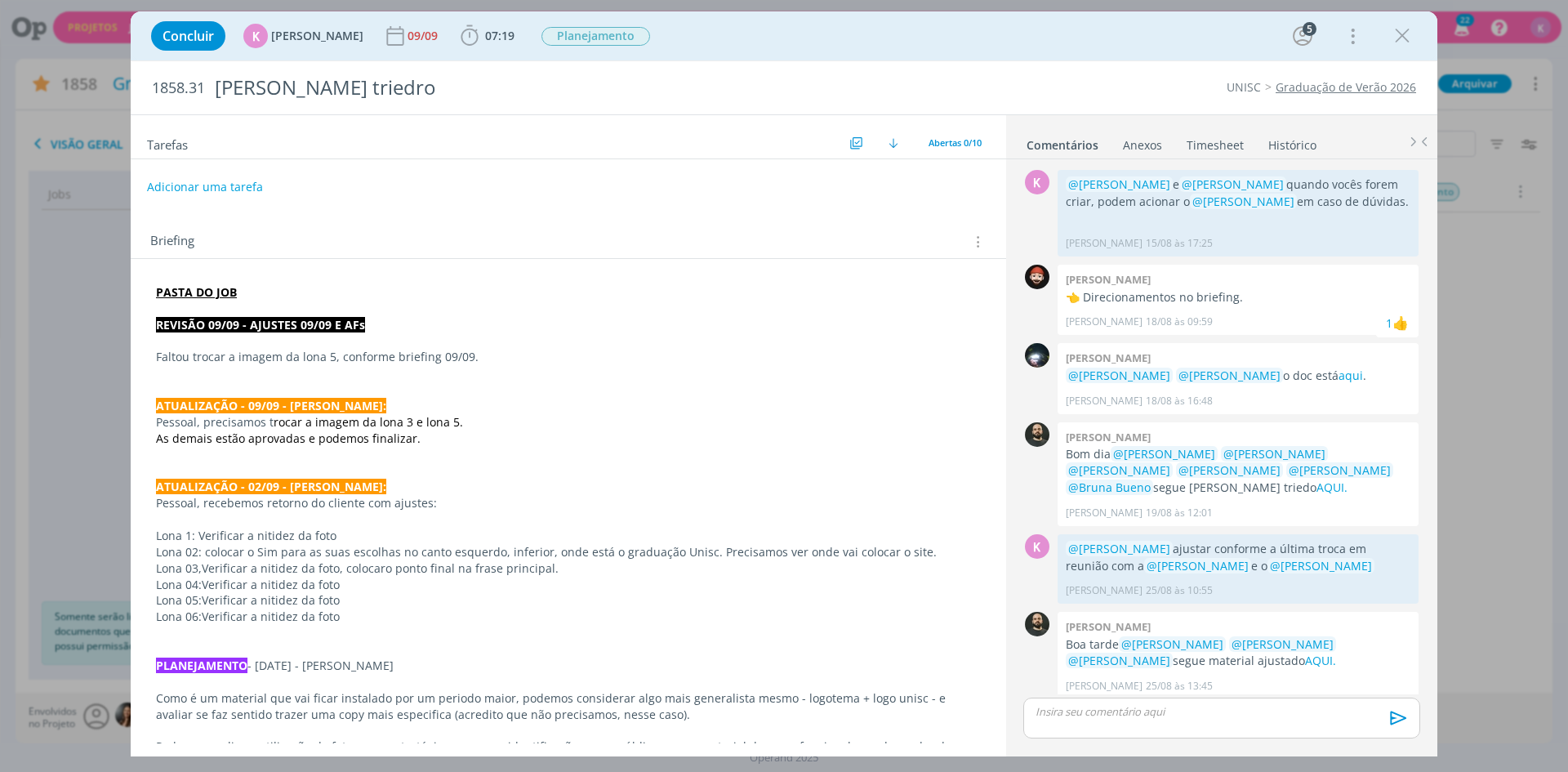
scroll to position [647, 0]
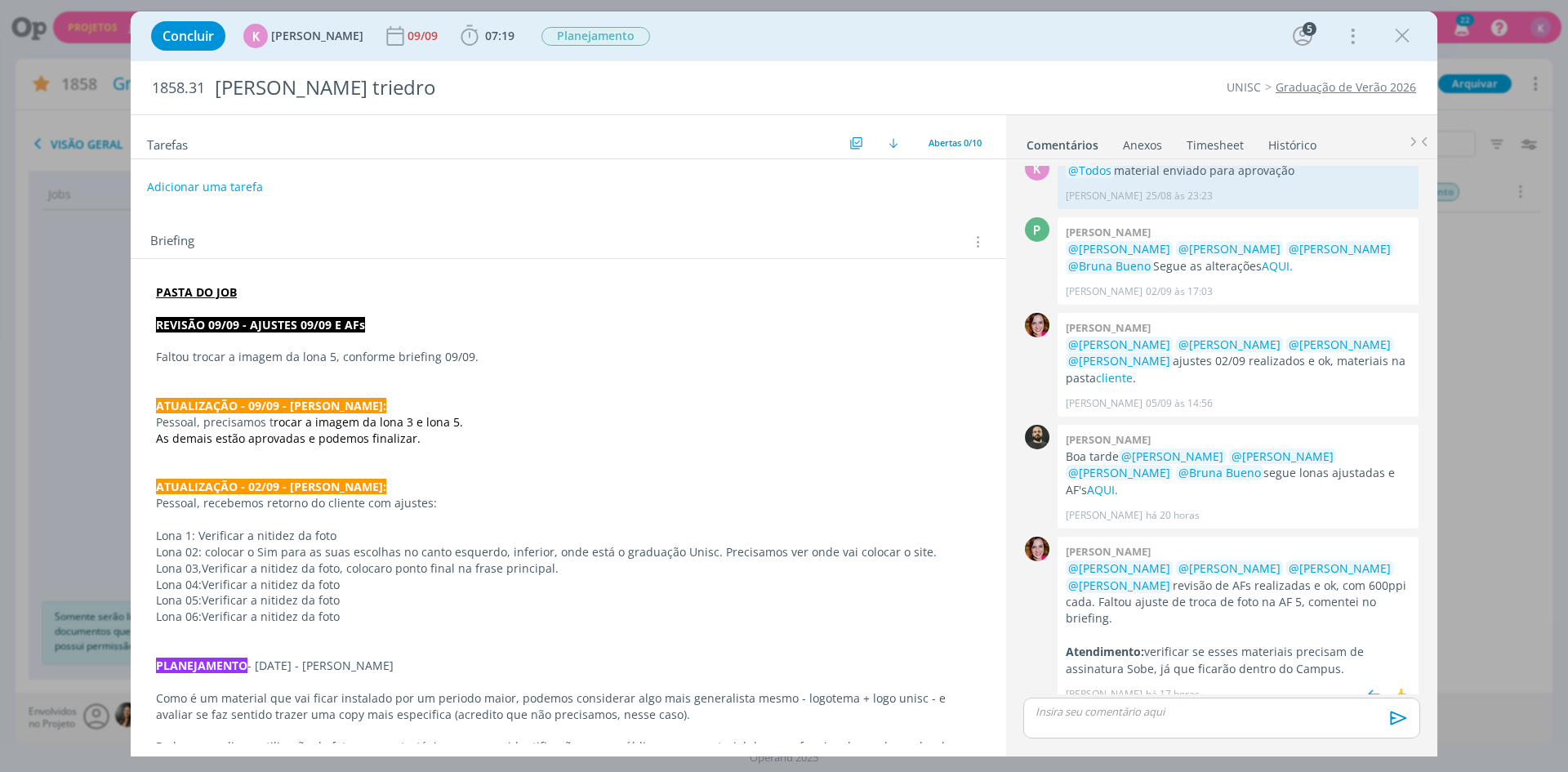
click at [1204, 643] on p "Atendimento: verificar se esses materiais precisam de assinatura Sobe, já que f…" at bounding box center [1238, 660] width 344 height 34
click at [1034, 636] on div "0" at bounding box center [1037, 622] width 41 height 170
click at [1118, 482] on link "AQUI." at bounding box center [1103, 489] width 31 height 16
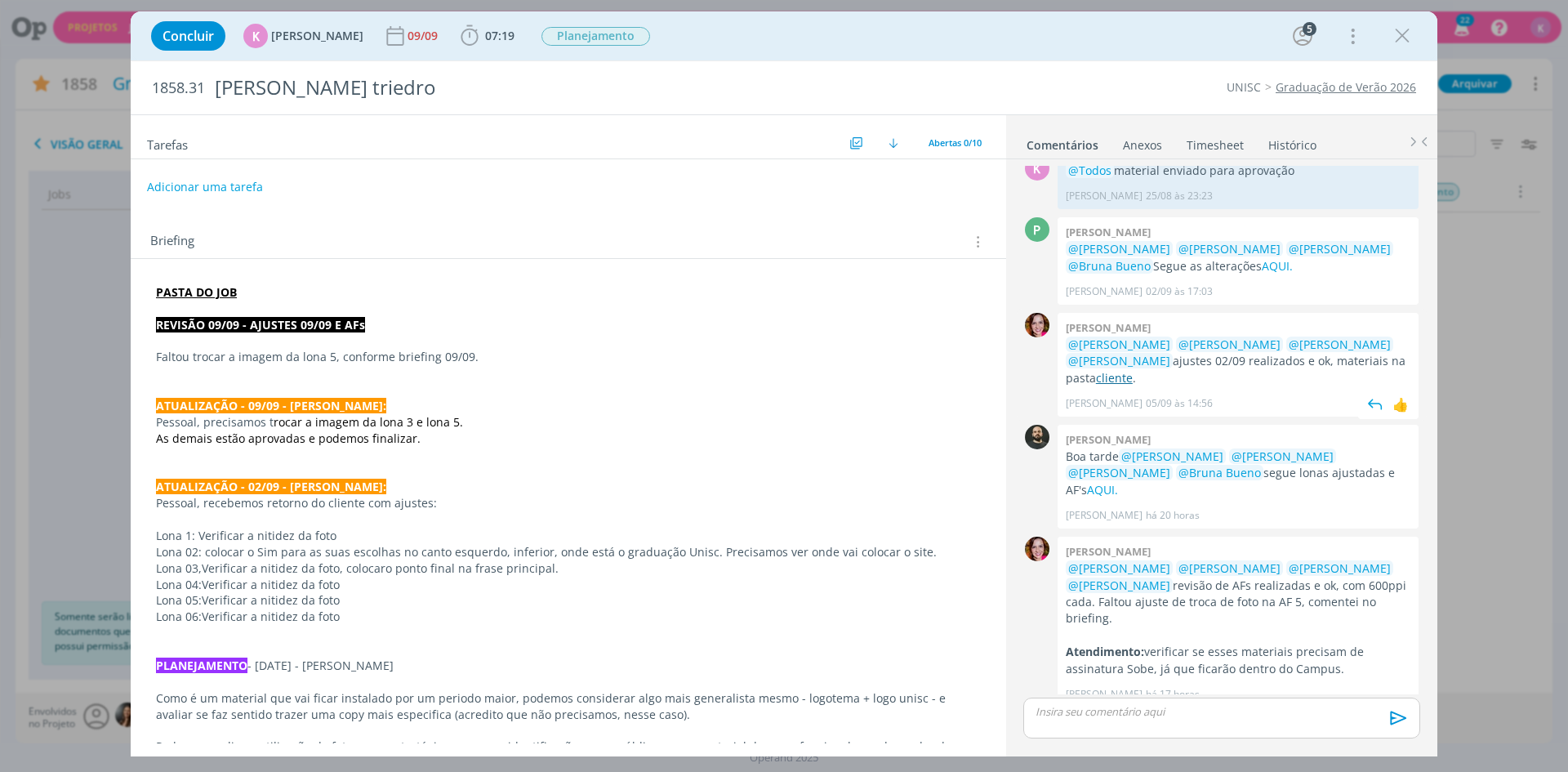
drag, startPoint x: 1111, startPoint y: 389, endPoint x: 1119, endPoint y: 376, distance: 15.3
click at [1111, 389] on div "Bruna Bueno [DATE] 14:56 👍" at bounding box center [1238, 399] width 344 height 23
click at [1119, 376] on link "cliente" at bounding box center [1115, 378] width 37 height 16
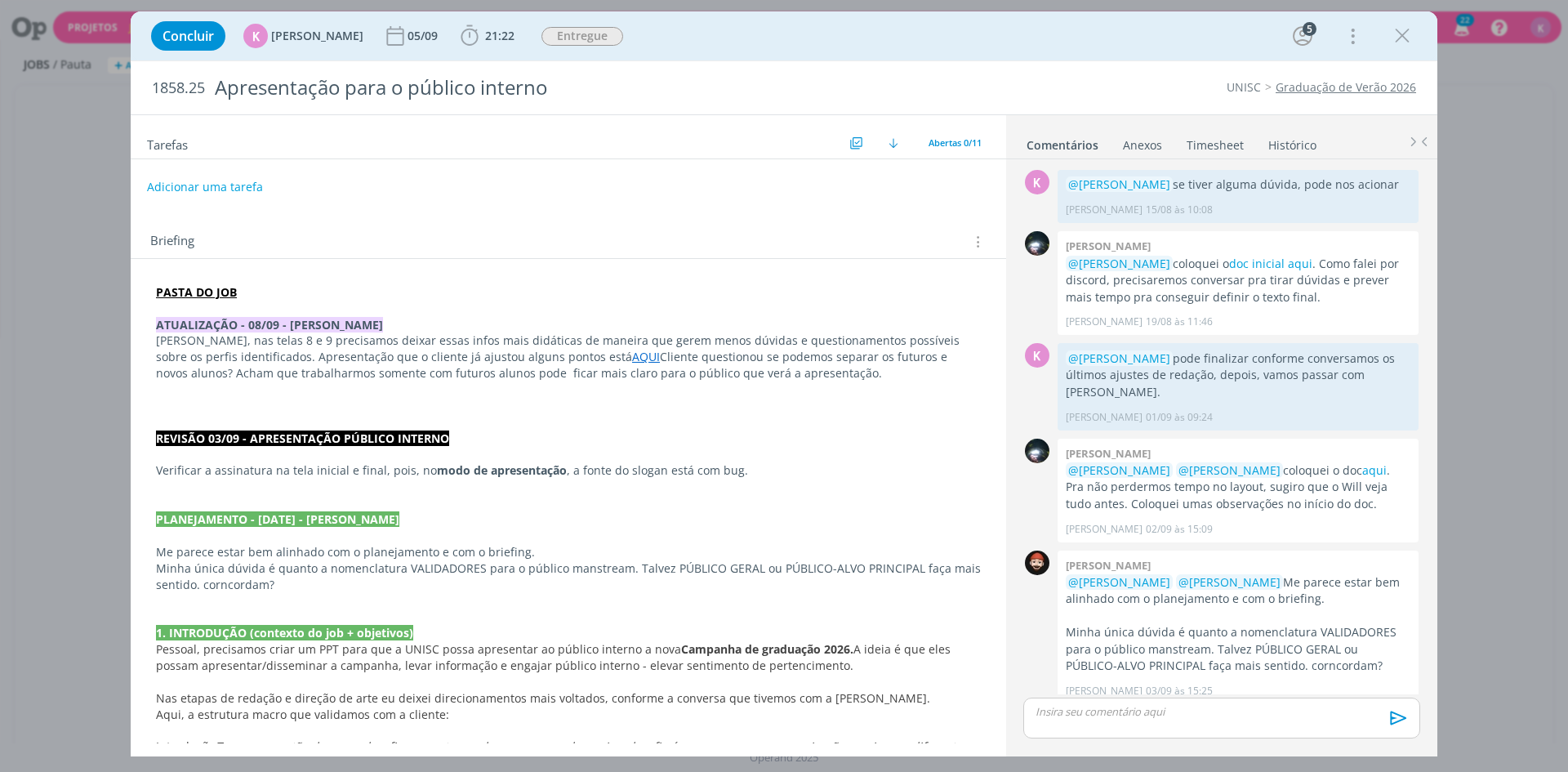
scroll to position [696, 0]
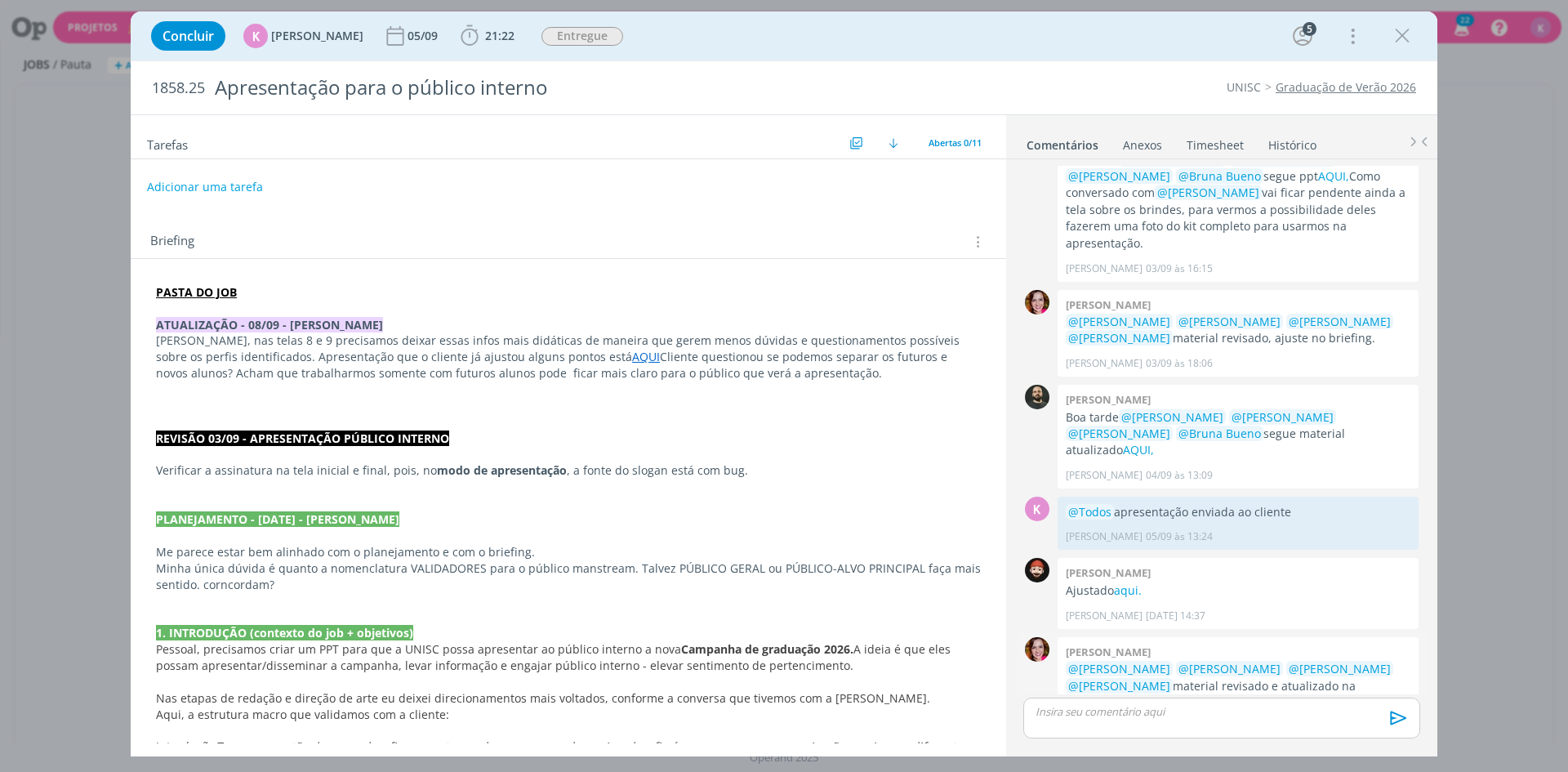
click at [1133, 694] on link "cliente" at bounding box center [1115, 702] width 37 height 16
click at [1378, 661] on p "@[PERSON_NAME] @[PERSON_NAME] @[PERSON_NAME] @[PERSON_NAME] material revisado e…" at bounding box center [1238, 685] width 344 height 50
click at [1133, 694] on link "cliente" at bounding box center [1115, 702] width 37 height 16
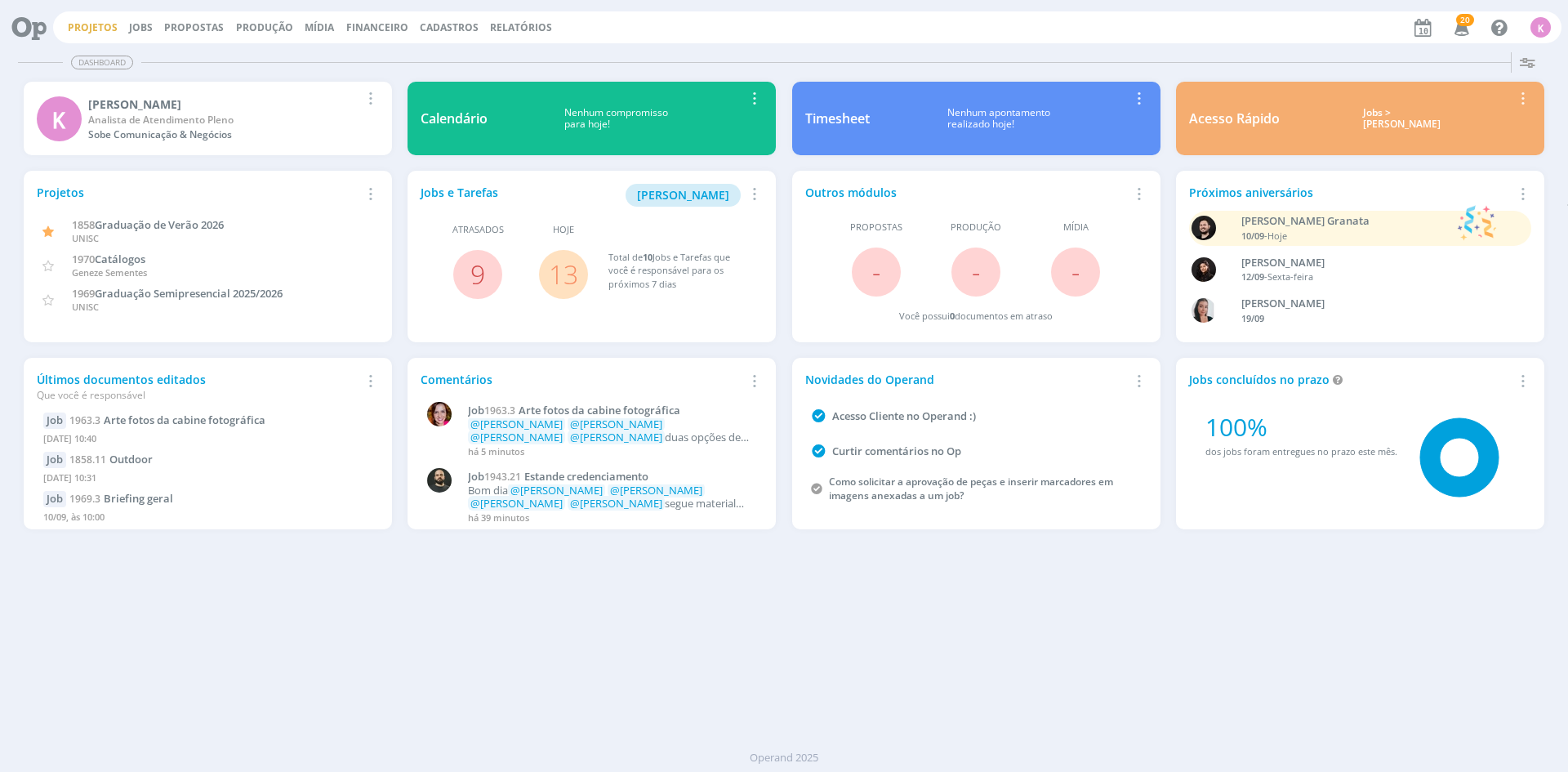
click at [102, 28] on link "Projetos" at bounding box center [92, 27] width 50 height 14
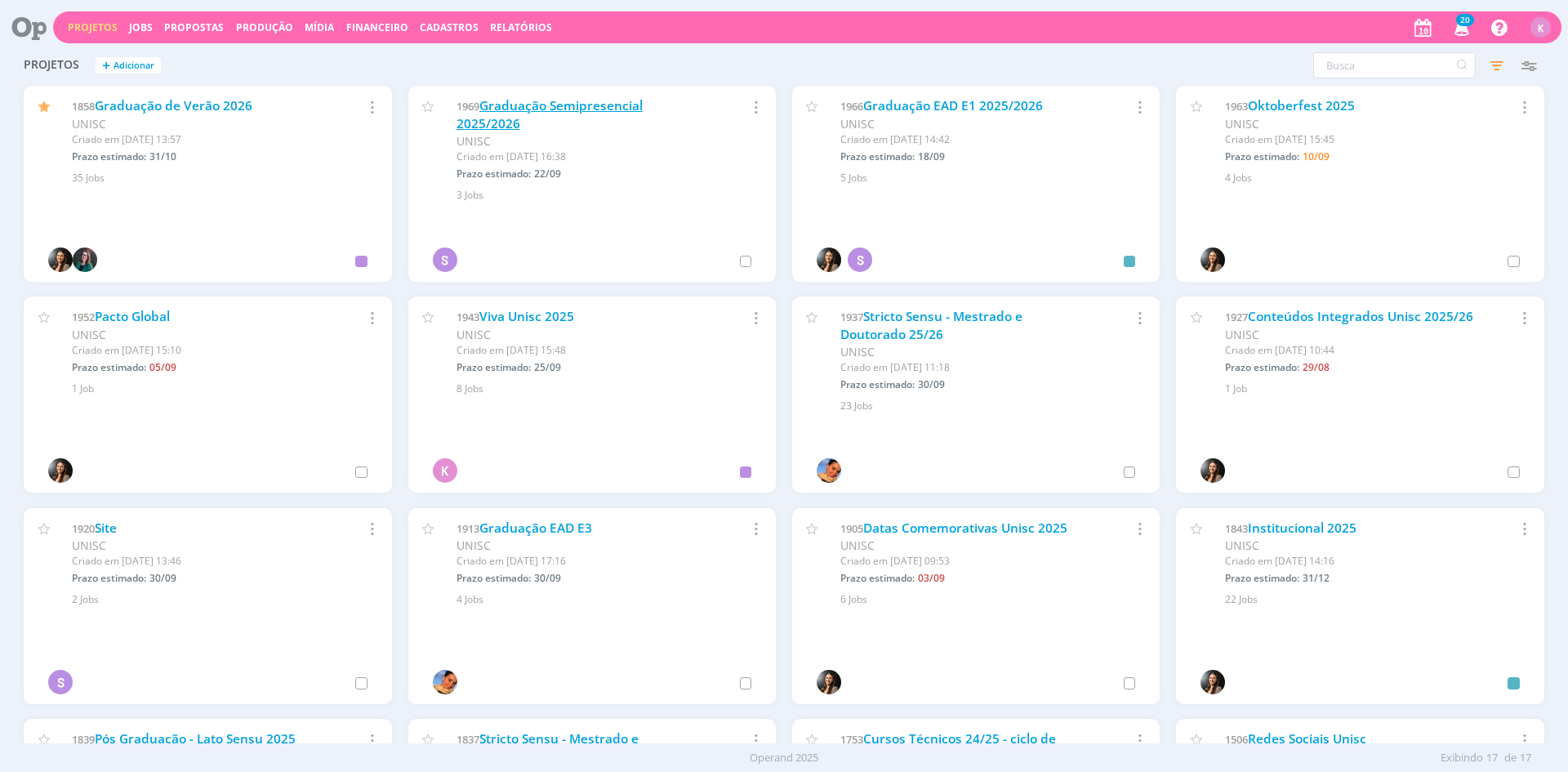
click at [536, 101] on link "Graduação Semipresencial 2025/2026" at bounding box center [550, 115] width 186 height 35
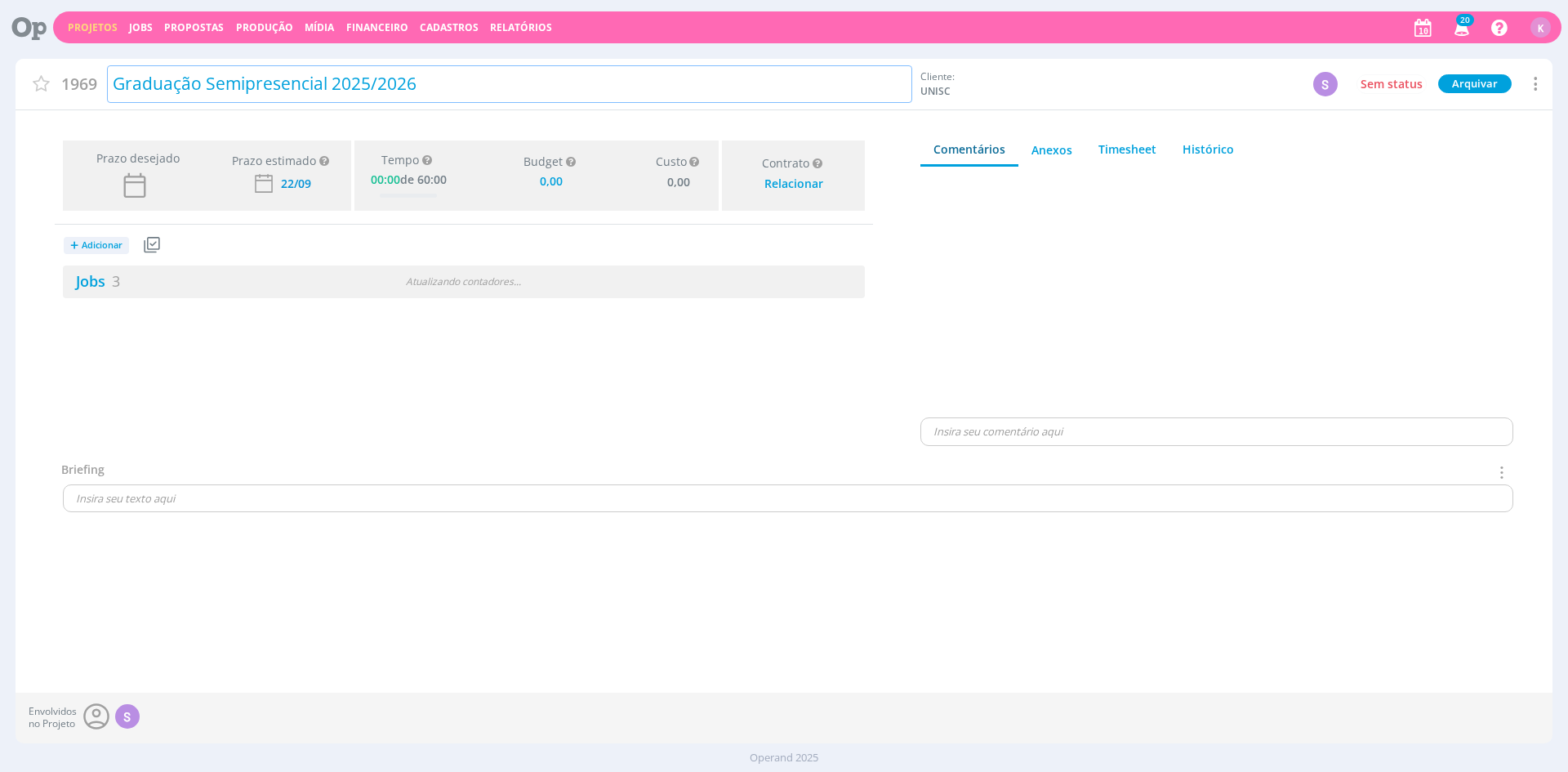
type input "0,00"
click at [67, 283] on link "Jobs 3" at bounding box center [91, 281] width 57 height 20
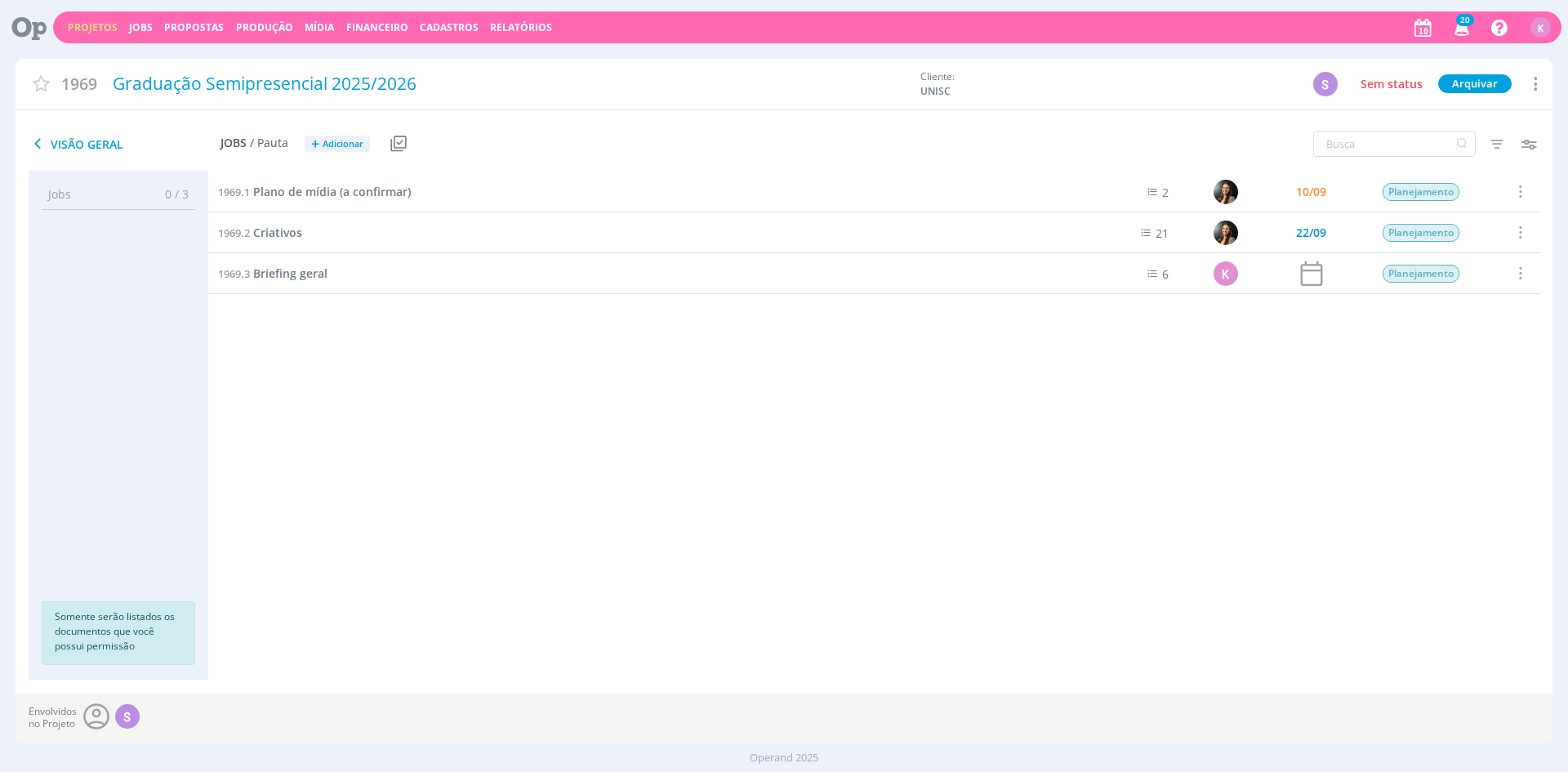
click at [79, 77] on span "1969" at bounding box center [78, 83] width 36 height 23
copy span "1969"
click at [274, 88] on div "Graduação Semipresencial 2025/2026" at bounding box center [510, 86] width 805 height 42
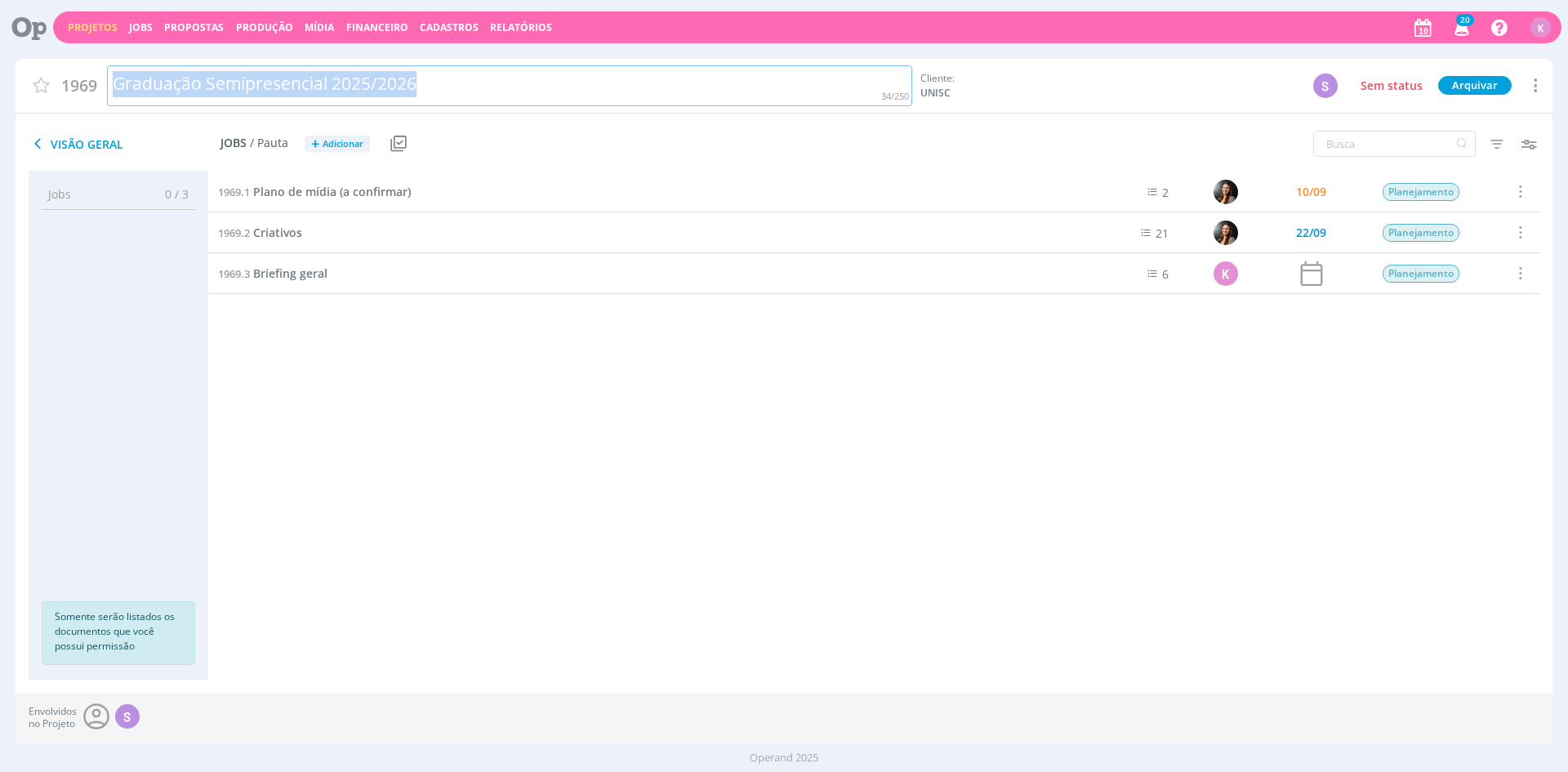
click at [274, 88] on div "Graduação Semipresencial 2025/2026" at bounding box center [510, 86] width 805 height 42
copy div "Graduação Semipresencial 2025/2026"
click at [290, 273] on span "Briefing geral" at bounding box center [290, 273] width 74 height 16
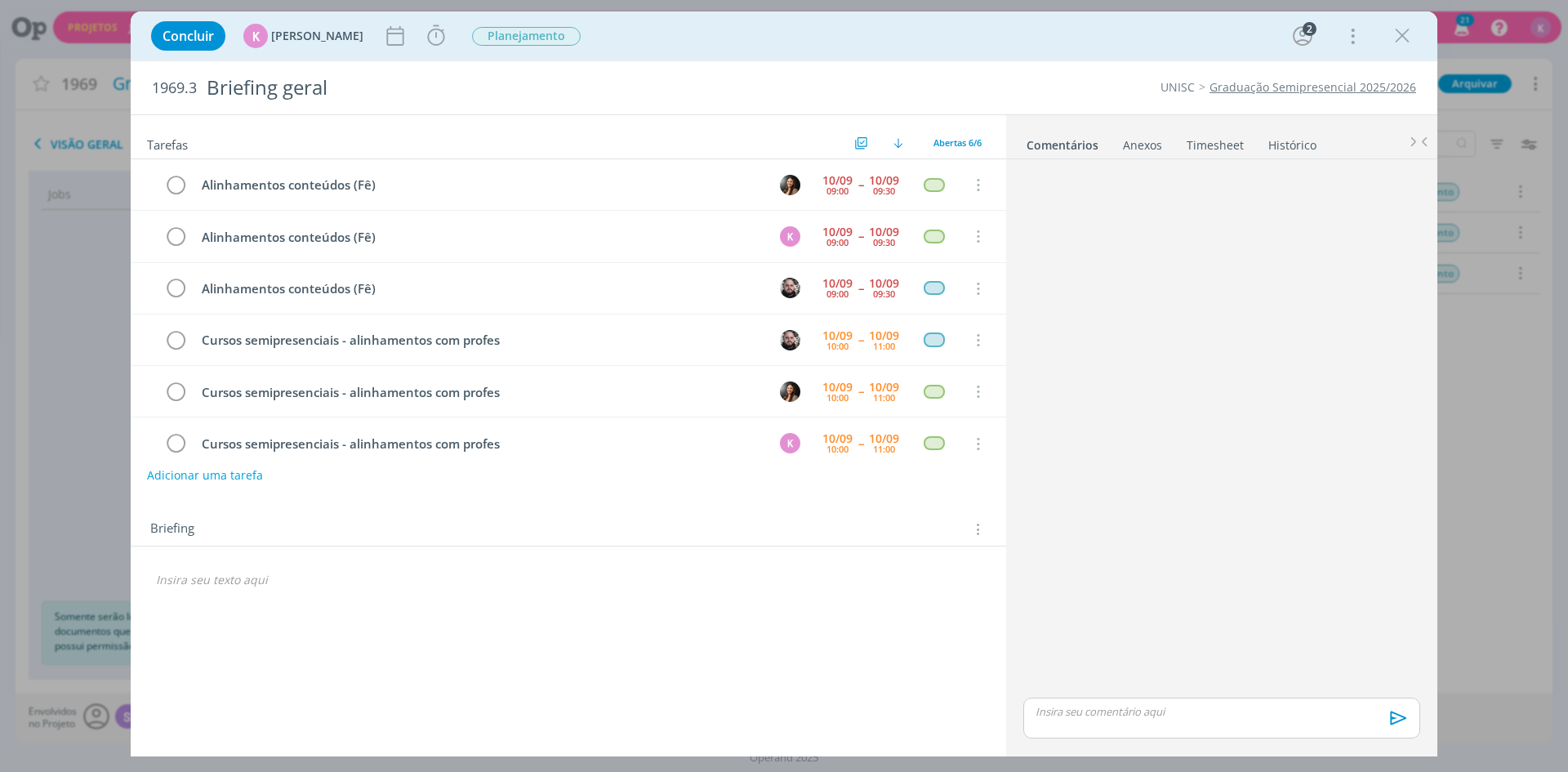
click at [186, 84] on span "1969.3" at bounding box center [175, 88] width 45 height 18
copy span "1969.3"
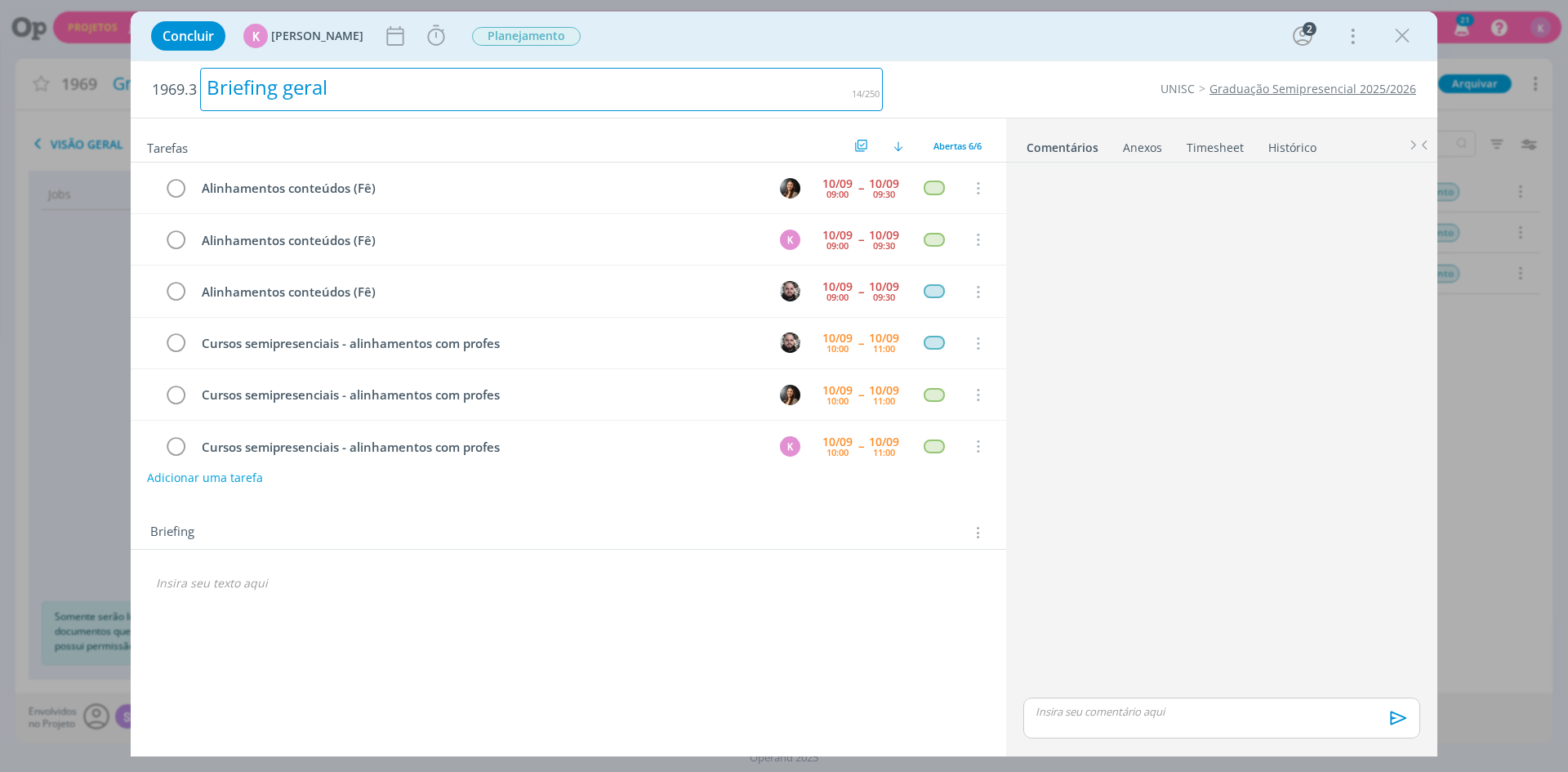
click at [290, 86] on div "Briefing geral" at bounding box center [541, 90] width 683 height 43
click at [272, 90] on div "1969.3" at bounding box center [541, 90] width 683 height 43
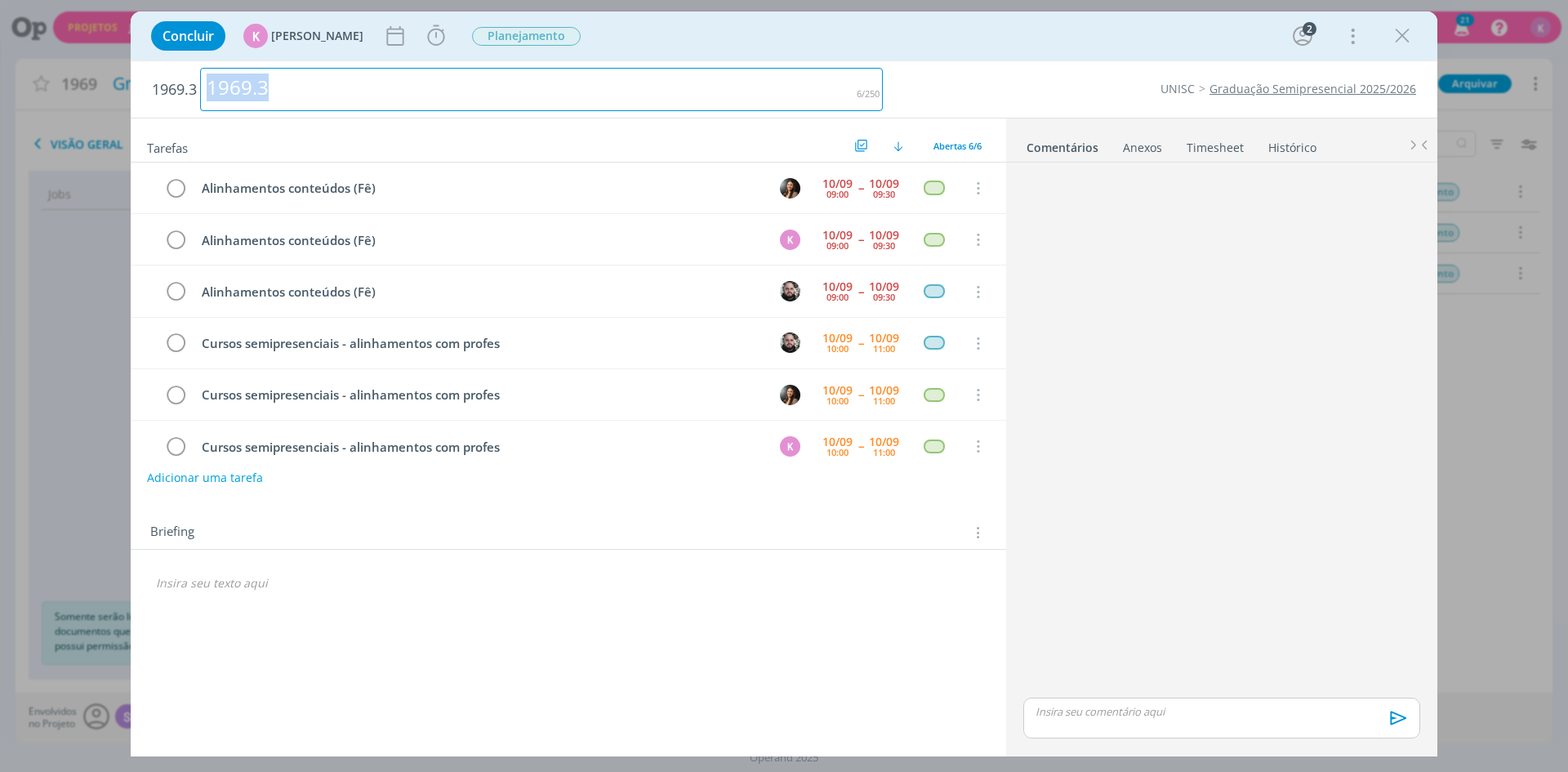
click at [272, 90] on div "1969.3" at bounding box center [541, 90] width 683 height 43
click at [302, 94] on div "Briefing geral" at bounding box center [541, 90] width 683 height 43
copy div "Briefing geral"
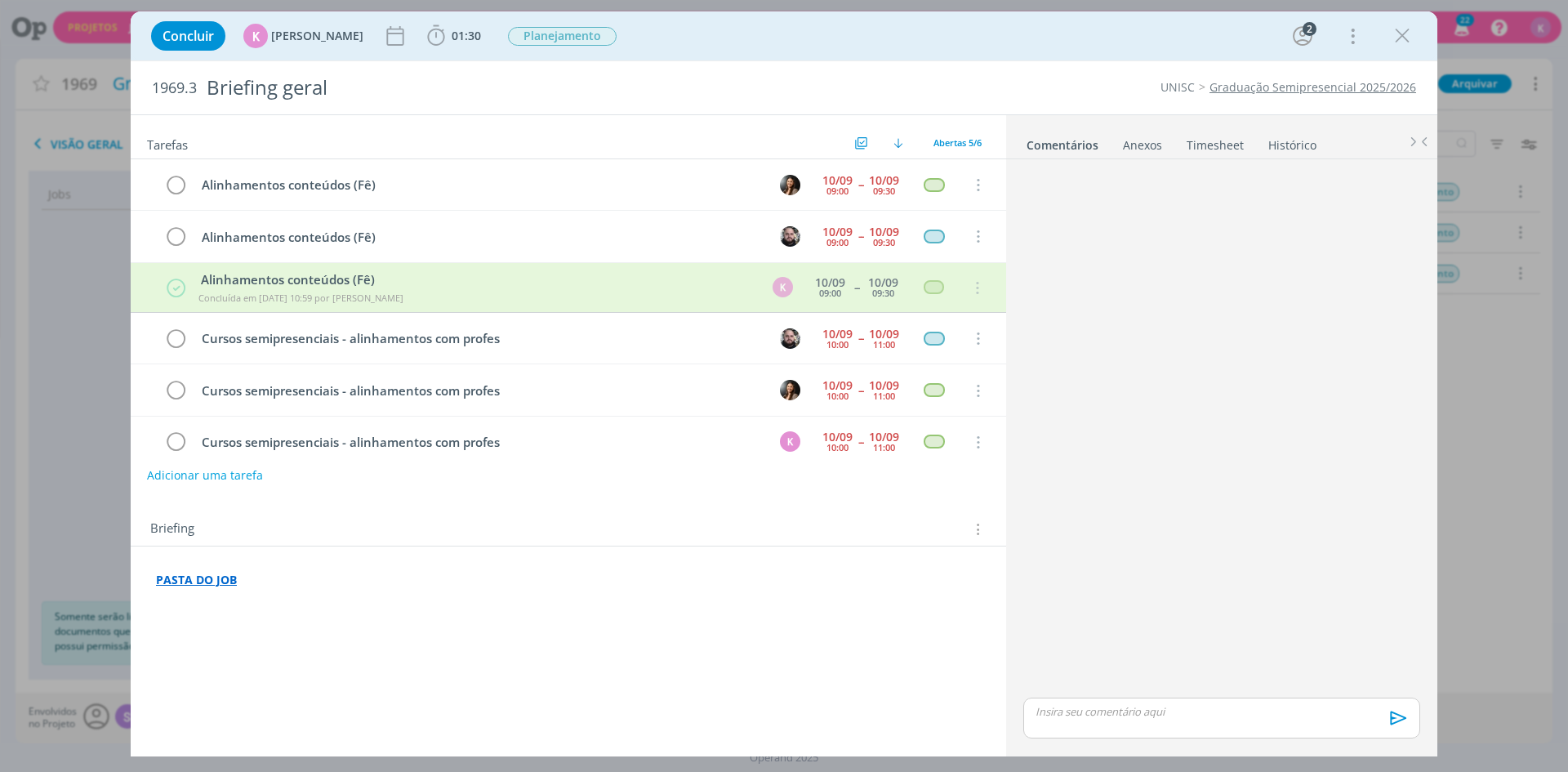
drag, startPoint x: 342, startPoint y: 634, endPoint x: 331, endPoint y: 604, distance: 32.0
click at [342, 631] on div "PASTA DO JOB ﻿ 🙂" at bounding box center [568, 599] width 850 height 67
click at [1300, 87] on link "Graduação Semipresencial 2025/2026" at bounding box center [1313, 87] width 207 height 16
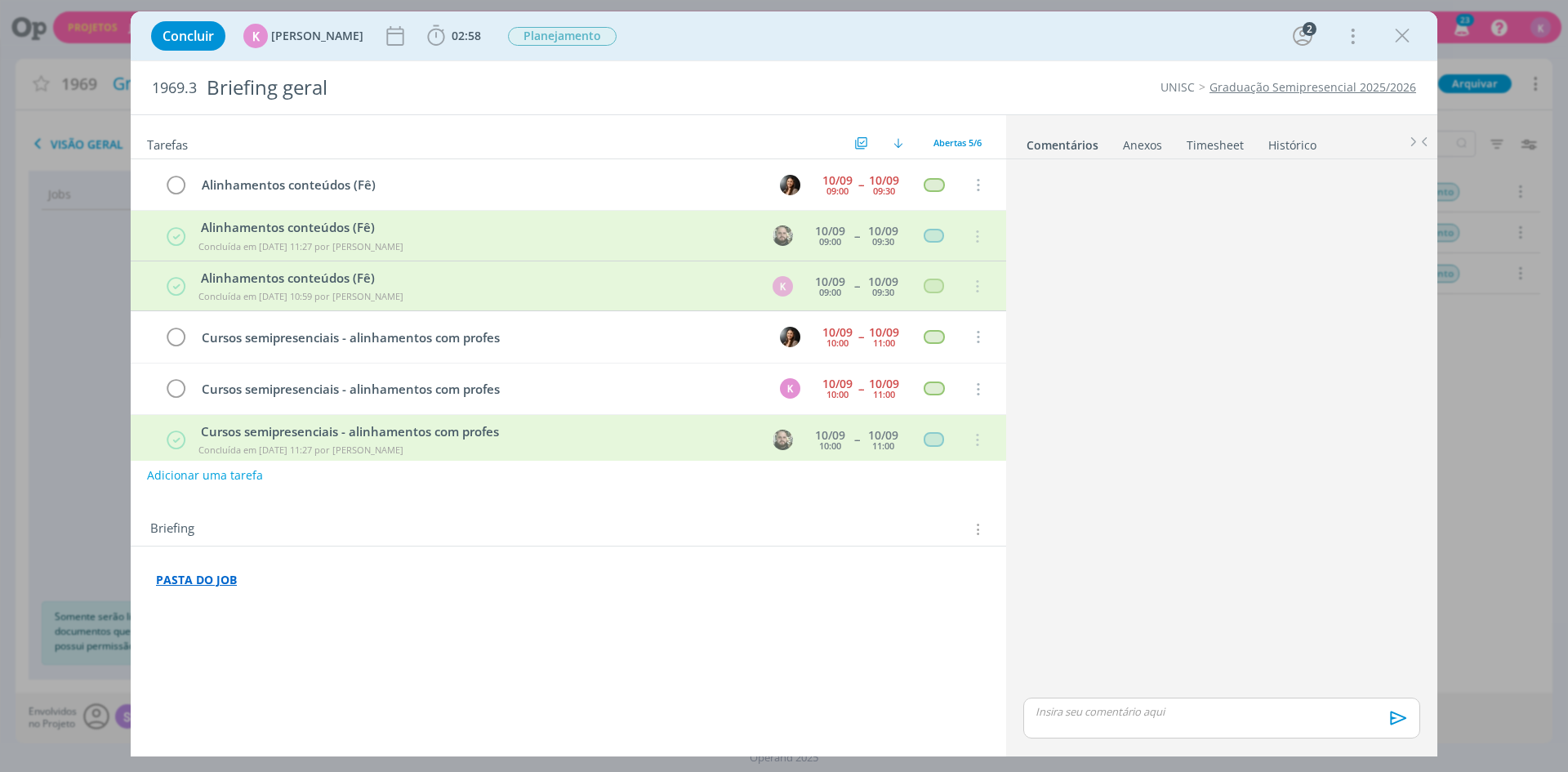
click at [1220, 141] on link "Timesheet" at bounding box center [1216, 141] width 59 height 23
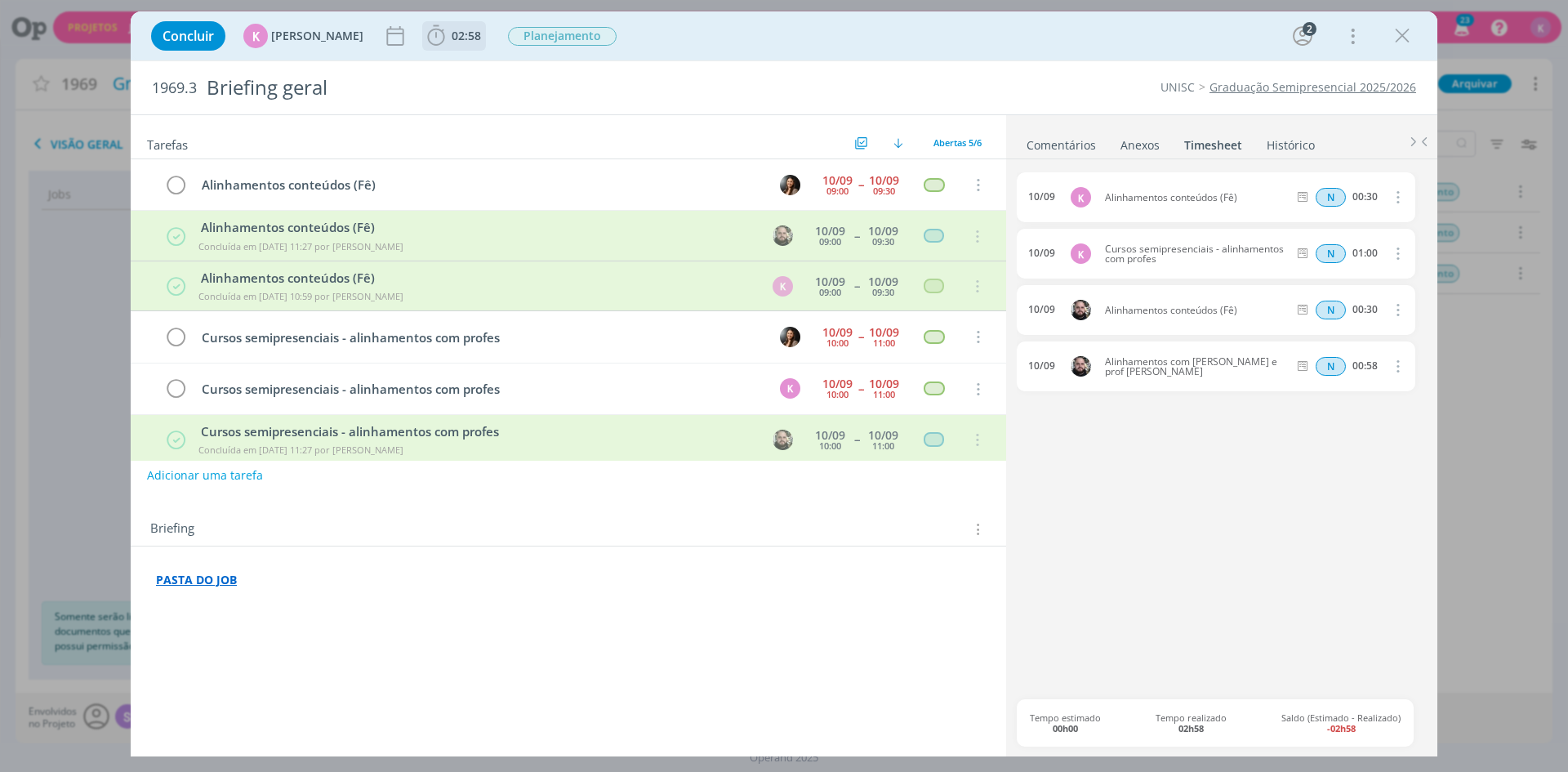
click at [451, 29] on span "02:58" at bounding box center [466, 36] width 30 height 16
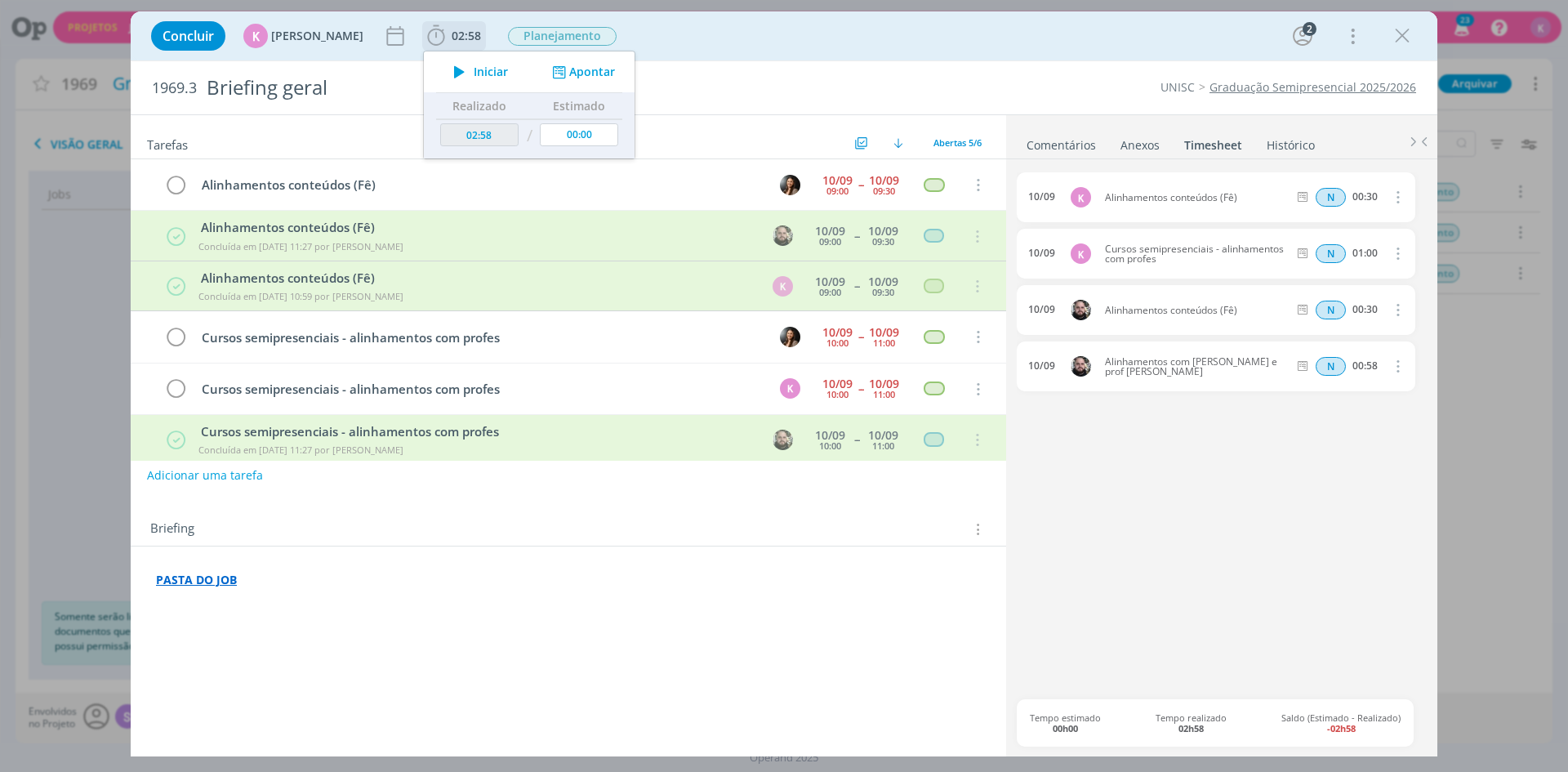
click at [577, 70] on button "Apontar" at bounding box center [582, 72] width 68 height 17
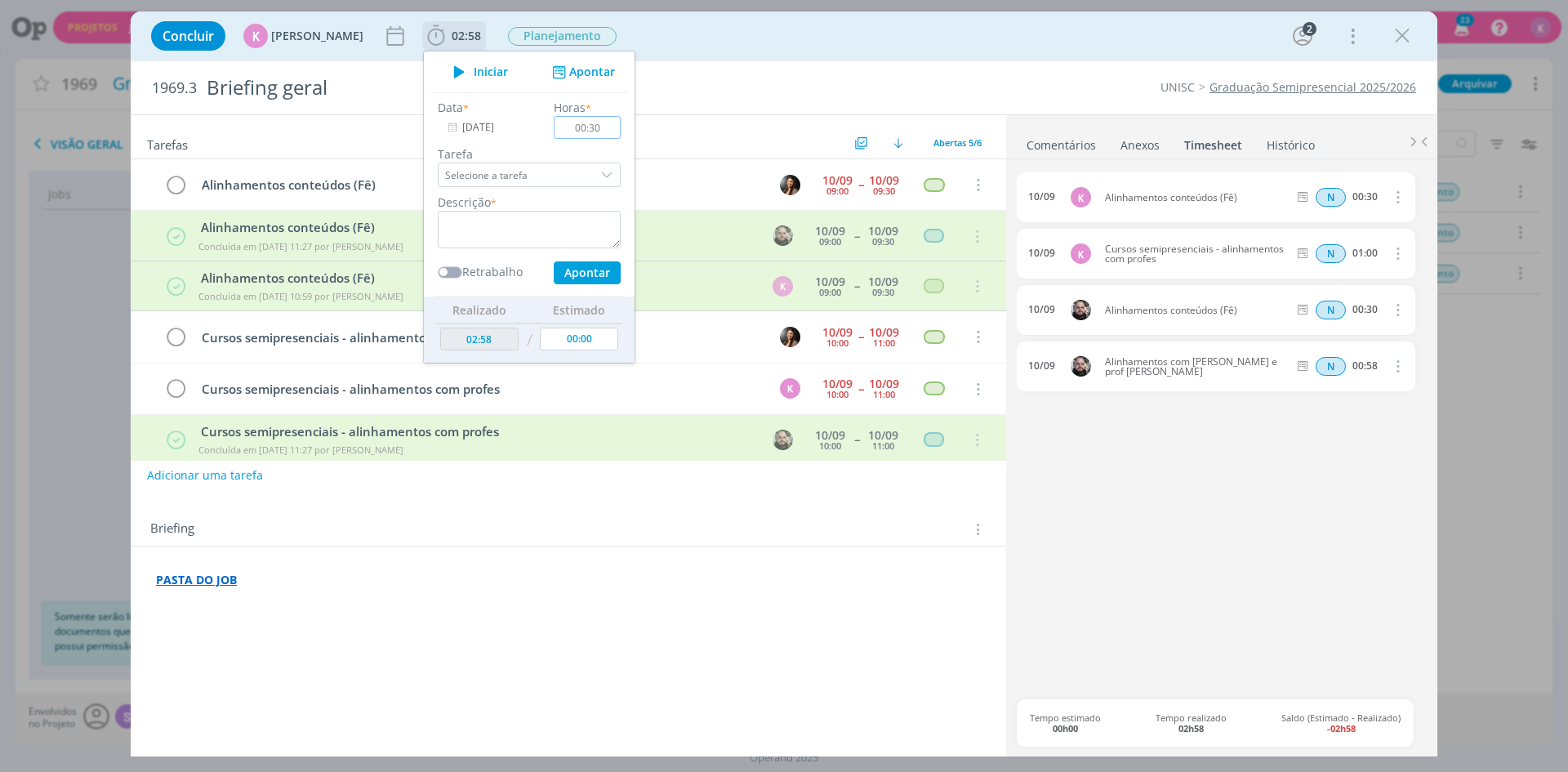
type input "00:30"
click at [501, 239] on textarea "dialog" at bounding box center [529, 229] width 183 height 37
type textarea "Criação de pasta + Organização de arquivos"
click at [562, 281] on button "Apontar" at bounding box center [587, 273] width 67 height 23
type input "03:28"
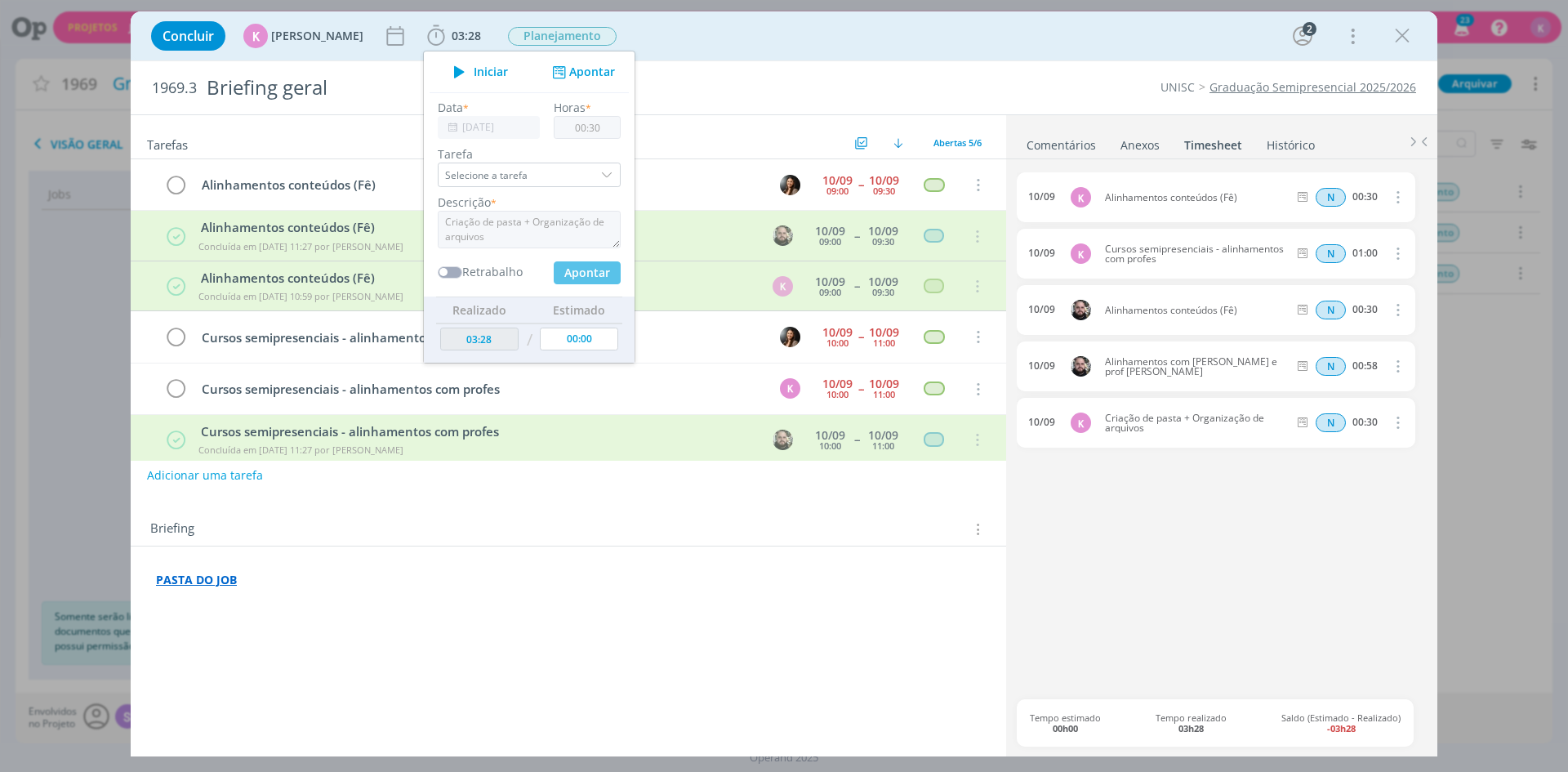
type input "00:00"
click at [717, 153] on h2 "Tarefas" at bounding box center [498, 143] width 704 height 21
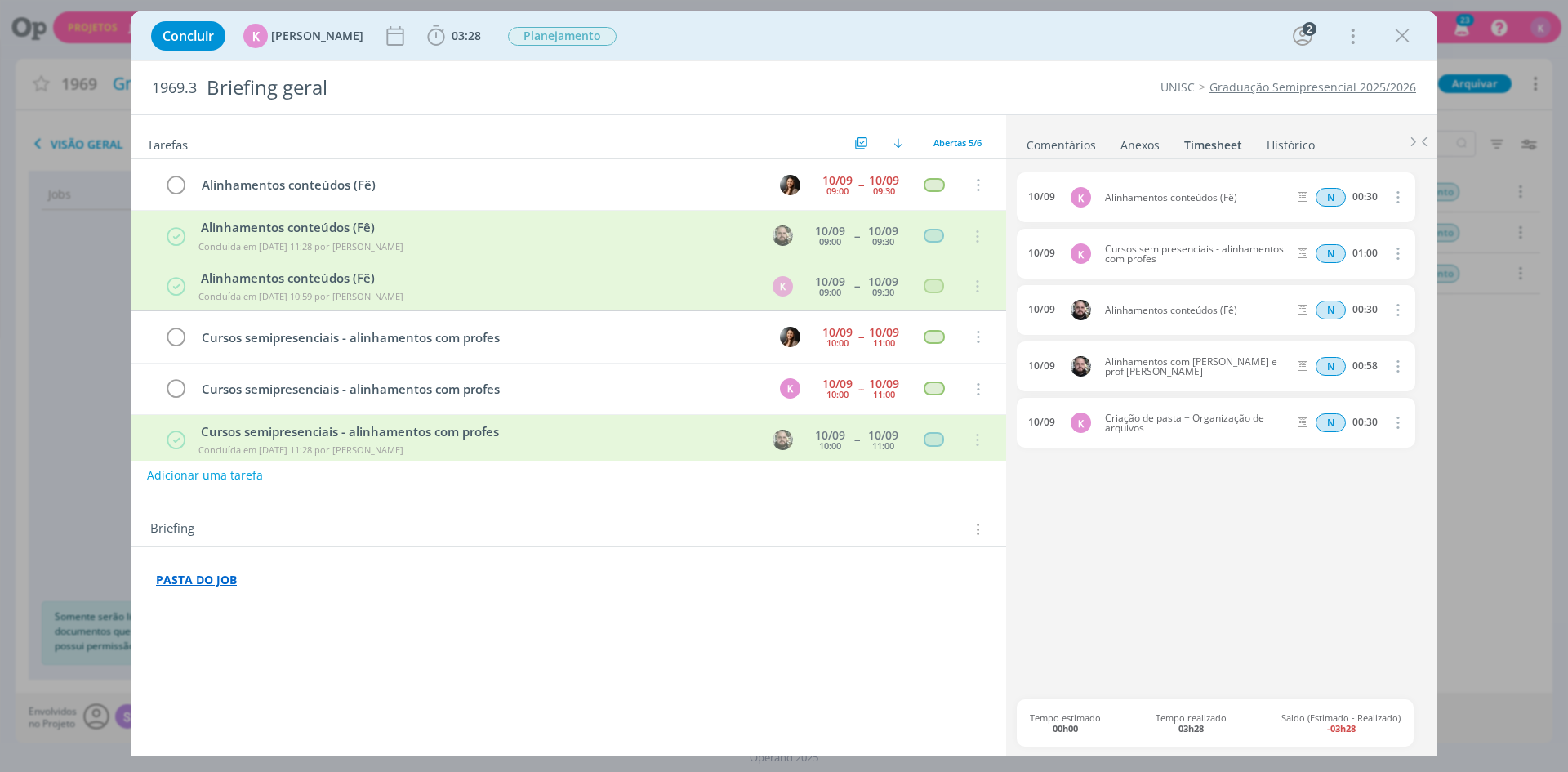
click at [276, 568] on div "PASTA DO JOB ﻿" at bounding box center [568, 596] width 850 height 61
click at [208, 615] on p "﻿" at bounding box center [568, 612] width 825 height 17
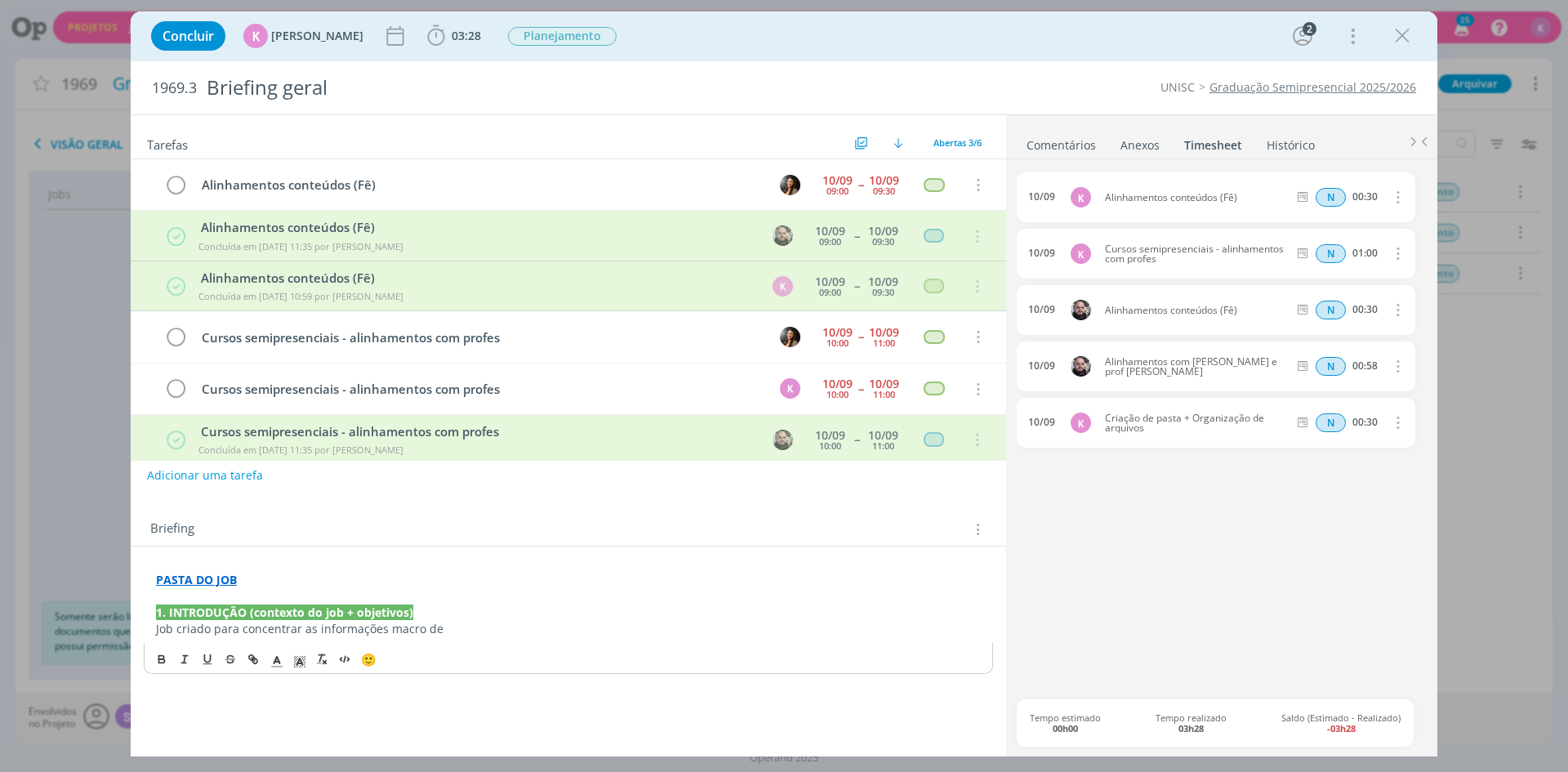
click at [220, 579] on strong "PASTA DO JOB" at bounding box center [196, 580] width 81 height 16
click at [244, 606] on link "[URL][DOMAIN_NAME]" at bounding box center [263, 610] width 123 height 21
click at [509, 531] on div "Briefing Briefings Predefinidos Versões do Briefing Ver Briefing do Projeto" at bounding box center [570, 529] width 841 height 21
click at [464, 625] on p "Job criado para concentrar as informações macro de" at bounding box center [568, 629] width 825 height 17
click at [250, 662] on p "dialog" at bounding box center [568, 661] width 825 height 17
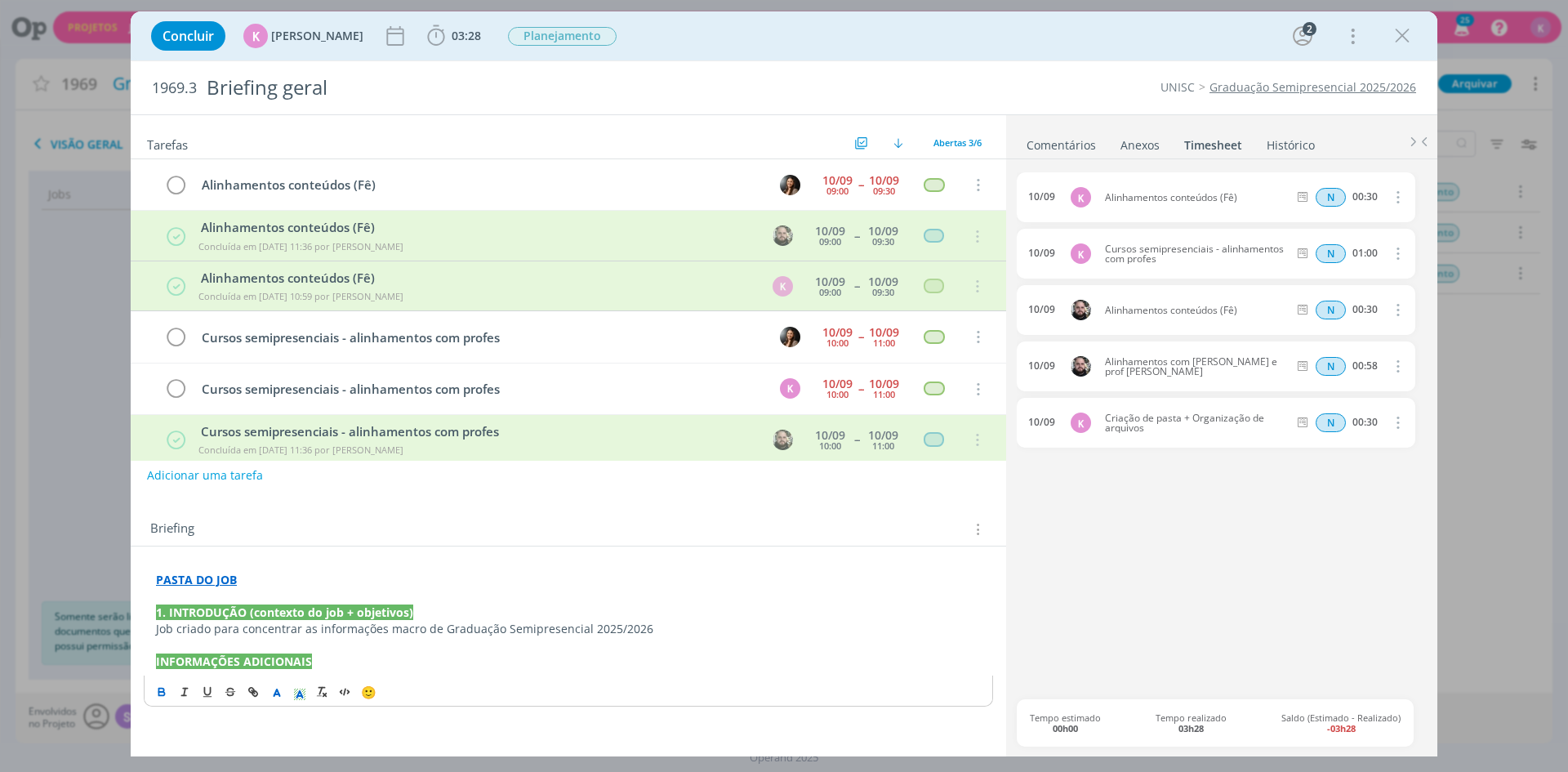
click at [319, 669] on div "PASTA DO JOB ﻿ 1. INTRODUÇÃO (contexto do job + objetivos) Job criado para conc…" at bounding box center [568, 620] width 850 height 109
drag, startPoint x: 310, startPoint y: 685, endPoint x: 270, endPoint y: 689, distance: 40.2
click at [270, 689] on div "PASTA DO JOB ﻿ 1. INTRODUÇÃO (contexto do job + objetivos) Job criado para conc…" at bounding box center [568, 629] width 850 height 125
click at [253, 716] on button "dialog" at bounding box center [254, 708] width 23 height 20
paste input "https://sobeae.sharepoint.com/:x:/s/SOBEAE/Ea-KJz0DirtBi2NvBZhje9ABN3QDa_oOK2mn…"
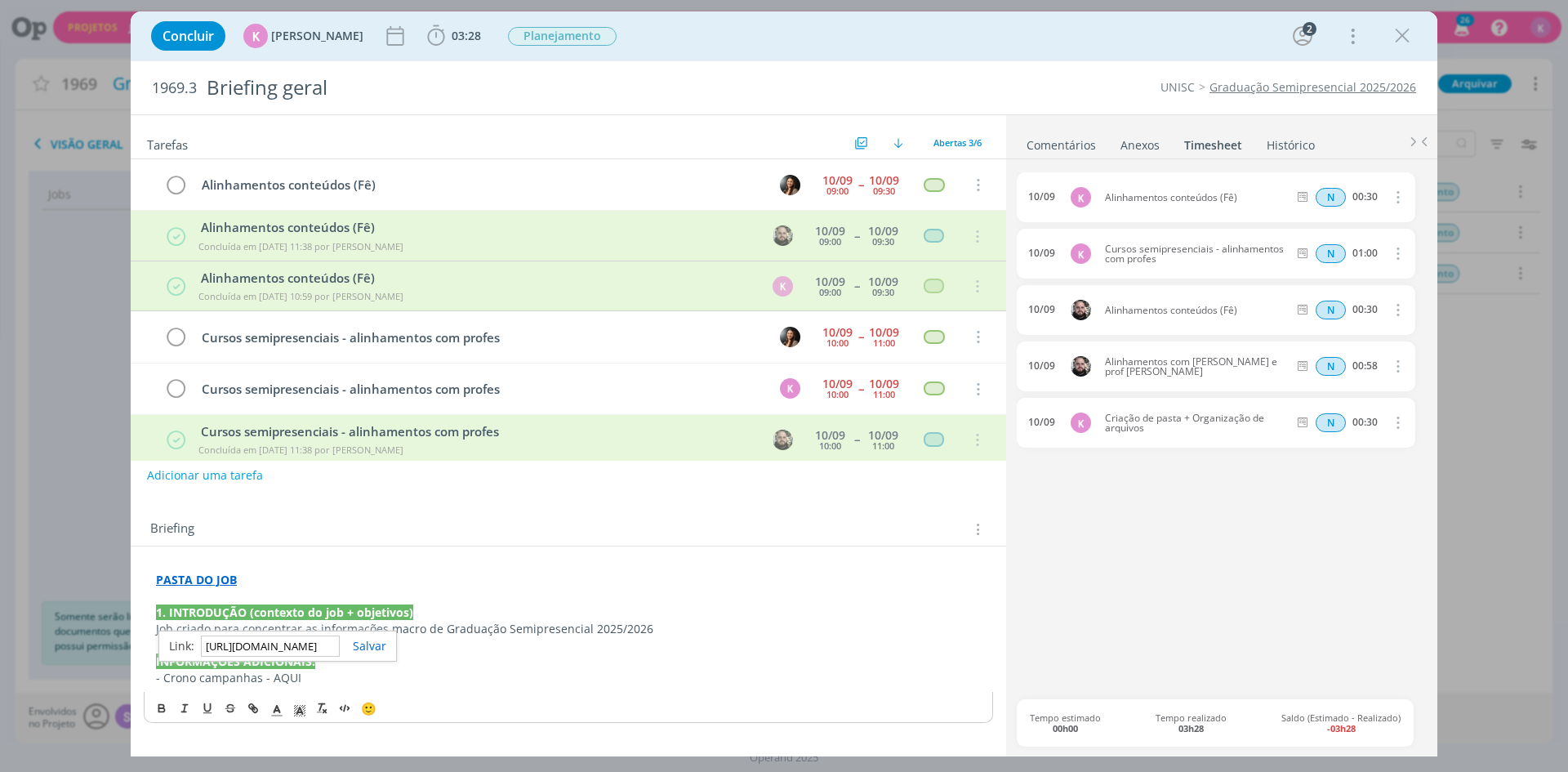
scroll to position [0, 424]
type input "https://sobeae.sharepoint.com/:x:/s/SOBEAE/Ea-KJz0DirtBi2NvBZhje9ABN3QDa_oOK2mn…"
click at [354, 643] on link "dialog" at bounding box center [364, 646] width 47 height 16
click at [163, 705] on icon "dialog" at bounding box center [161, 706] width 5 height 3
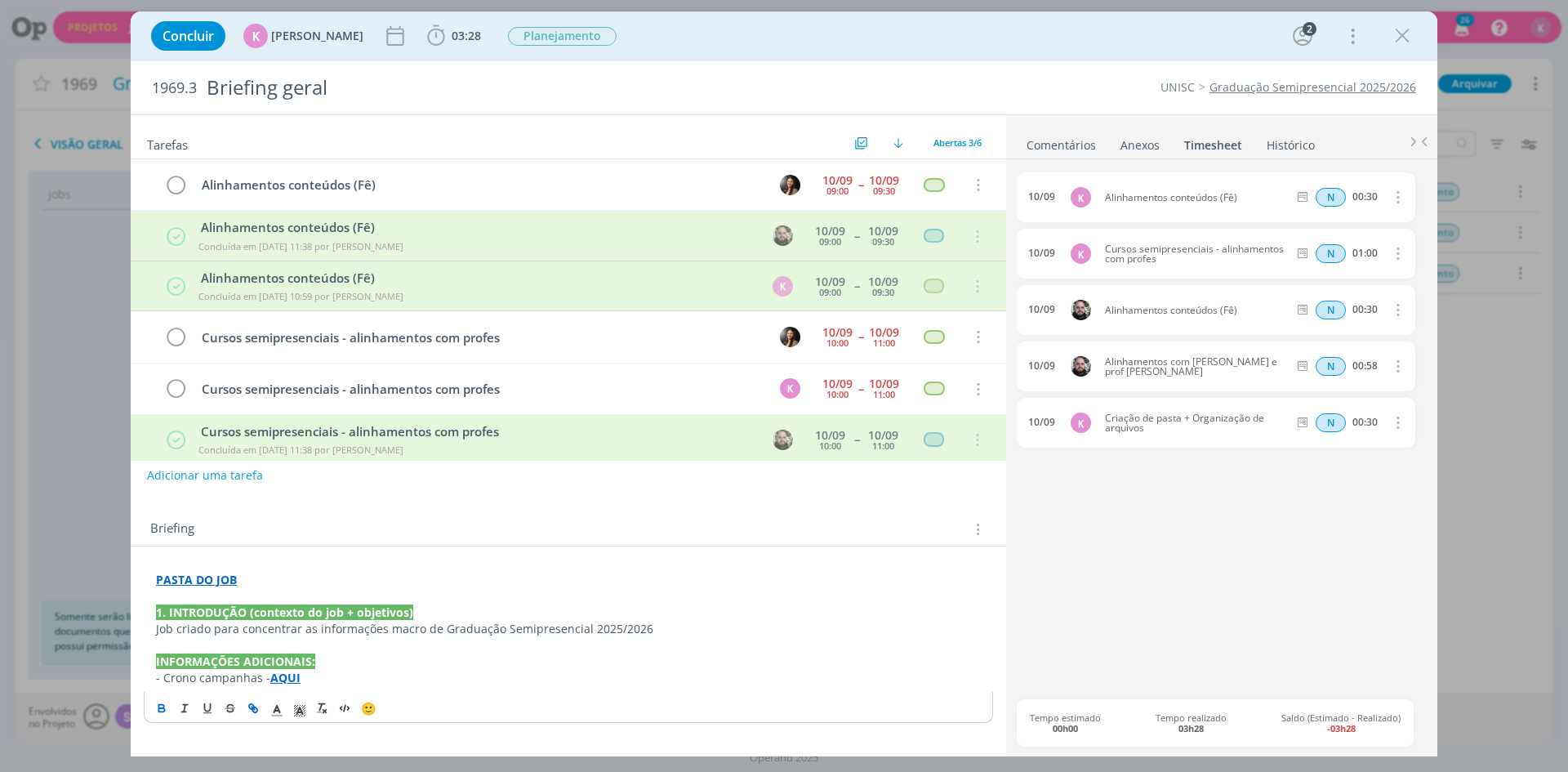
click at [335, 656] on p "INFORMAÇÕES ADICIONAIS:" at bounding box center [568, 661] width 825 height 17
click at [330, 685] on p "- Crono campanhas - AQUI" at bounding box center [568, 677] width 825 height 17
click at [289, 679] on strong "AQUI" at bounding box center [285, 677] width 30 height 16
click at [216, 570] on div "PASTA DO JOB ﻿ 1. INTRODUÇÃO (contexto do job + objetivos) Job criado para conc…" at bounding box center [568, 629] width 850 height 125
click at [243, 606] on link "[URL][DOMAIN_NAME]" at bounding box center [263, 610] width 123 height 21
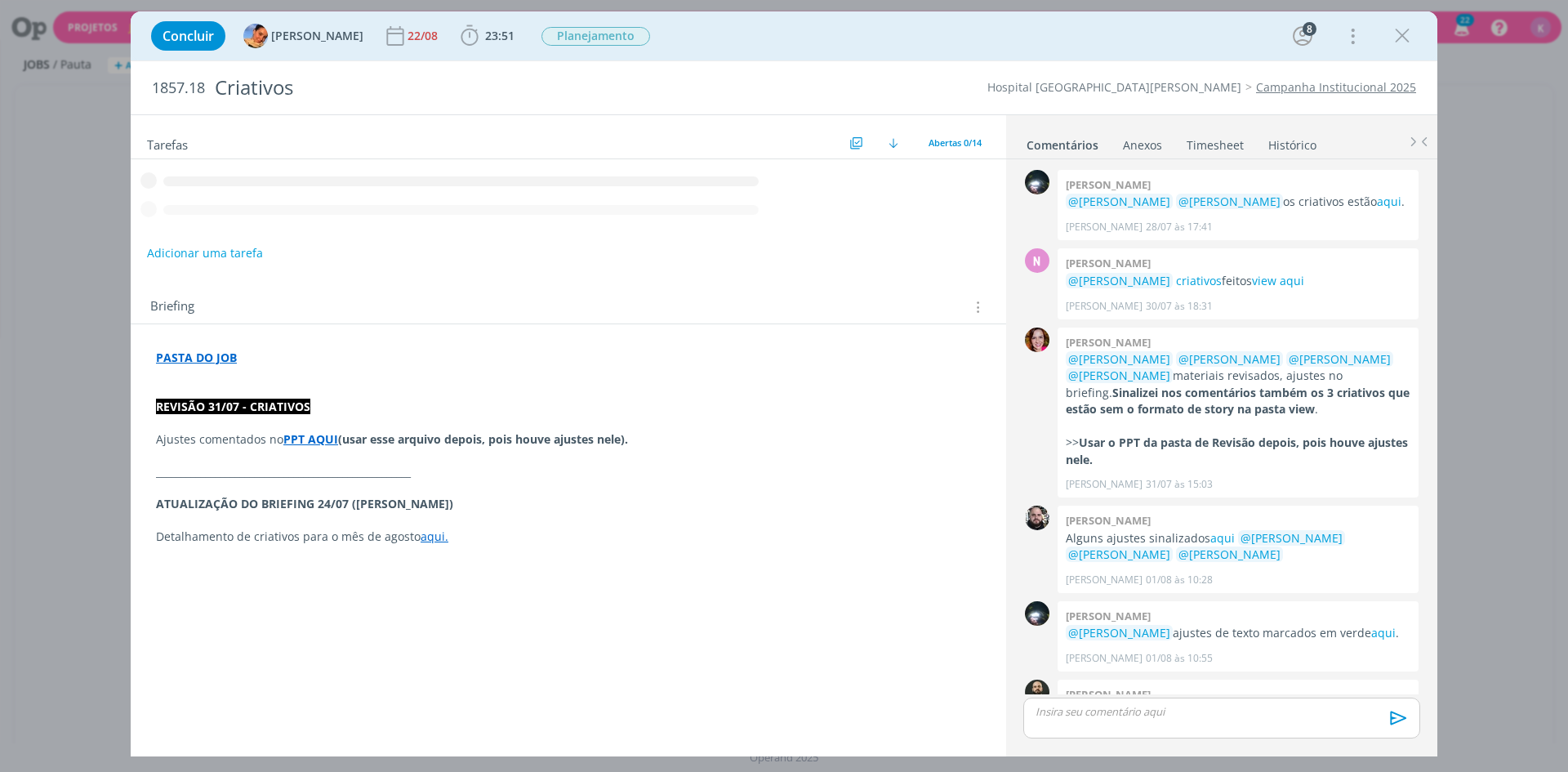
scroll to position [137, 0]
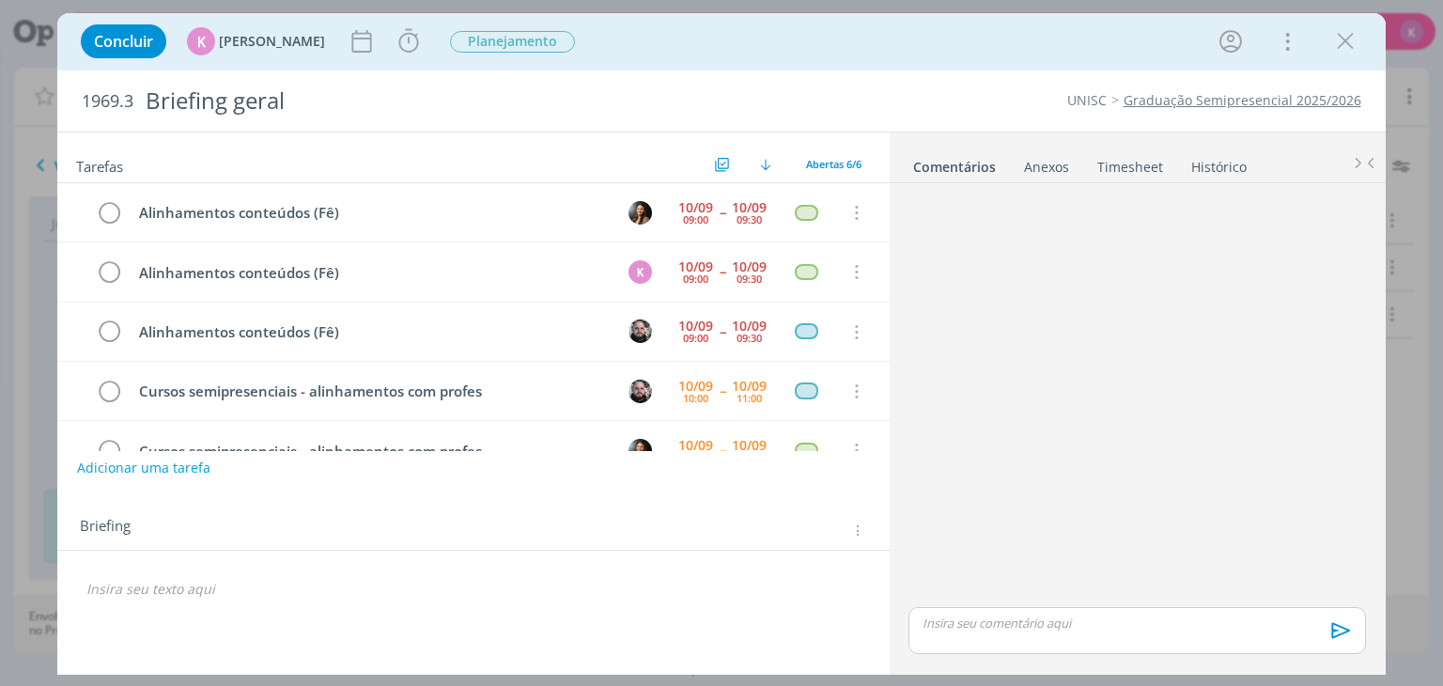
scroll to position [6, 0]
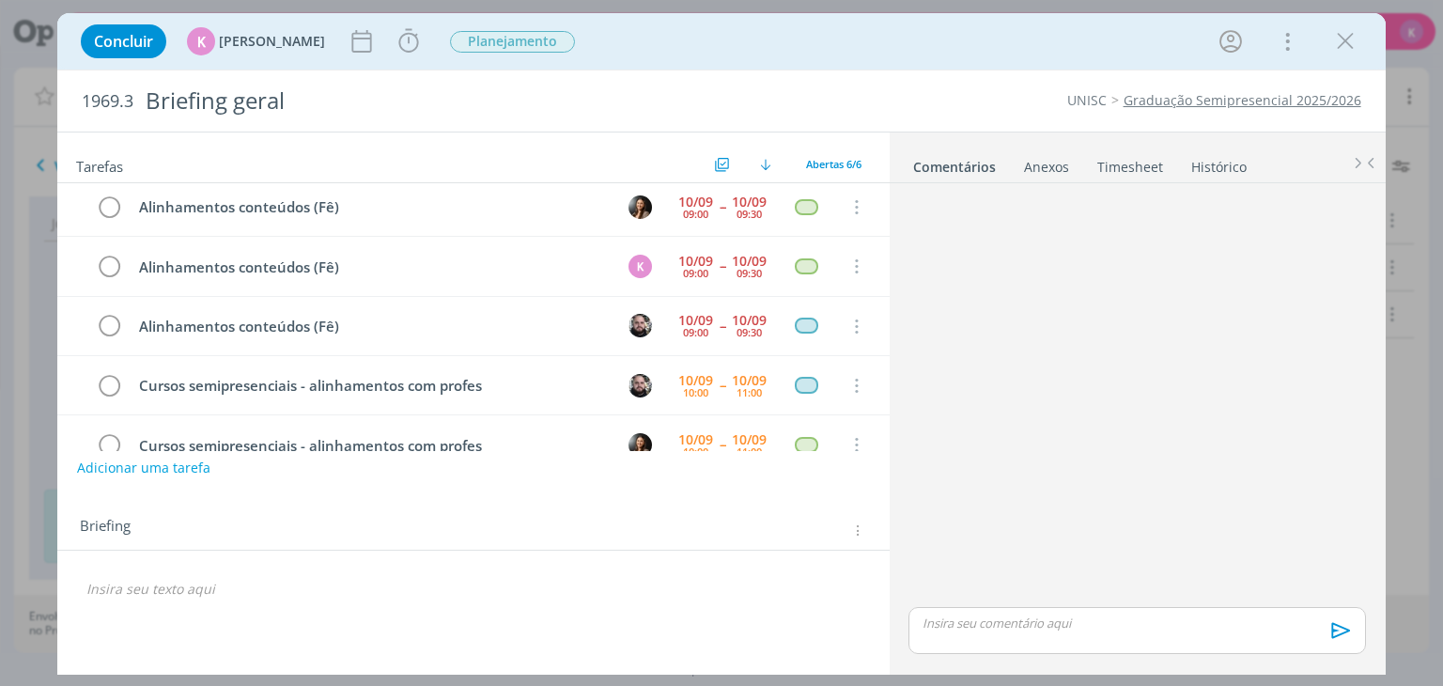
click at [402, 59] on div "Concluir K [PERSON_NAME] Iniciar Apontar Data * [DATE] Horas * 00:00 Tarefa Sel…" at bounding box center [720, 41] width 1299 height 45
click at [409, 44] on icon "dialog" at bounding box center [409, 41] width 28 height 28
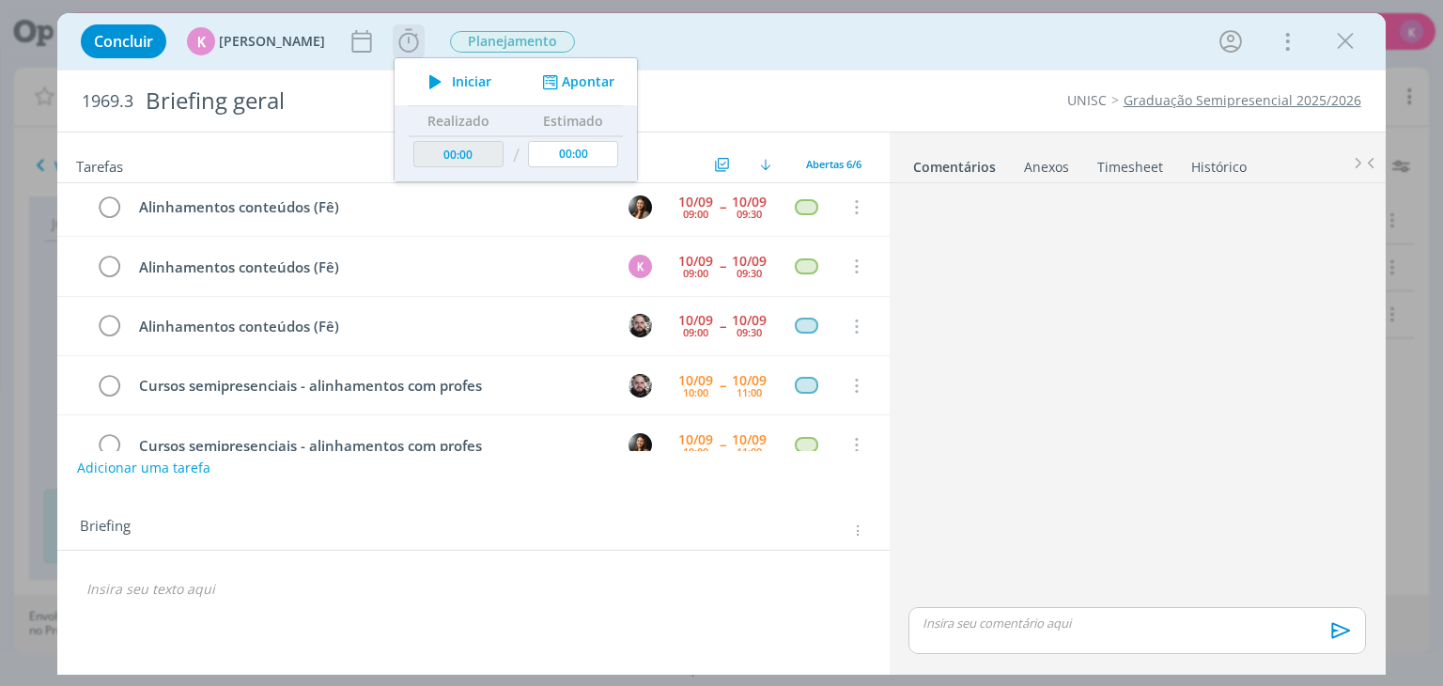
click at [571, 76] on button "Apontar" at bounding box center [576, 82] width 78 height 20
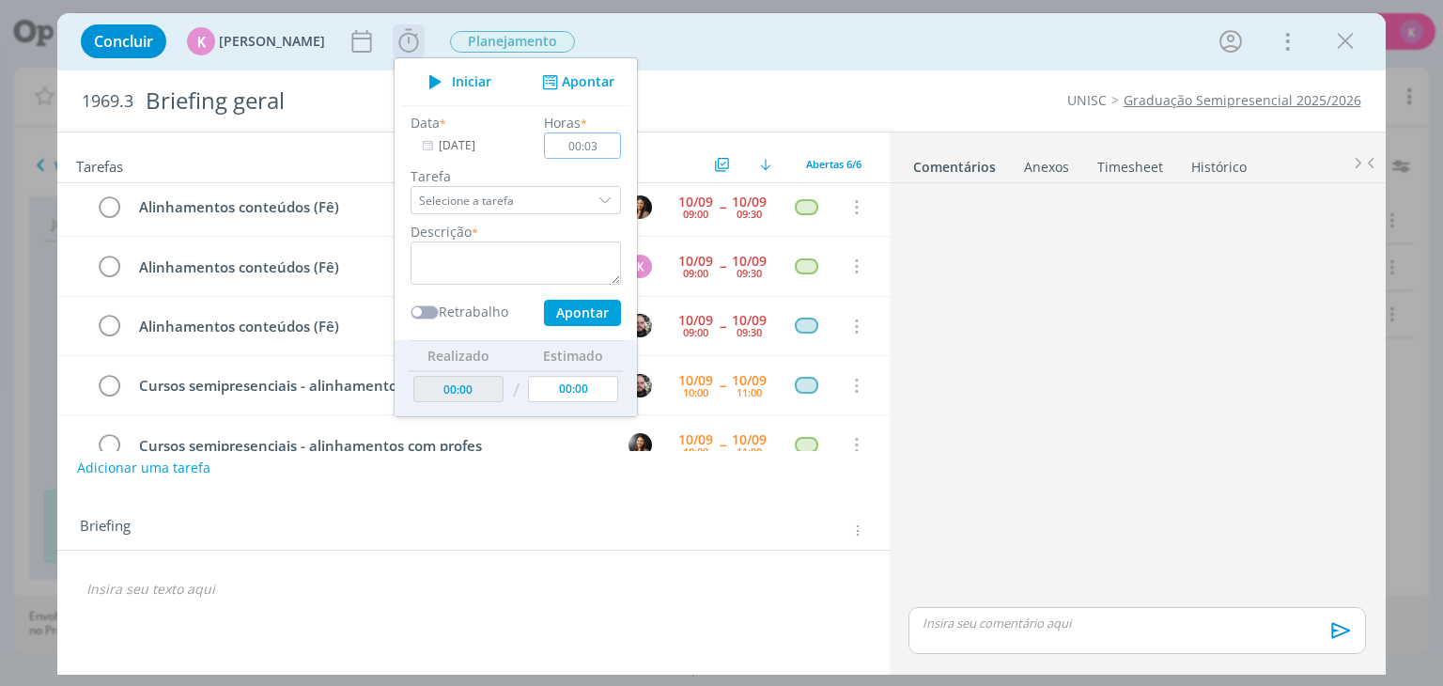
type input "00:30"
click at [311, 200] on div "Alinhamentos conteúdos (Fê)" at bounding box center [371, 206] width 480 height 23
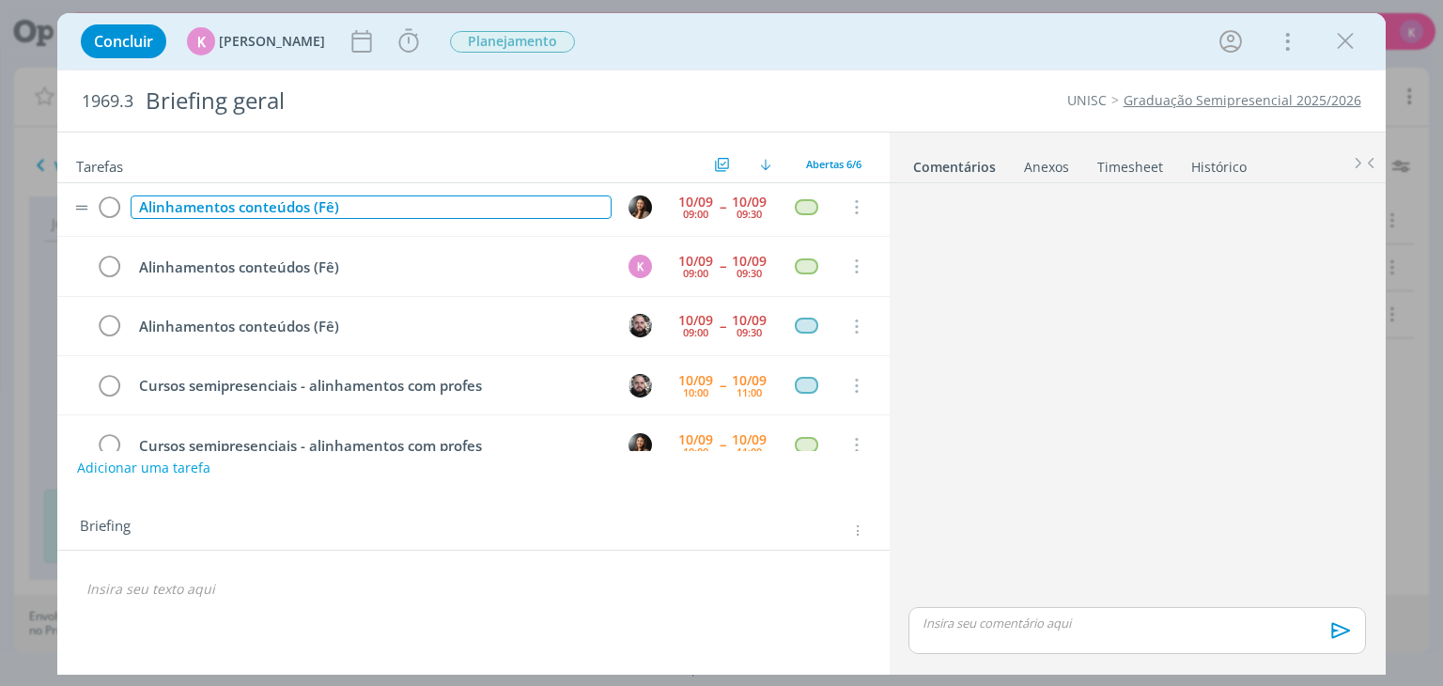
click at [310, 200] on div "Alinhamentos conteúdos (Fê)" at bounding box center [371, 206] width 480 height 23
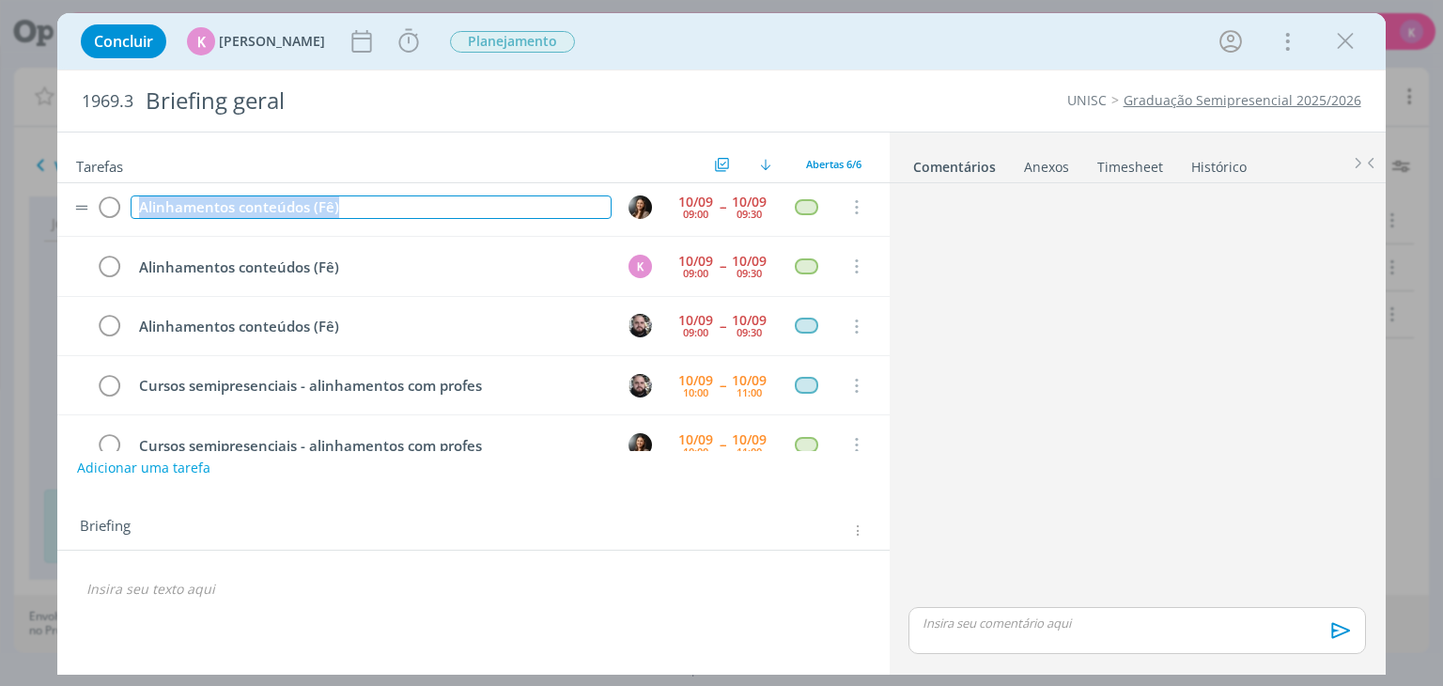
copy div "Alinhamentos conteúdos (Fê)"
click at [402, 36] on icon "dialog" at bounding box center [409, 41] width 28 height 28
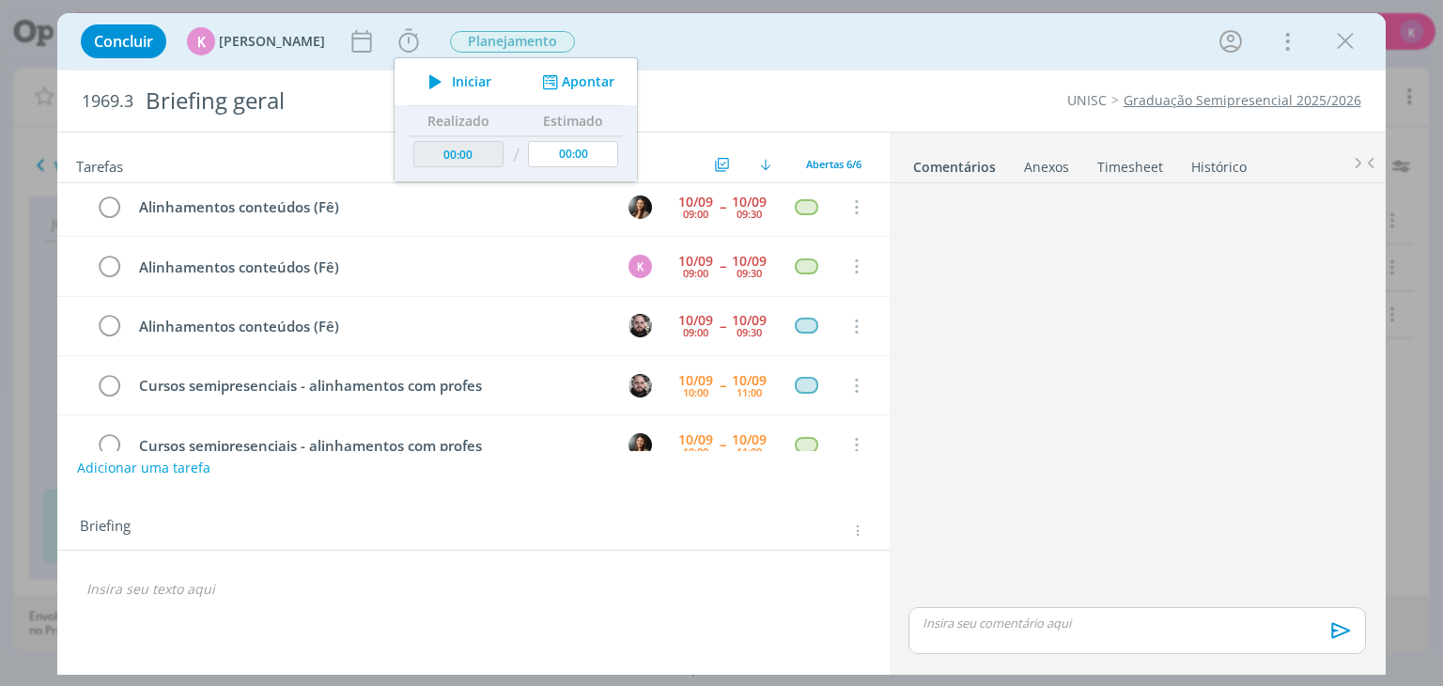
click at [592, 46] on div "Concluir K Karoline Arend Iniciar Apontar Data * 10/09/2025 Horas * 00:30 Taref…" at bounding box center [720, 41] width 1299 height 45
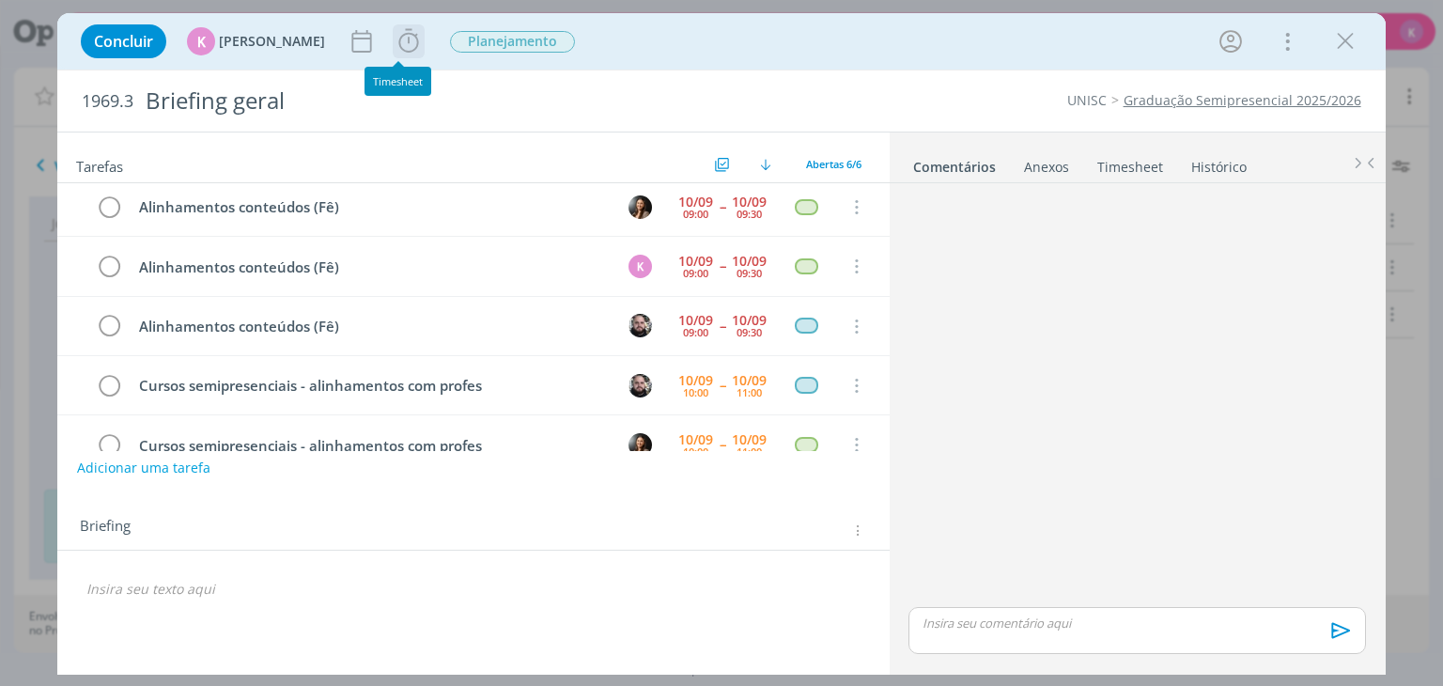
click at [400, 31] on icon "dialog" at bounding box center [409, 41] width 28 height 28
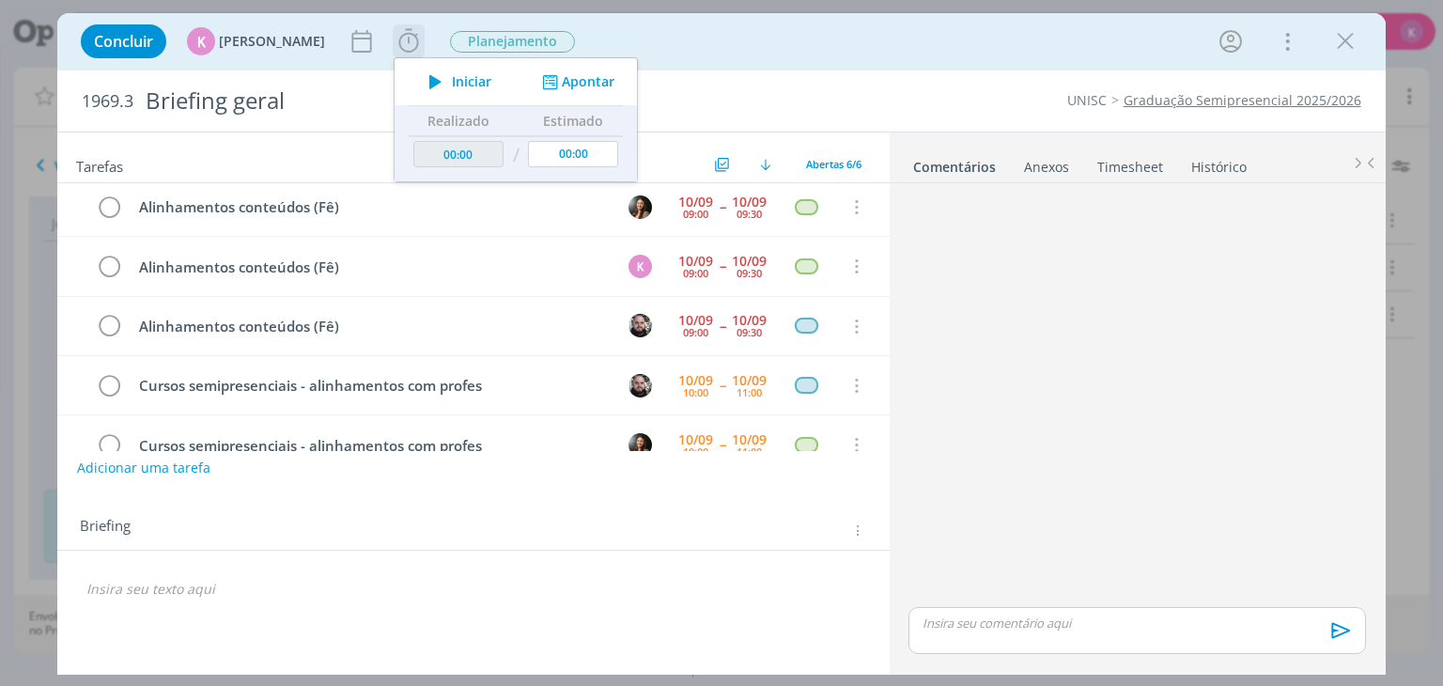
click at [567, 78] on button "Apontar" at bounding box center [576, 82] width 78 height 20
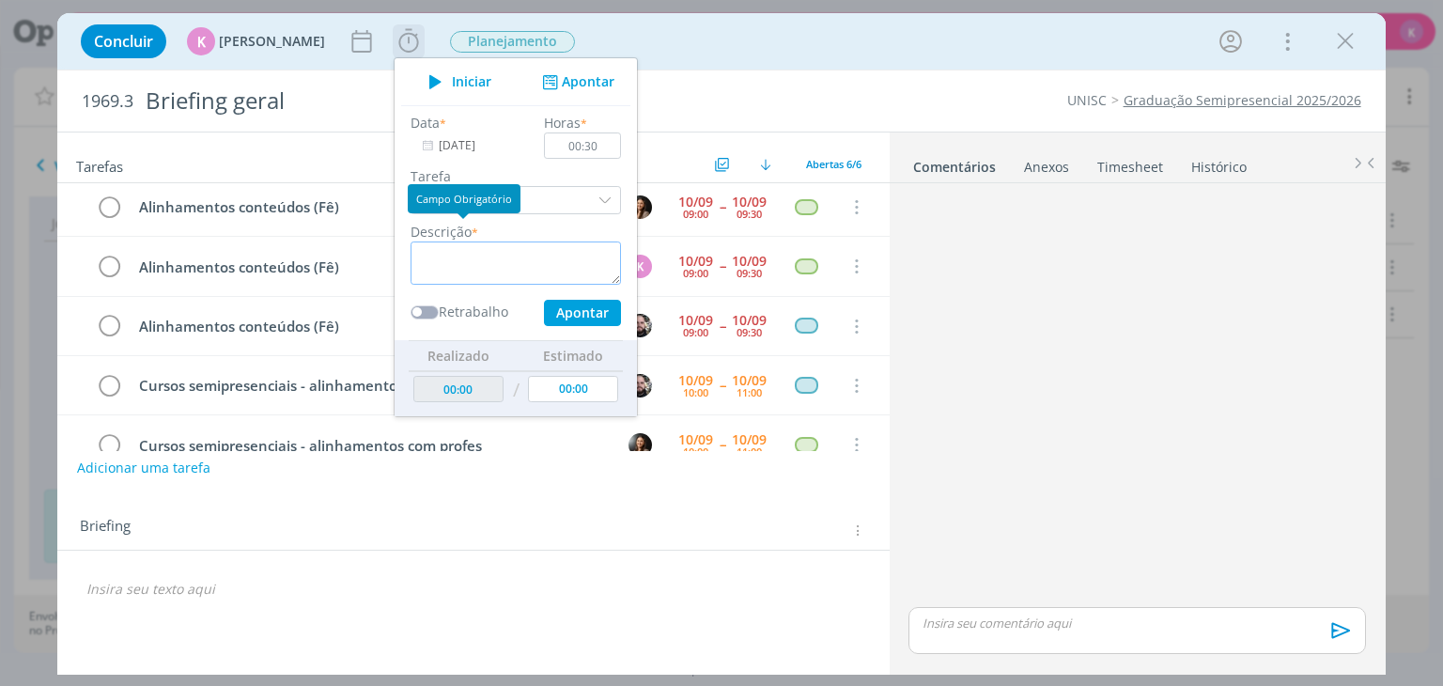
click at [453, 247] on textarea "dialog" at bounding box center [515, 262] width 210 height 43
paste textarea "Alinhamentos conteúdos (Fê)"
type textarea "Alinhamentos conteúdos (Fê)"
click at [571, 308] on button "Apontar" at bounding box center [582, 313] width 77 height 26
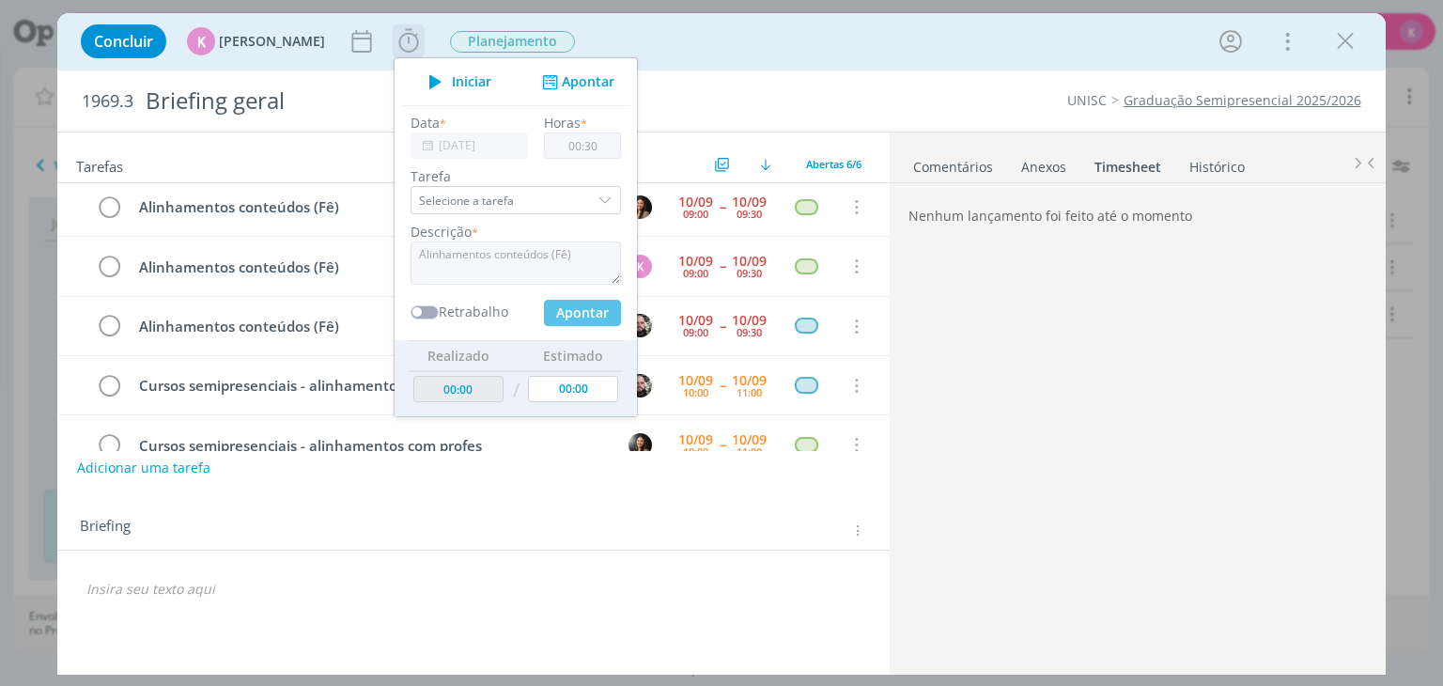
type input "00:30"
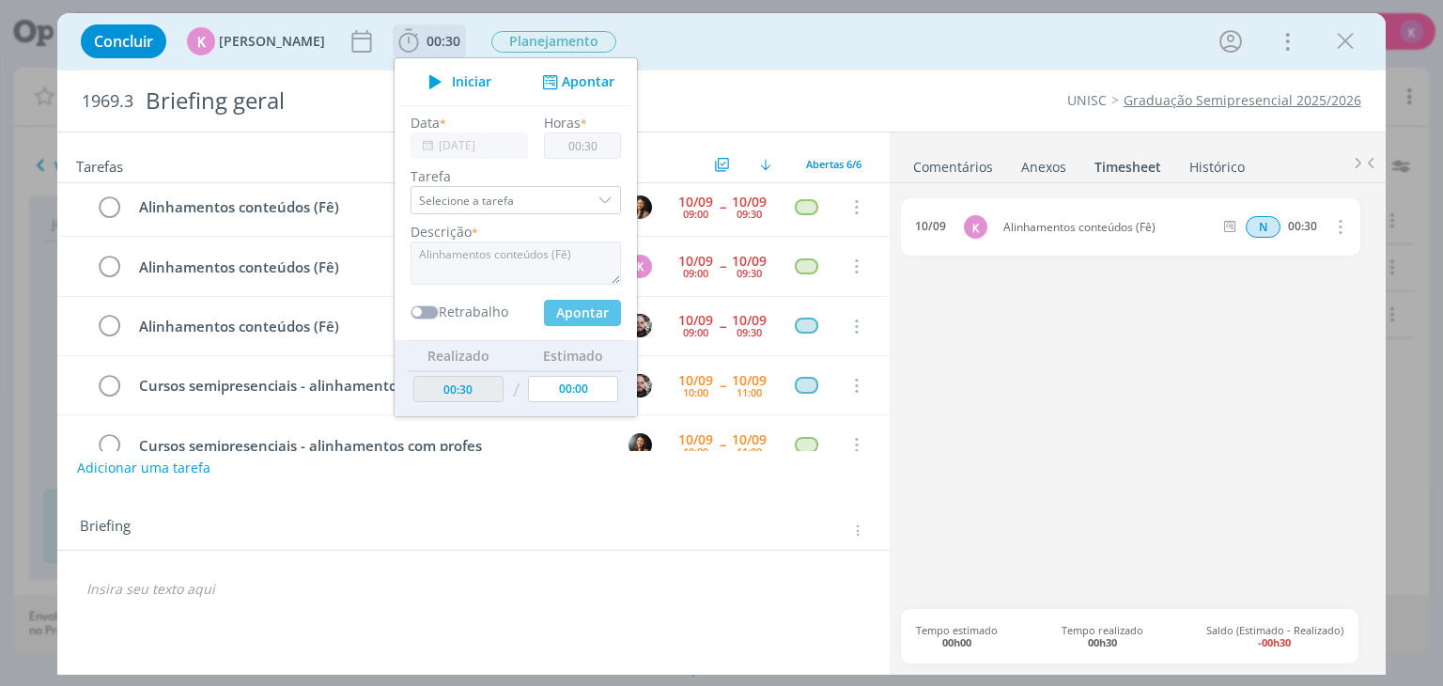
type input "00:00"
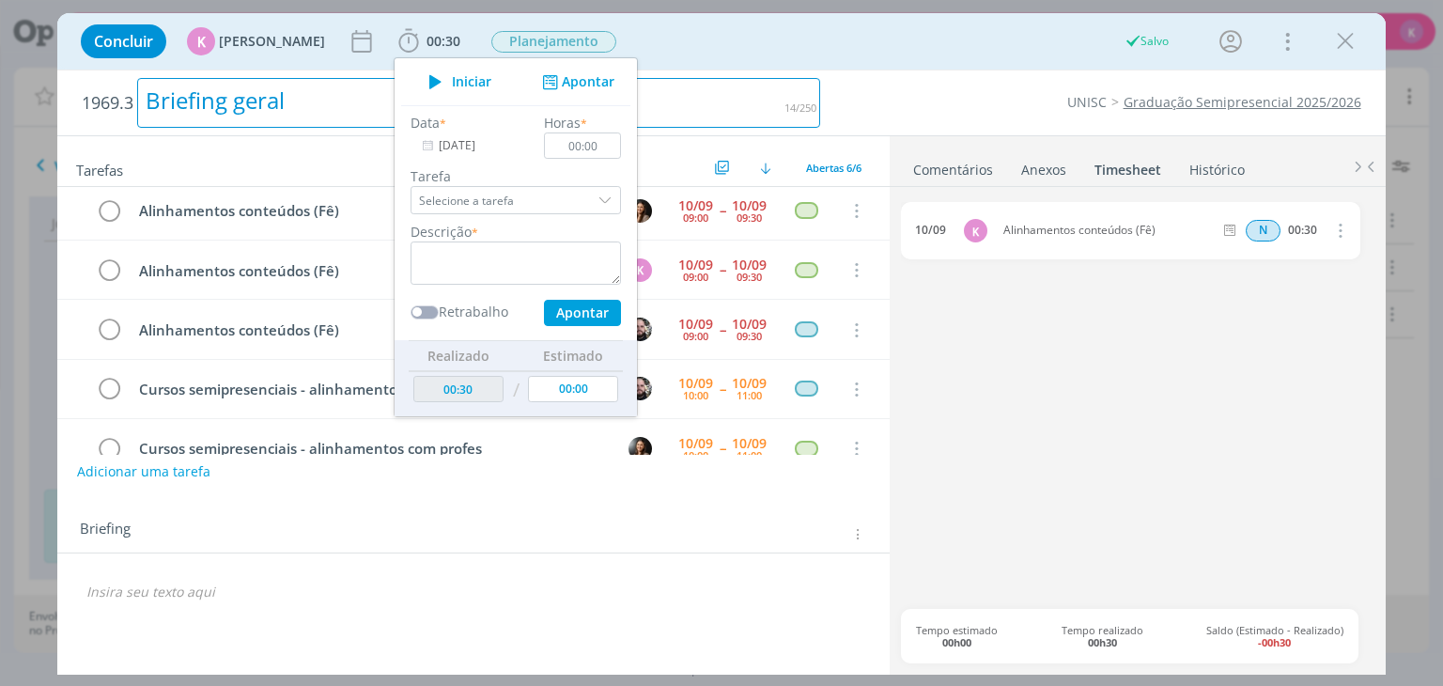
click at [751, 95] on div "Briefing geral" at bounding box center [478, 103] width 683 height 50
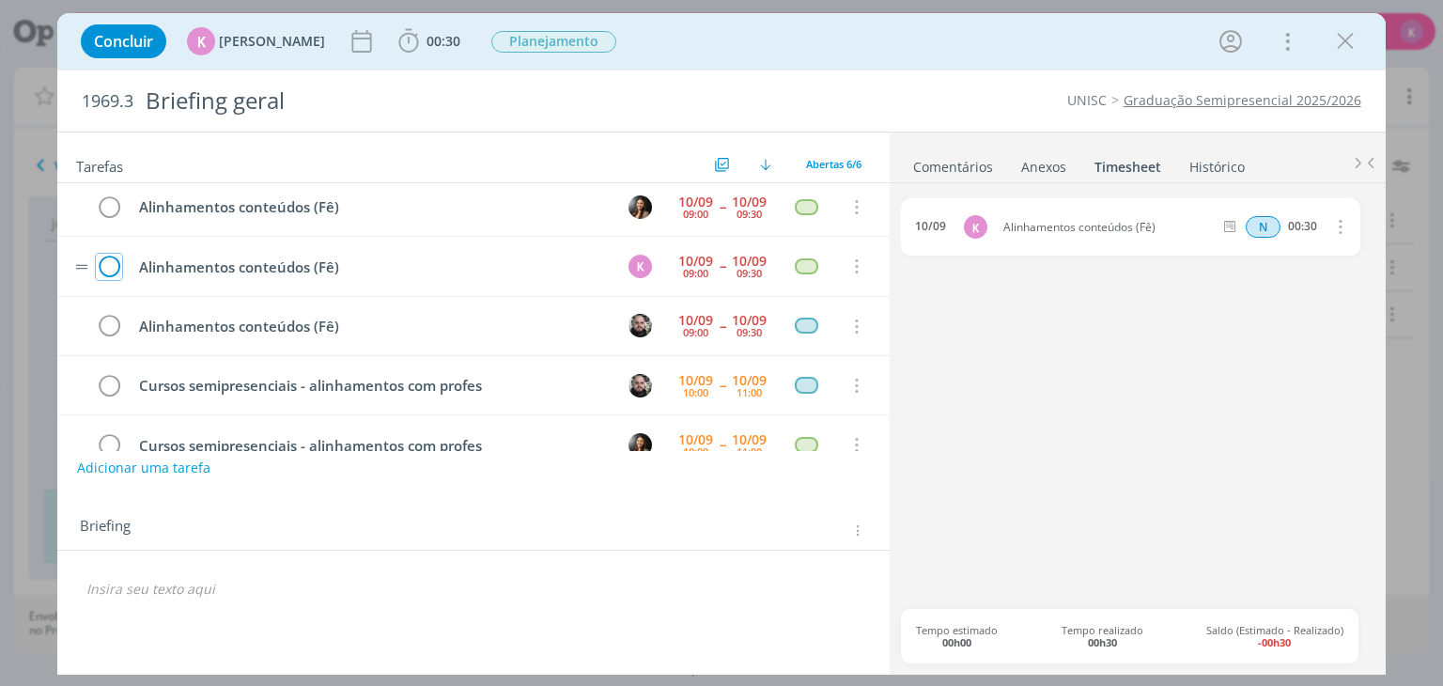
click at [113, 277] on icon "dialog" at bounding box center [109, 267] width 26 height 28
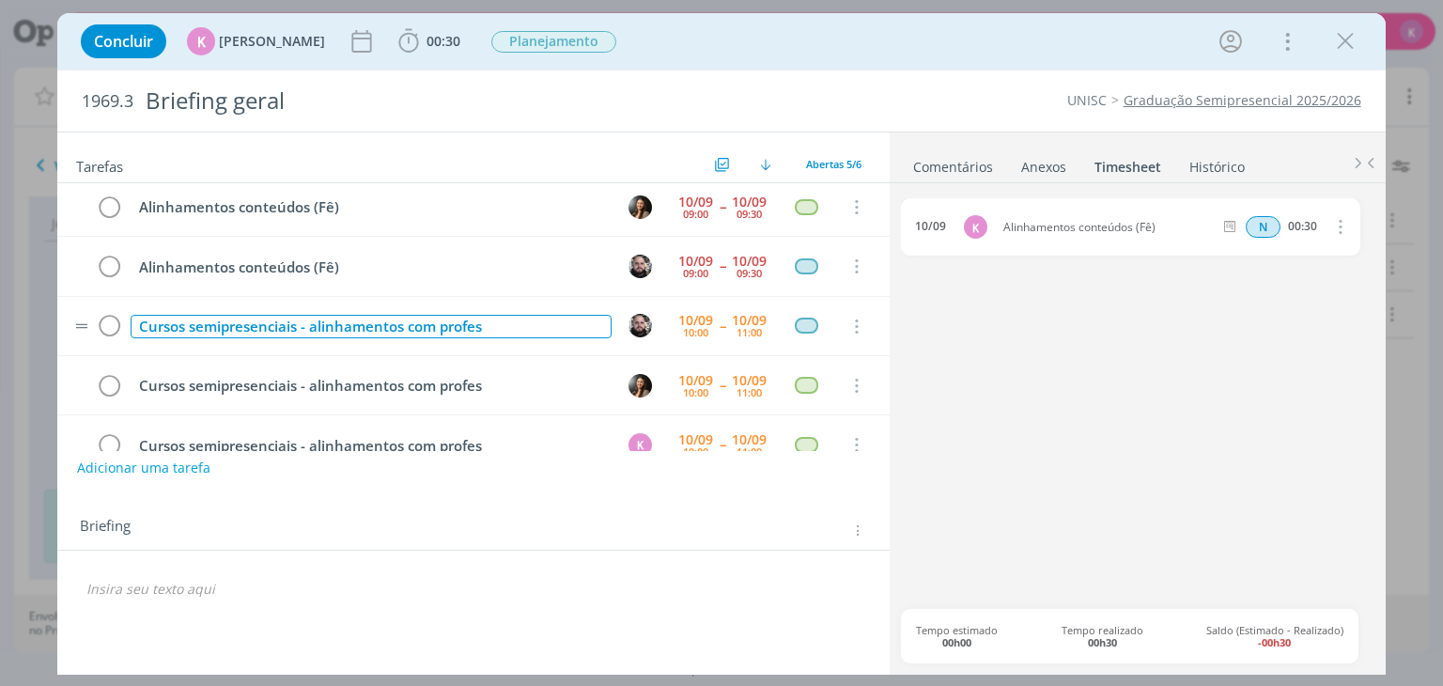
click at [178, 319] on div "Cursos semipresenciais - alinhamentos com profes" at bounding box center [371, 326] width 480 height 23
copy div "Cursos semipresenciais - alinhamentos com profes"
click at [426, 38] on span "00:30" at bounding box center [443, 41] width 34 height 18
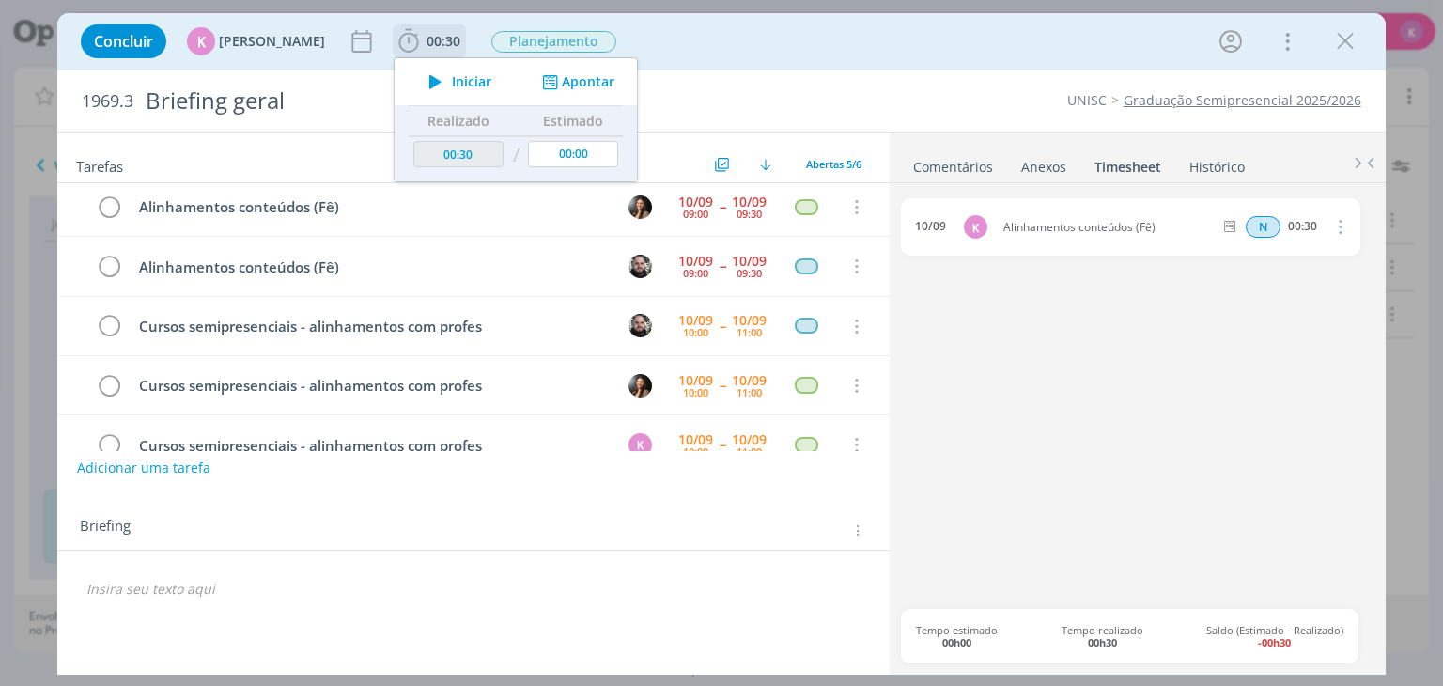
click at [568, 87] on div "Iniciar Apontar" at bounding box center [516, 81] width 242 height 47
click at [569, 87] on button "Apontar" at bounding box center [576, 82] width 78 height 20
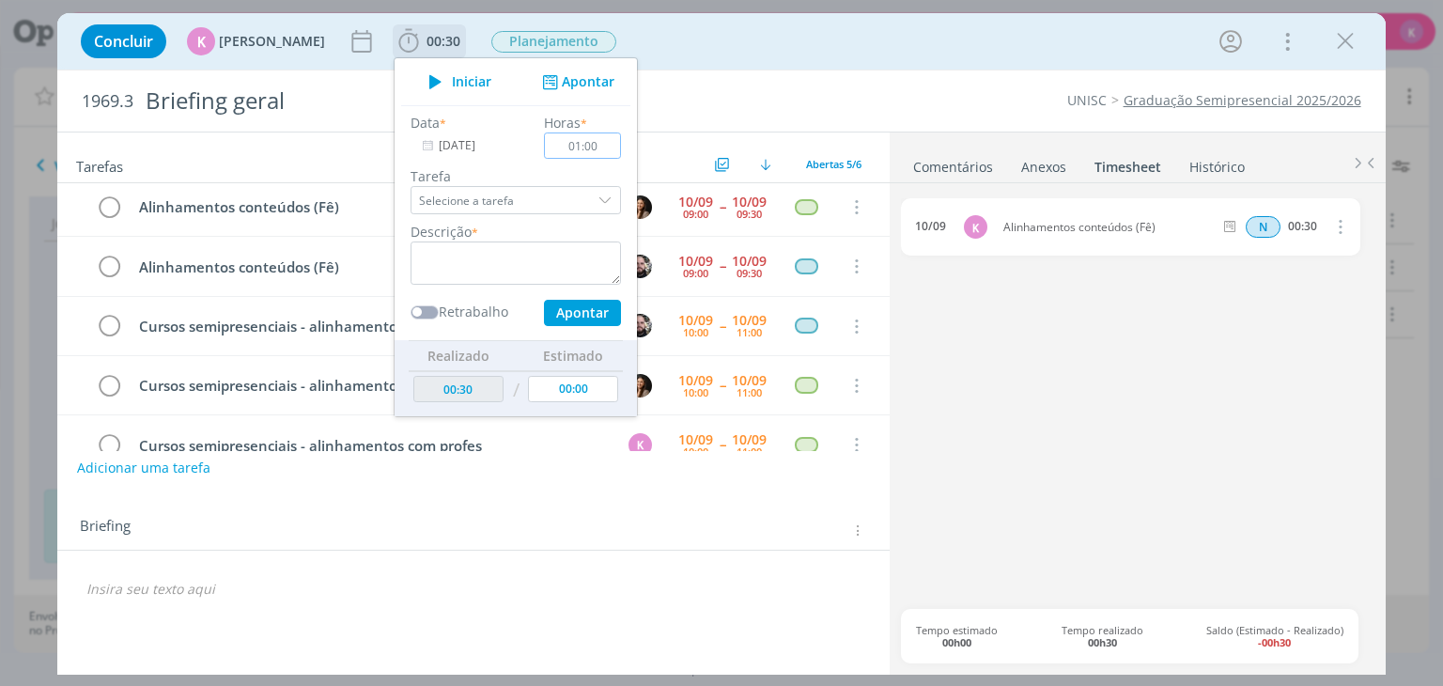
type input "01:00"
click at [516, 255] on textarea "dialog" at bounding box center [515, 262] width 210 height 43
paste textarea "Cursos semipresenciais - alinhamentos com profes"
type textarea "Cursos semipresenciais - alinhamentos com profes"
click at [551, 317] on button "Apontar" at bounding box center [582, 313] width 77 height 26
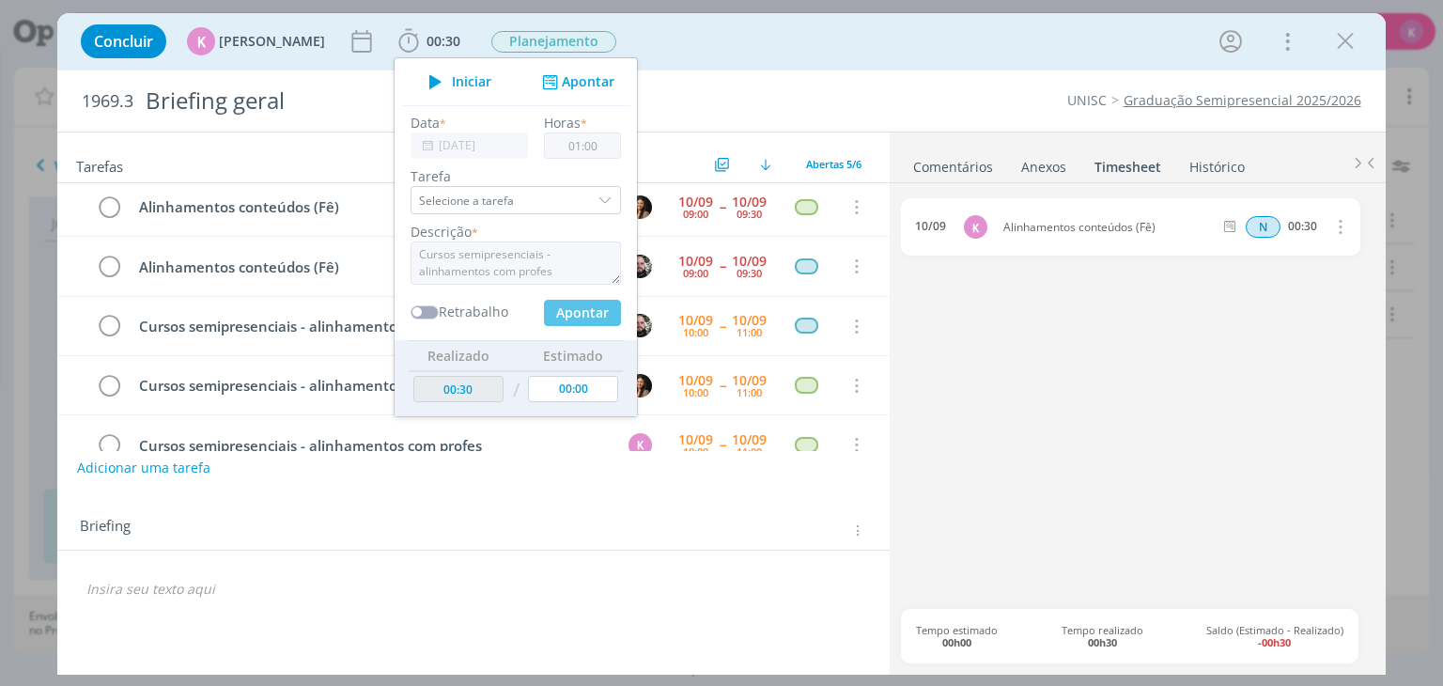
type input "01:30"
type input "00:00"
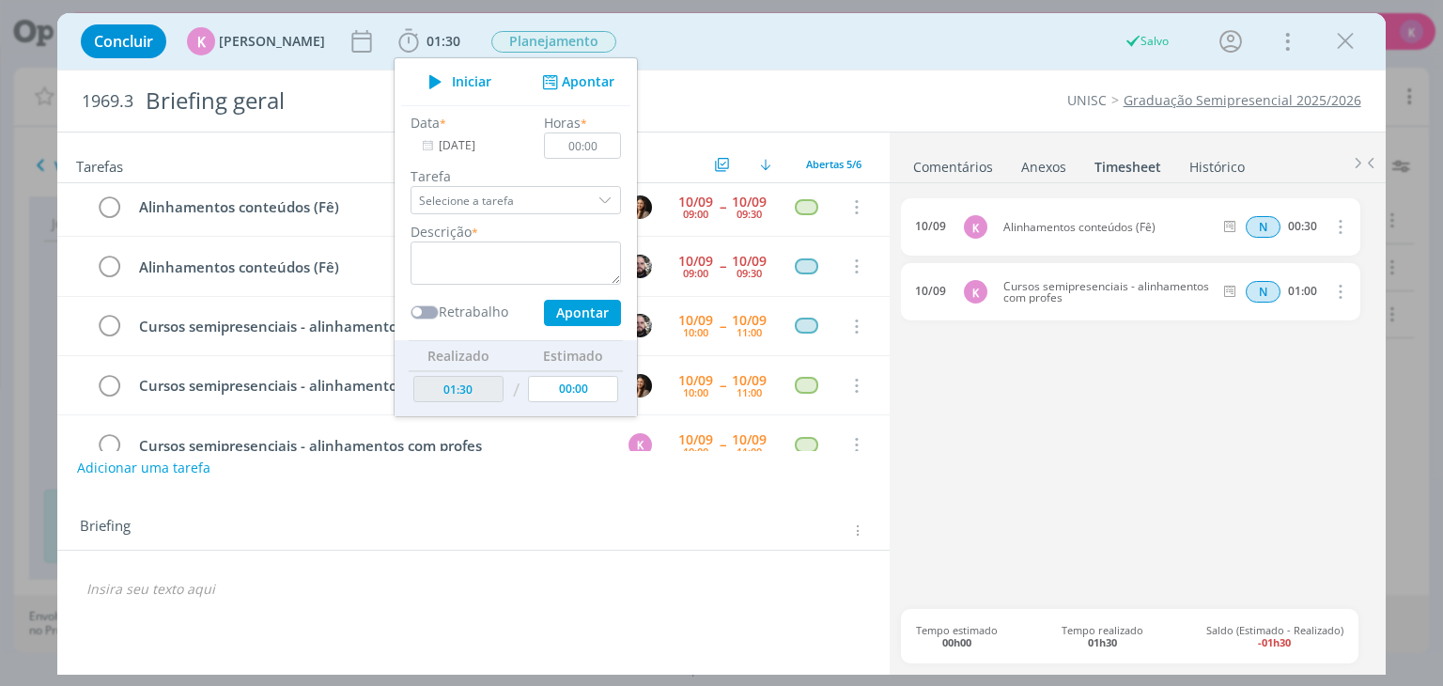
click at [923, 81] on div "1969.3 Briefing geral UNISC Graduação Semipresencial 2025/2026" at bounding box center [720, 100] width 1327 height 61
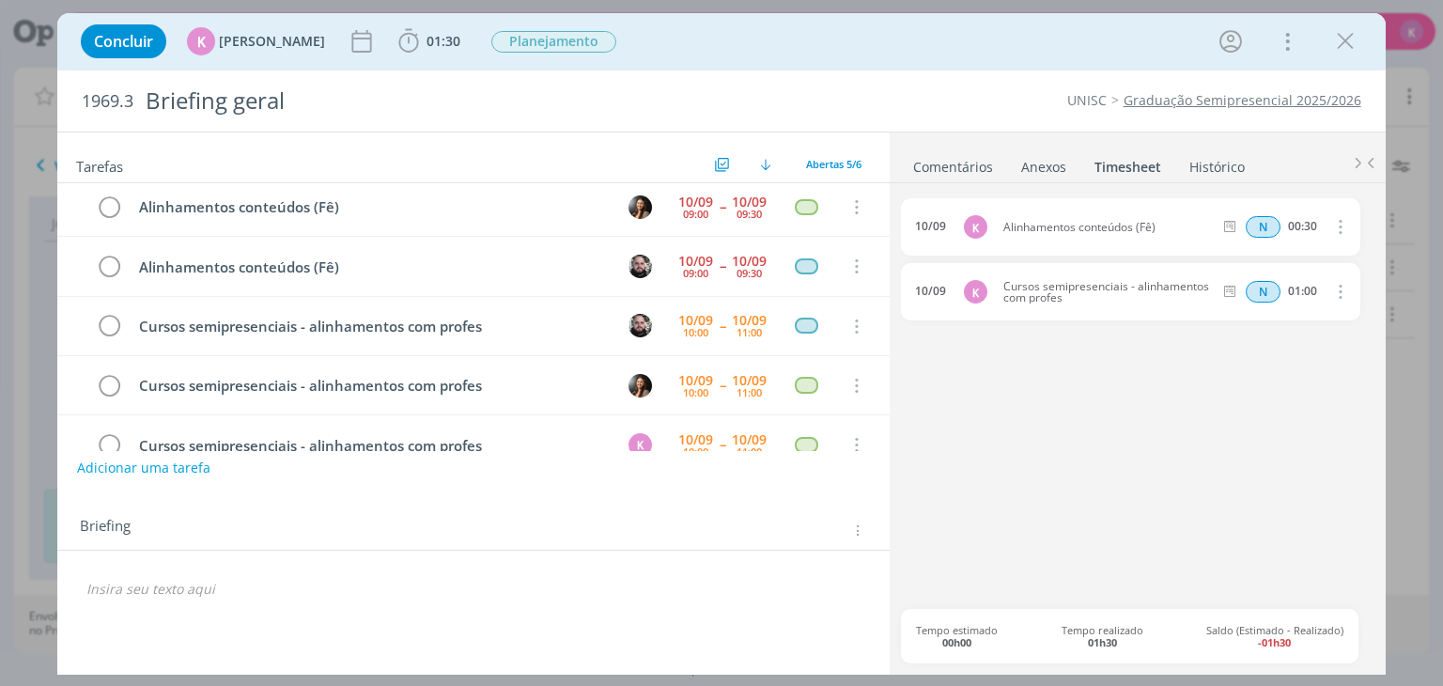
click at [139, 589] on p "dialog" at bounding box center [472, 589] width 773 height 19
click at [152, 593] on p "PASTA DO JOB" at bounding box center [472, 589] width 773 height 19
click at [204, 621] on icon "dialog" at bounding box center [198, 622] width 15 height 15
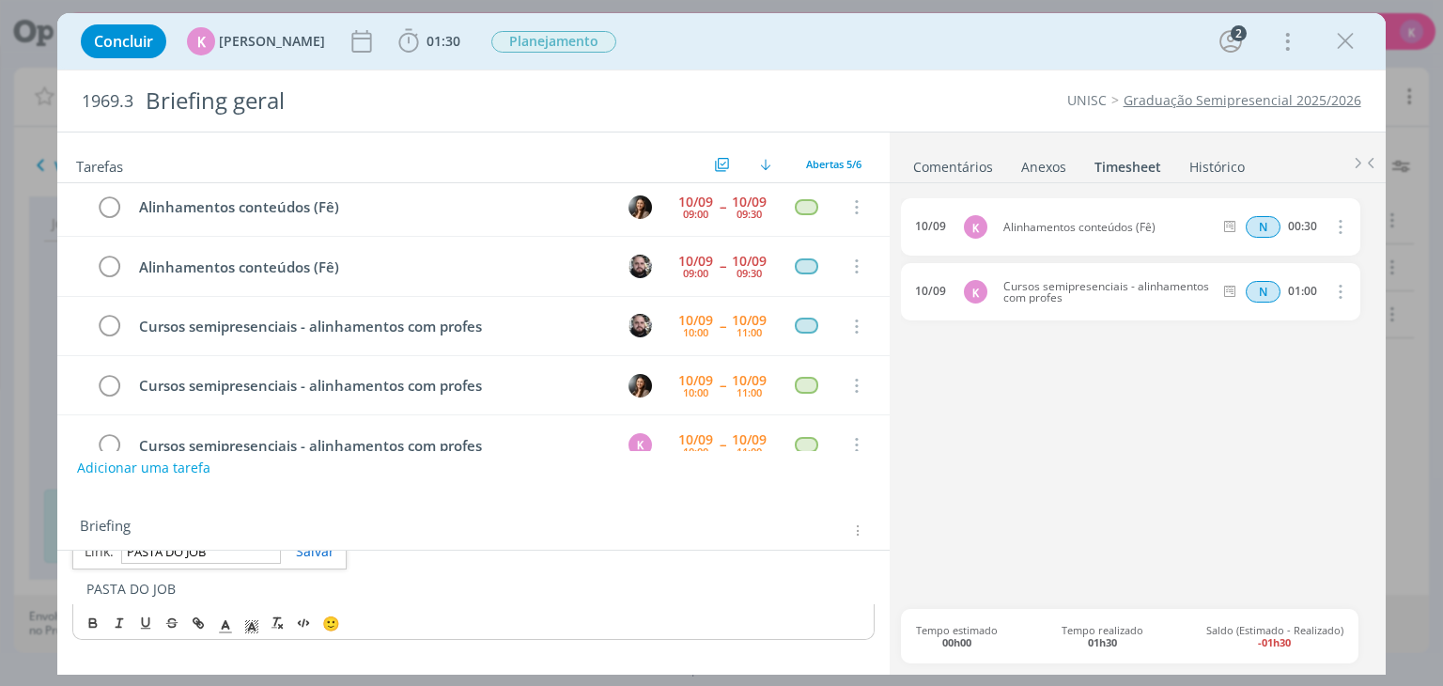
paste input "https://sobeae.sharepoint.com/:f:/s/SOBEAE/EifXSfVuV8FCvx7wHEnbsHsB4_EaJe9NQCBG…"
type input "https://sobeae.sharepoint.com/:f:/s/SOBEAE/EifXSfVuV8FCvx7wHEnbsHsB4_EaJe9NQCBG…"
click at [308, 558] on link "dialog" at bounding box center [308, 551] width 54 height 18
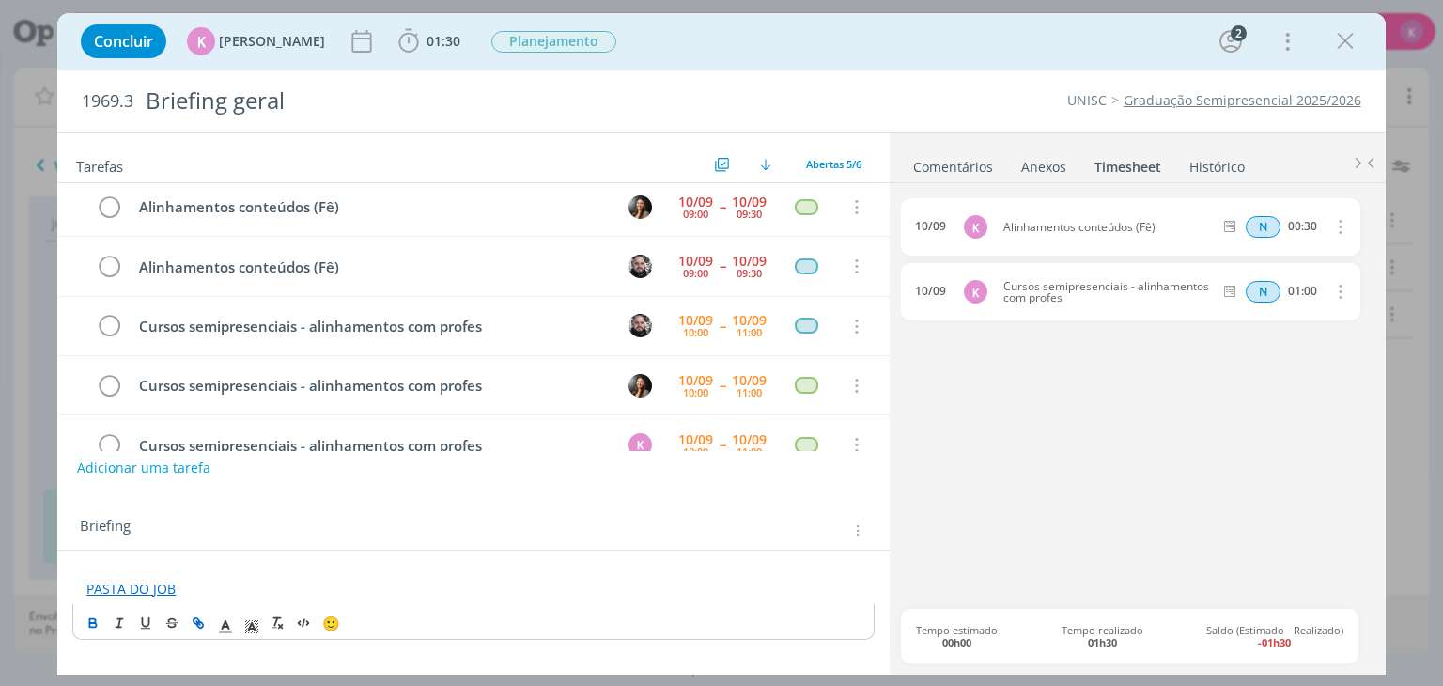
click at [101, 622] on icon "dialog" at bounding box center [92, 622] width 15 height 15
click at [231, 565] on div "PASTA DO JOB 🙂" at bounding box center [472, 599] width 831 height 98
click at [206, 607] on div "PASTA DO JOB 🙂" at bounding box center [472, 592] width 801 height 39
drag, startPoint x: 210, startPoint y: 613, endPoint x: 205, endPoint y: 602, distance: 12.6
click at [208, 611] on div "Tarefas Usar Job de template Criar template a partir deste job Visualizar Templ…" at bounding box center [472, 398] width 831 height 532
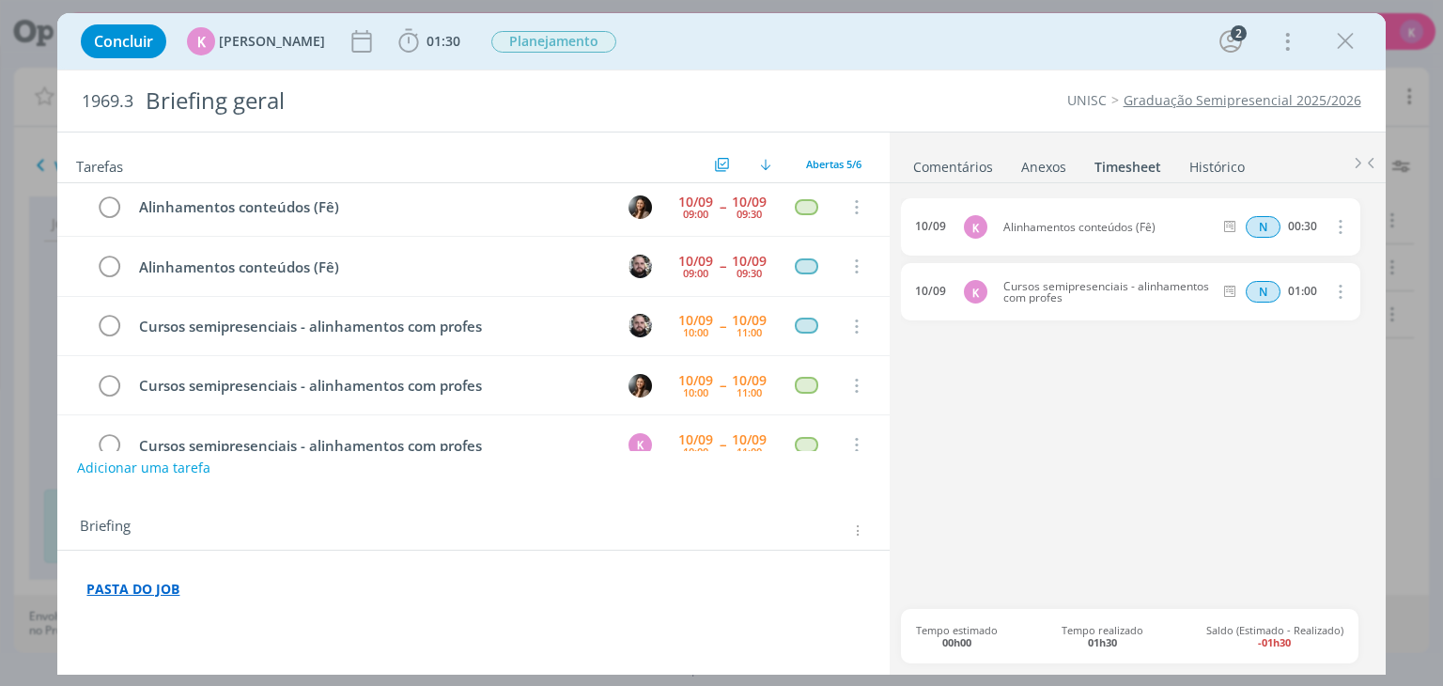
drag, startPoint x: 205, startPoint y: 591, endPoint x: 199, endPoint y: 602, distance: 12.6
click at [210, 591] on p "PASTA DO JOB" at bounding box center [472, 589] width 773 height 19
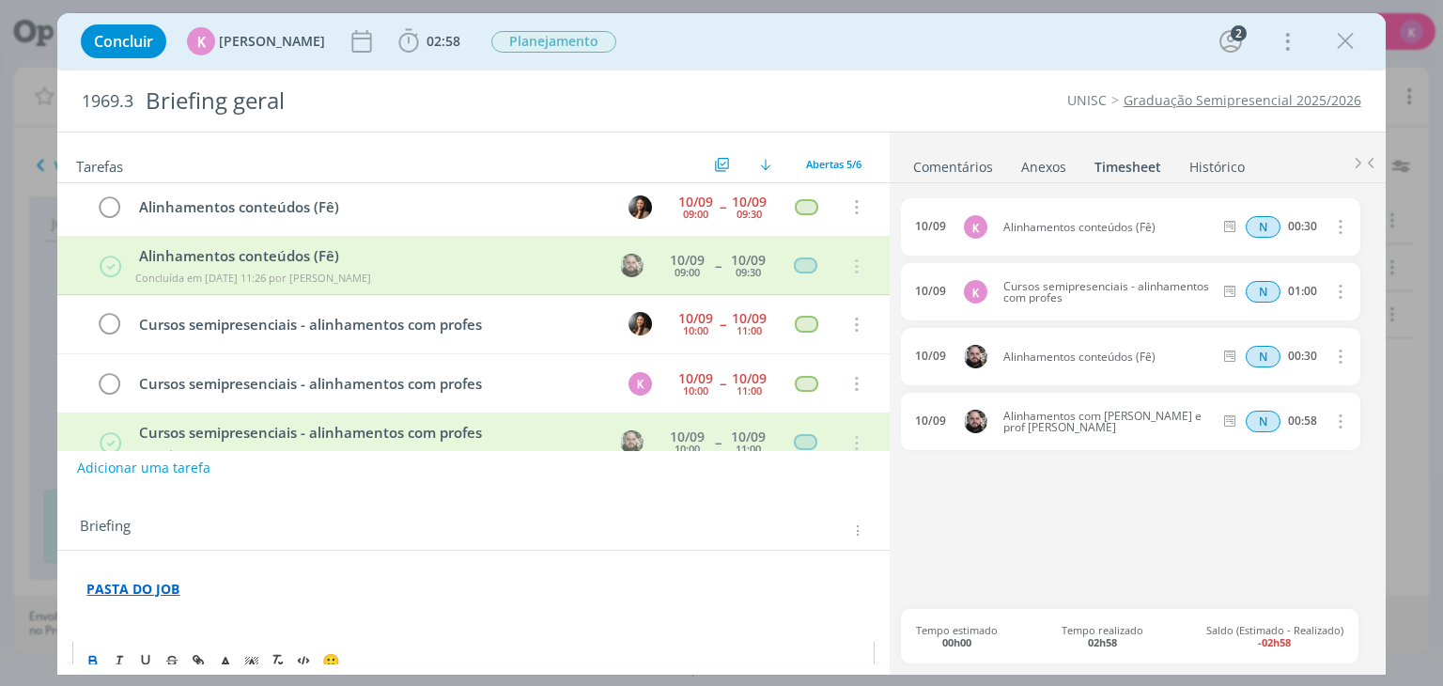
drag, startPoint x: 1341, startPoint y: 50, endPoint x: 1150, endPoint y: 86, distance: 195.1
click at [1341, 50] on icon "dialog" at bounding box center [1345, 41] width 28 height 28
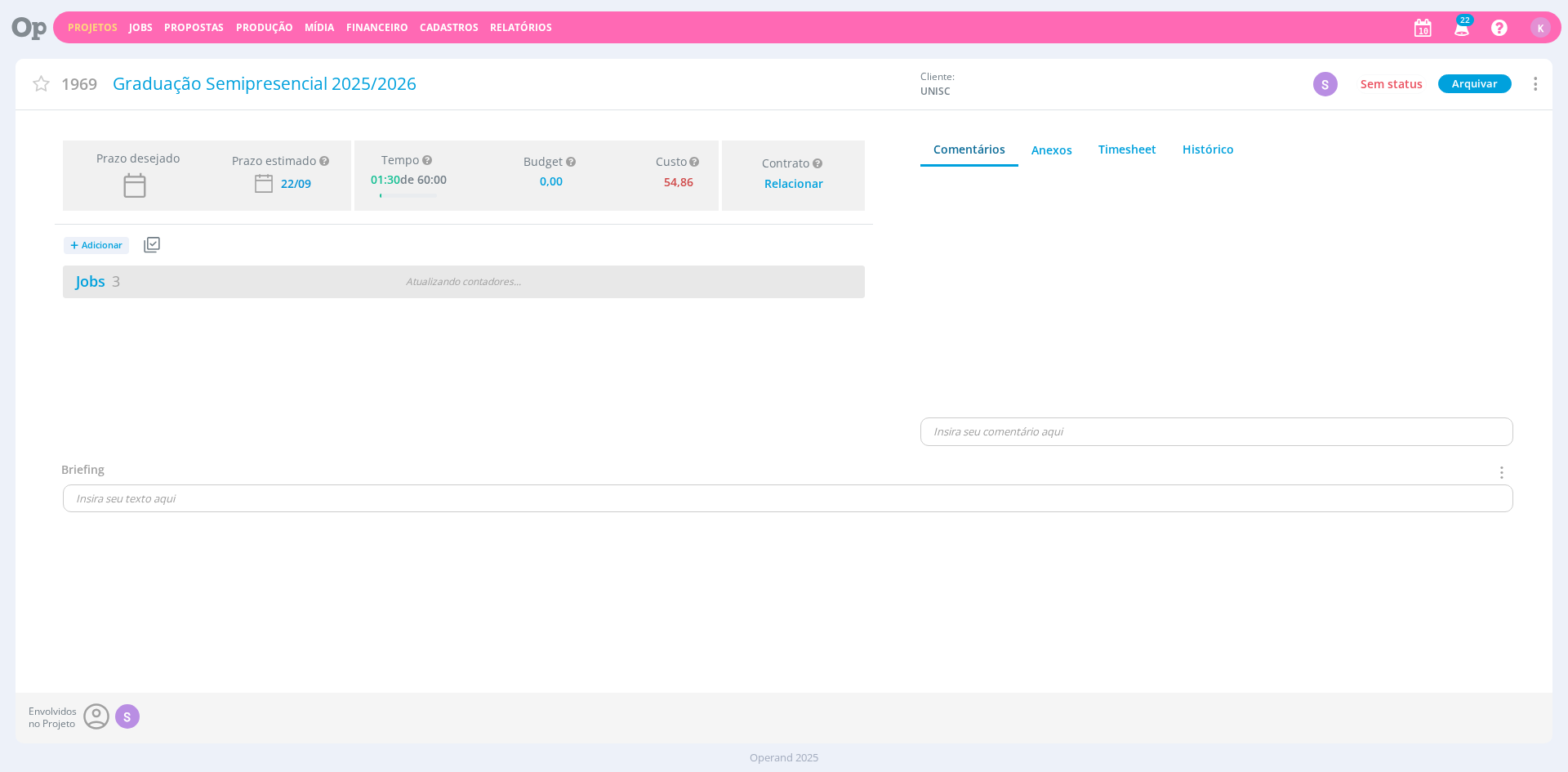
type input "0,00"
click at [109, 278] on link "Jobs 3" at bounding box center [91, 281] width 57 height 20
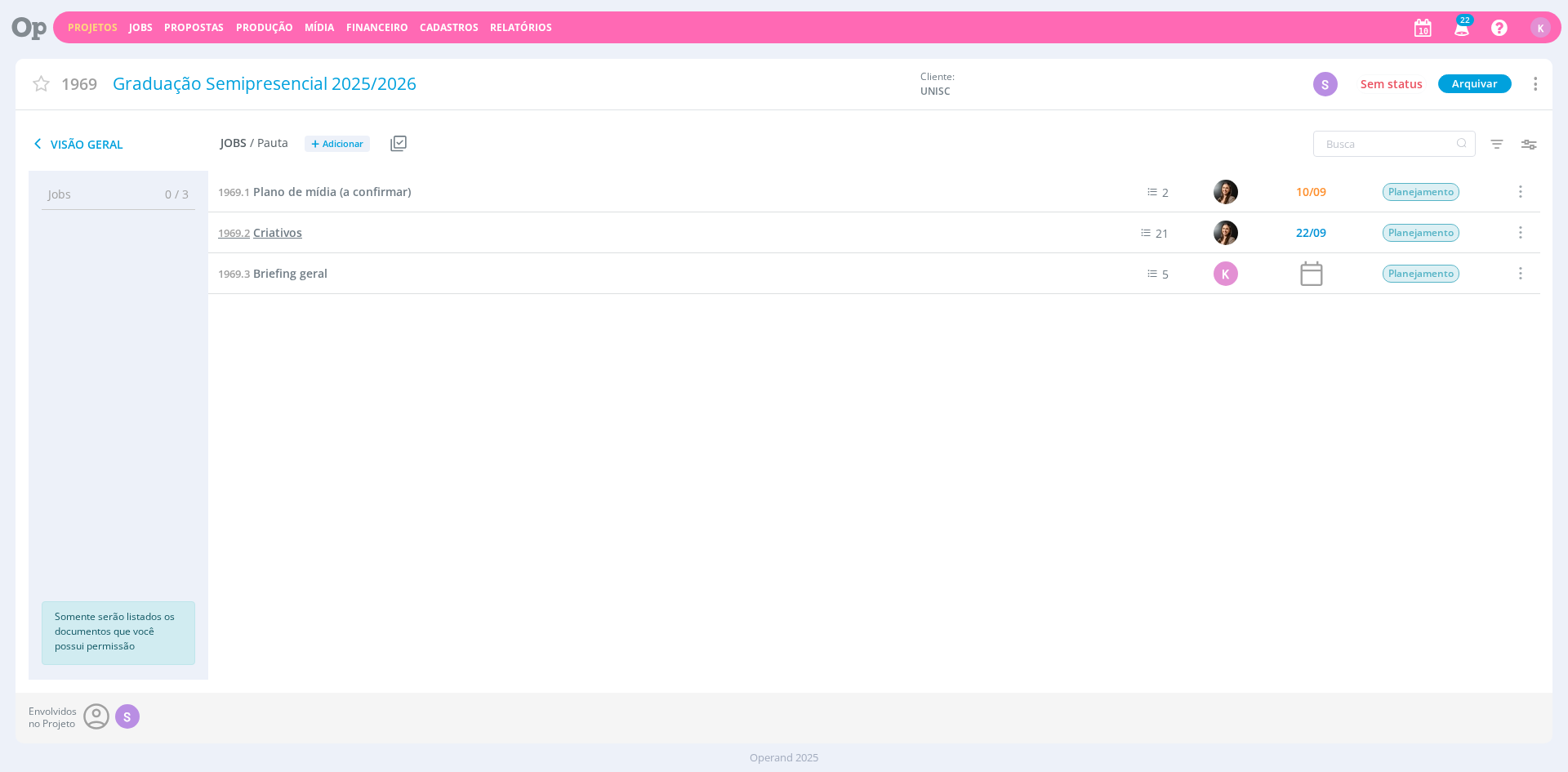
click at [296, 230] on span "Criativos" at bounding box center [277, 232] width 49 height 16
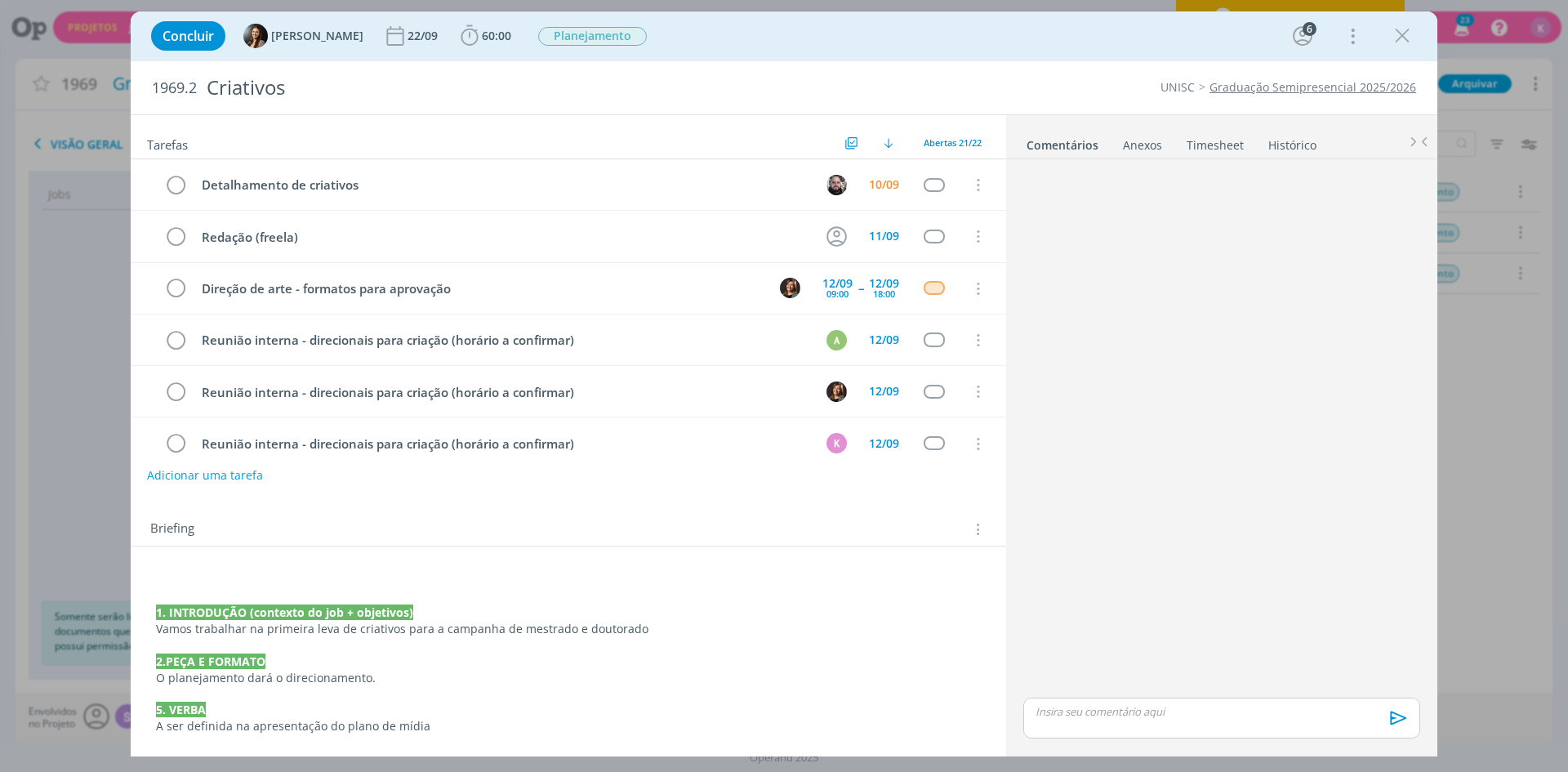
click at [1289, 88] on link "Graduação Semipresencial 2025/2026" at bounding box center [1313, 87] width 207 height 16
click at [295, 602] on p "dialog" at bounding box center [568, 596] width 825 height 17
click at [295, 602] on p "dialog" at bounding box center [568, 596] width 824 height 17
click at [295, 617] on strong "1. INTRODUÇÃO (contexto do job + objetivos)" at bounding box center [285, 613] width 257 height 16
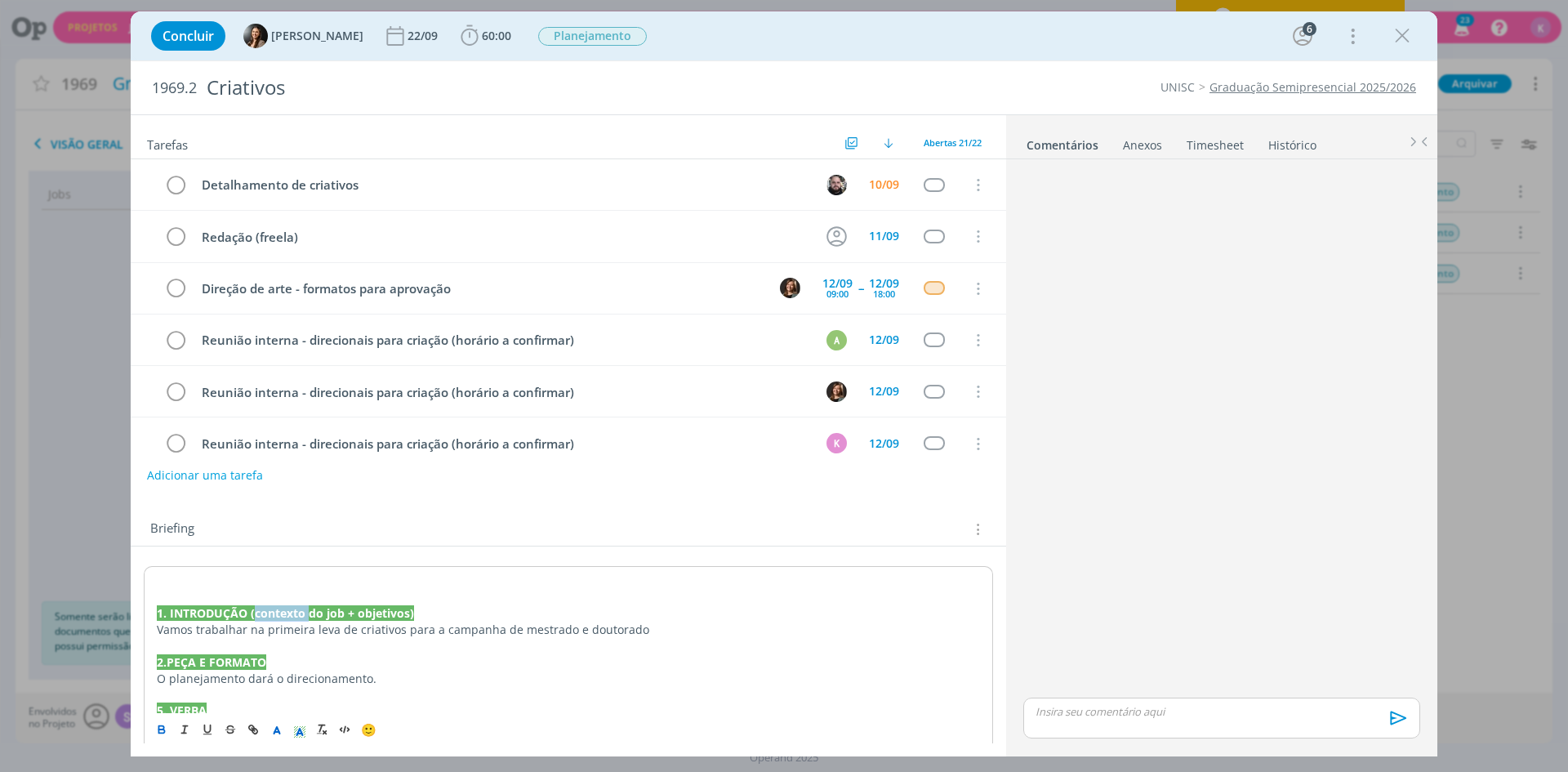
click at [295, 617] on strong "1. INTRODUÇÃO (contexto do job + objetivos)" at bounding box center [285, 613] width 257 height 16
copy strong "1. INTRODUÇÃO (contexto do job + objetivos)"
click at [359, 138] on h2 "Tarefas" at bounding box center [493, 143] width 693 height 21
click at [1218, 143] on link "Timesheet" at bounding box center [1216, 141] width 59 height 23
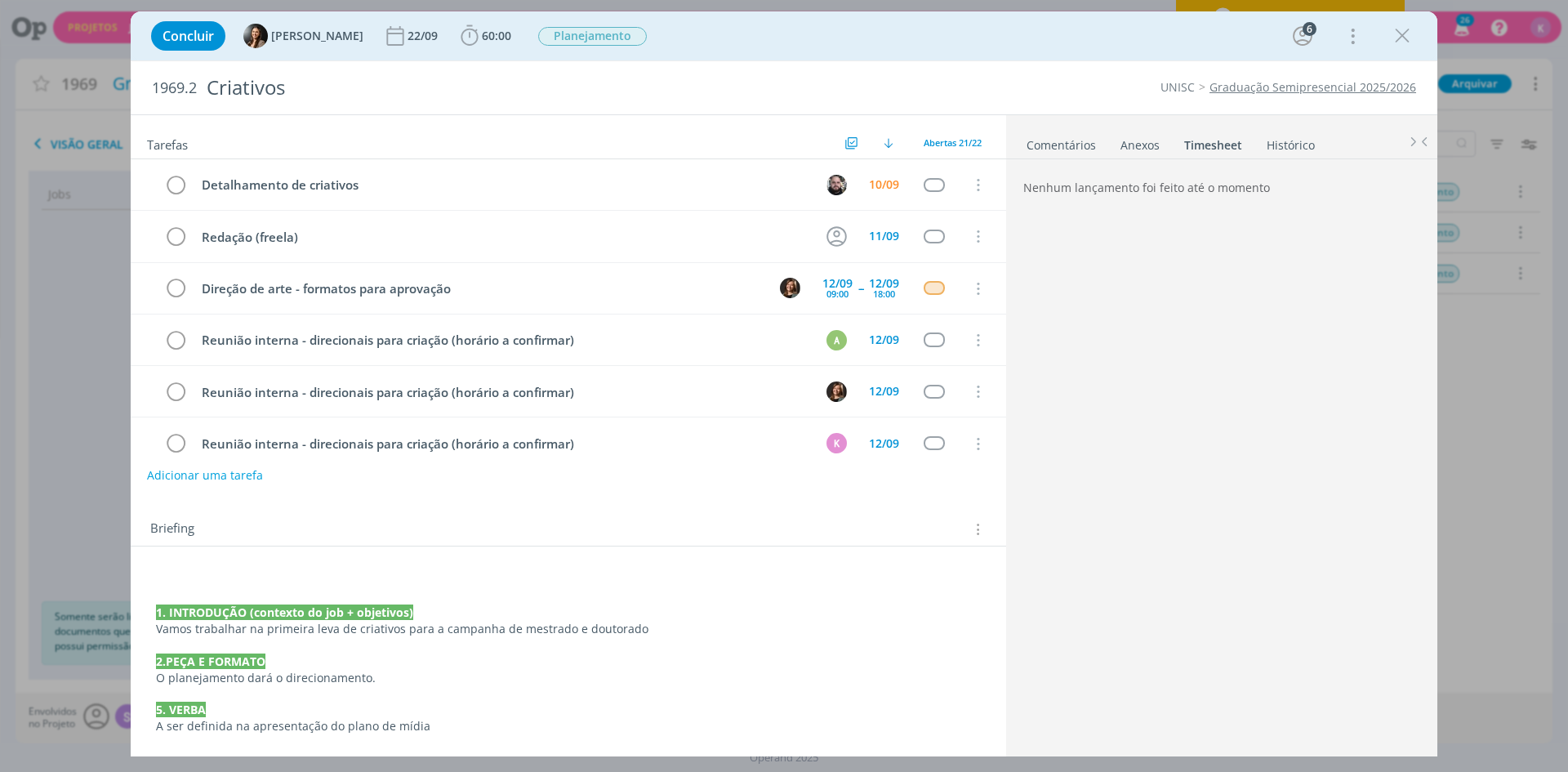
click at [1218, 143] on link "Timesheet" at bounding box center [1213, 141] width 60 height 23
click at [463, 34] on icon "dialog" at bounding box center [470, 36] width 24 height 24
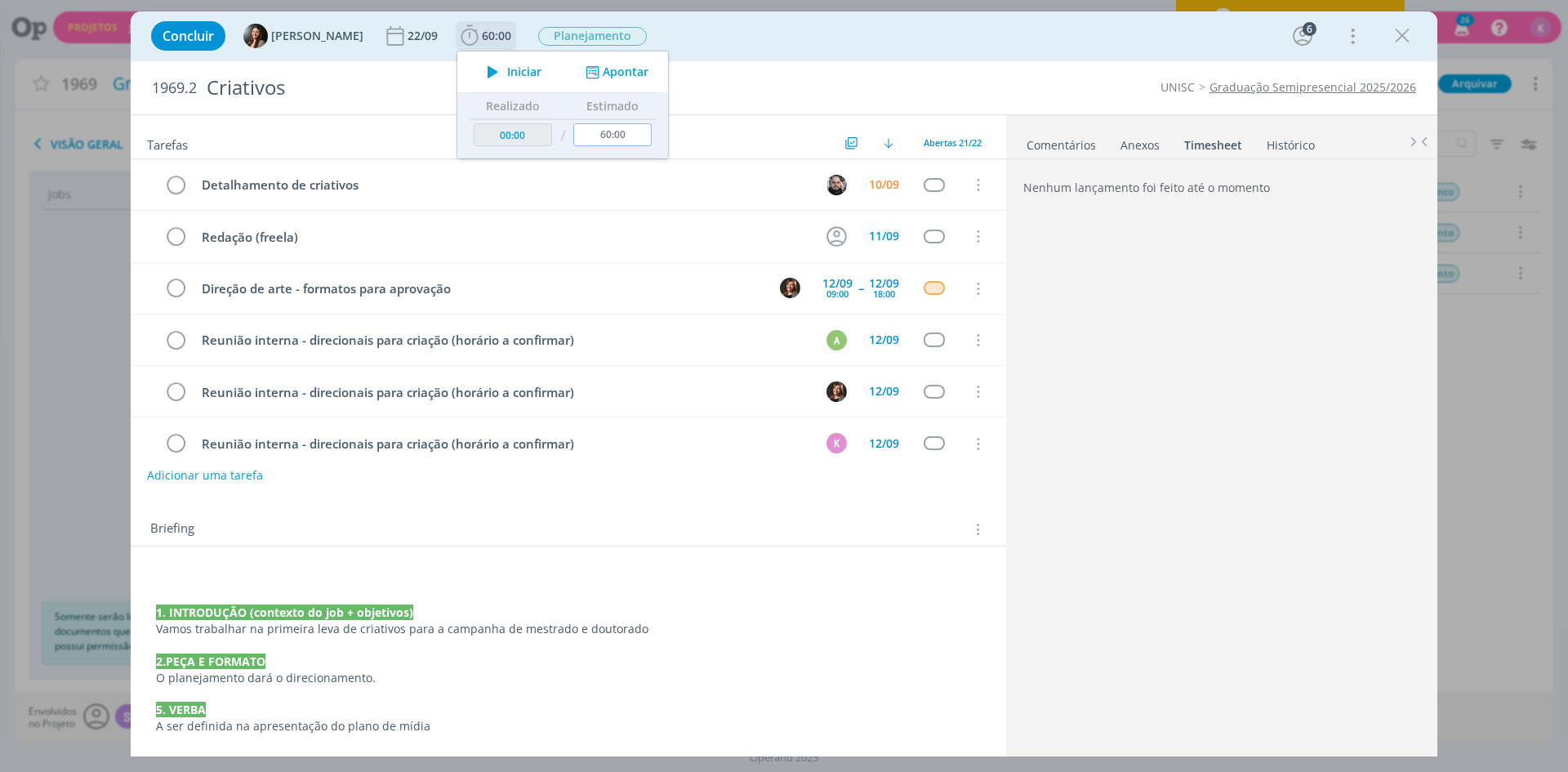
click at [620, 130] on input "60:00" at bounding box center [612, 135] width 78 height 23
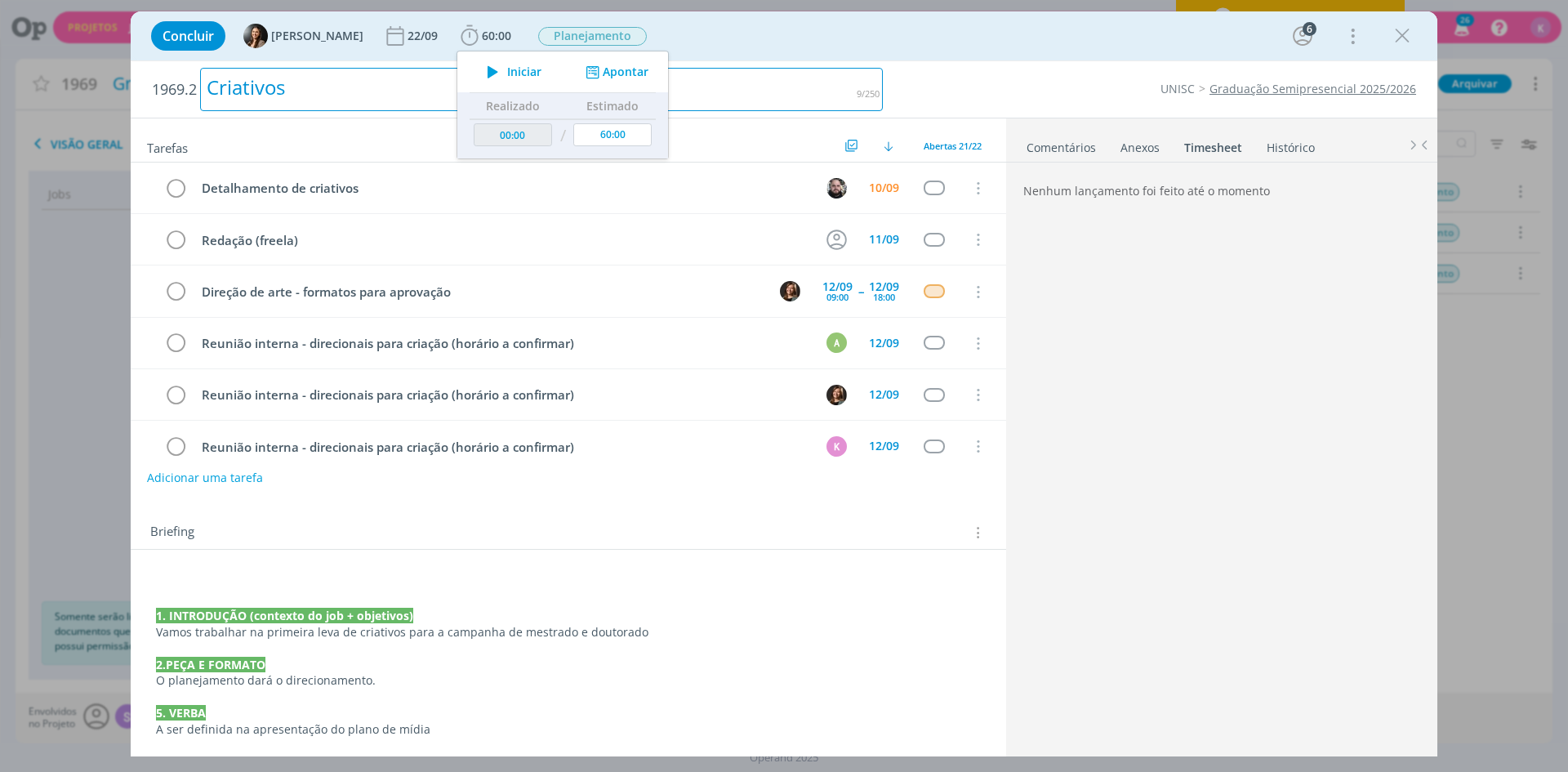
click at [757, 82] on div "Criativos" at bounding box center [541, 90] width 683 height 43
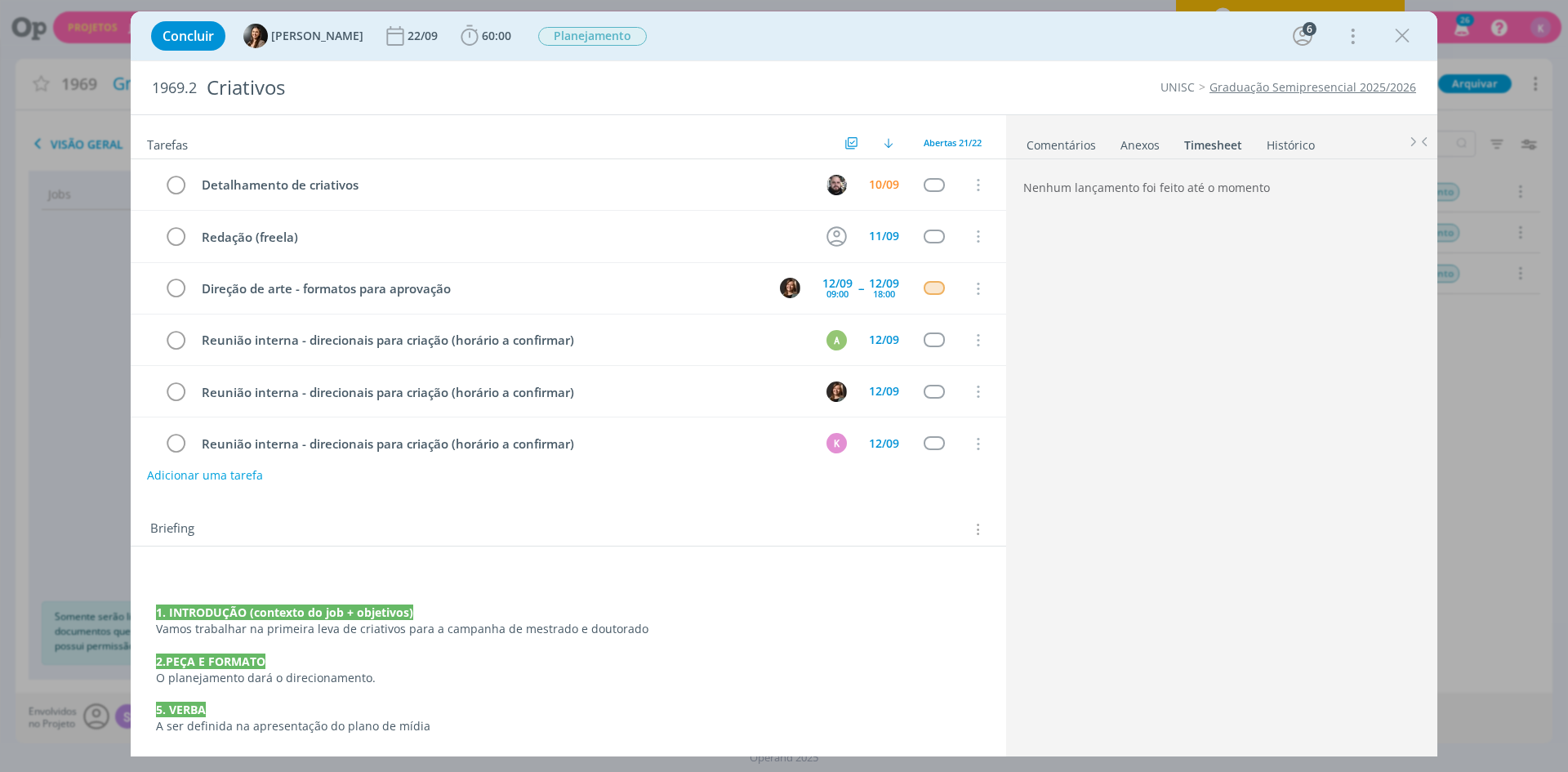
click at [971, 96] on div "1969.2 Criativos UNISC Graduação Semipresencial 2025/2026" at bounding box center [784, 87] width 1307 height 53
click at [1290, 141] on link "Histórico" at bounding box center [1291, 141] width 50 height 23
drag, startPoint x: 1139, startPoint y: 140, endPoint x: 1126, endPoint y: 144, distance: 13.6
click at [1138, 141] on div "Anexos 0" at bounding box center [1140, 145] width 39 height 17
click at [1076, 142] on link "Comentários" at bounding box center [1062, 141] width 71 height 23
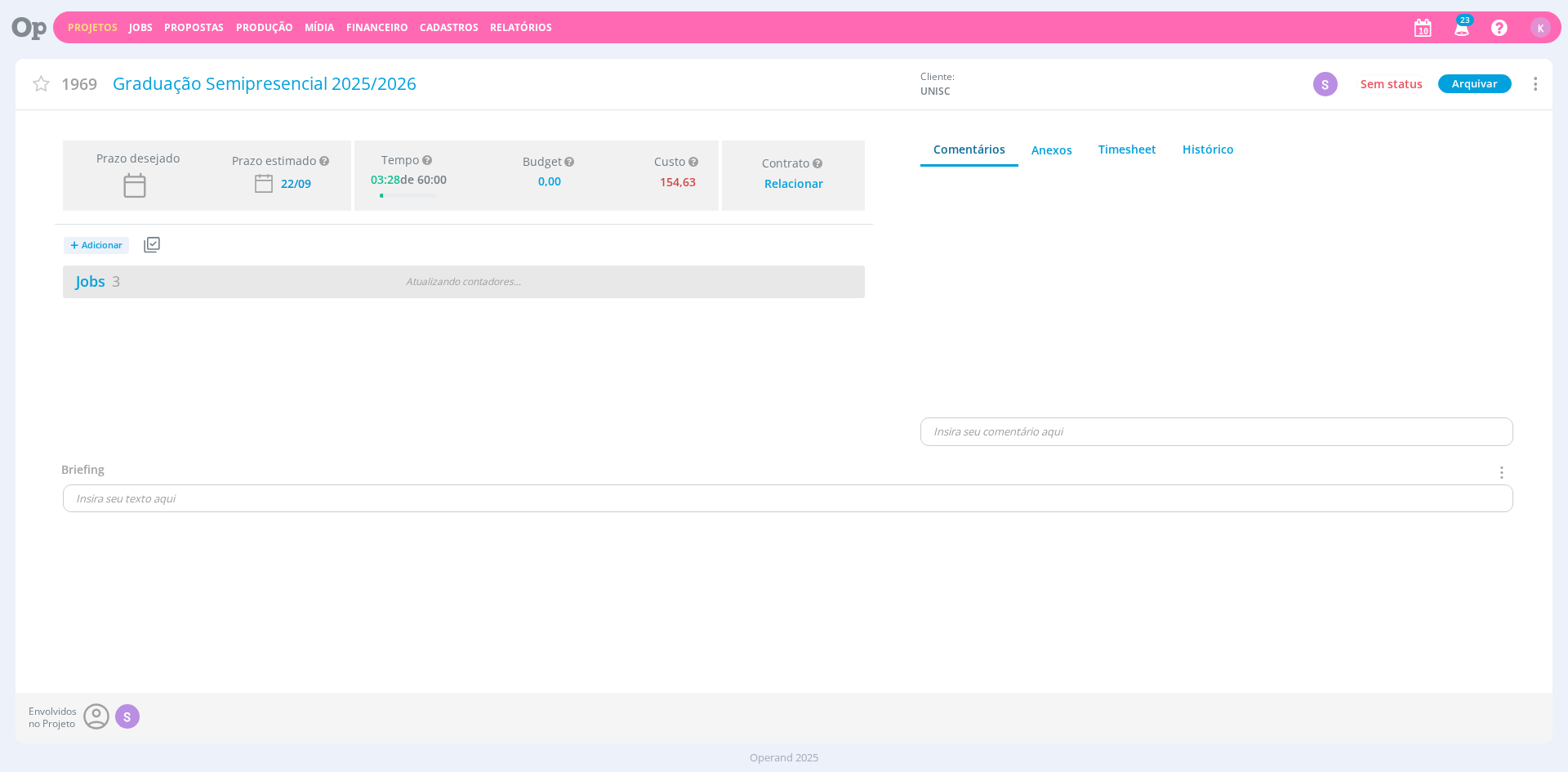
type input "0,00"
click at [110, 278] on link "Jobs 3" at bounding box center [91, 281] width 57 height 20
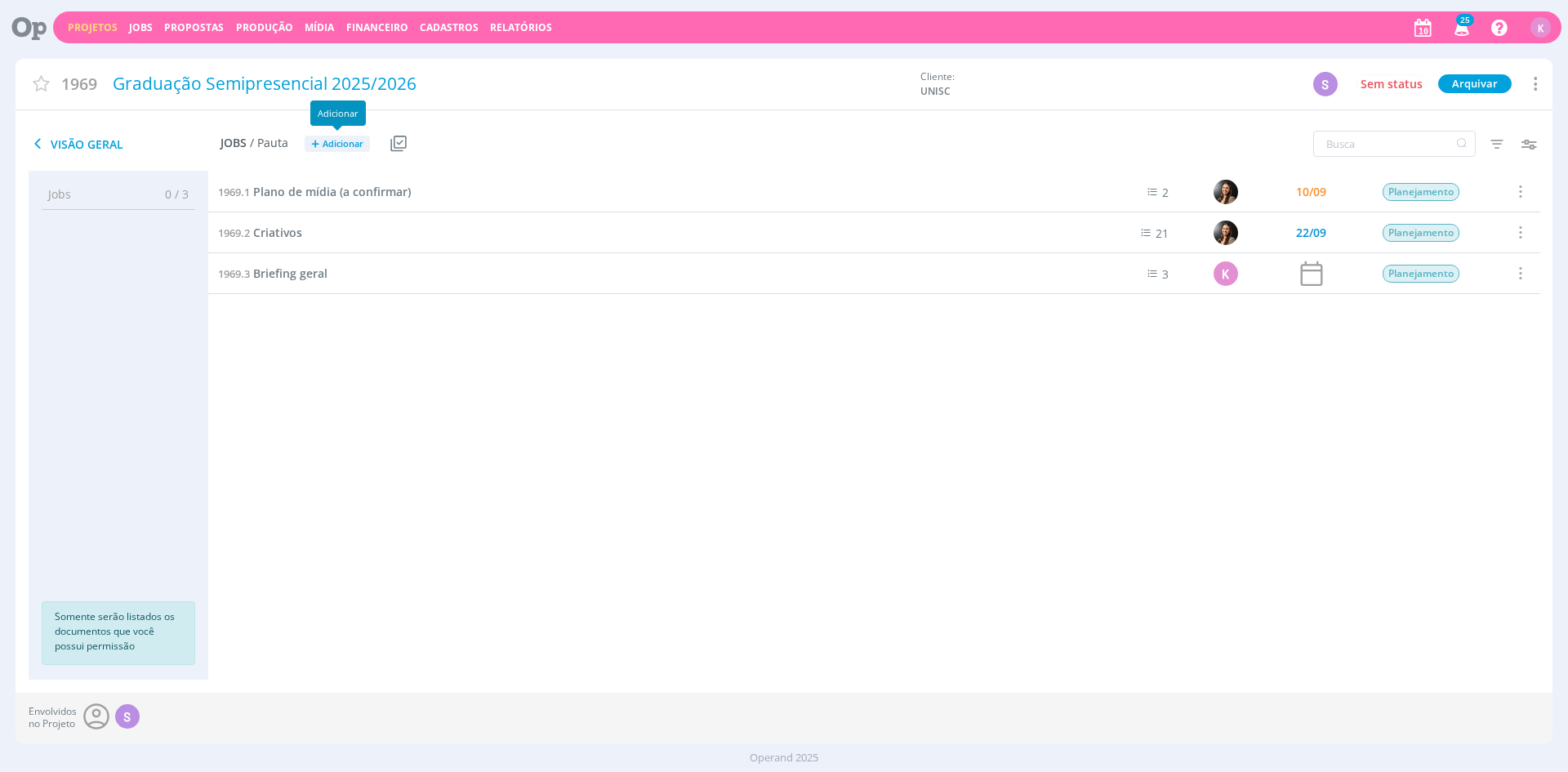
click at [328, 147] on span "Adicionar" at bounding box center [343, 144] width 41 height 10
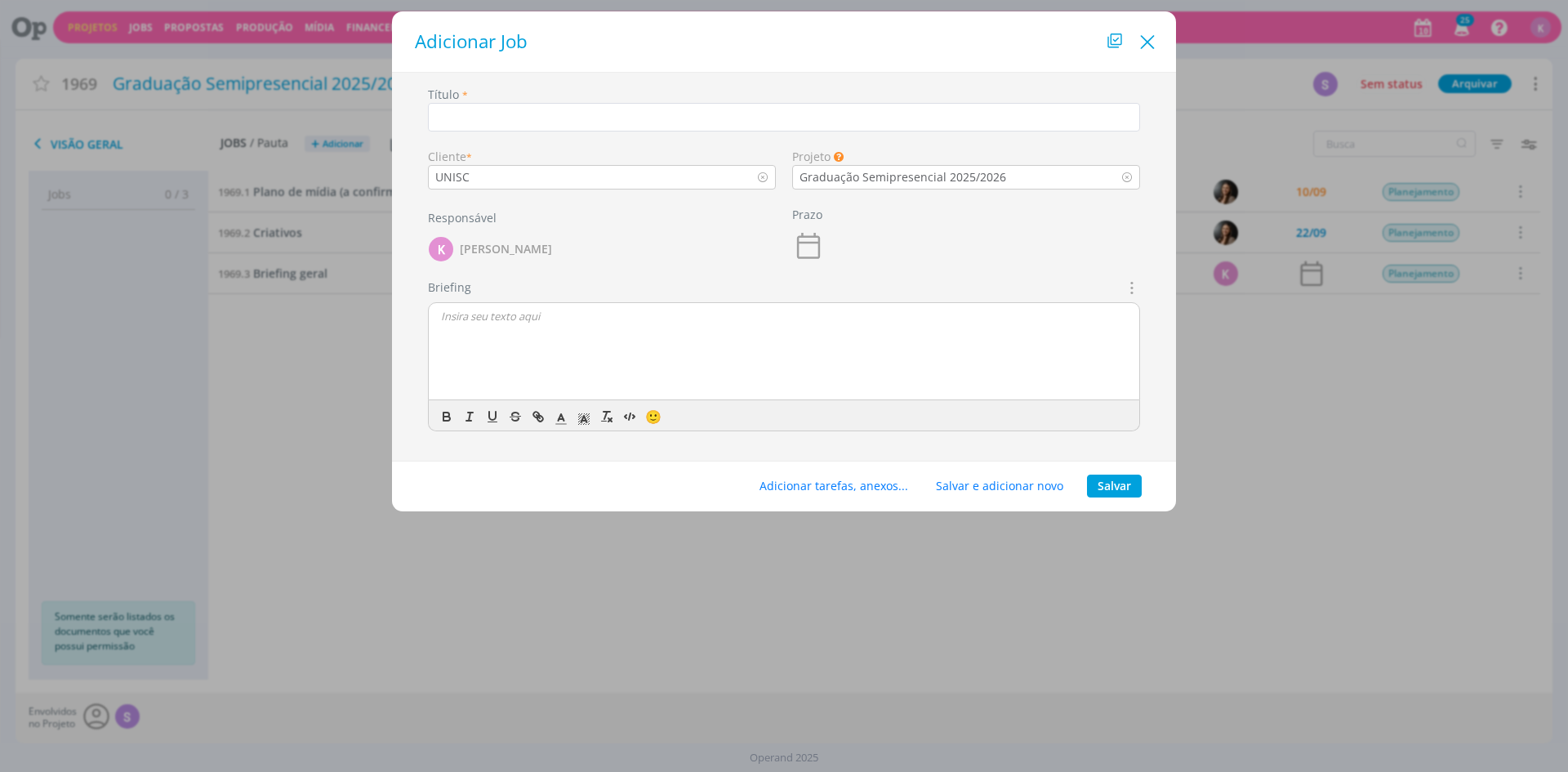
click at [1140, 41] on icon "Close" at bounding box center [1148, 43] width 24 height 24
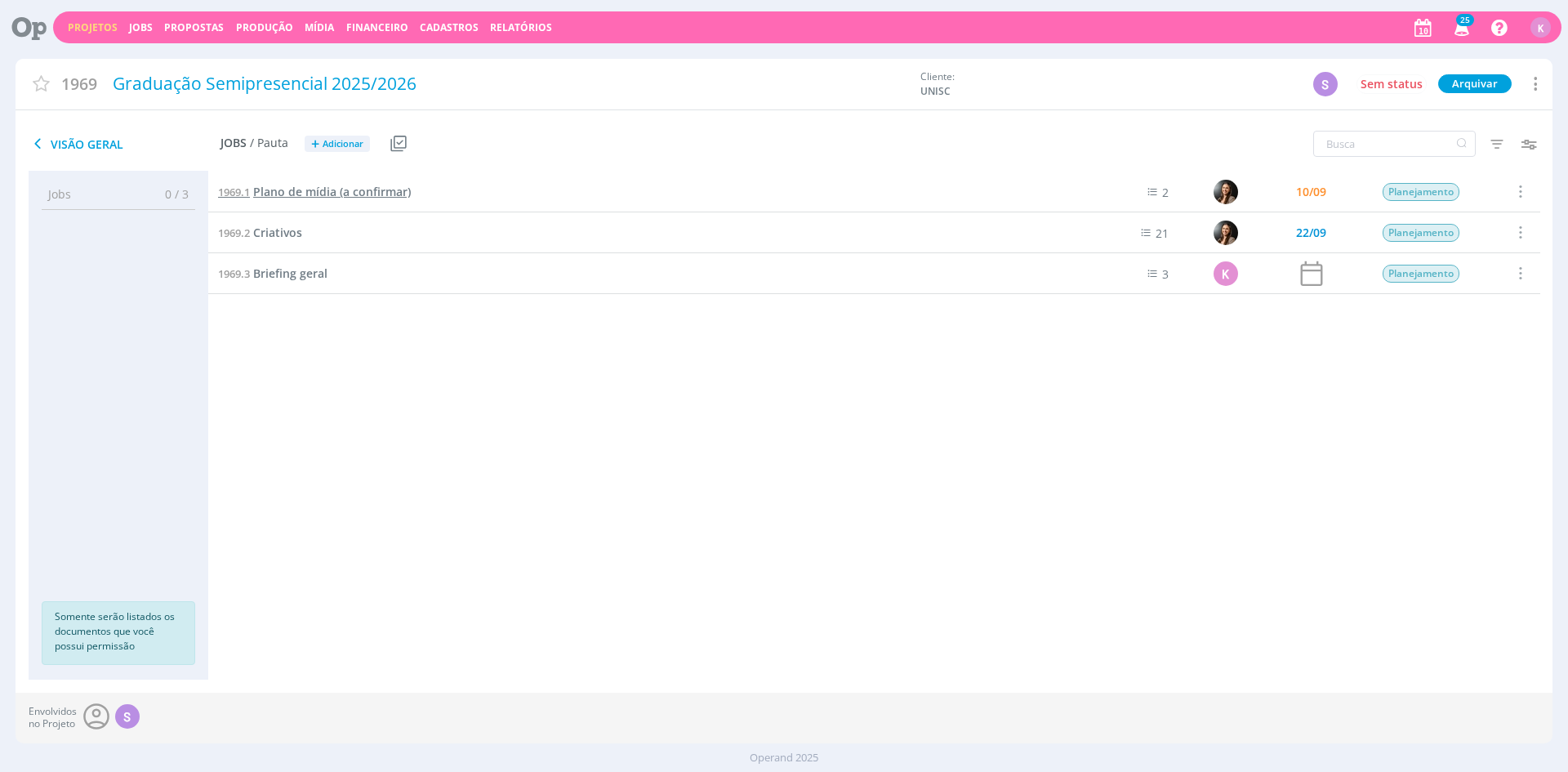
click at [317, 193] on span "Plano de mídia (a confirmar)" at bounding box center [331, 191] width 157 height 16
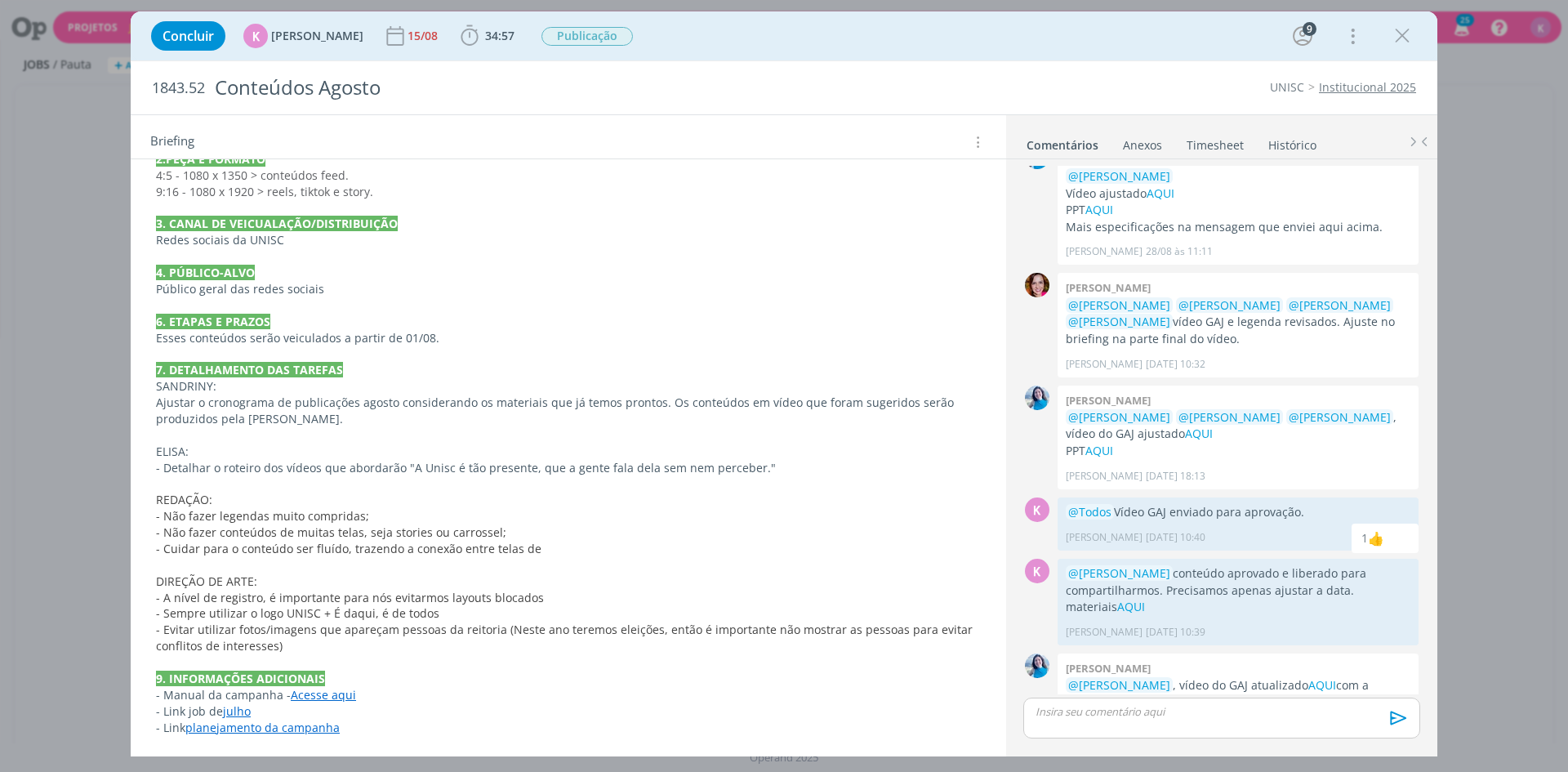
scroll to position [741, 0]
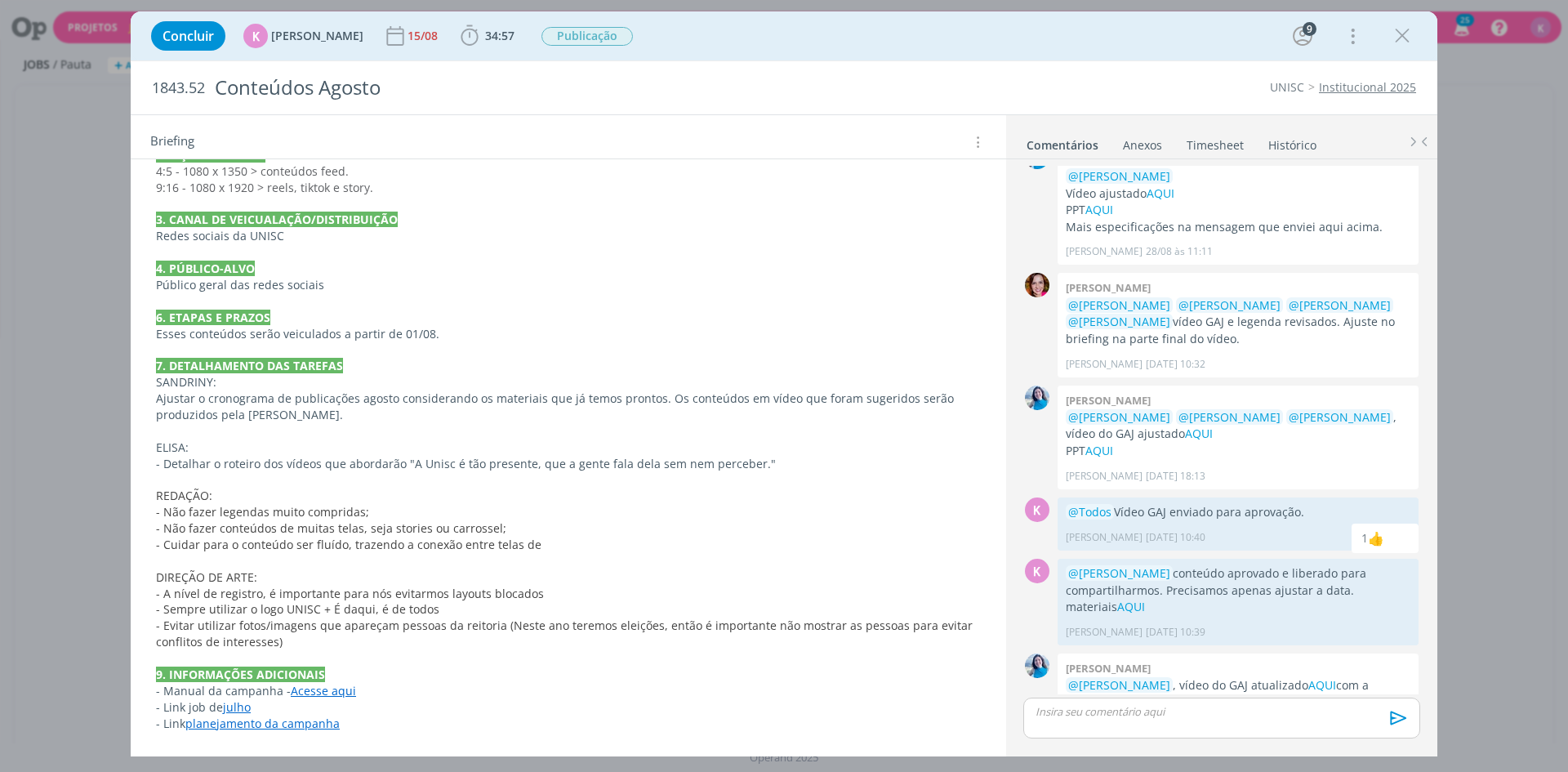
click at [230, 671] on strong "9. INFORMAÇÕES ADICIONAIS" at bounding box center [240, 674] width 169 height 16
click at [230, 670] on strong "9. INFORMAÇÕES ADICIONAIS" at bounding box center [241, 675] width 169 height 16
drag, startPoint x: 167, startPoint y: 677, endPoint x: 344, endPoint y: 676, distance: 177.0
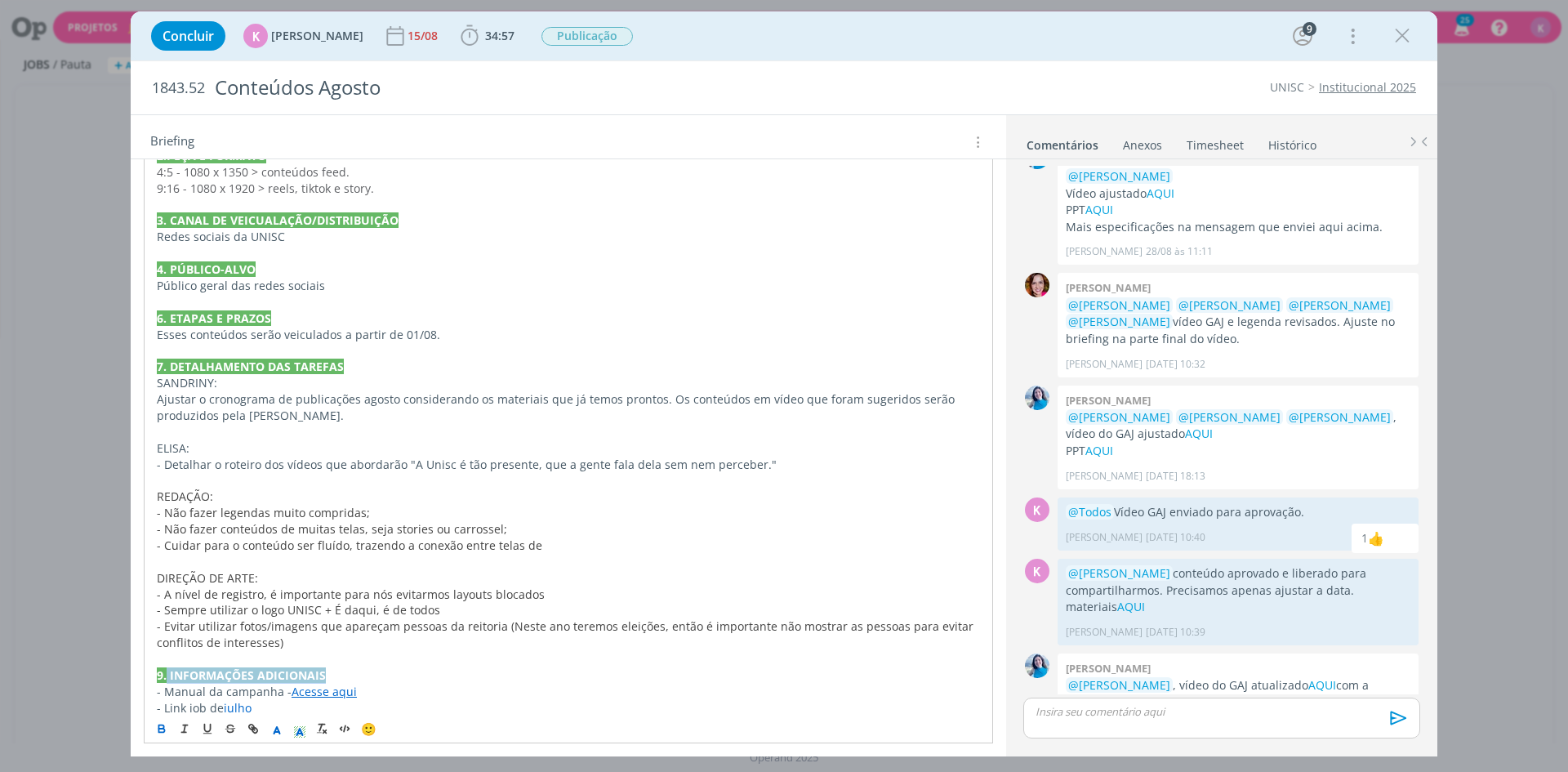
click at [344, 676] on p "9. INFORMAÇÕES ADICIONAIS" at bounding box center [568, 675] width 824 height 17
copy strong "INFORMAÇÕES ADICIONAIS"
